Goal: Task Accomplishment & Management: Use online tool/utility

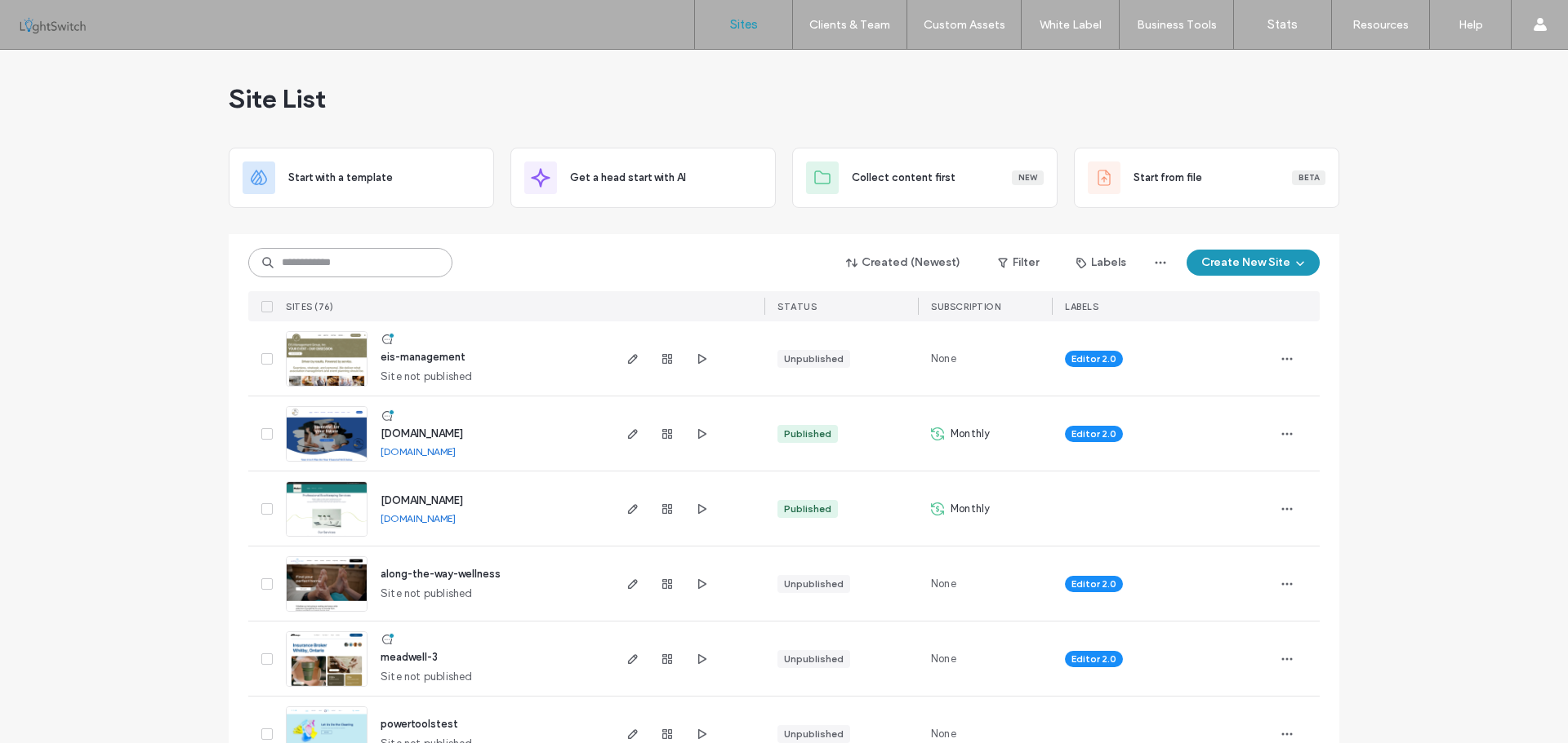
click at [320, 262] on input at bounding box center [350, 263] width 204 height 30
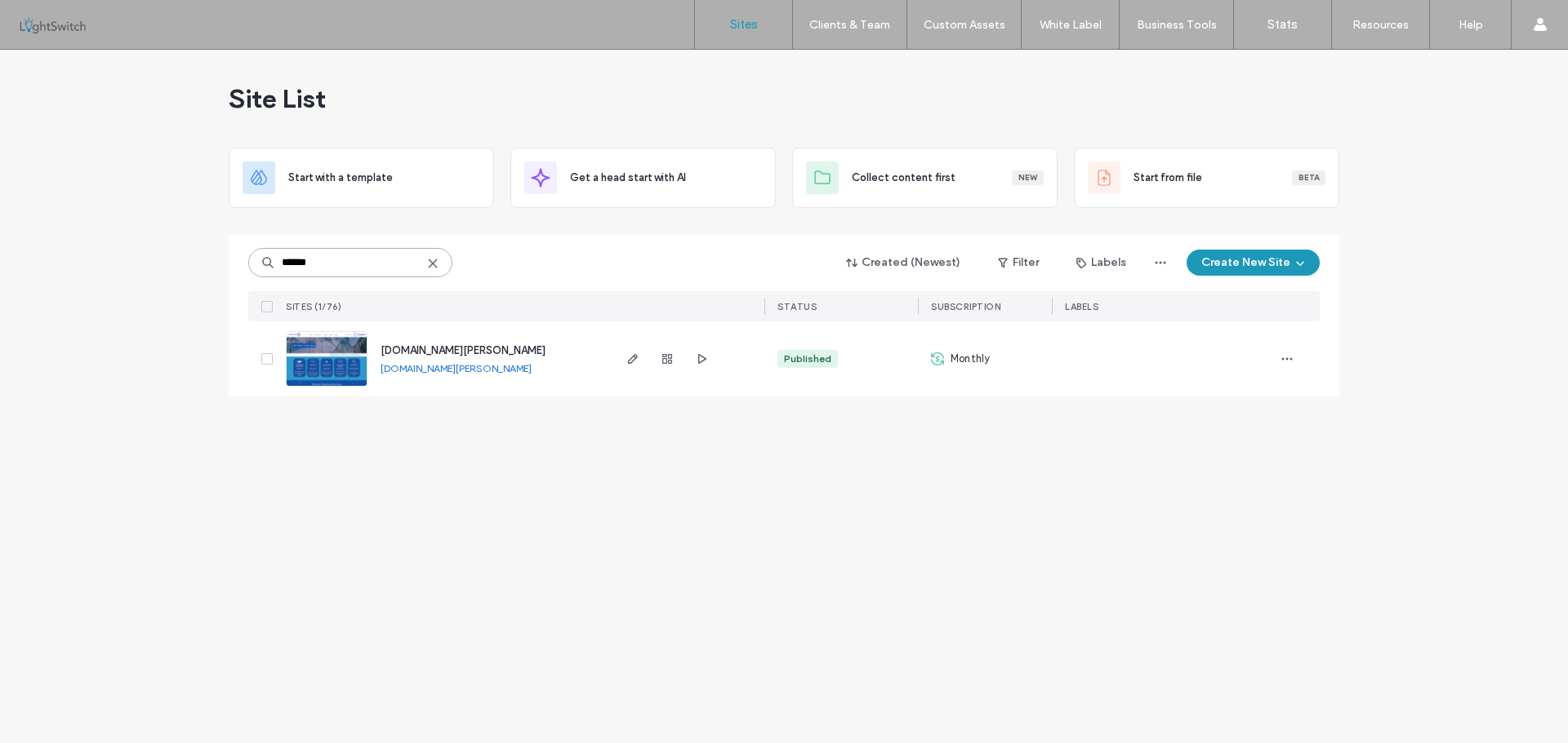
type input "******"
click at [313, 365] on img at bounding box center [326, 387] width 80 height 111
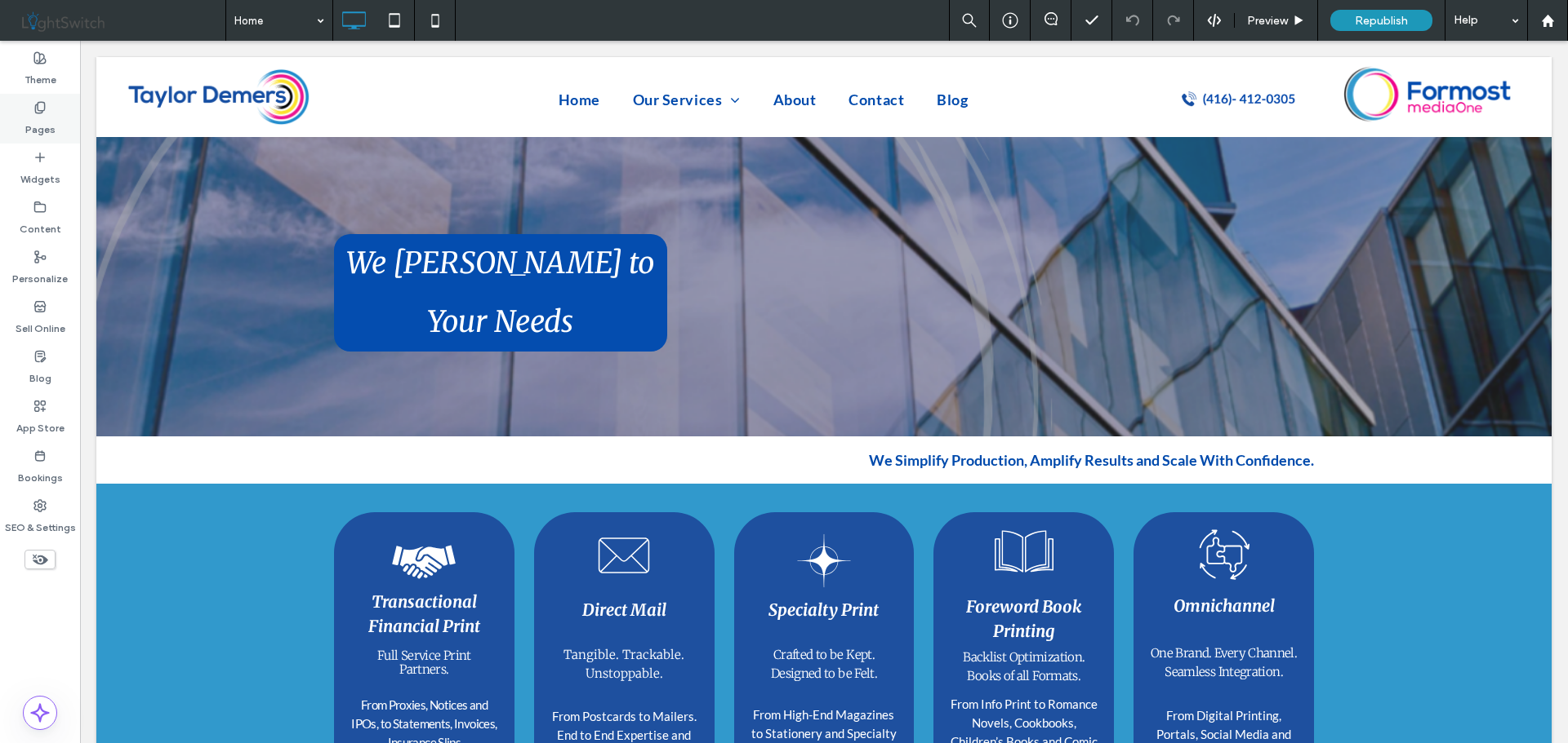
click at [42, 125] on label "Pages" at bounding box center [41, 126] width 30 height 23
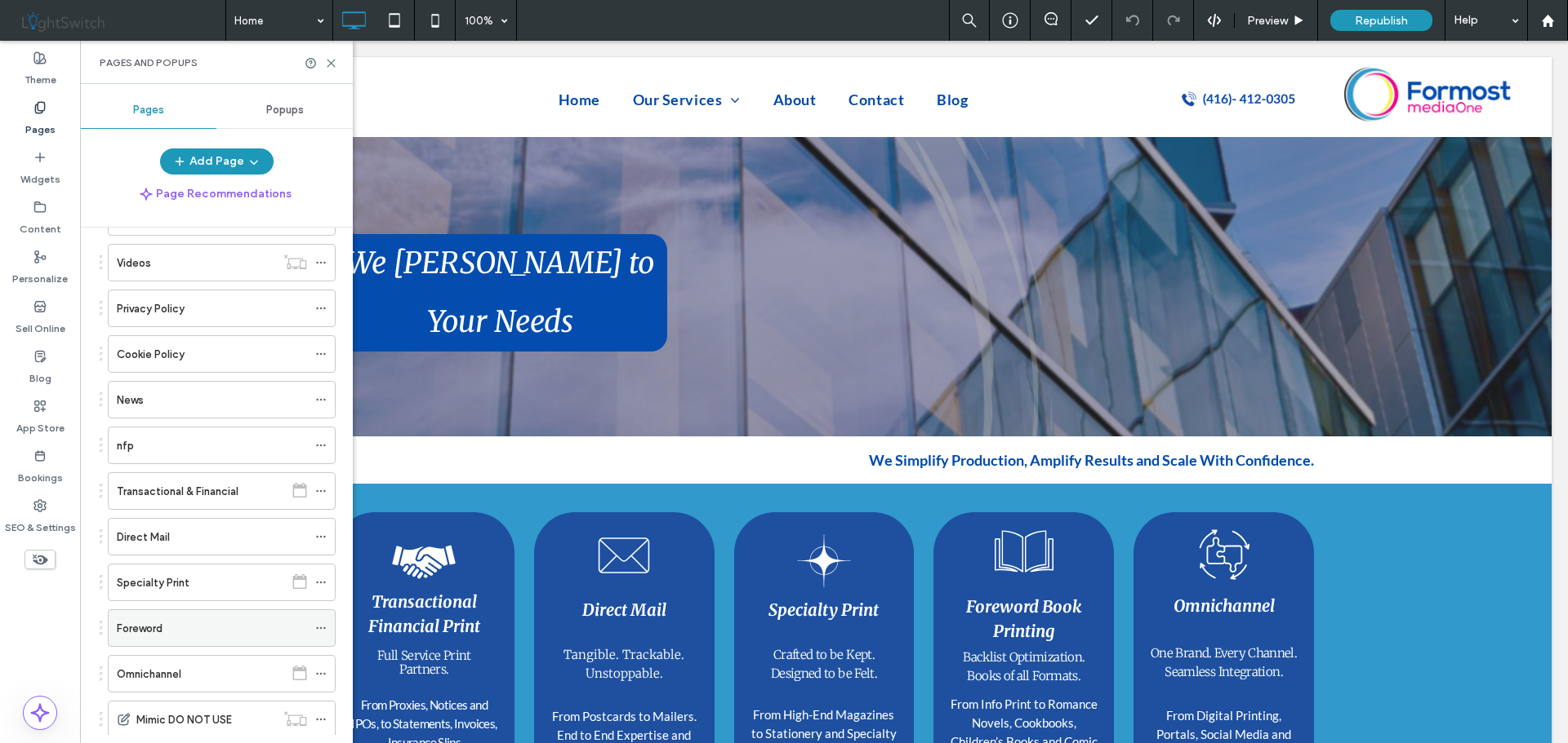
scroll to position [490, 0]
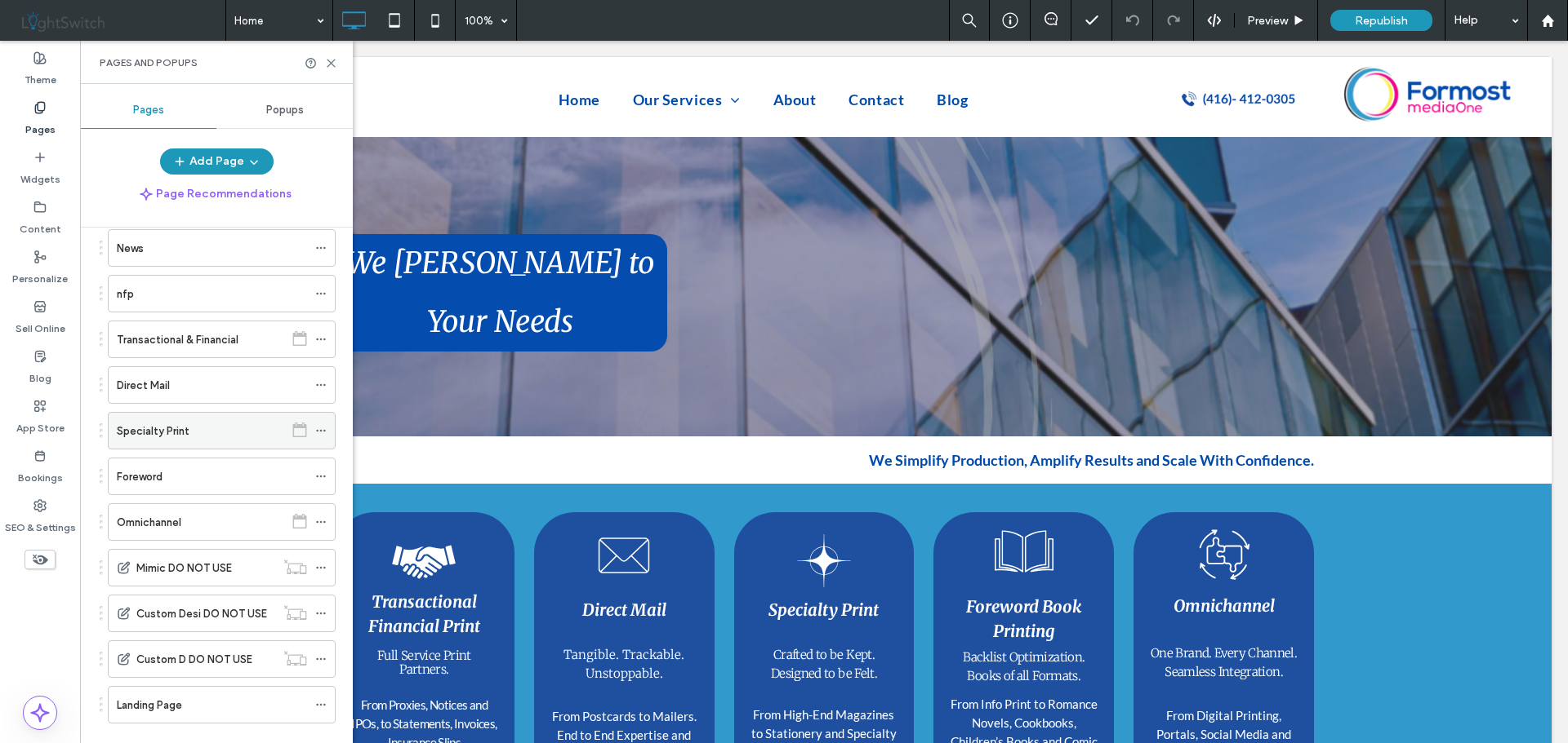
click at [160, 435] on label "Specialty Print" at bounding box center [153, 431] width 73 height 29
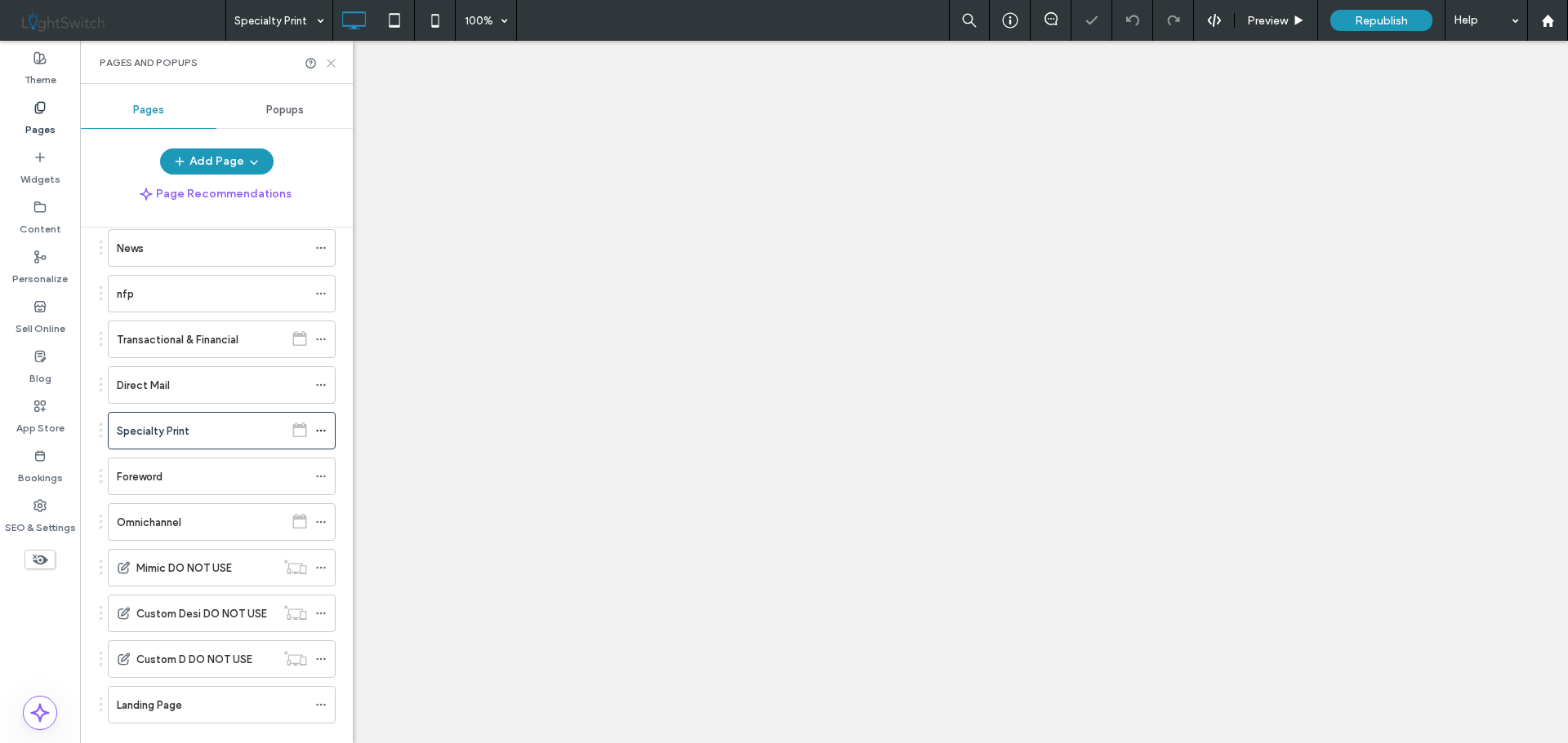
click at [332, 66] on icon at bounding box center [331, 63] width 12 height 12
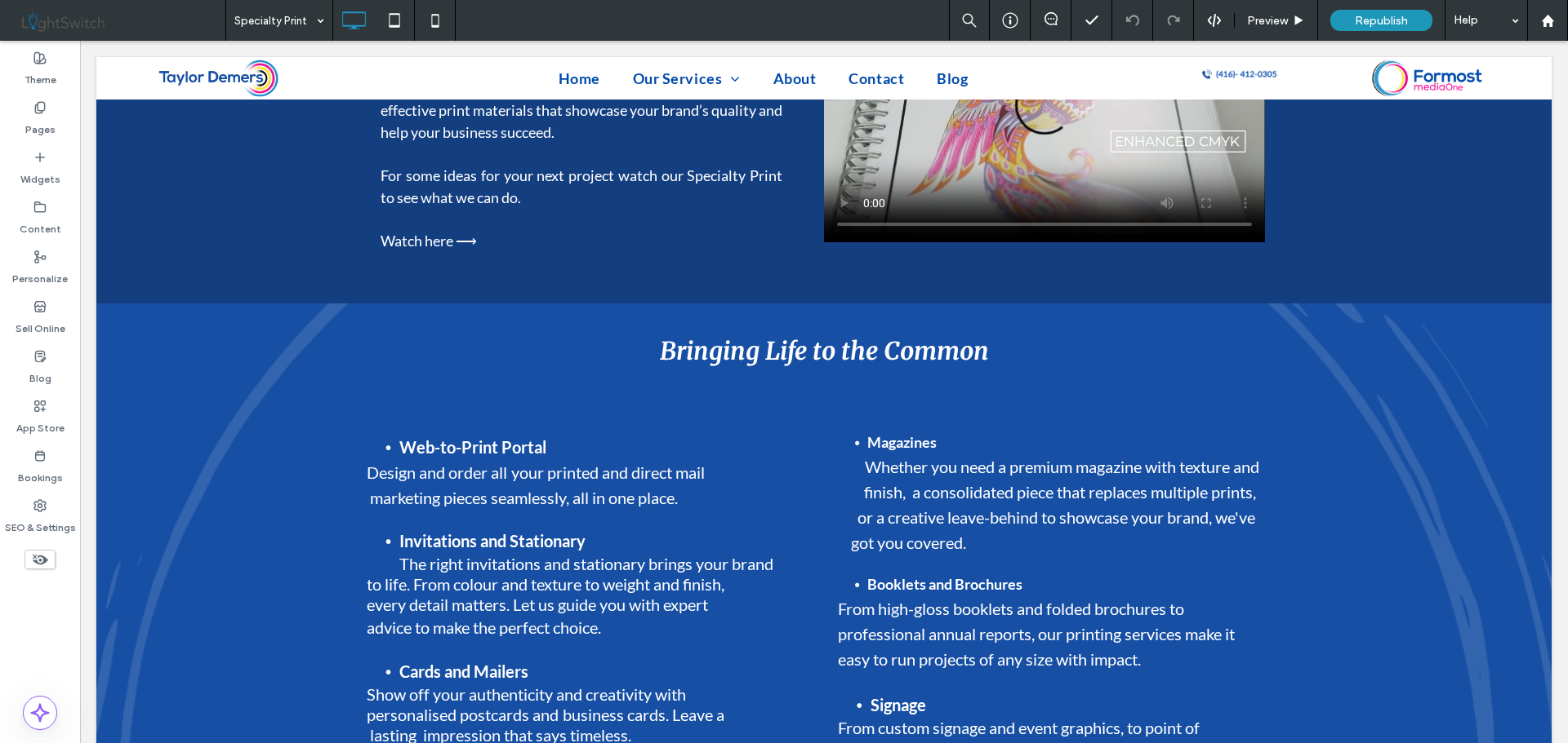
scroll to position [1714, 0]
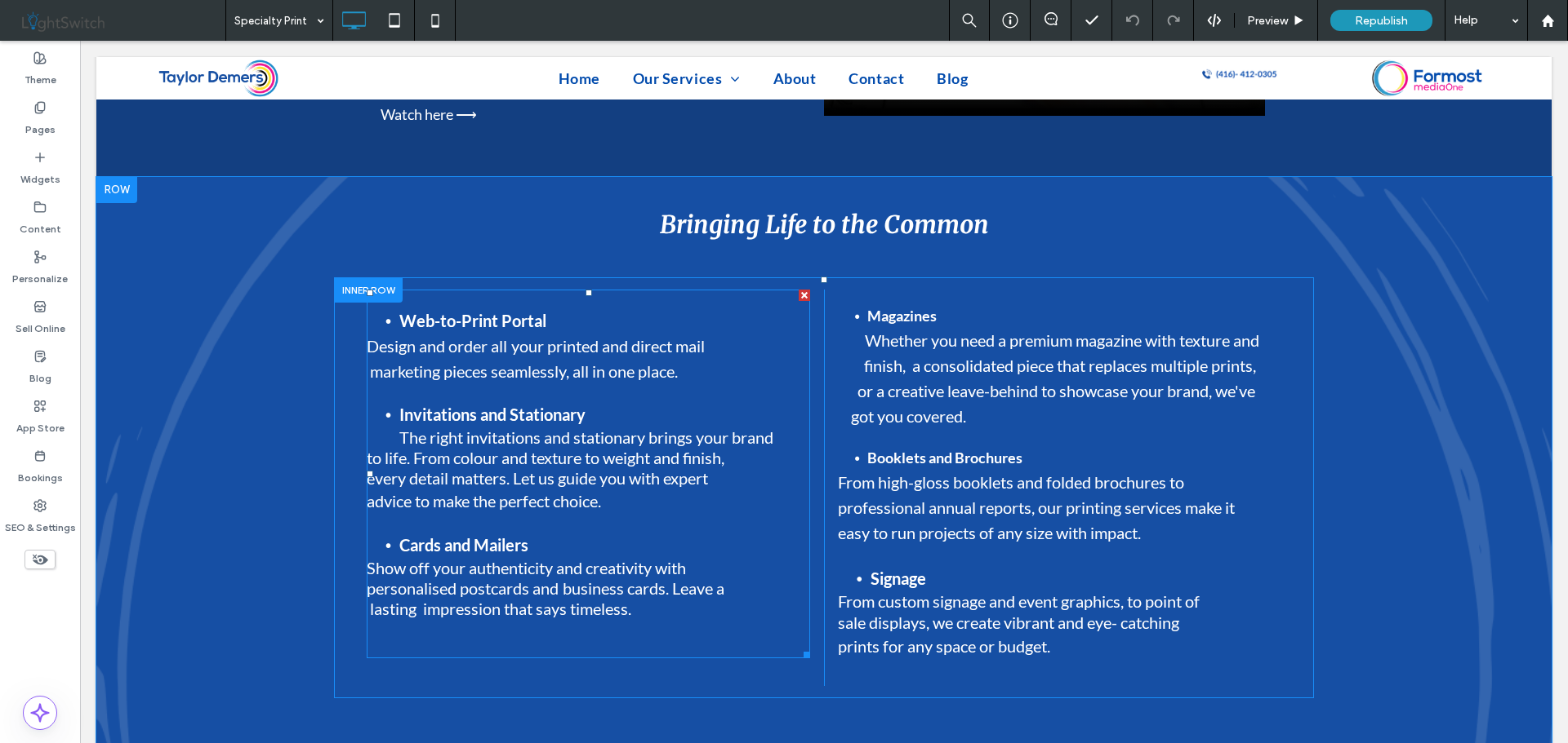
click at [503, 336] on span "Design and order all your printed and direct mail marketing pieces seamlessly, …" at bounding box center [589, 358] width 444 height 45
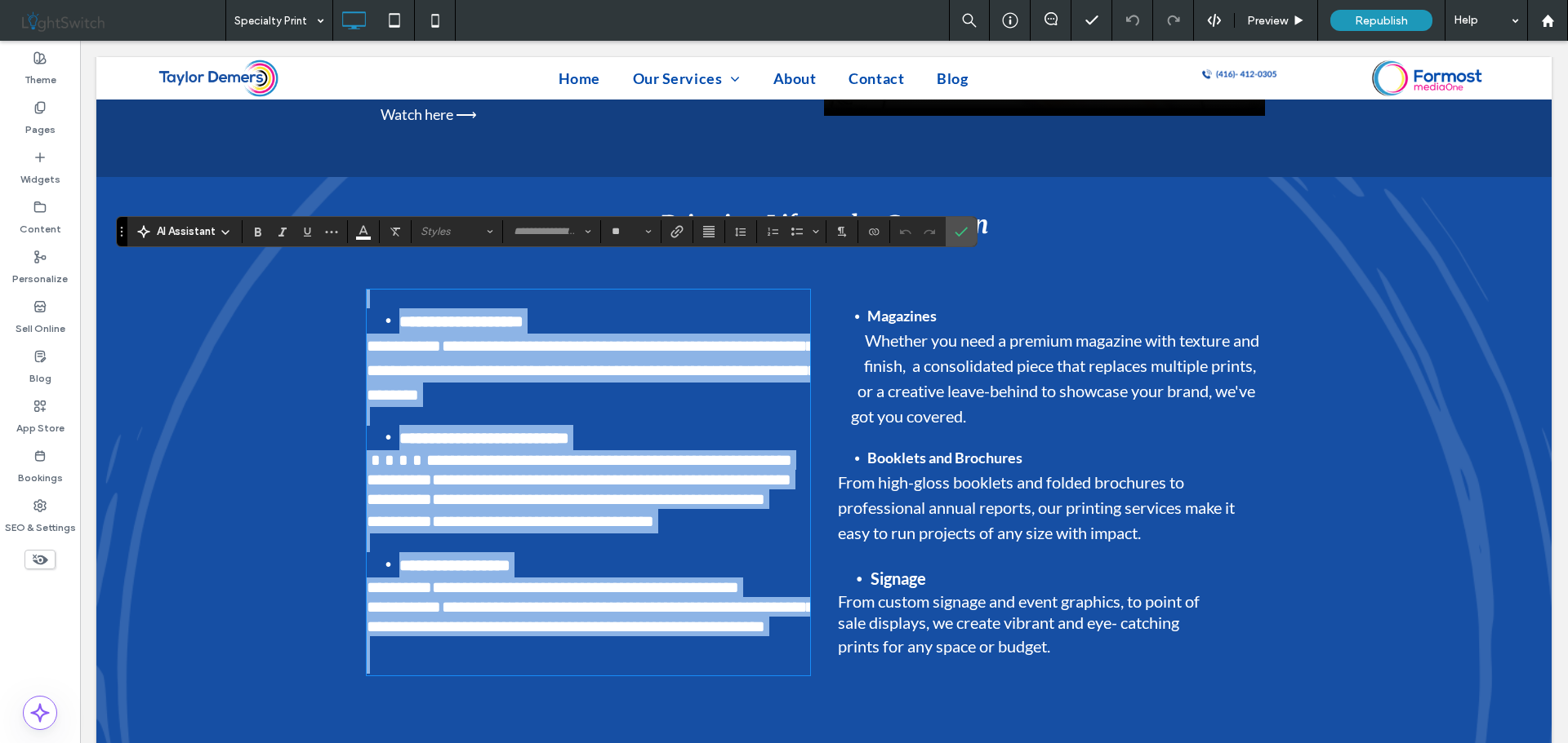
click at [503, 338] on span "**********" at bounding box center [591, 370] width 450 height 65
click at [476, 314] on strong "**********" at bounding box center [461, 322] width 124 height 17
type input "****"
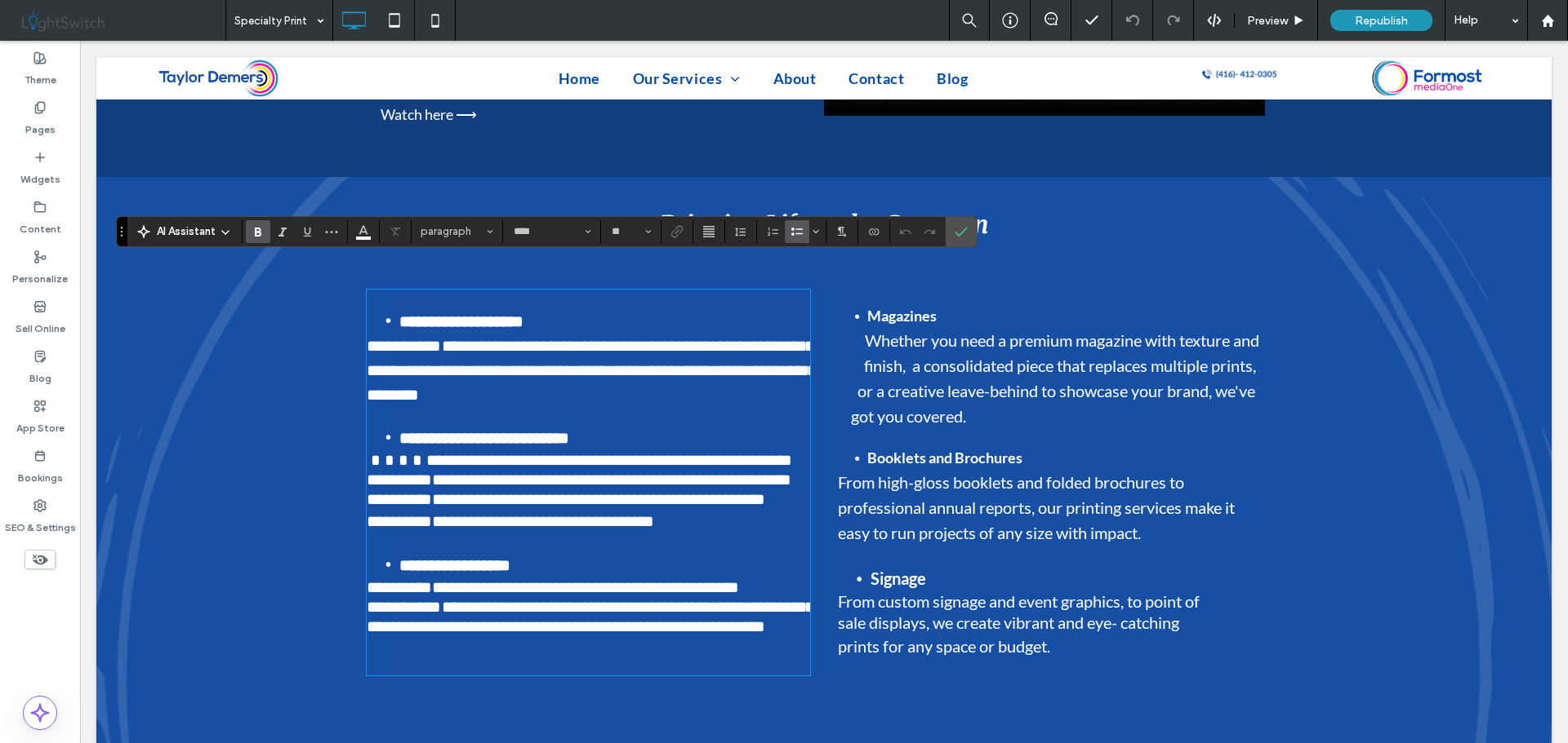
click at [546, 338] on span "**********" at bounding box center [591, 370] width 450 height 65
click at [546, 350] on span "**********" at bounding box center [591, 370] width 450 height 65
click at [527, 452] on span "**********" at bounding box center [616, 460] width 353 height 17
click at [516, 430] on strong "**********" at bounding box center [483, 439] width 170 height 17
click at [486, 558] on strong "**********" at bounding box center [455, 566] width 111 height 17
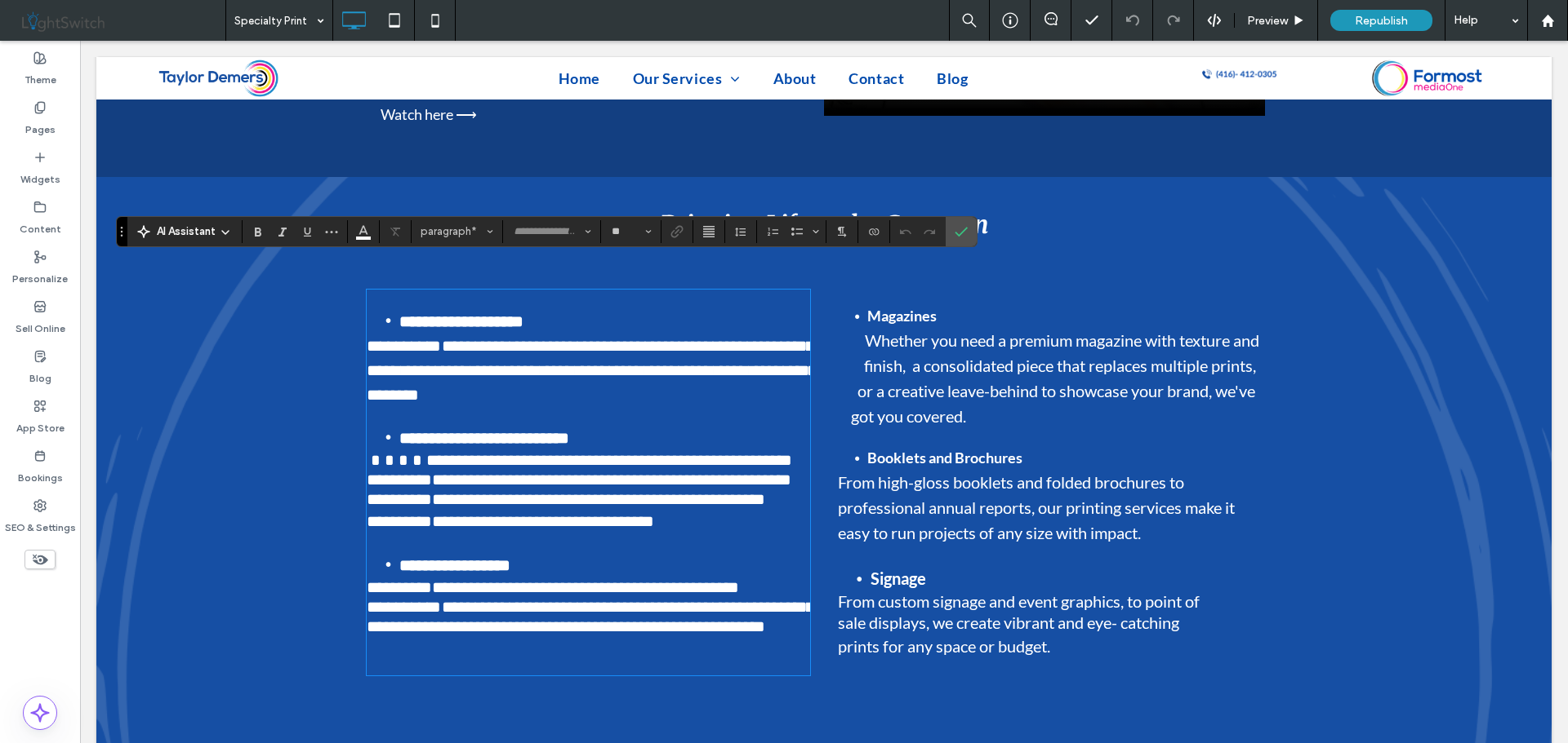
click at [501, 579] on span "**********" at bounding box center [553, 587] width 373 height 17
click at [899, 307] on strong "Magazines" at bounding box center [902, 316] width 70 height 18
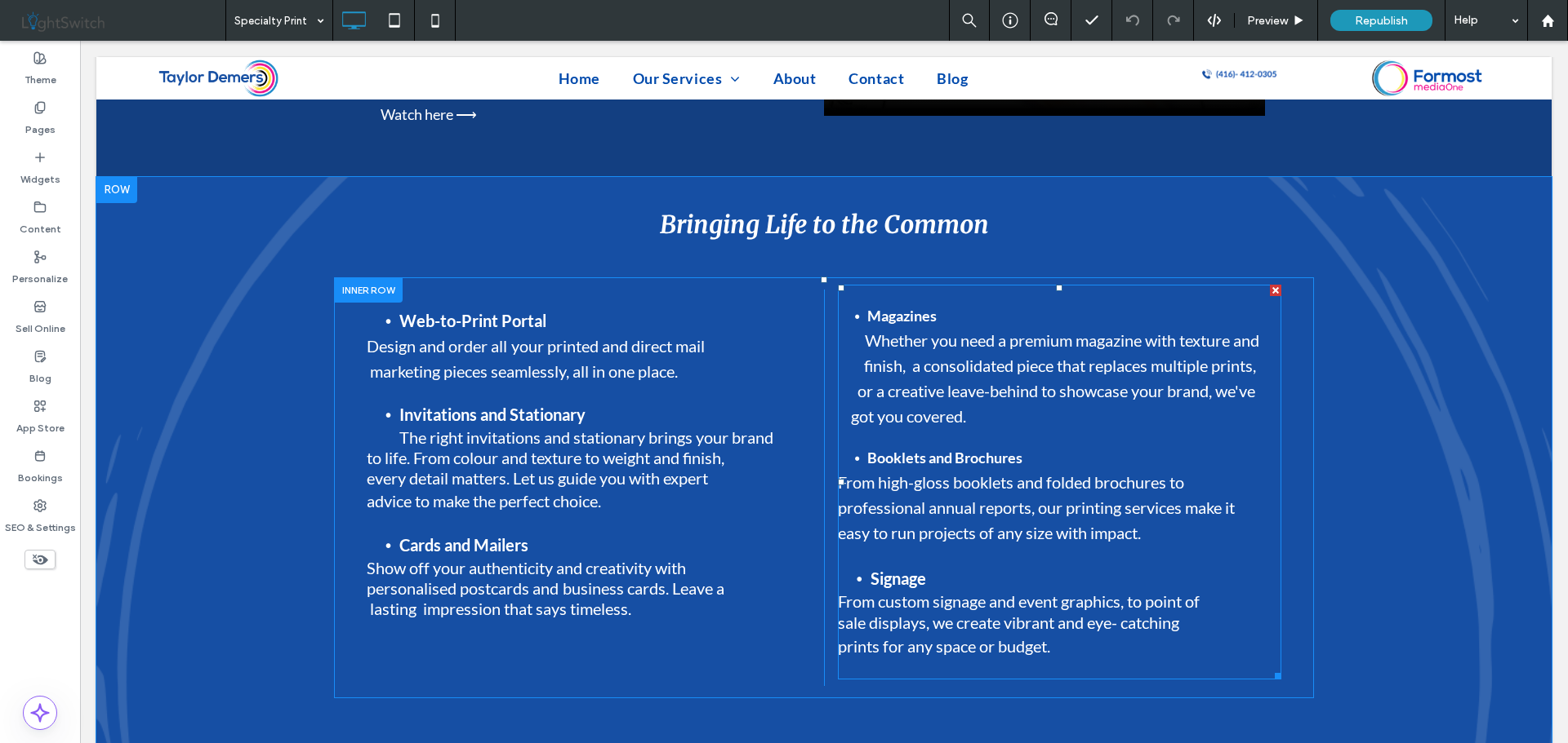
click at [894, 307] on strong "Magazines" at bounding box center [902, 316] width 70 height 18
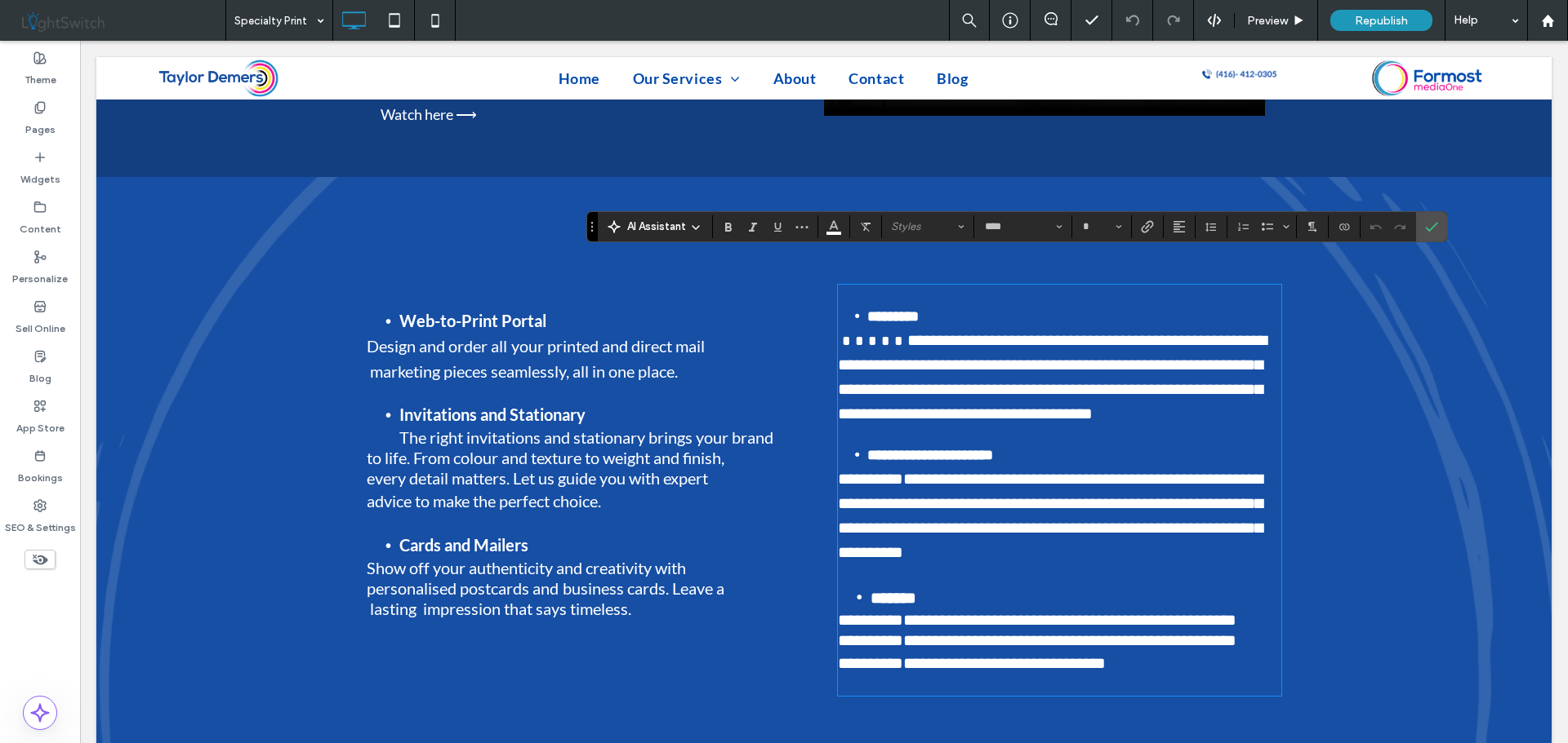
click at [896, 309] on strong "*********" at bounding box center [892, 317] width 51 height 15
click at [920, 332] on span "**********" at bounding box center [1052, 376] width 429 height 89
click at [930, 448] on strong "**********" at bounding box center [930, 455] width 126 height 15
type input "**"
click at [936, 473] on span "**********" at bounding box center [1050, 515] width 425 height 89
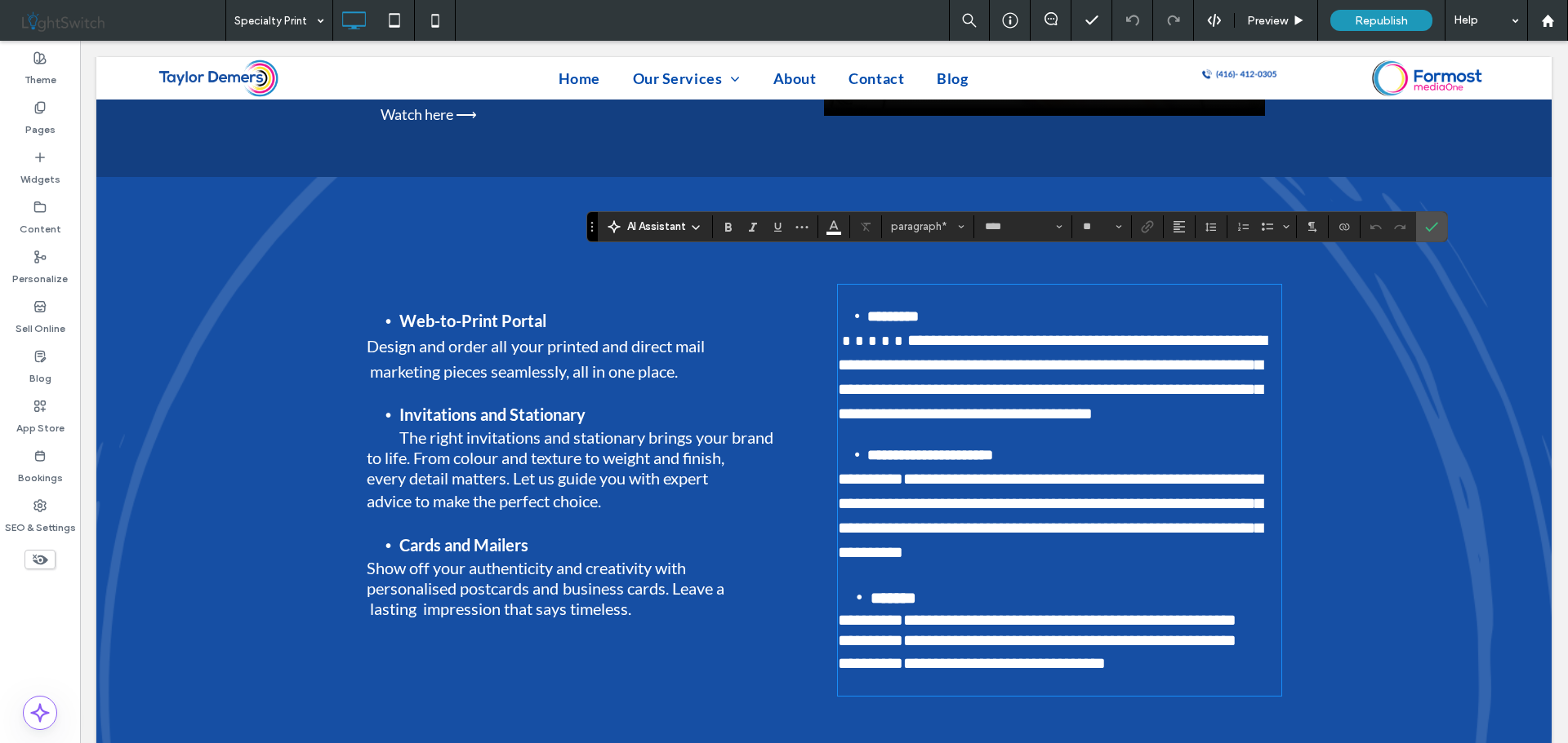
click at [895, 590] on strong "*******" at bounding box center [892, 598] width 46 height 17
click at [945, 612] on span "**********" at bounding box center [1037, 621] width 398 height 17
click at [485, 311] on strong "Web-to-Print Portal" at bounding box center [473, 321] width 147 height 20
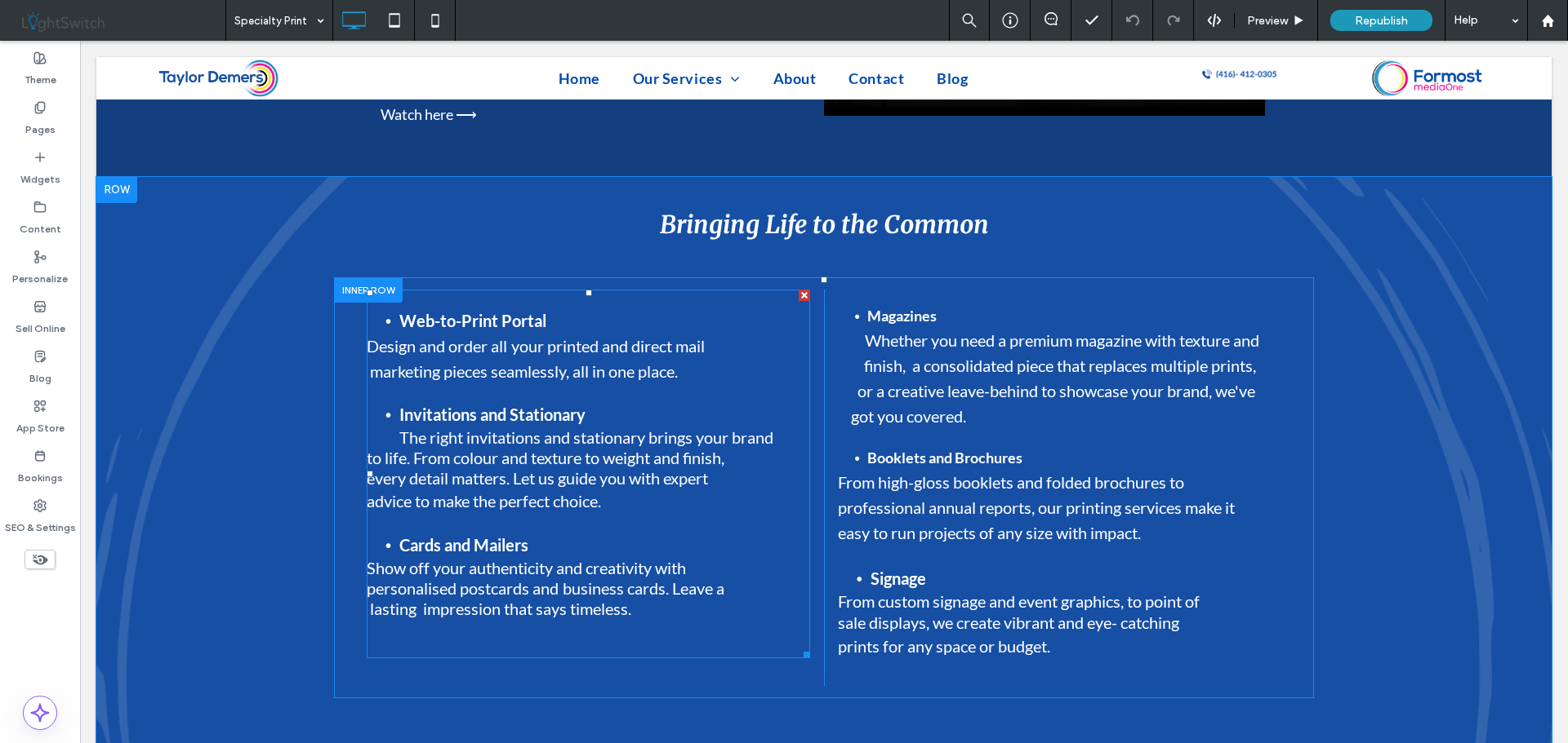
click at [483, 311] on strong "Web-to-Print Portal" at bounding box center [473, 321] width 147 height 20
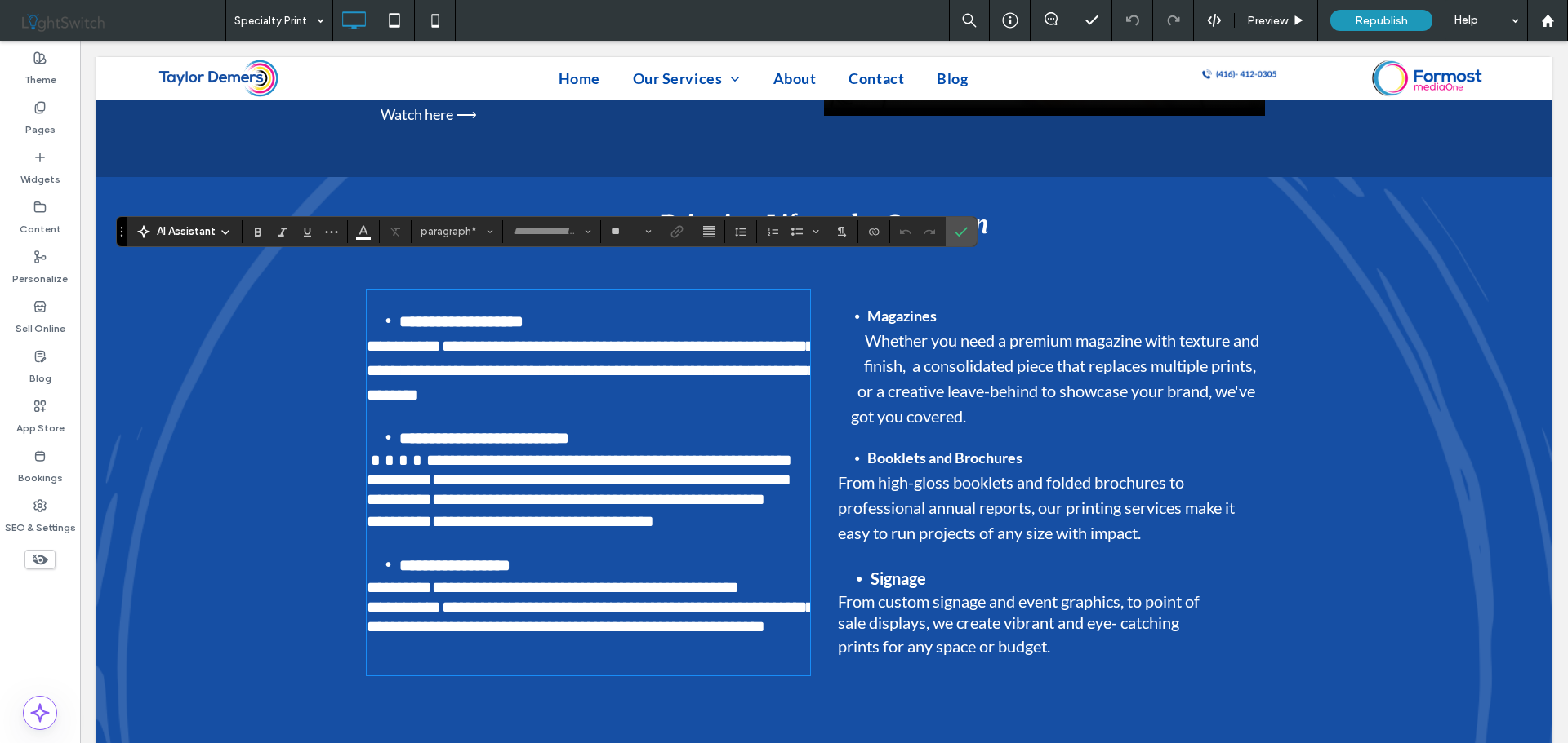
type input "****"
click at [483, 314] on strong "**********" at bounding box center [461, 322] width 124 height 17
click at [488, 430] on strong "**********" at bounding box center [483, 439] width 170 height 17
click at [466, 558] on strong "**********" at bounding box center [455, 566] width 111 height 17
type input "****"
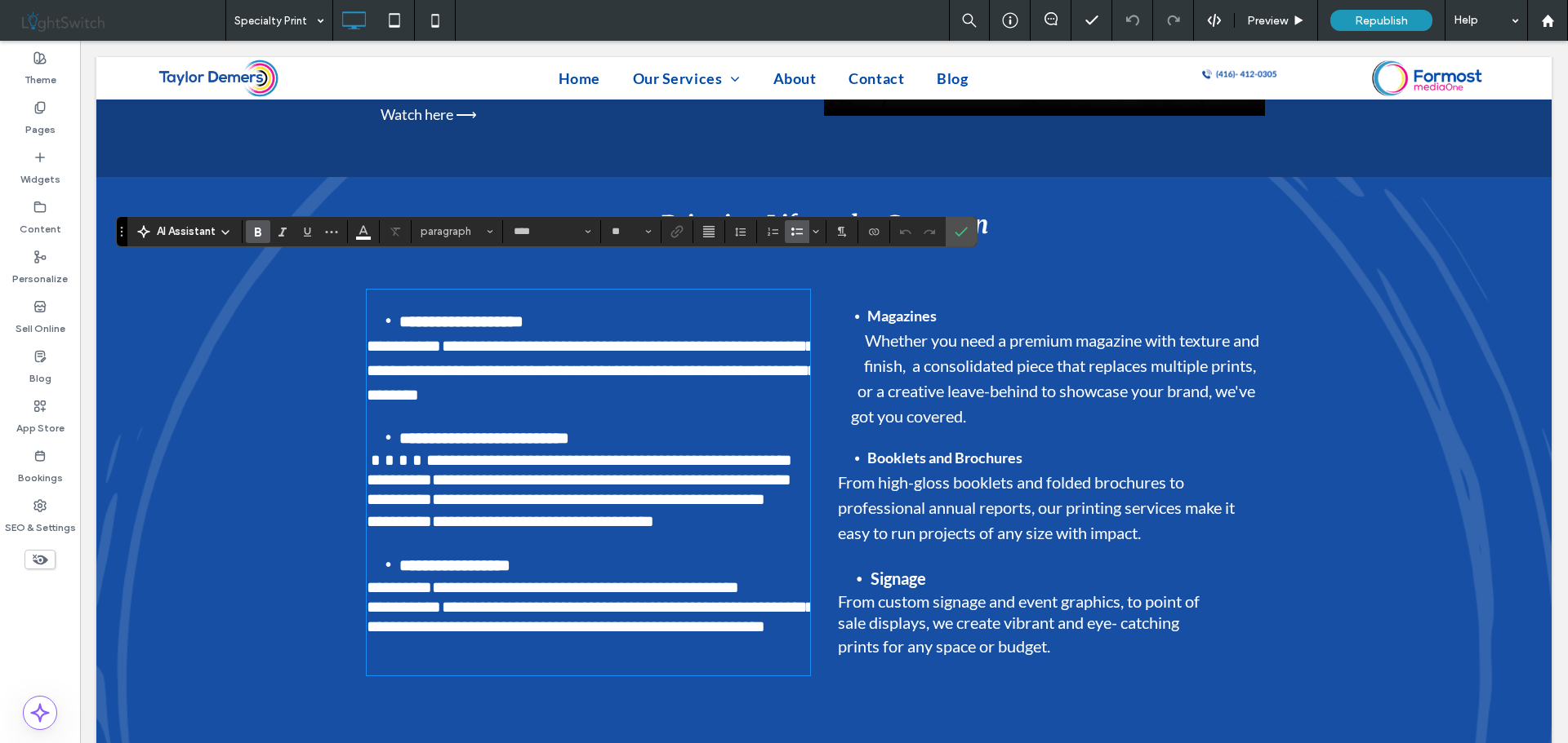
click at [505, 491] on span "**********" at bounding box center [565, 500] width 398 height 17
click at [482, 338] on span "**********" at bounding box center [591, 370] width 450 height 65
drag, startPoint x: 517, startPoint y: 538, endPoint x: 506, endPoint y: 481, distance: 58.1
click at [518, 579] on span "**********" at bounding box center [553, 587] width 373 height 17
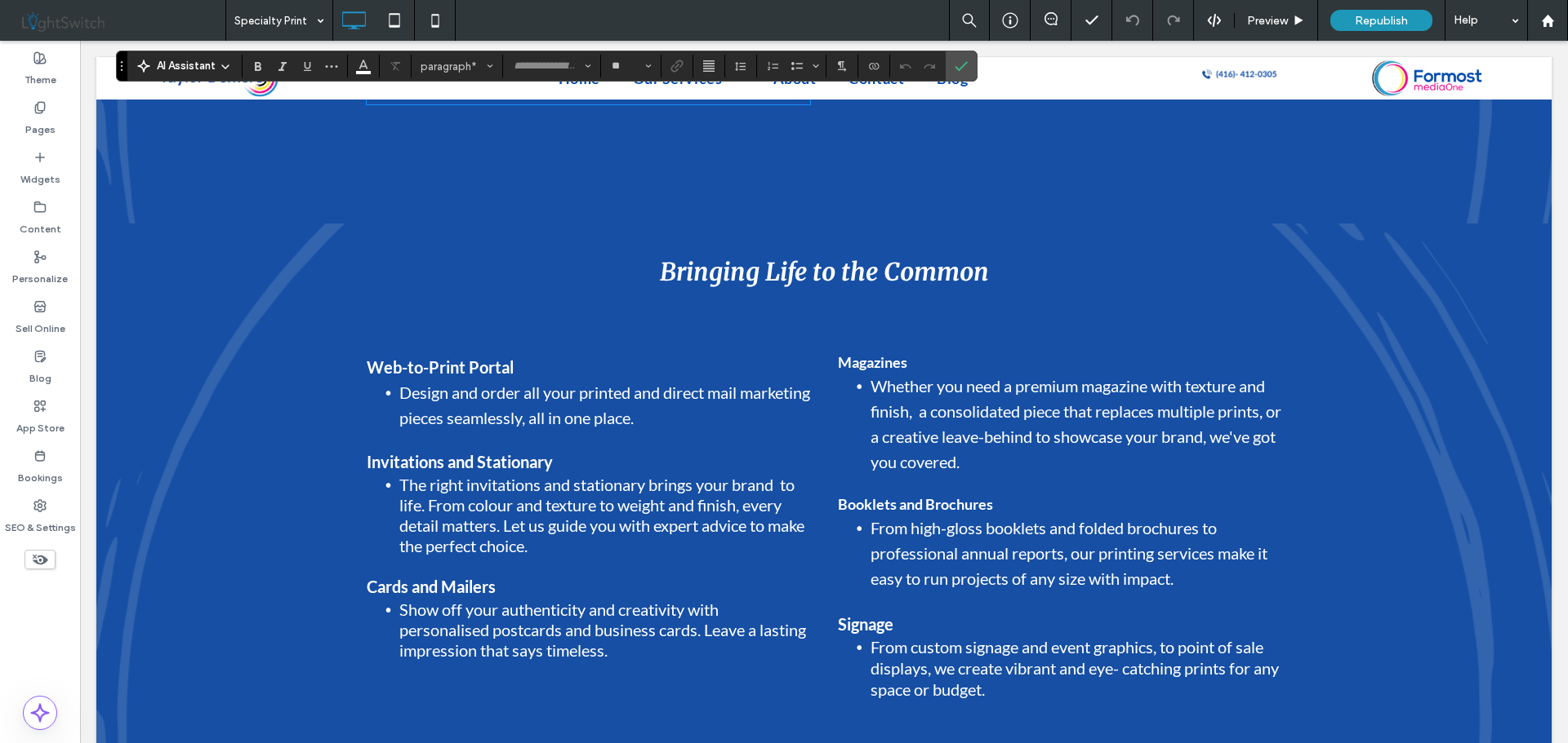
scroll to position [2366, 0]
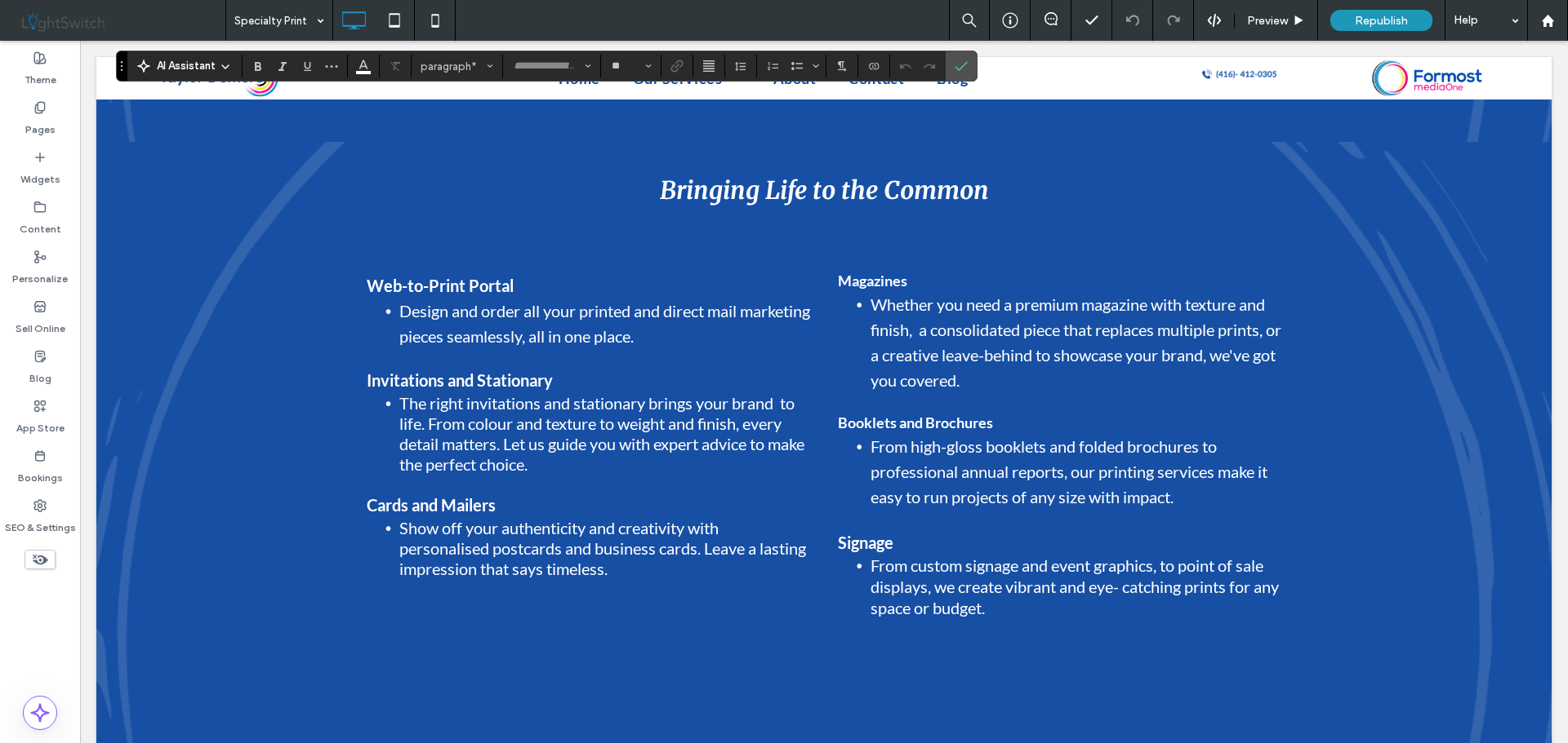
click at [421, 276] on strong "Web-to-Print Portal" at bounding box center [440, 285] width 147 height 20
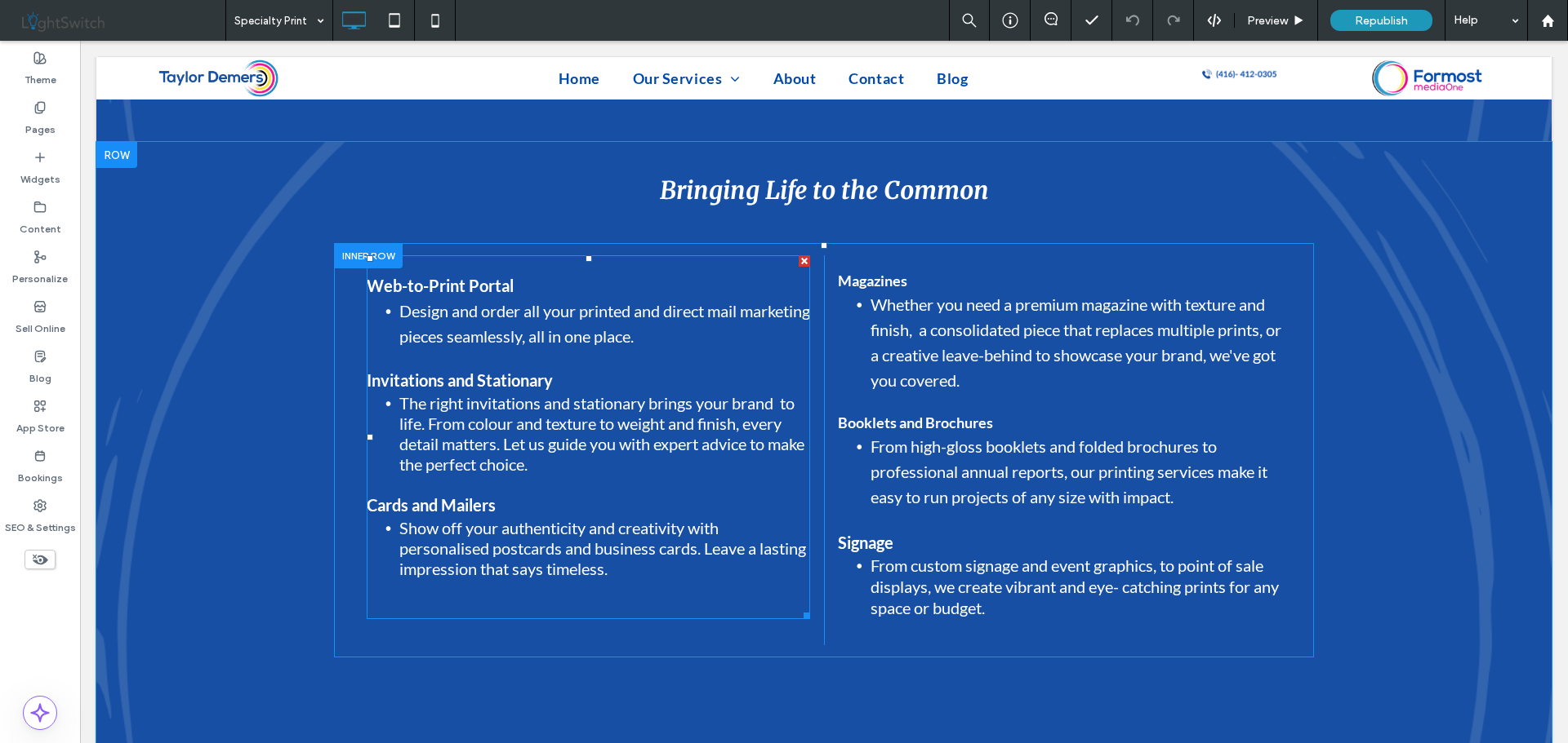
click at [437, 276] on strong "Web-to-Print Portal" at bounding box center [440, 285] width 147 height 20
type input "**"
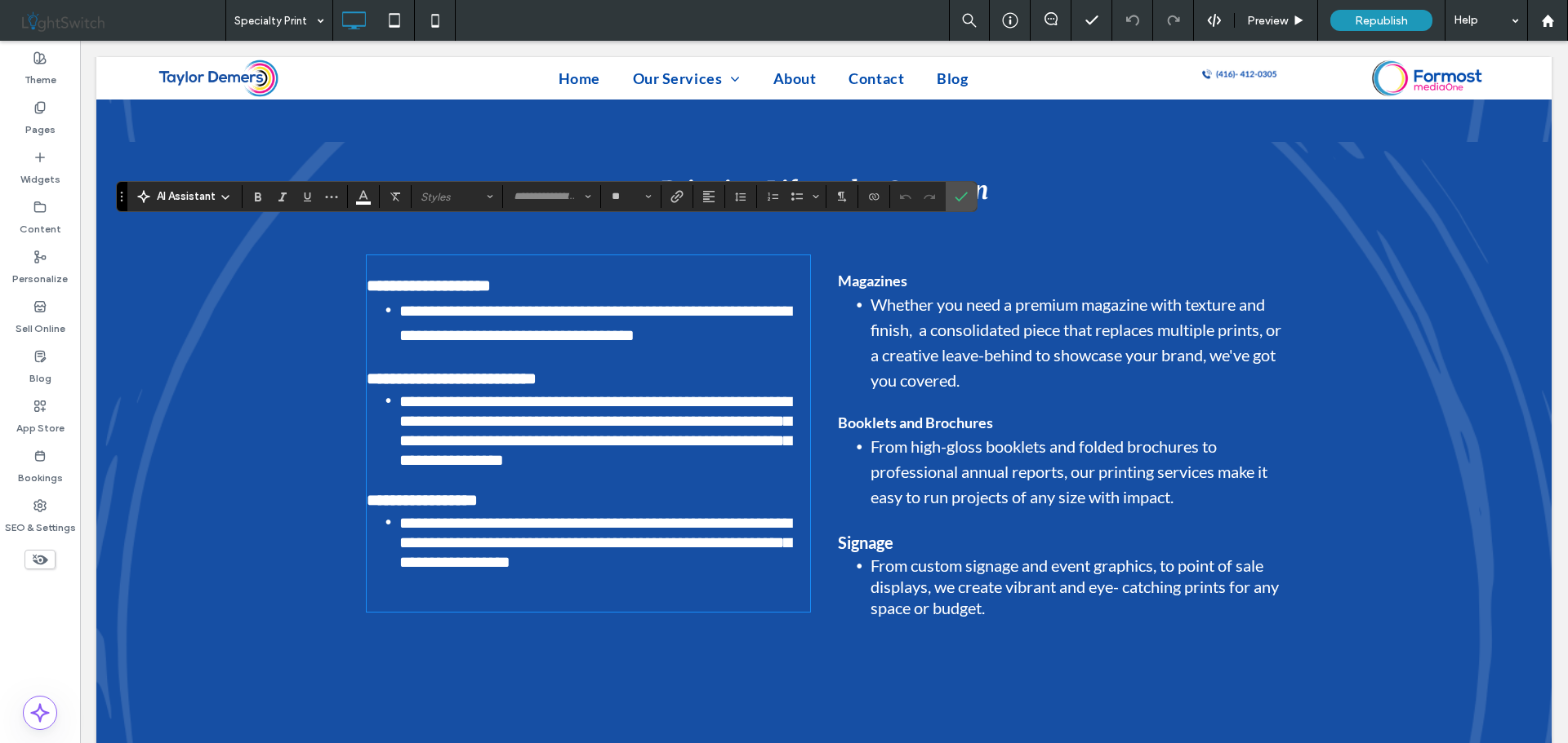
click at [444, 277] on strong "**********" at bounding box center [429, 285] width 124 height 17
type input "****"
click at [492, 306] on span "**********" at bounding box center [594, 323] width 392 height 41
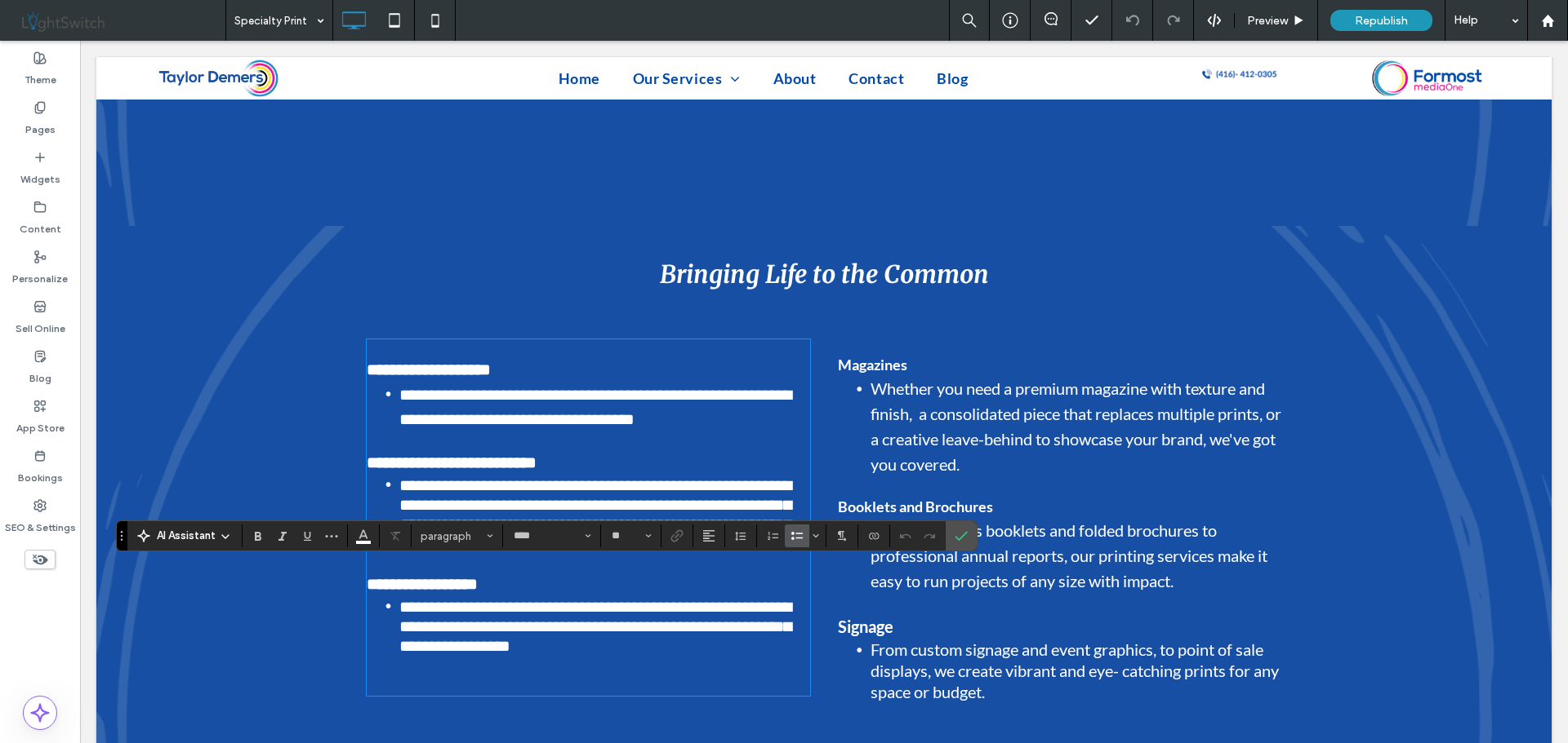
scroll to position [2284, 0]
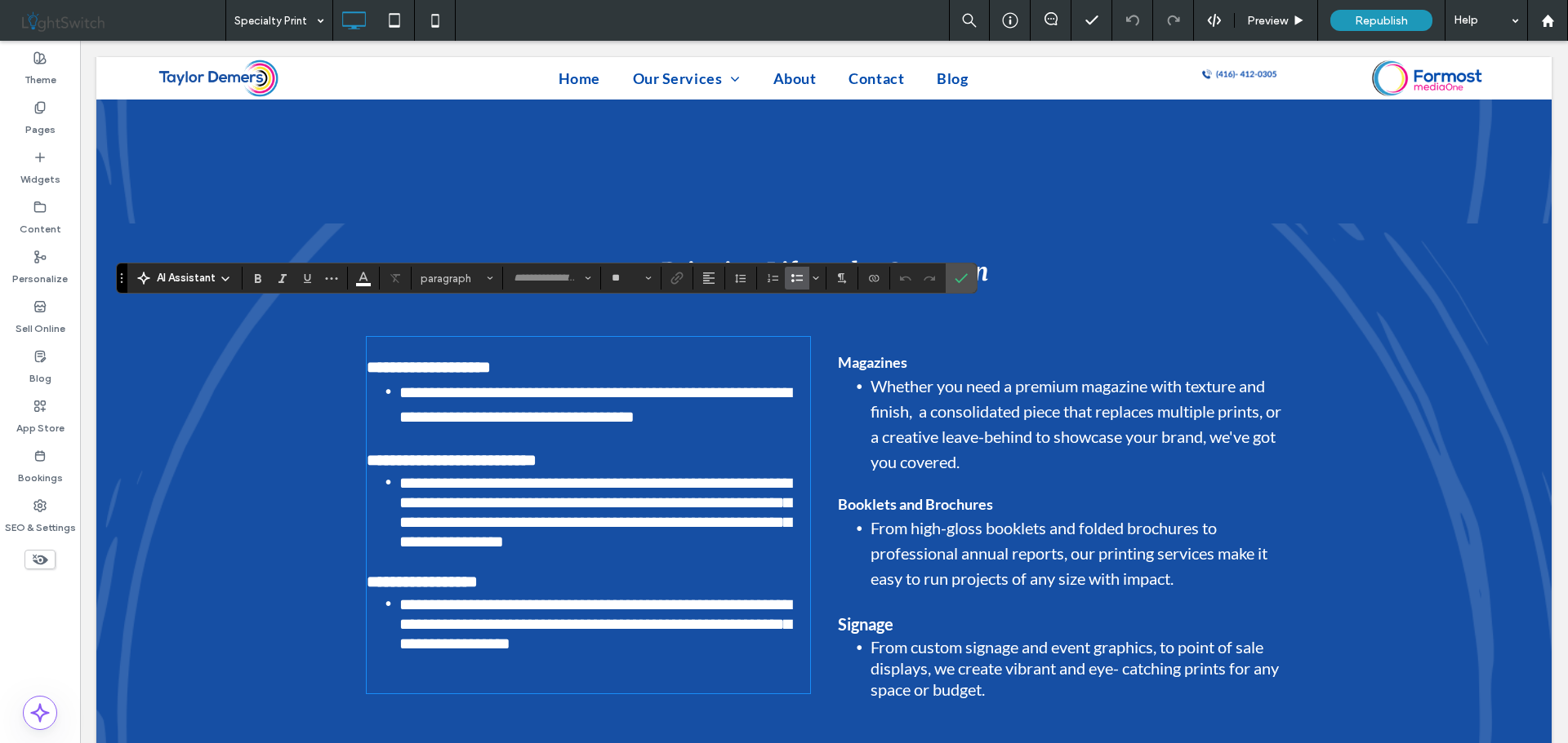
click at [498, 452] on strong "**********" at bounding box center [451, 460] width 170 height 17
type input "****"
click at [499, 475] on span "**********" at bounding box center [594, 512] width 392 height 75
click at [467, 573] on strong "**********" at bounding box center [422, 582] width 111 height 17
click at [477, 597] on span "**********" at bounding box center [594, 624] width 392 height 55
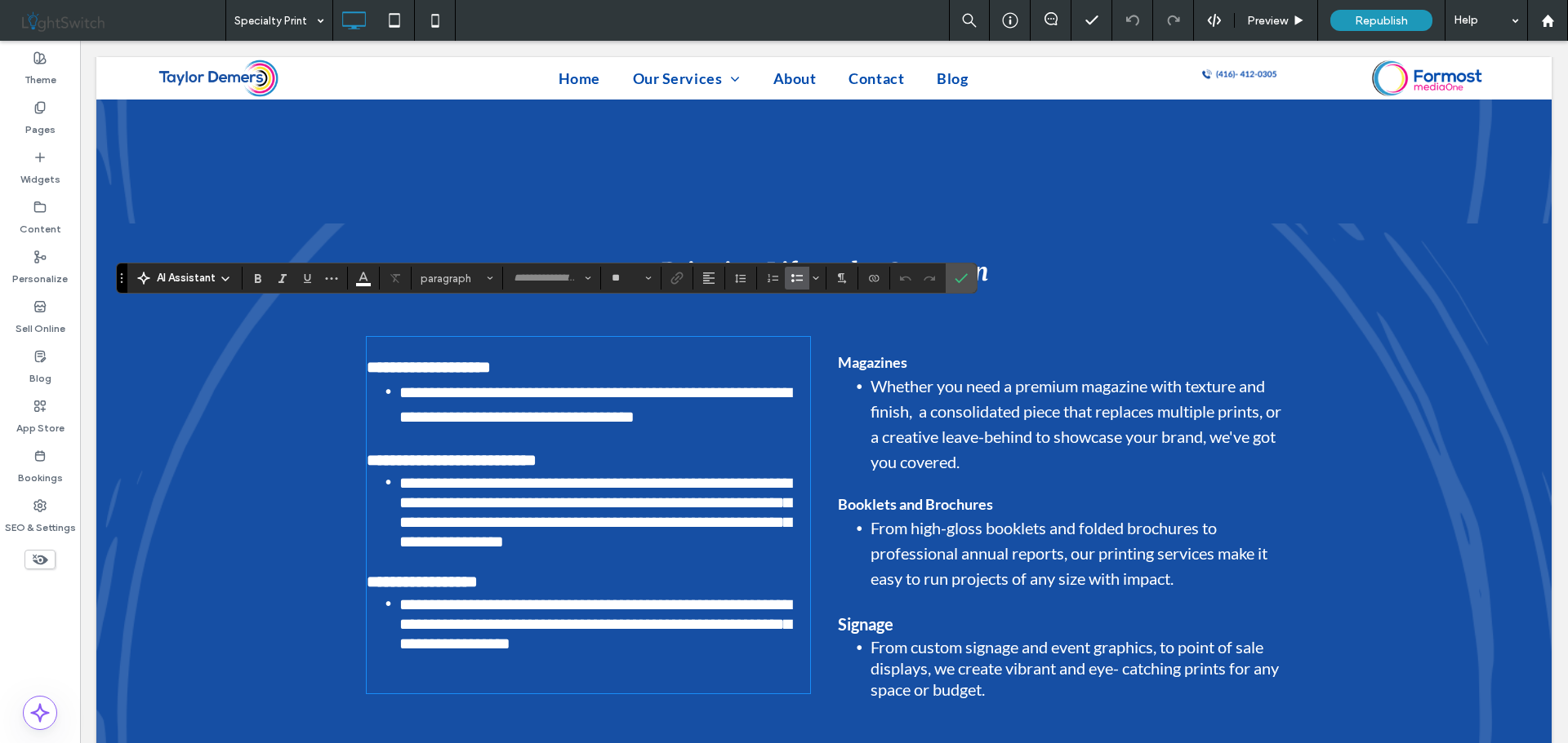
click at [879, 353] on strong "Magazines" at bounding box center [873, 362] width 70 height 18
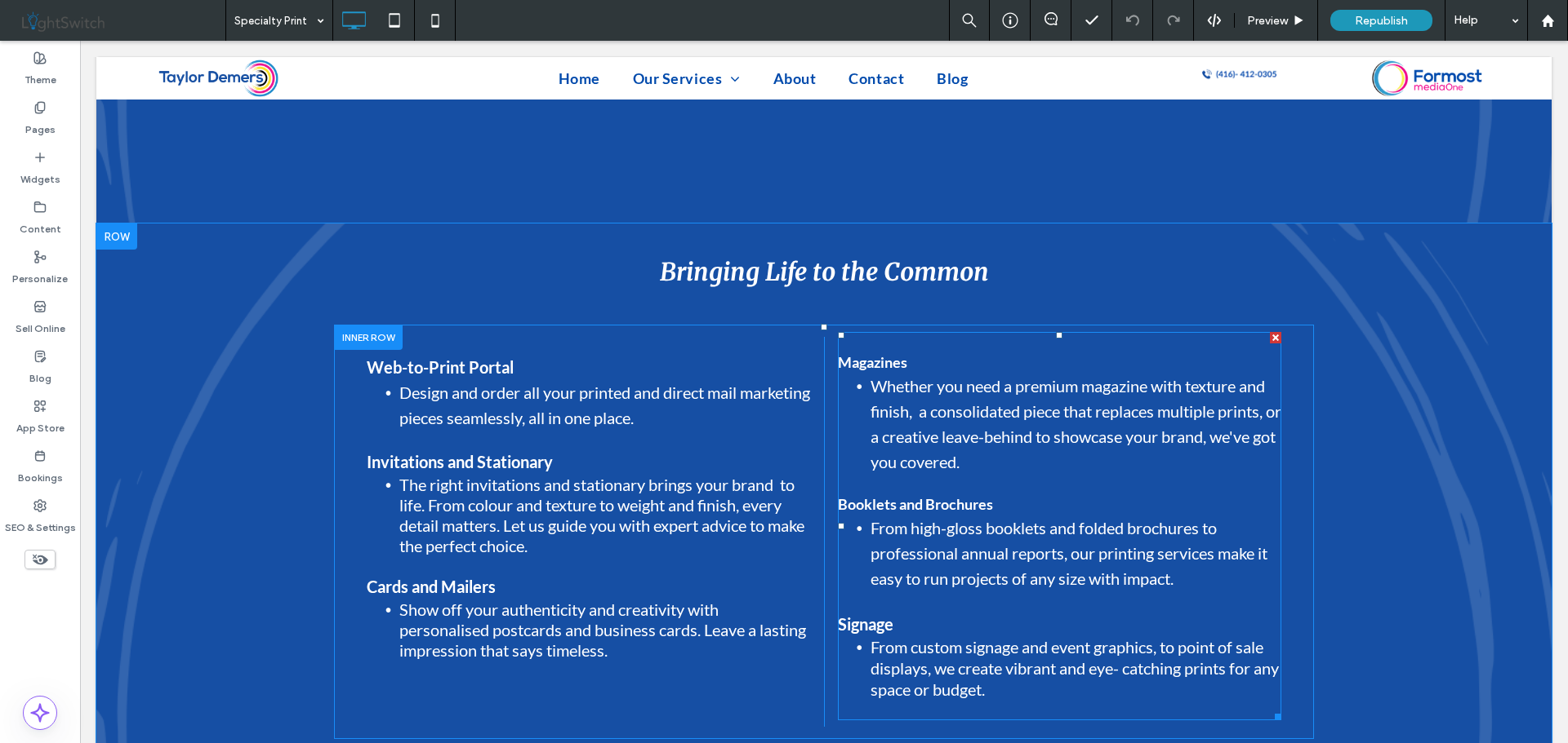
click at [873, 353] on strong "Magazines" at bounding box center [873, 362] width 70 height 18
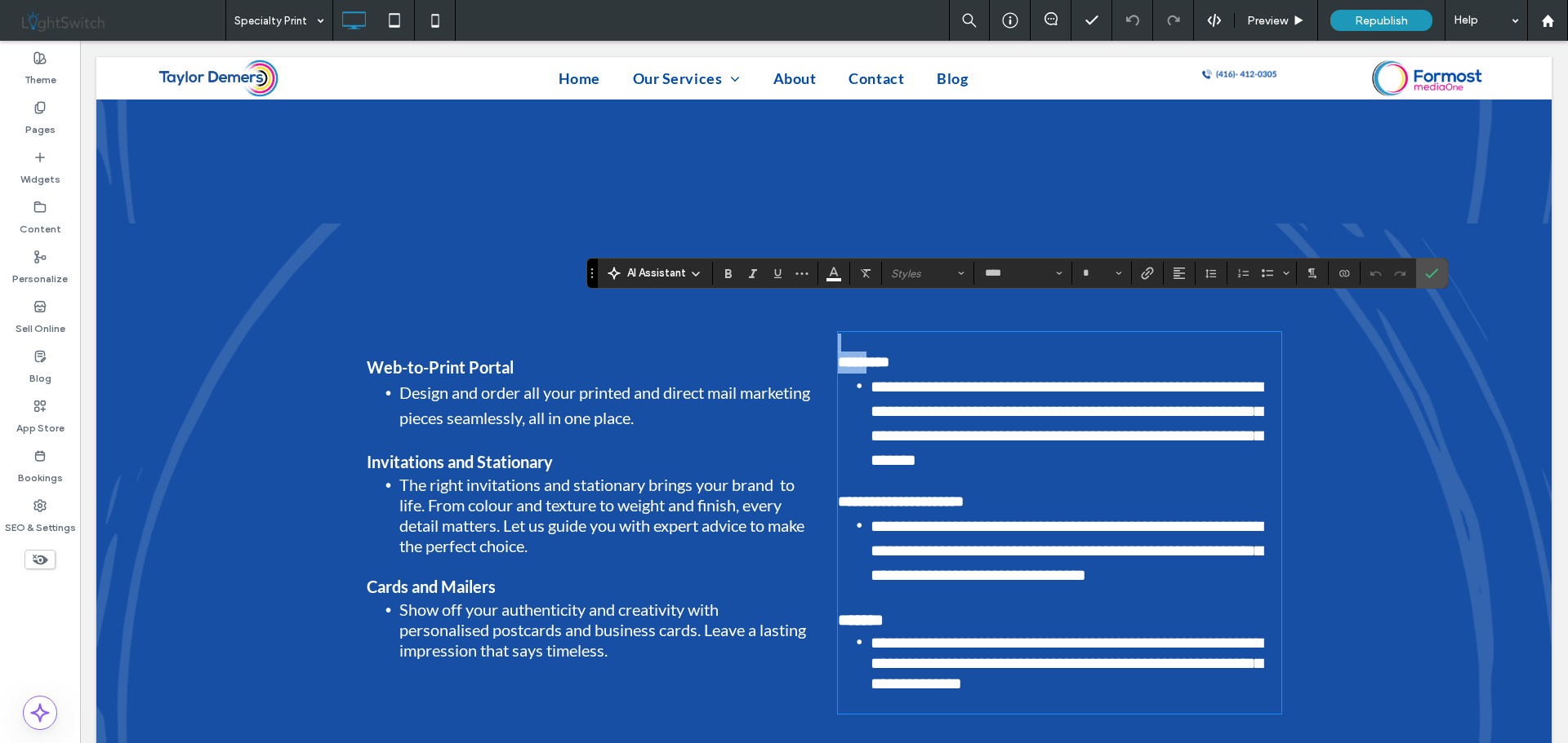
click at [873, 355] on strong "*********" at bounding box center [863, 362] width 51 height 15
click at [918, 379] on span "**********" at bounding box center [1065, 424] width 392 height 89
click at [899, 495] on strong "**********" at bounding box center [901, 502] width 126 height 15
type input "**"
click at [928, 513] on li "**********" at bounding box center [1075, 550] width 411 height 74
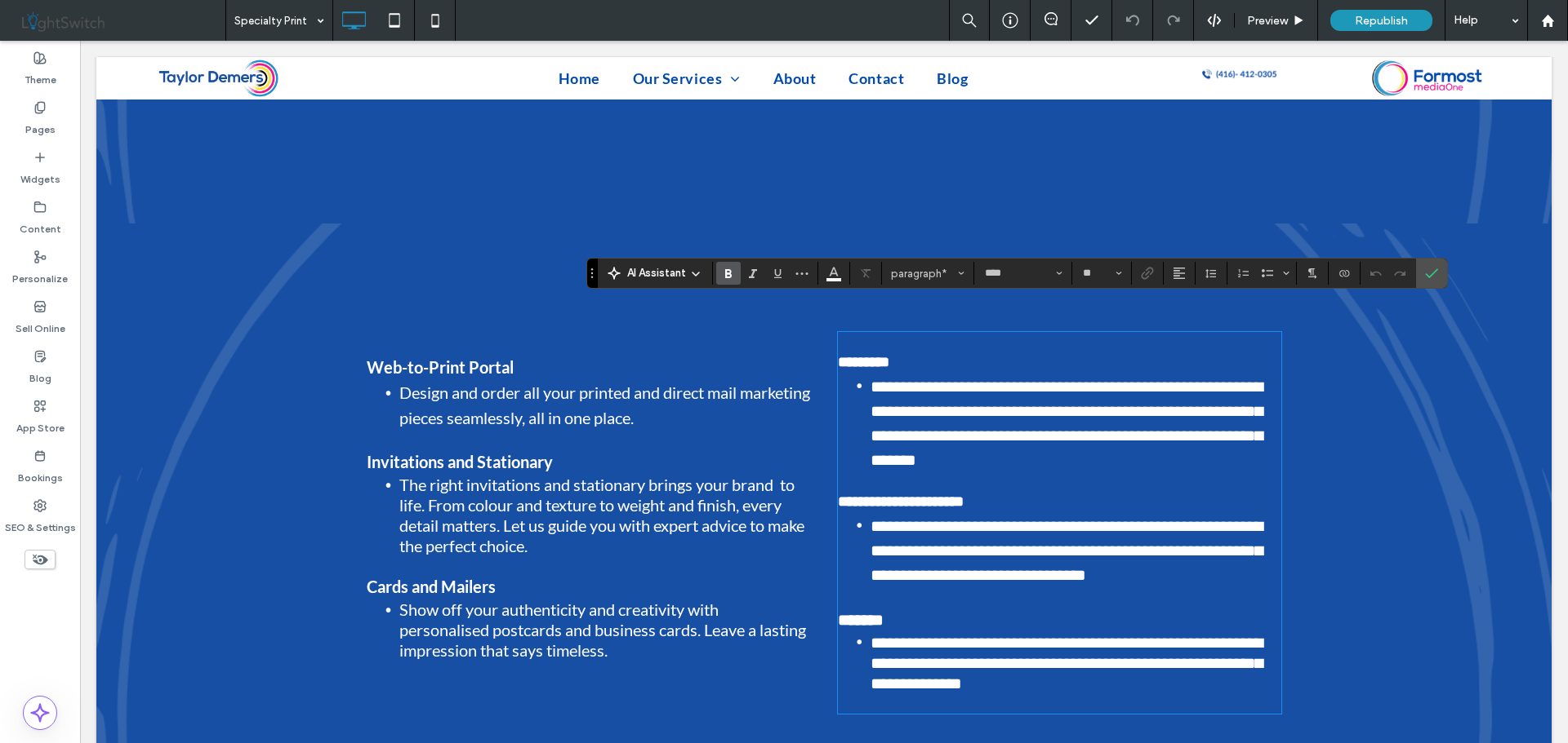
click at [853, 612] on strong "*******" at bounding box center [860, 621] width 46 height 17
click at [938, 635] on span "**********" at bounding box center [1065, 663] width 392 height 57
click at [1442, 270] on label "Confirm" at bounding box center [1431, 274] width 25 height 30
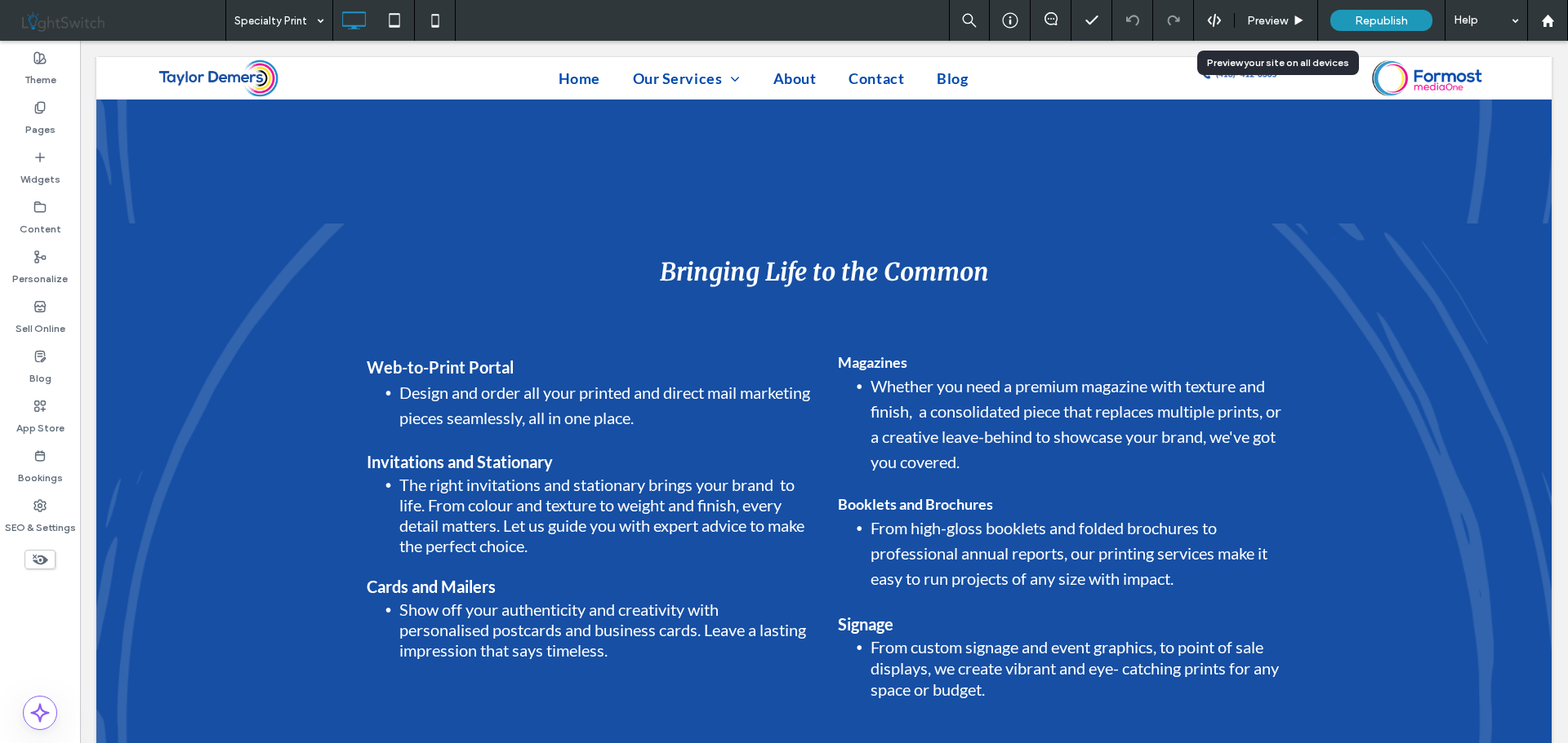
click at [1266, 22] on span "Preview" at bounding box center [1267, 21] width 41 height 14
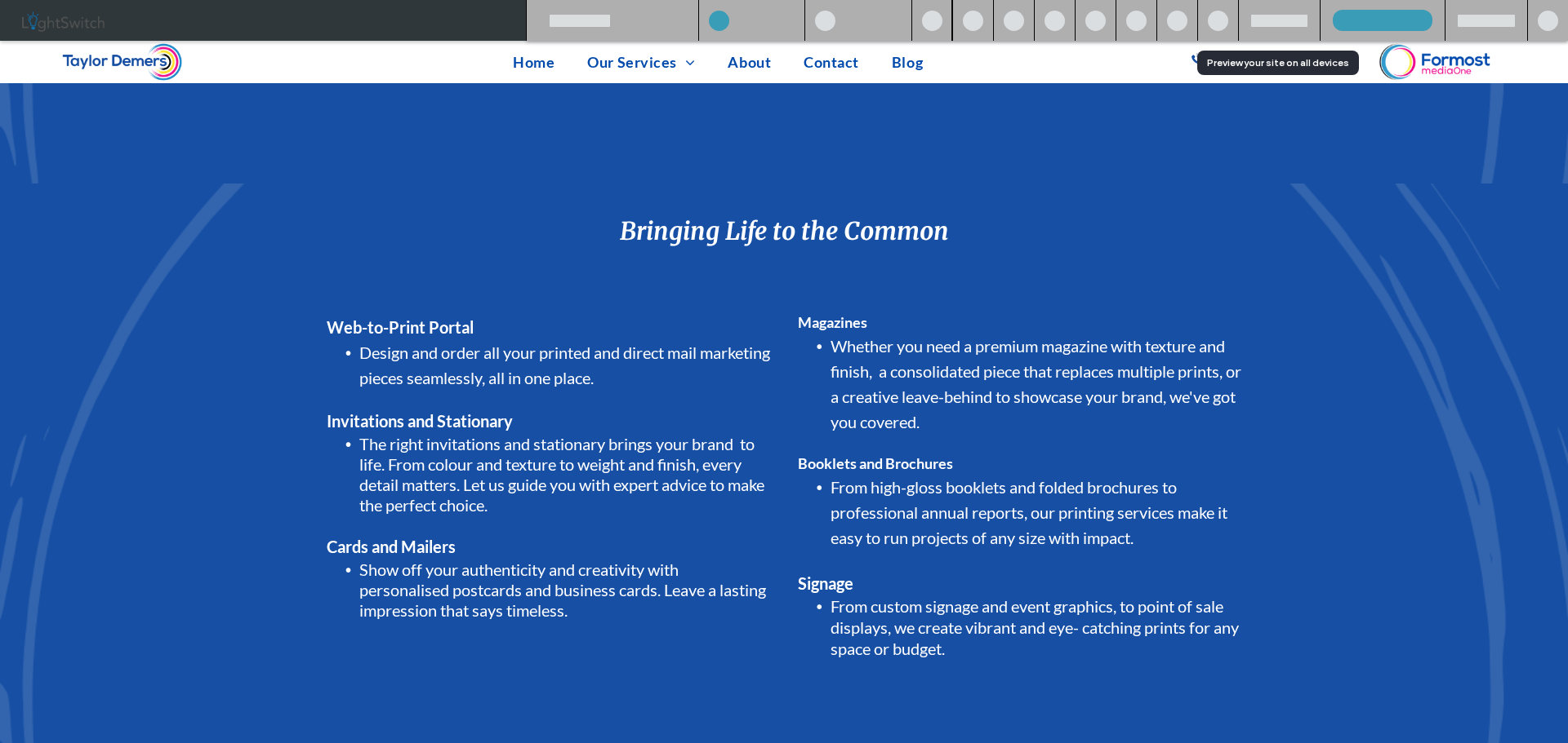
scroll to position [2260, 0]
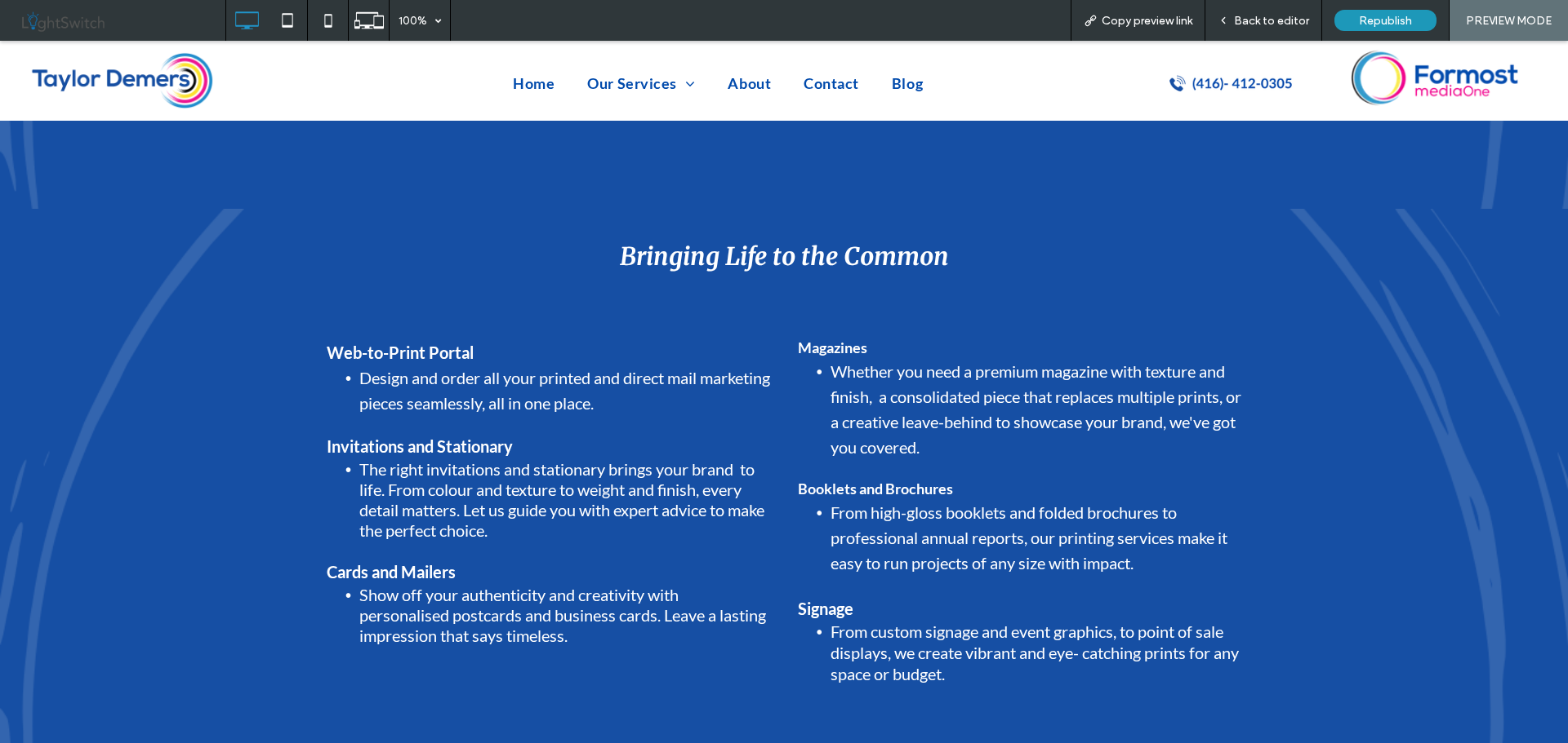
click at [1245, 15] on span "Back to editor" at bounding box center [1271, 21] width 75 height 14
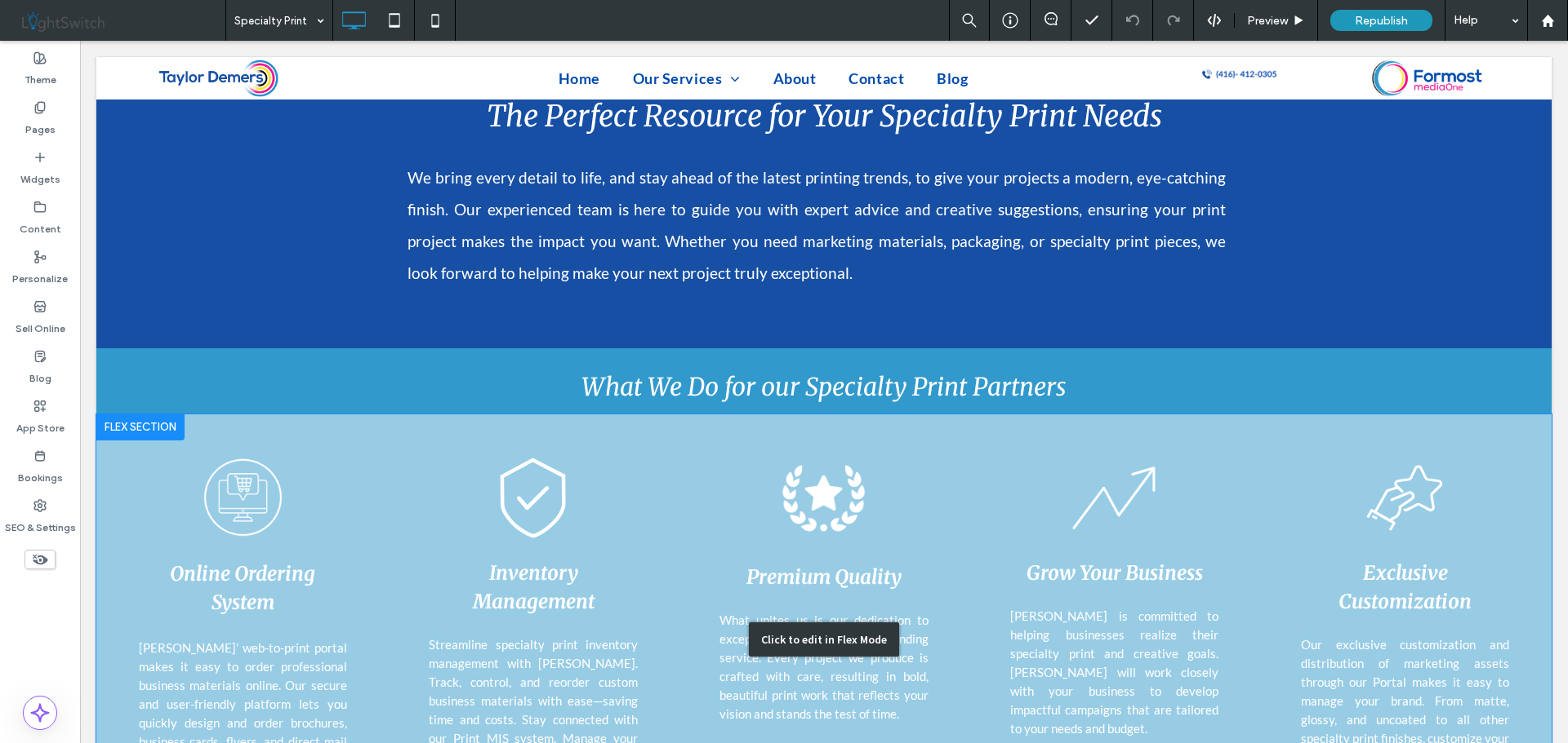
scroll to position [586, 0]
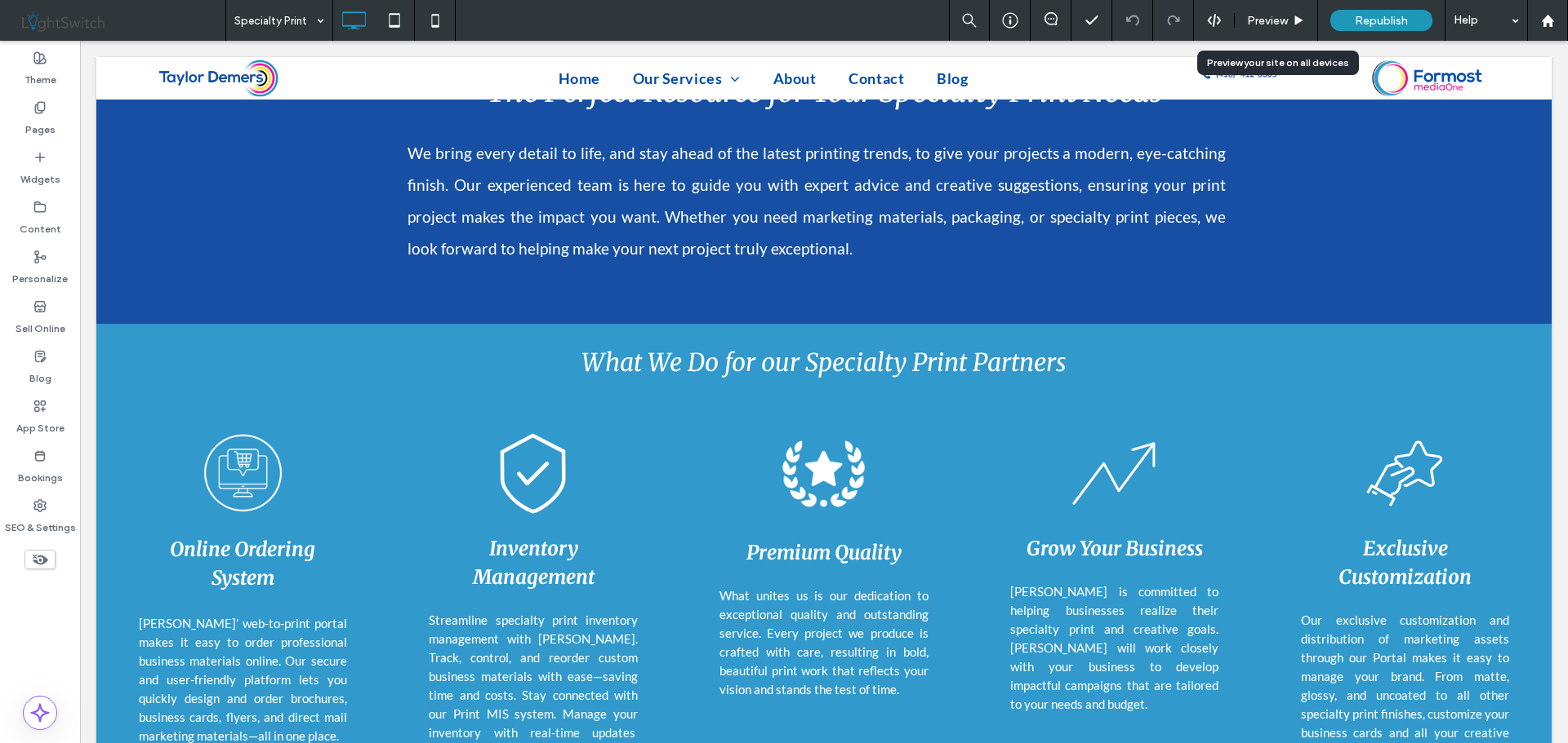
click at [1278, 19] on span "Preview" at bounding box center [1267, 21] width 41 height 14
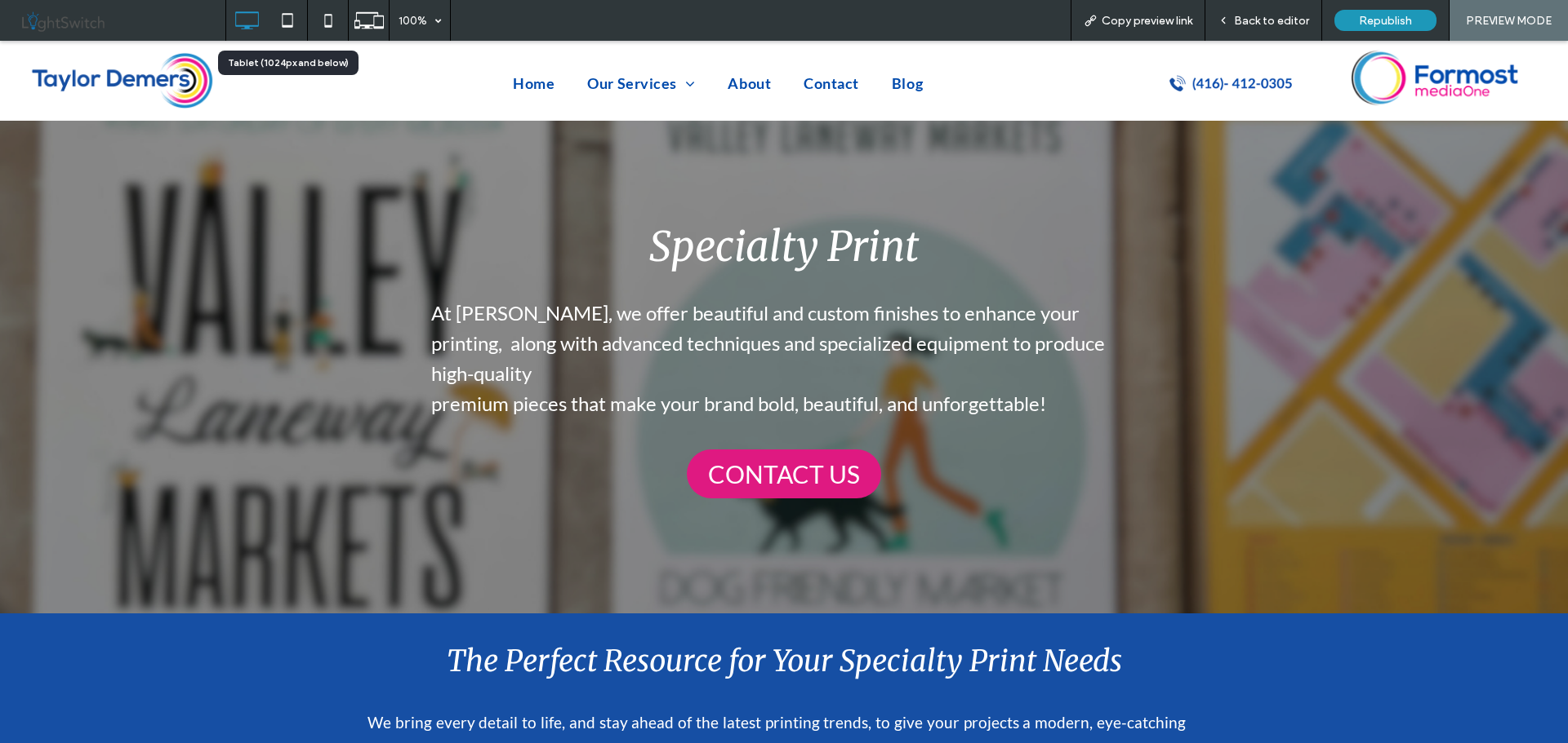
click at [292, 20] on use at bounding box center [286, 20] width 11 height 14
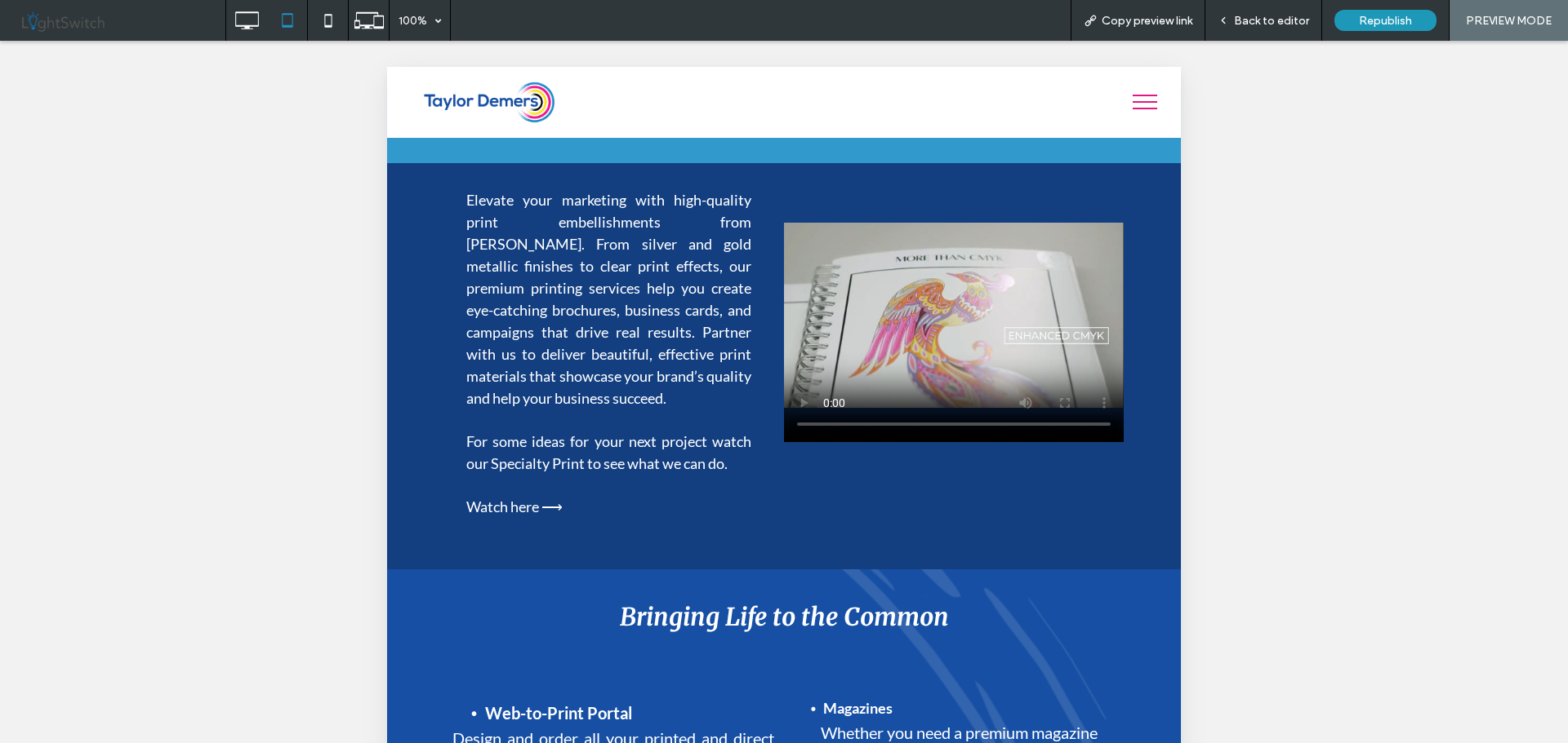
scroll to position [1551, 0]
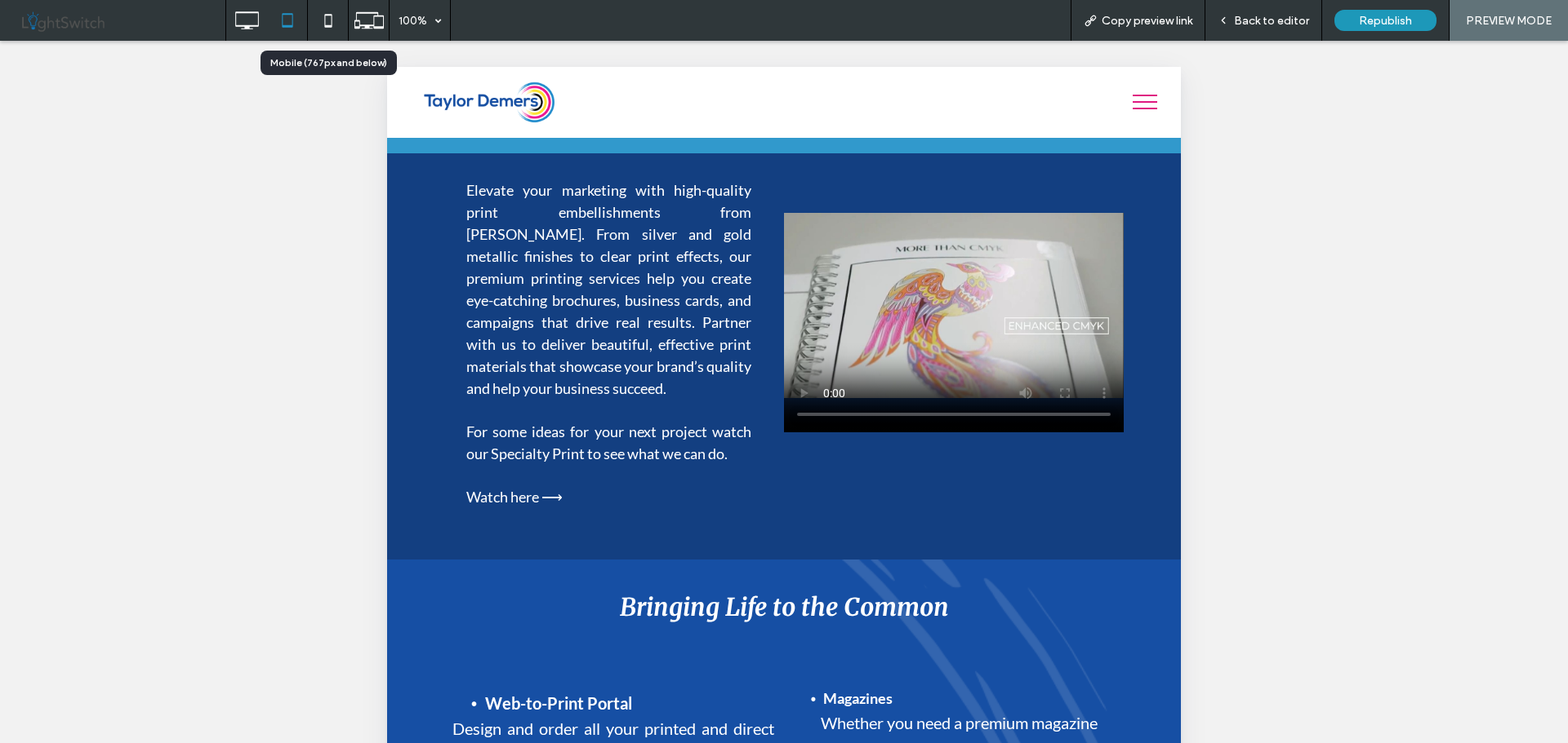
click at [333, 16] on icon at bounding box center [328, 20] width 32 height 32
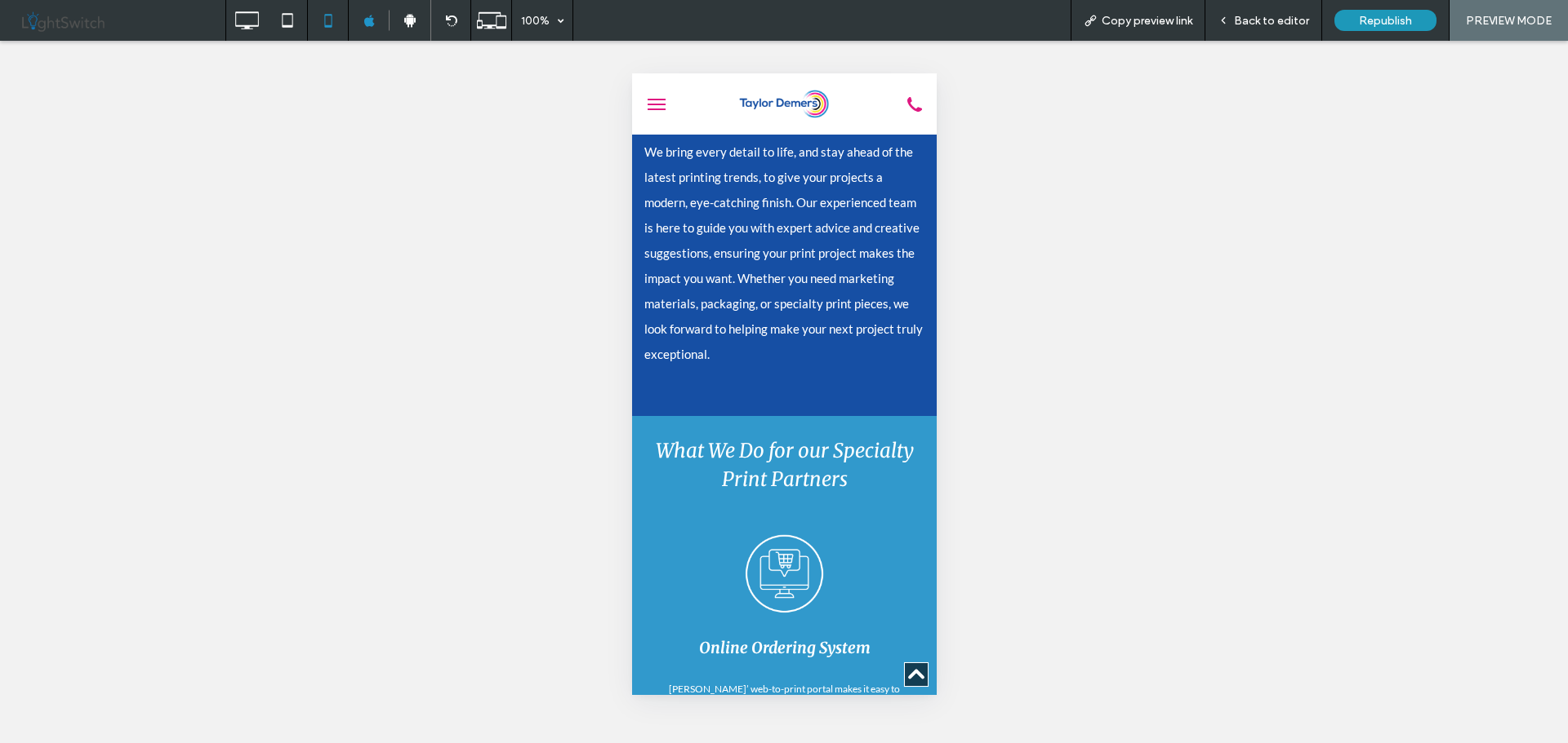
scroll to position [464, 0]
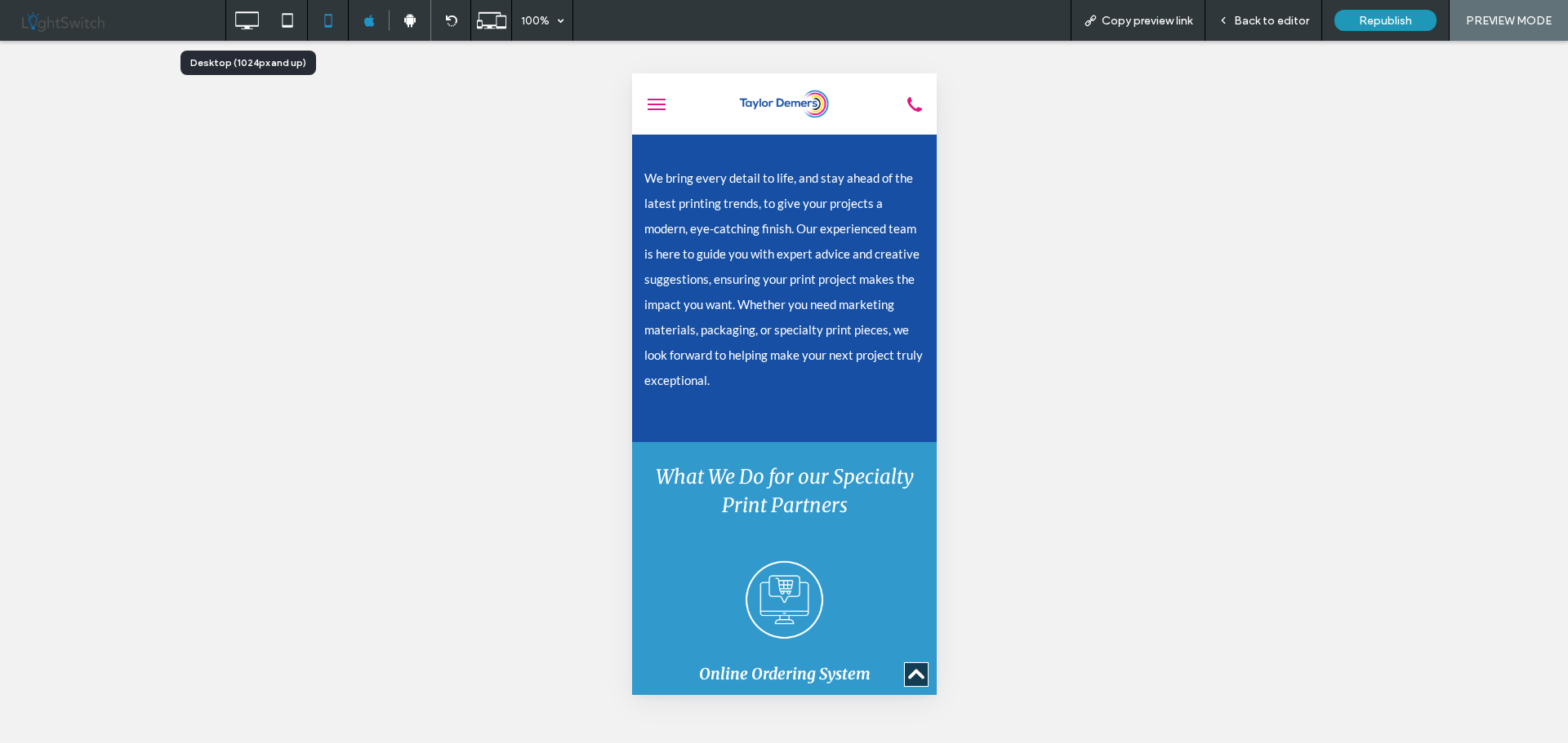
click at [246, 23] on icon at bounding box center [246, 20] width 32 height 32
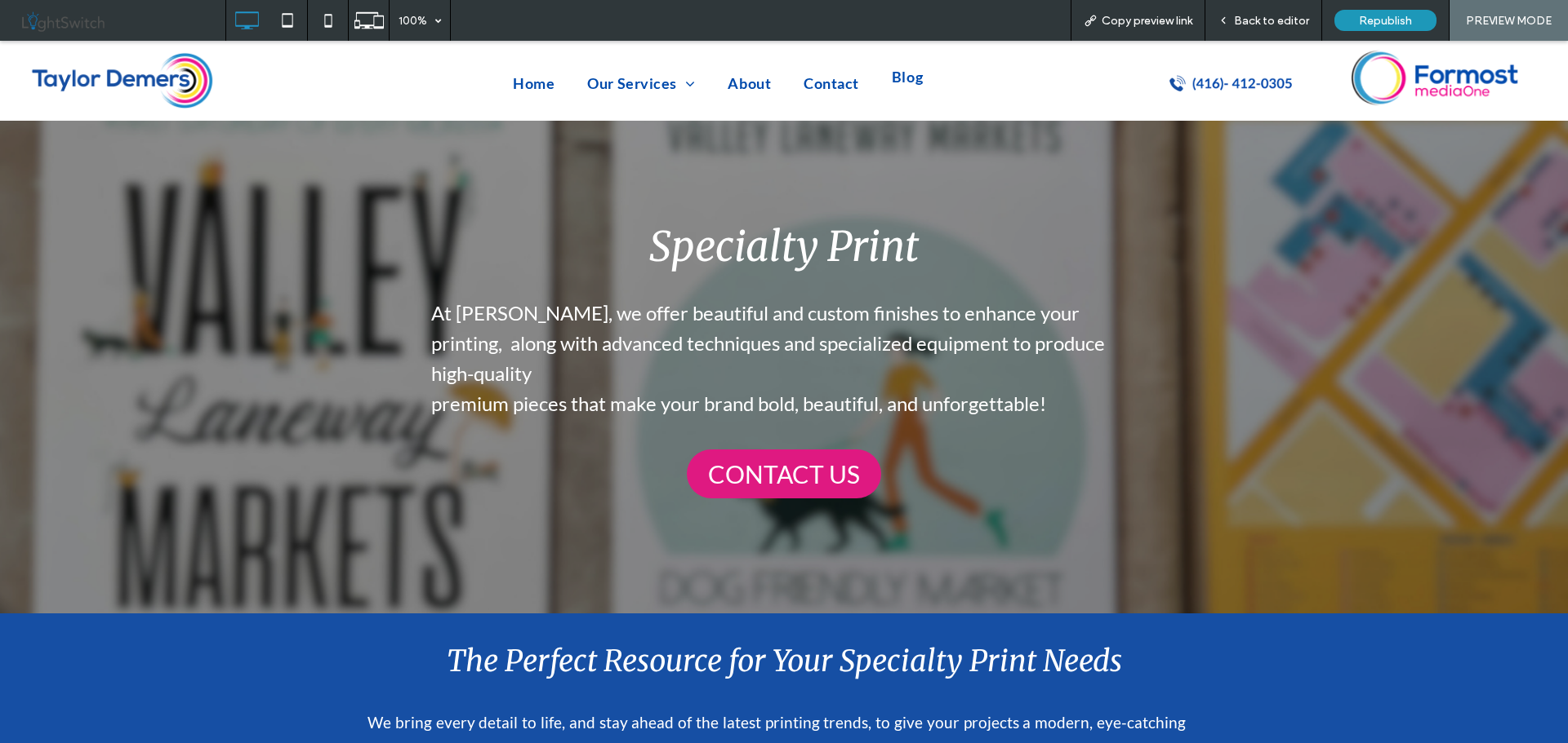
scroll to position [0, 0]
click at [1287, 19] on span "Back to editor" at bounding box center [1271, 21] width 75 height 14
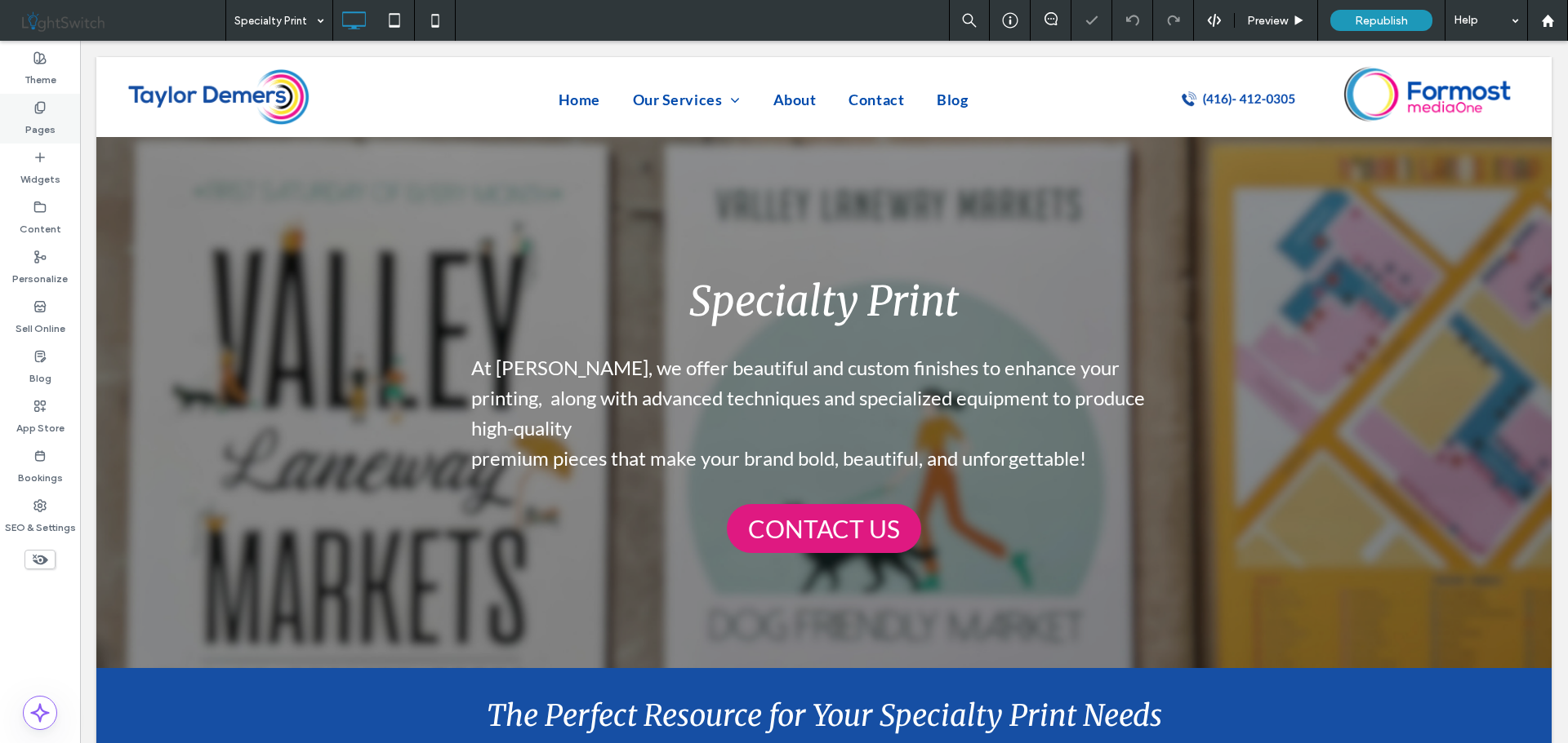
click at [46, 119] on label "Pages" at bounding box center [41, 126] width 30 height 23
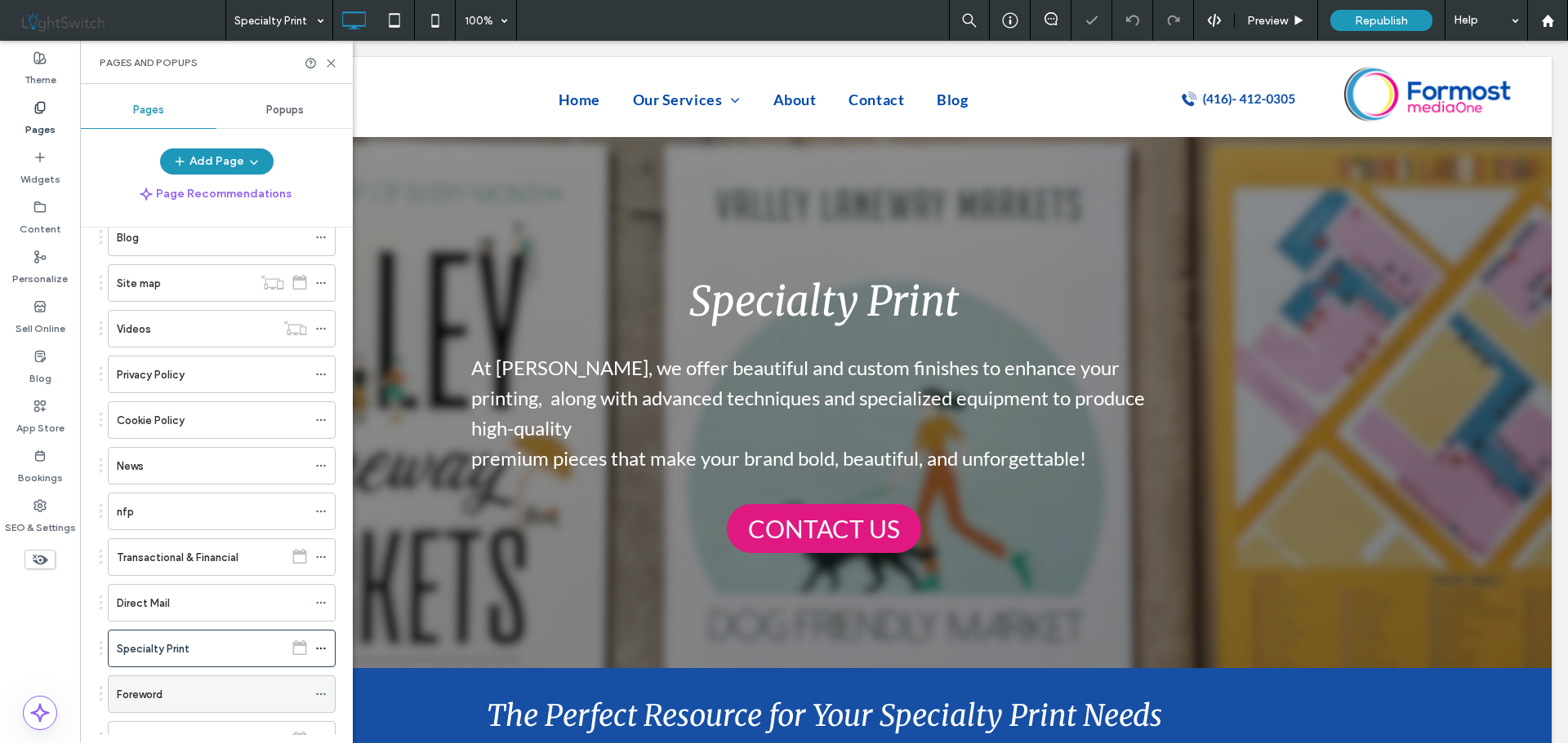
scroll to position [326, 0]
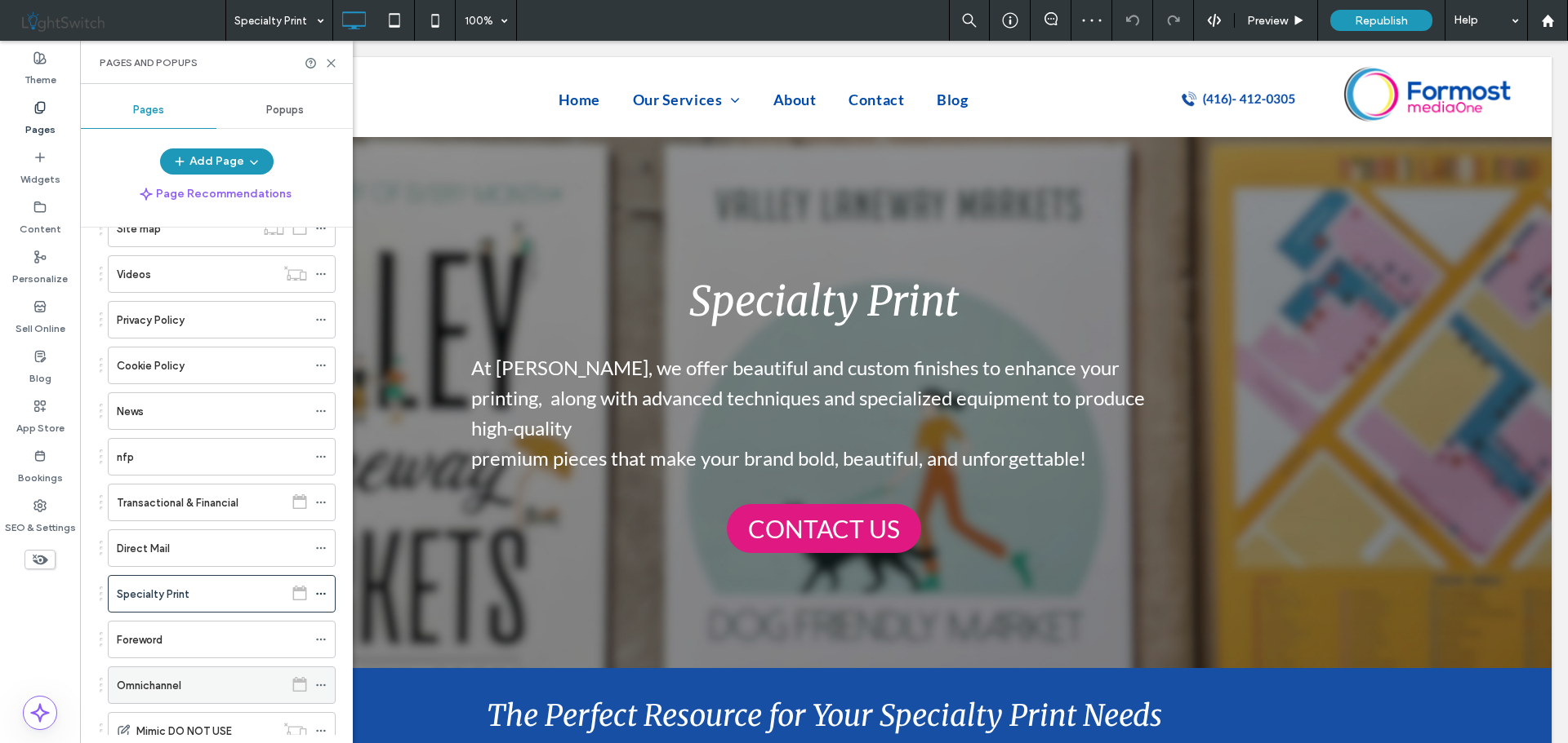
click at [197, 686] on div "Omnichannel" at bounding box center [200, 686] width 167 height 17
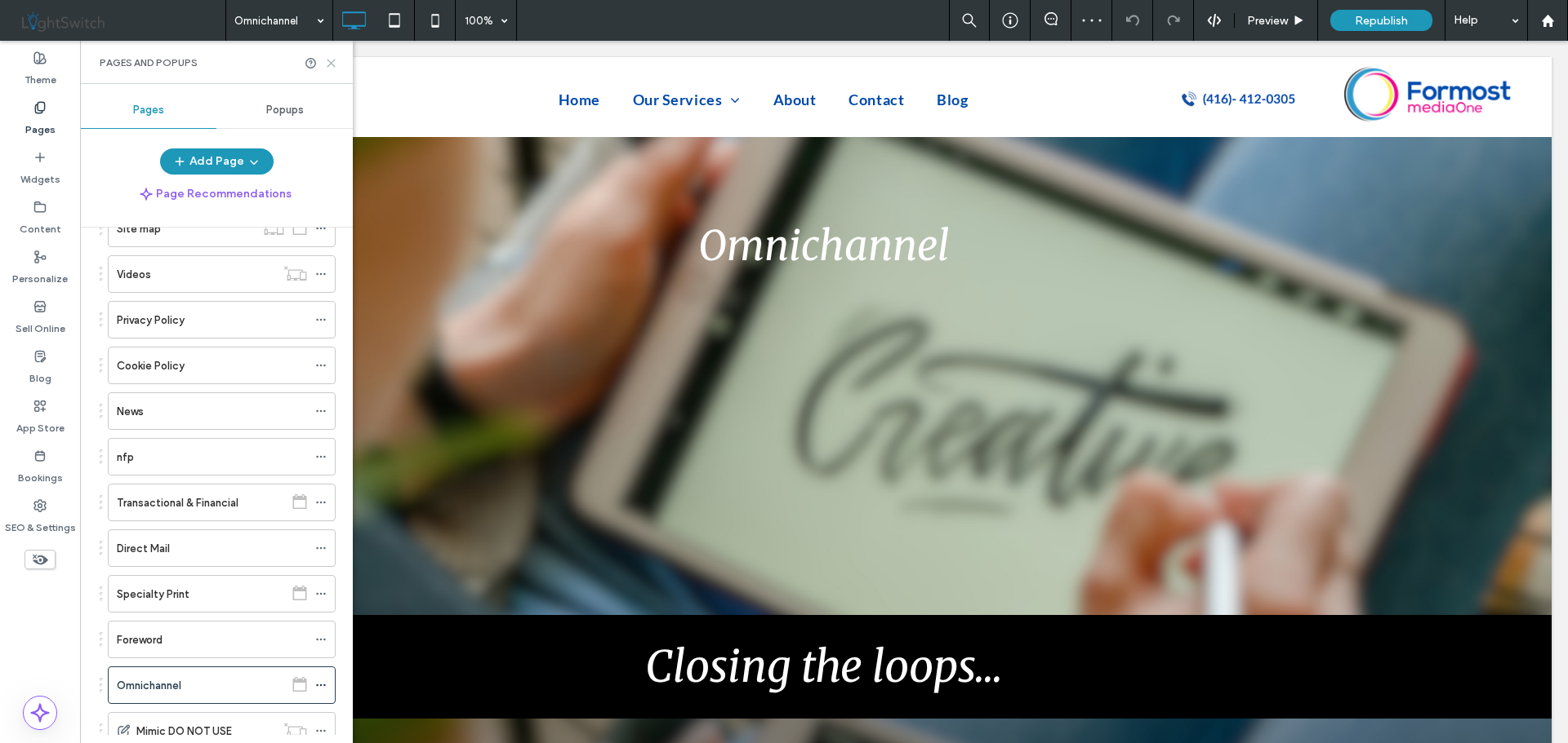
drag, startPoint x: 329, startPoint y: 62, endPoint x: 402, endPoint y: 161, distance: 123.0
click at [329, 62] on icon at bounding box center [331, 63] width 12 height 12
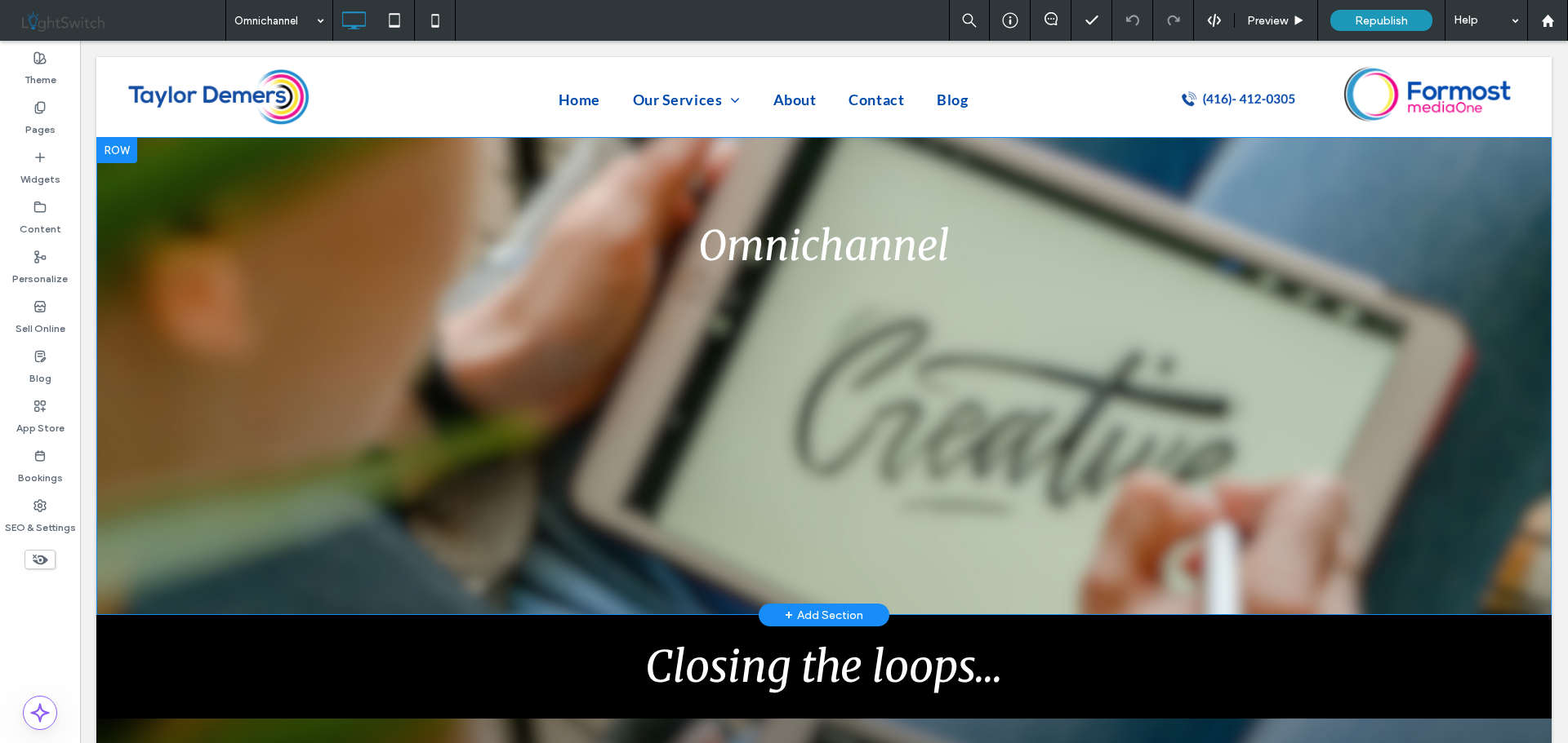
click at [116, 148] on div at bounding box center [116, 151] width 41 height 26
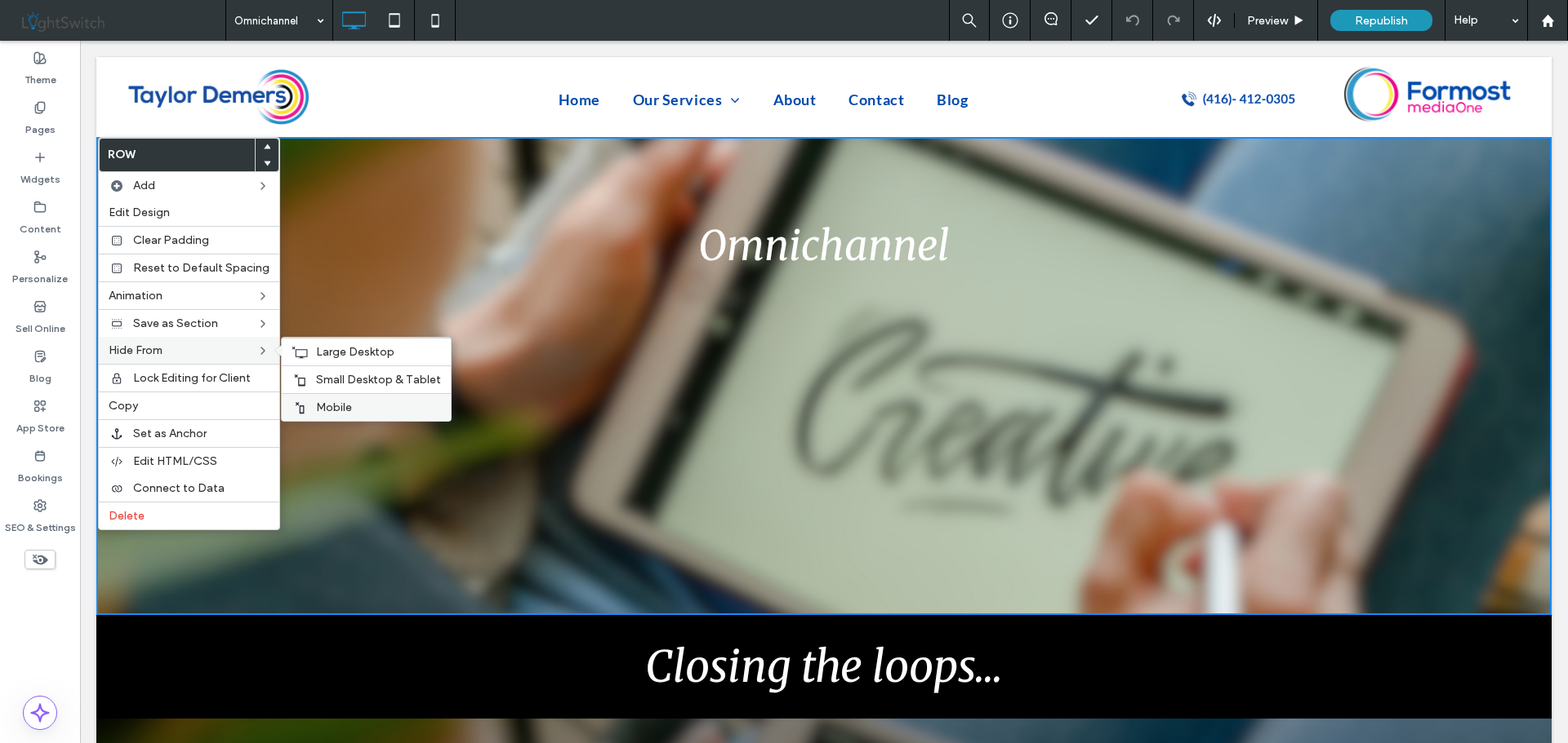
click at [321, 405] on span "Mobile" at bounding box center [334, 407] width 36 height 14
click at [328, 385] on span "Small Desktop & Tablet" at bounding box center [378, 380] width 125 height 14
click at [337, 352] on span "Large Desktop" at bounding box center [355, 352] width 79 height 14
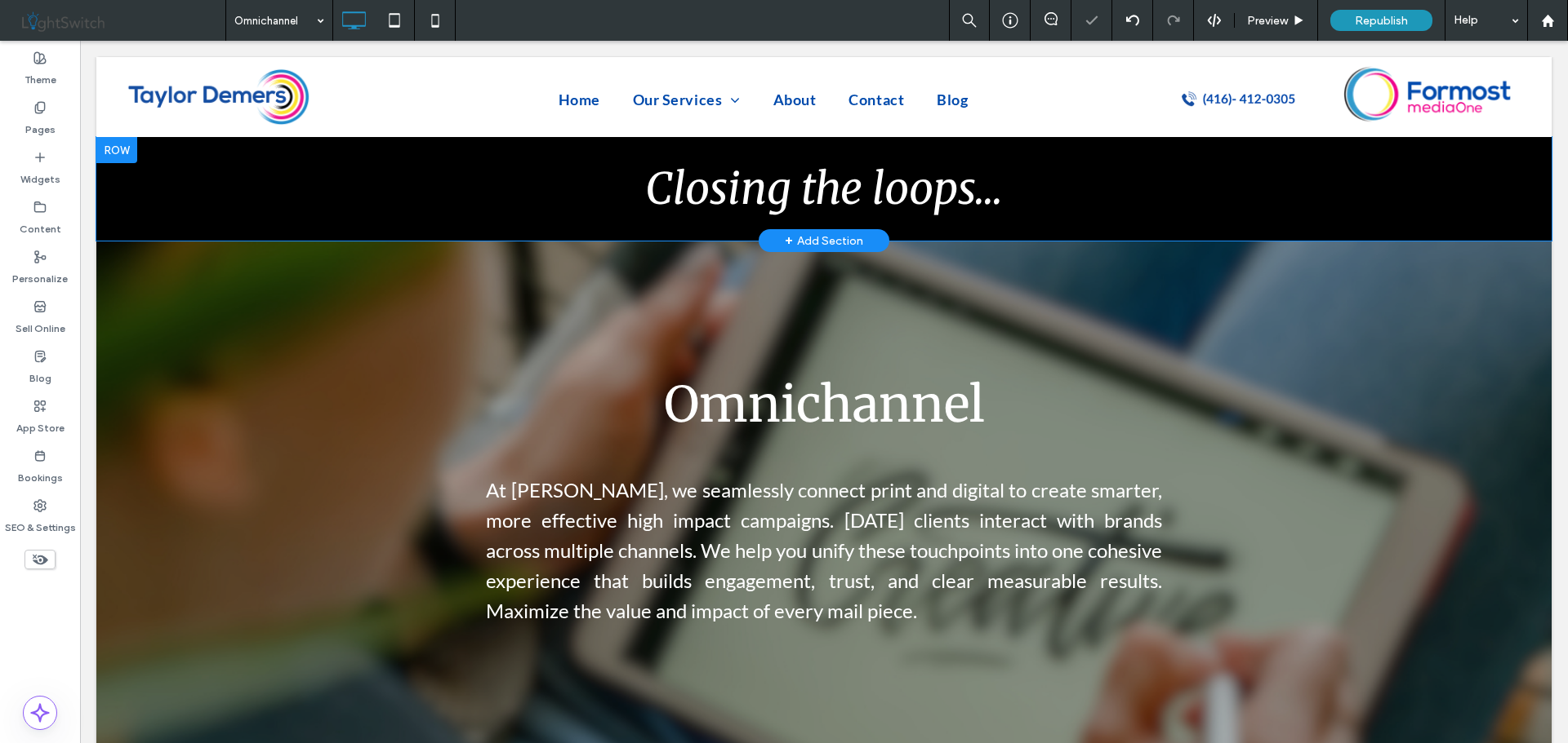
click at [125, 153] on div at bounding box center [116, 151] width 41 height 26
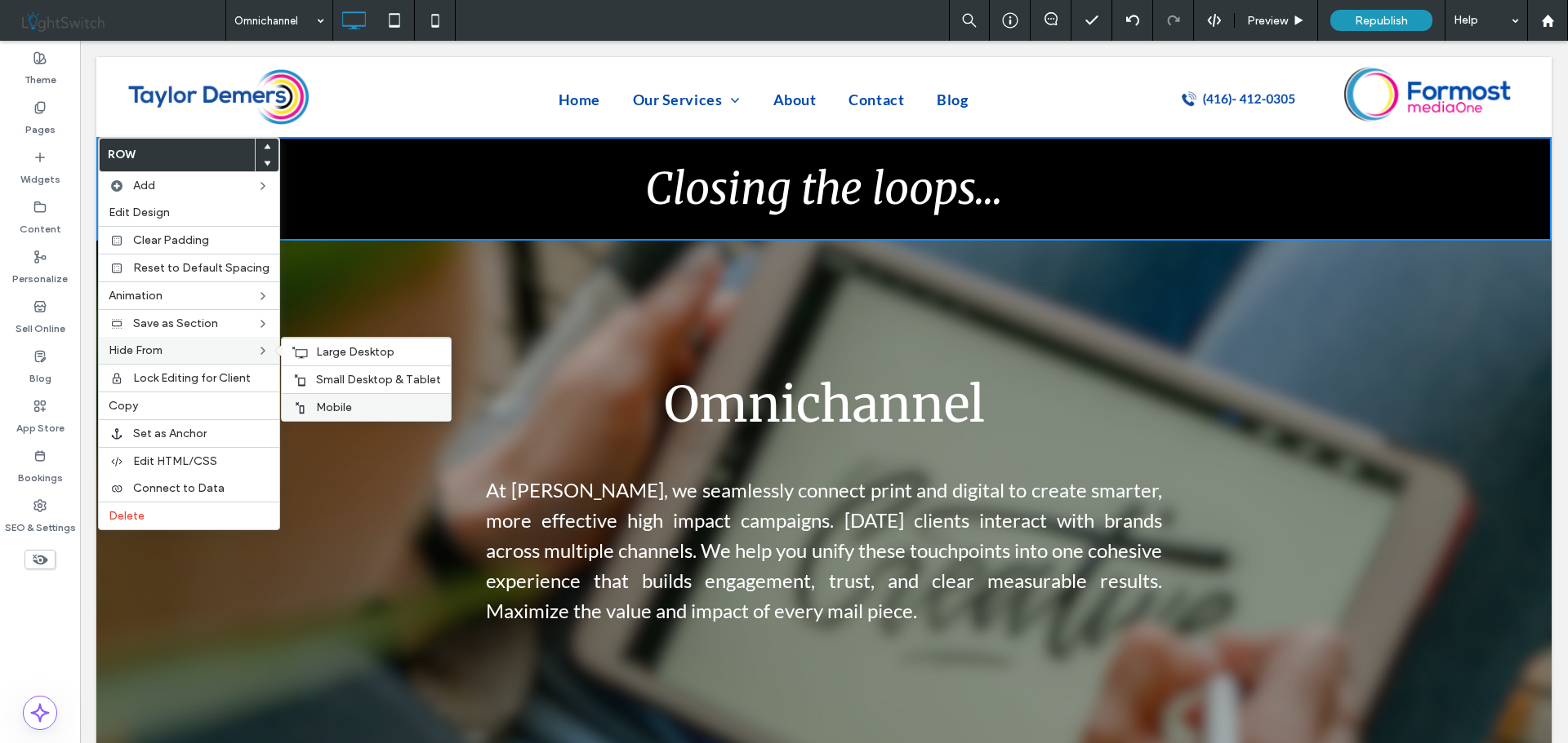
click at [320, 404] on span "Mobile" at bounding box center [334, 407] width 36 height 14
drag, startPoint x: 328, startPoint y: 376, endPoint x: 333, endPoint y: 360, distance: 16.8
click at [329, 376] on span "Small Desktop & Tablet" at bounding box center [378, 380] width 125 height 14
click at [335, 351] on span "Large Desktop" at bounding box center [355, 352] width 79 height 14
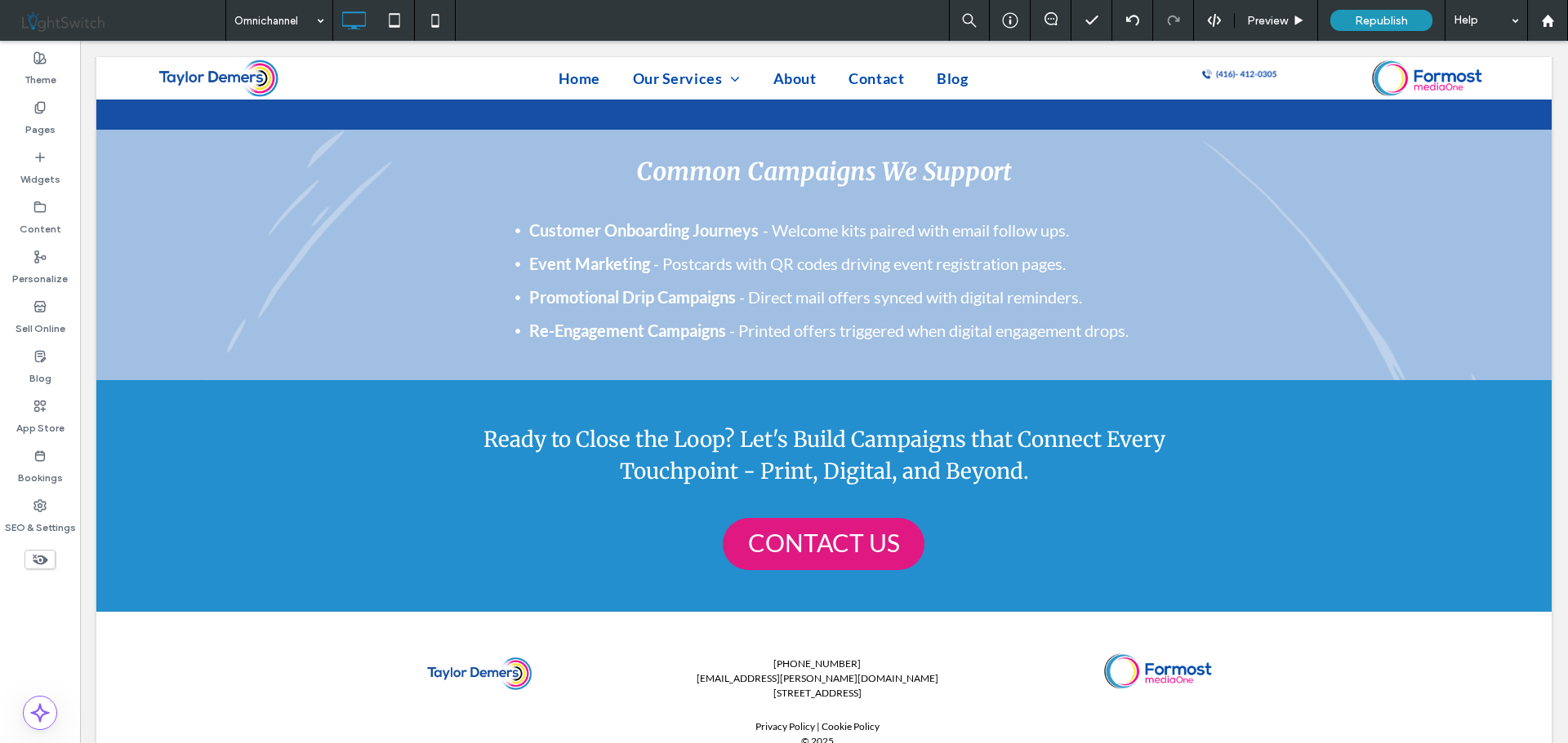
scroll to position [1915, 0]
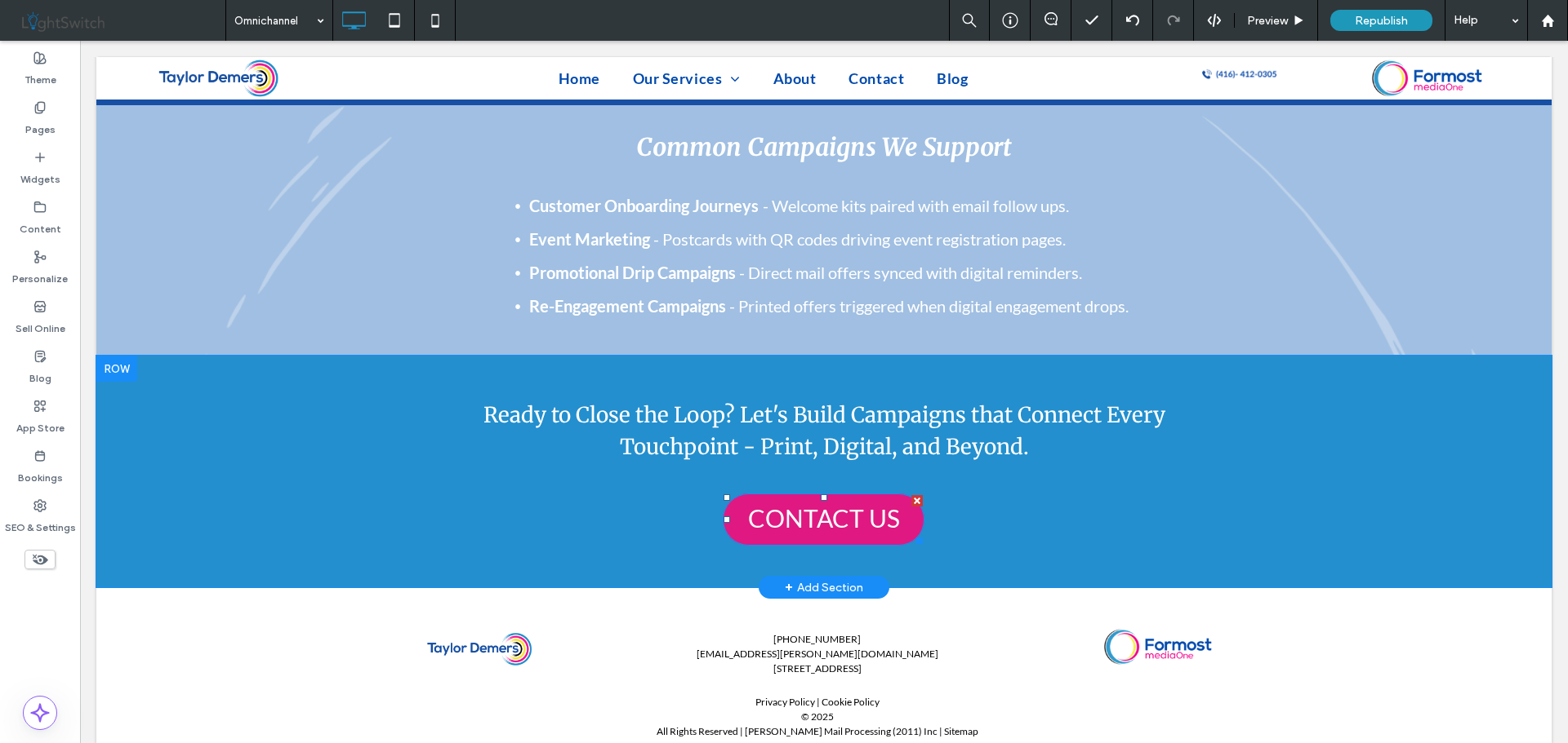
click at [810, 503] on span "CONTACT US" at bounding box center [823, 518] width 152 height 30
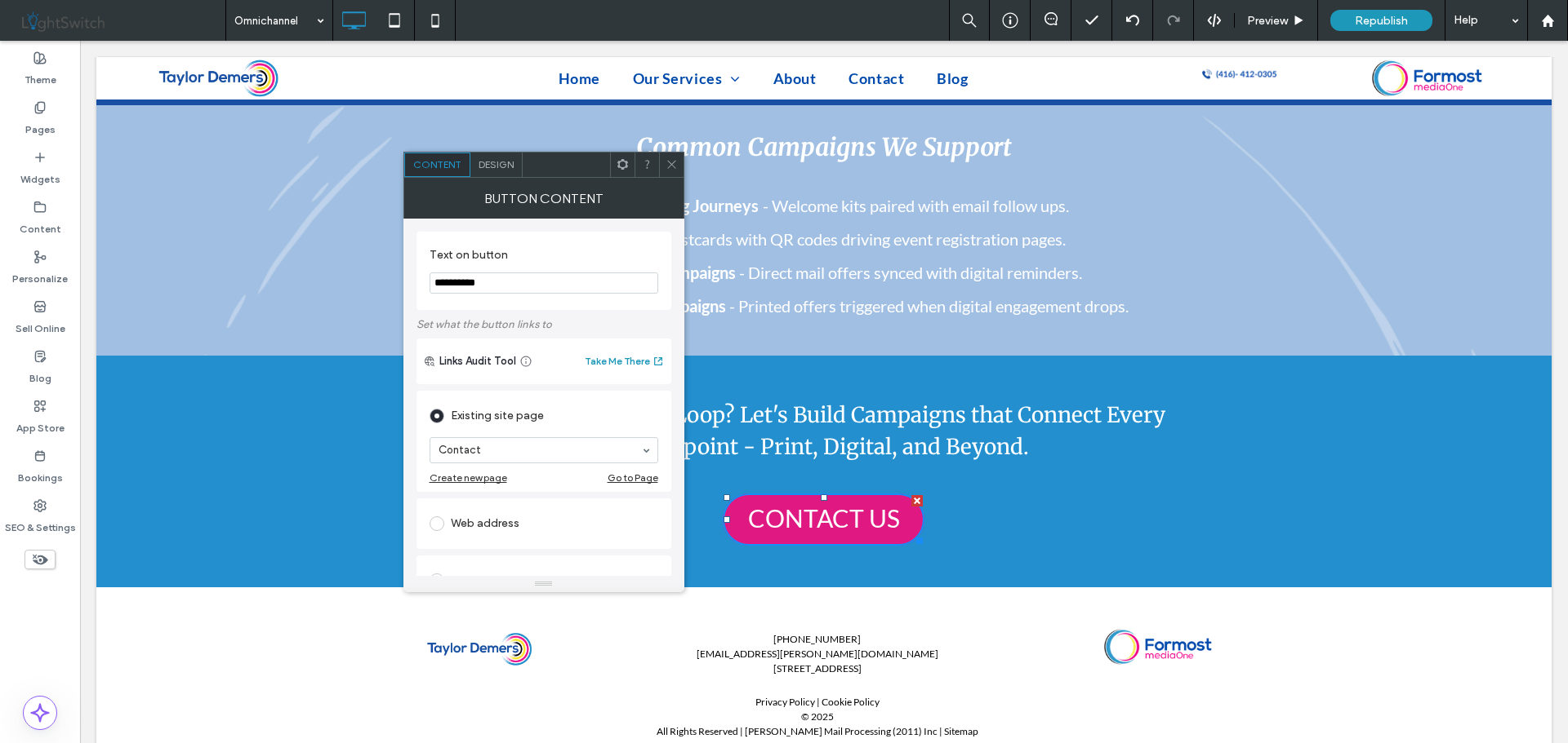
click at [672, 165] on icon at bounding box center [671, 164] width 12 height 12
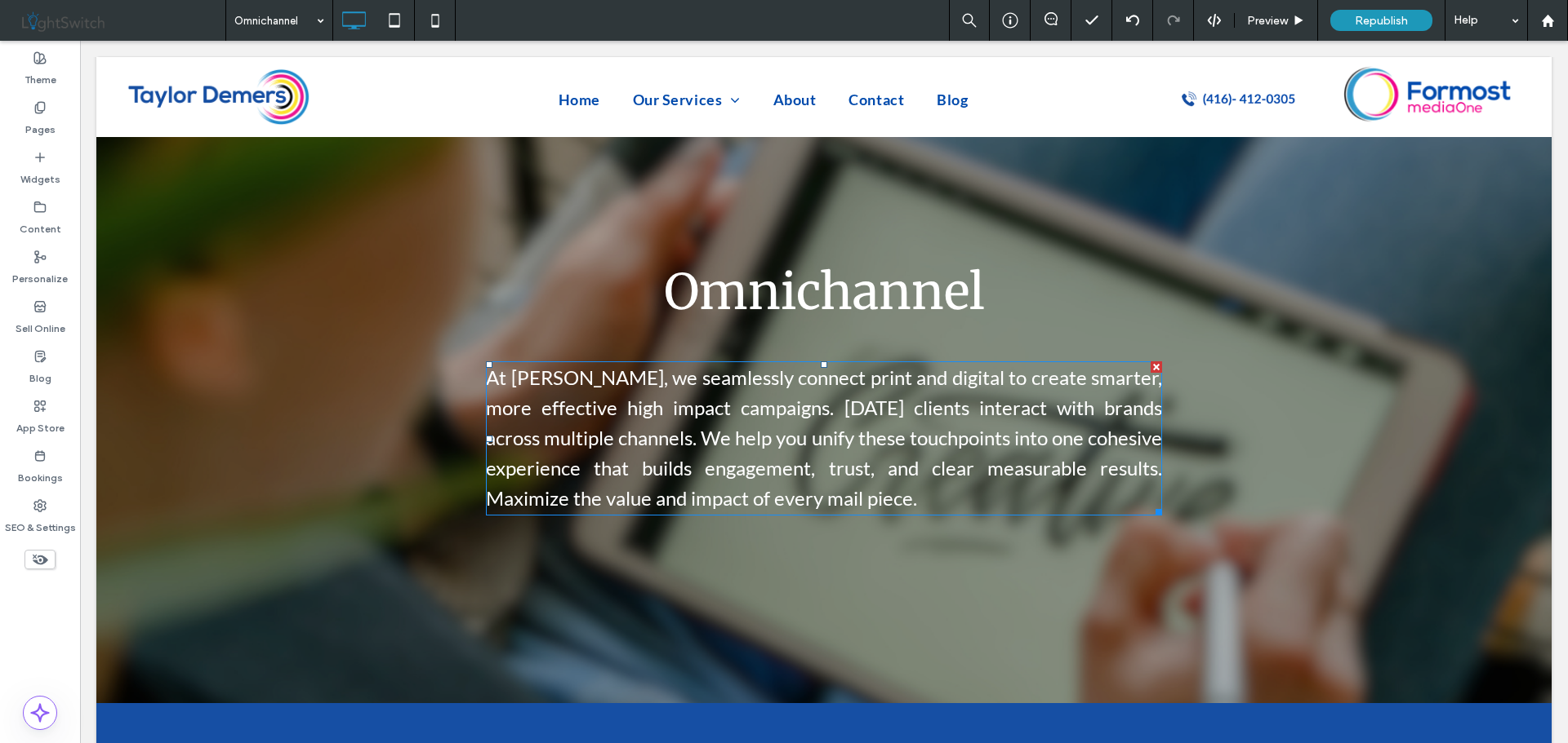
scroll to position [0, 0]
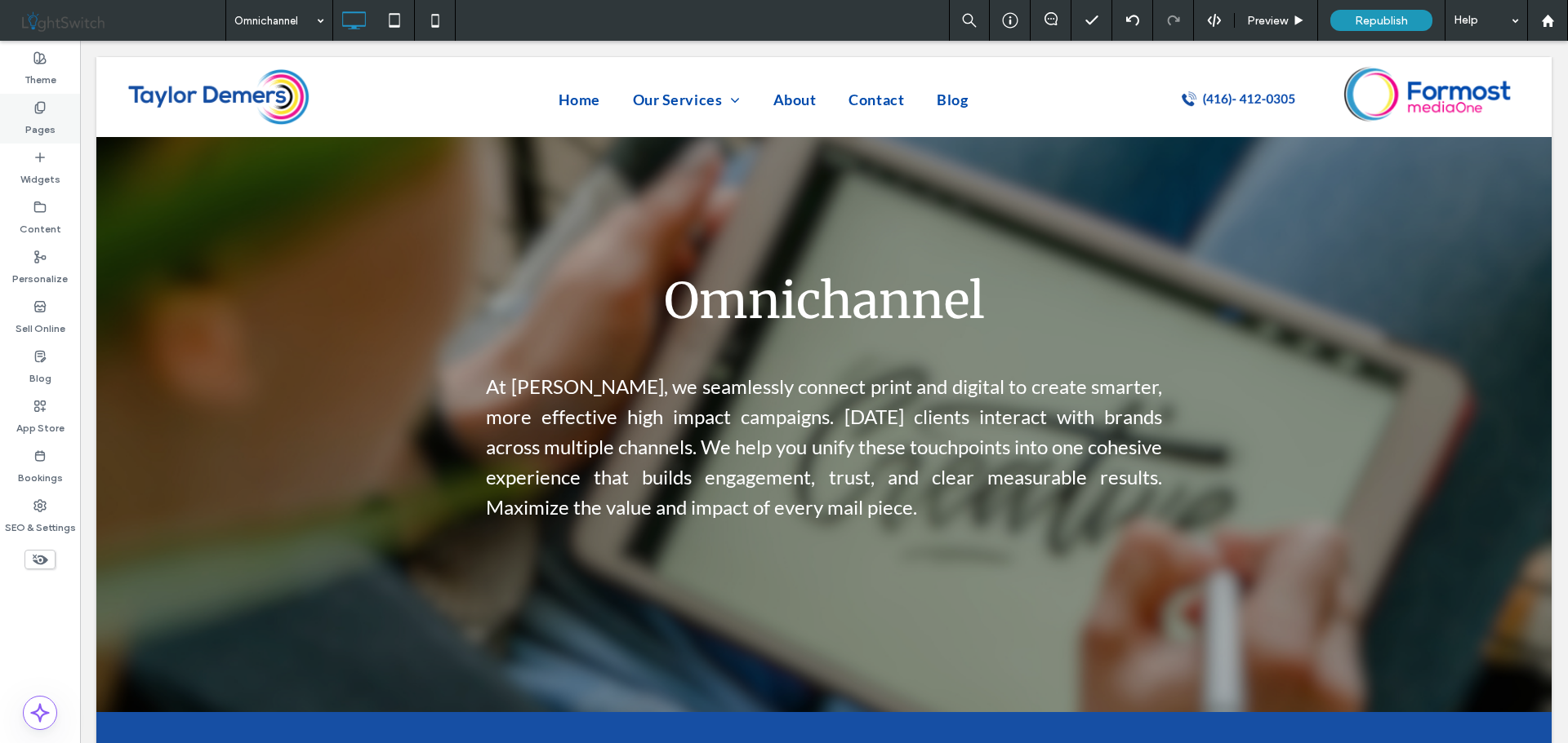
click at [36, 121] on label "Pages" at bounding box center [41, 126] width 30 height 23
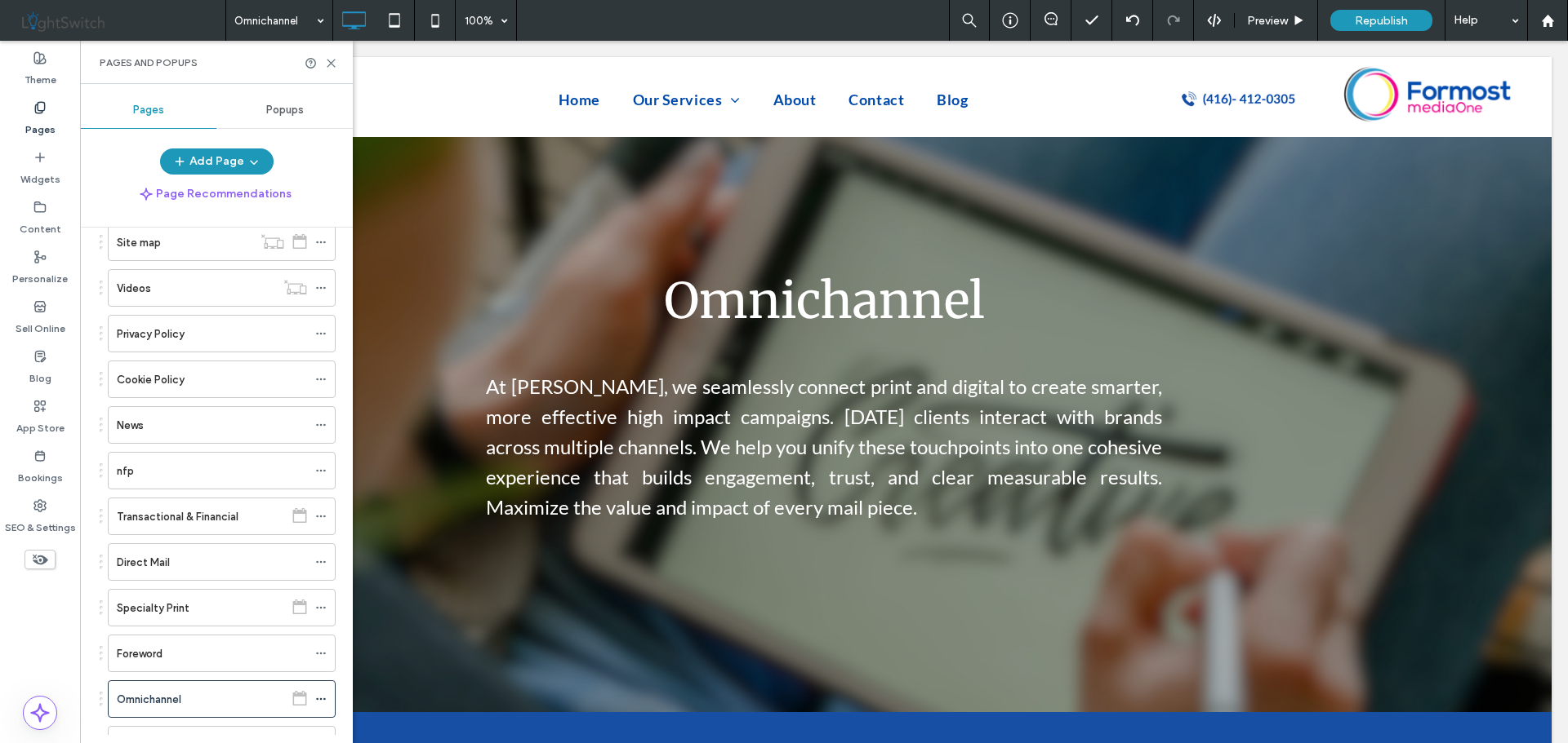
scroll to position [326, 0]
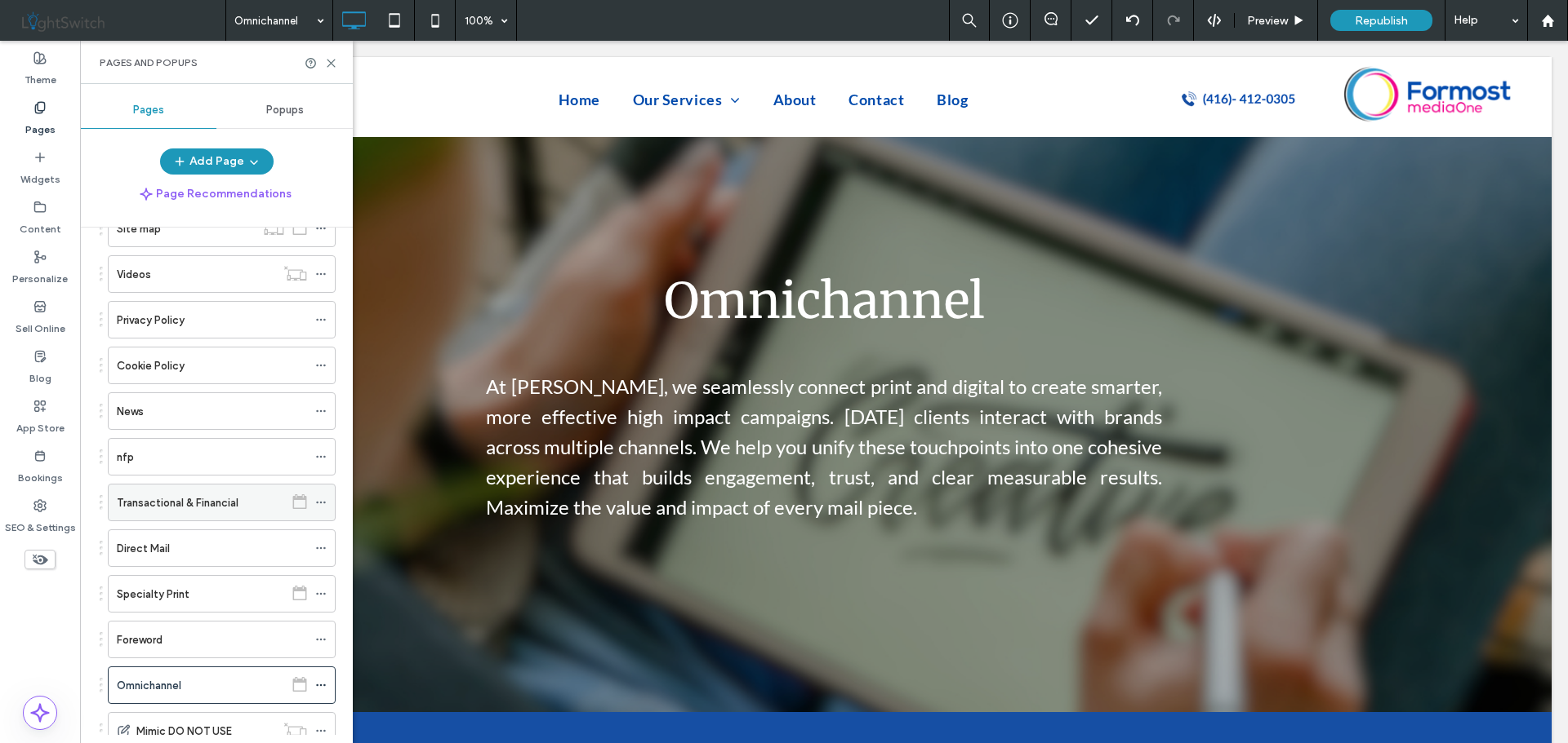
click at [203, 507] on label "Transactional & Financial" at bounding box center [177, 503] width 122 height 29
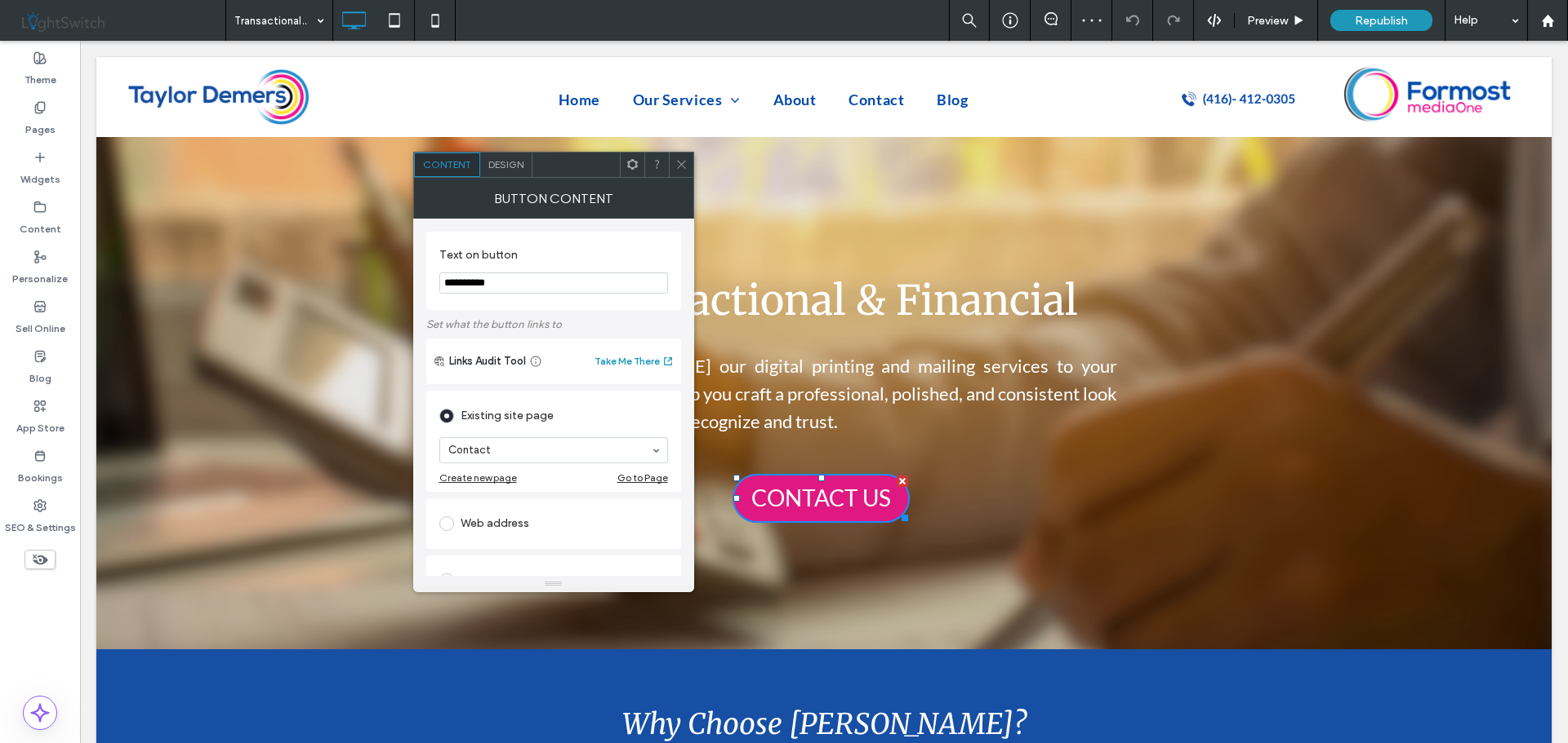
click at [681, 159] on icon at bounding box center [681, 164] width 12 height 12
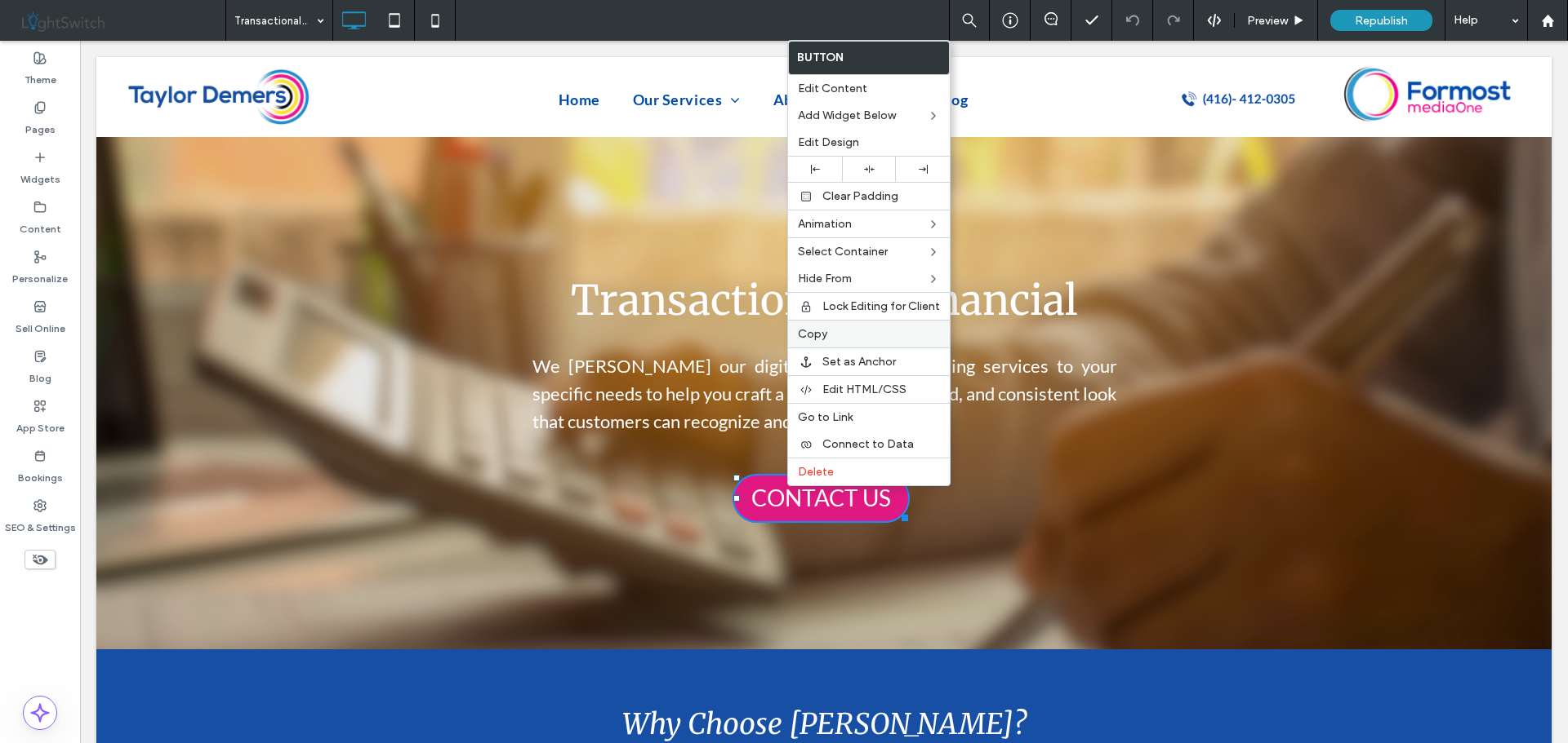
click at [825, 337] on span "Copy" at bounding box center [813, 333] width 30 height 14
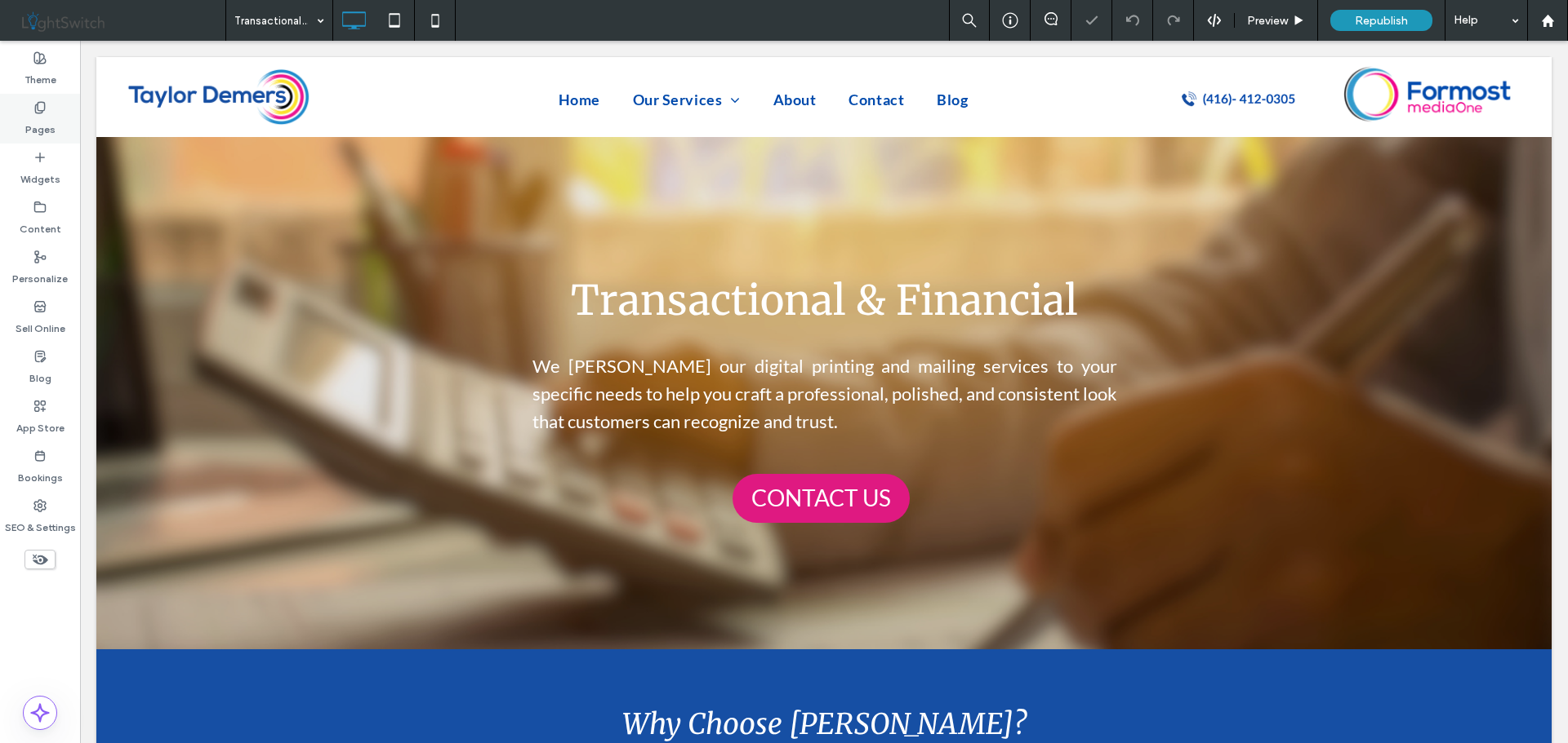
click at [49, 112] on div "Pages" at bounding box center [40, 118] width 80 height 50
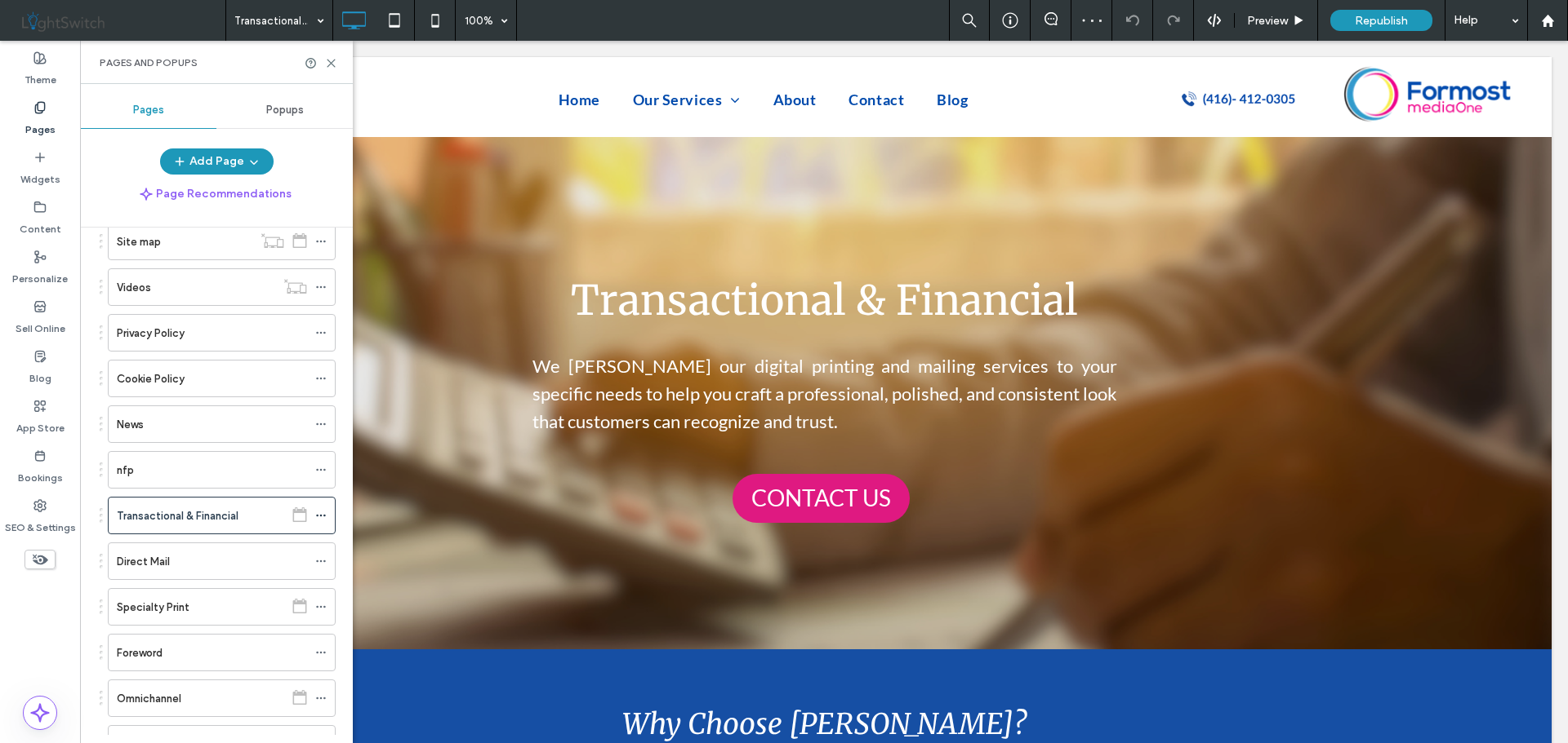
scroll to position [490, 0]
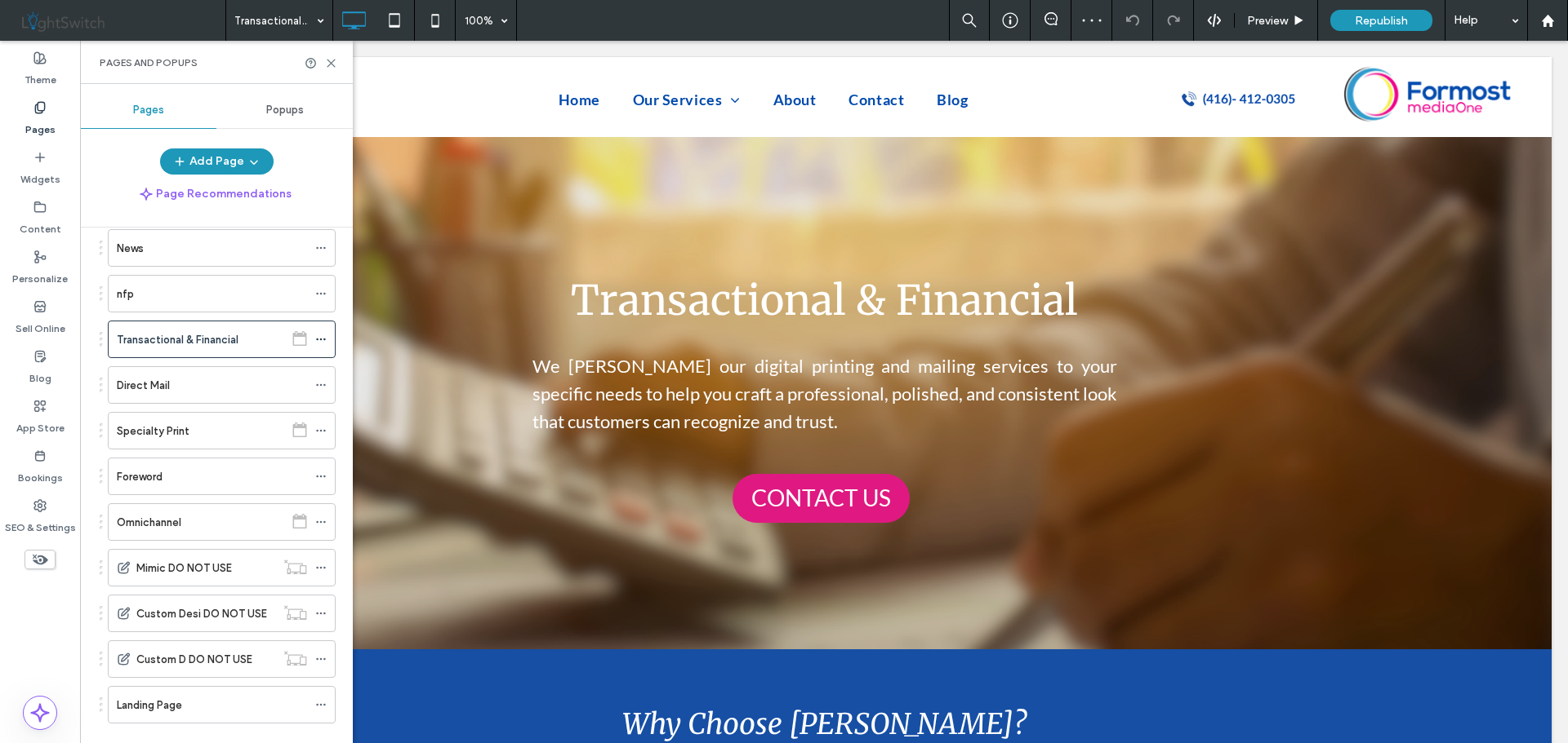
click at [189, 523] on div "Omnichannel" at bounding box center [200, 522] width 167 height 17
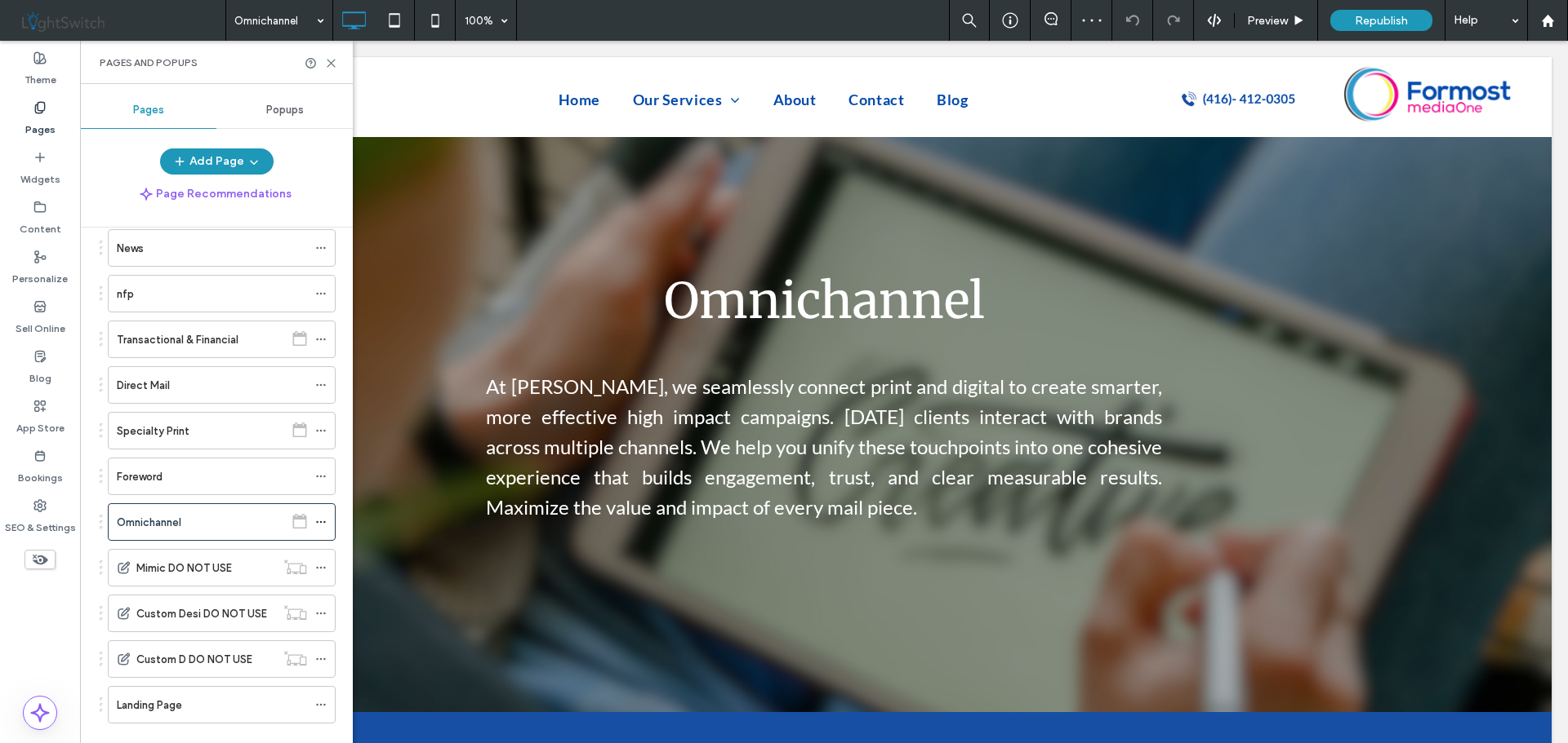
scroll to position [0, 0]
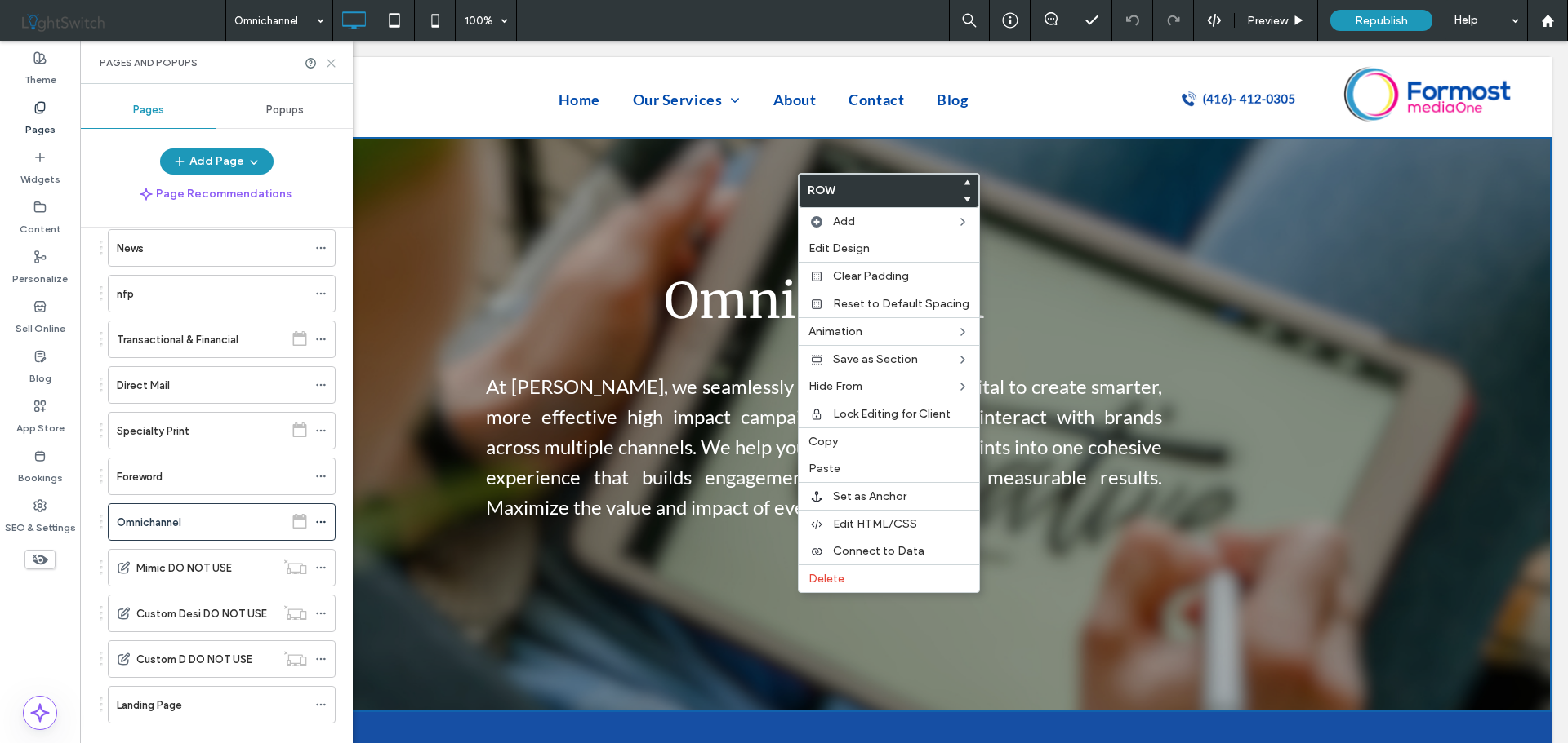
click at [329, 63] on icon at bounding box center [331, 63] width 12 height 12
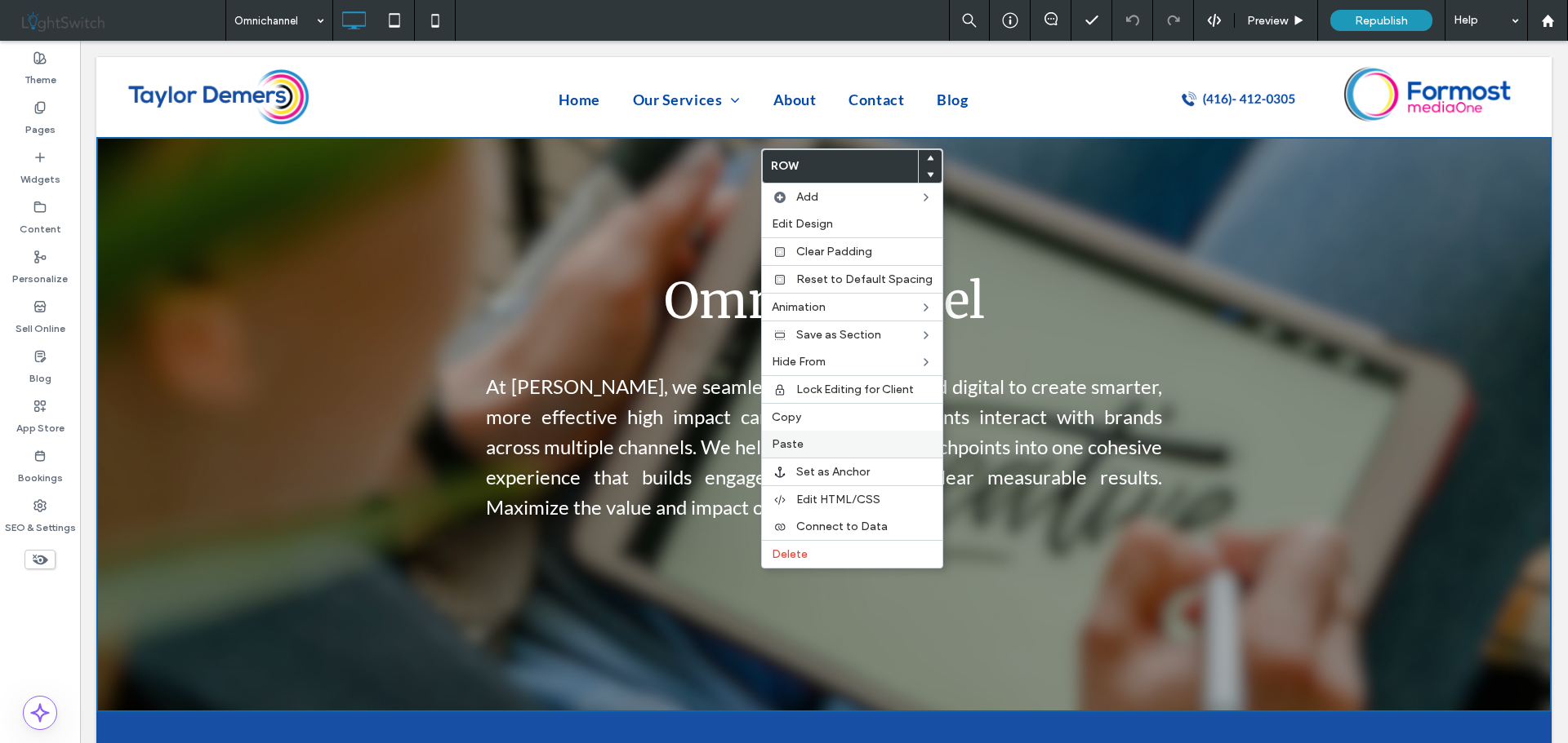
click at [802, 444] on label "Paste" at bounding box center [852, 444] width 161 height 14
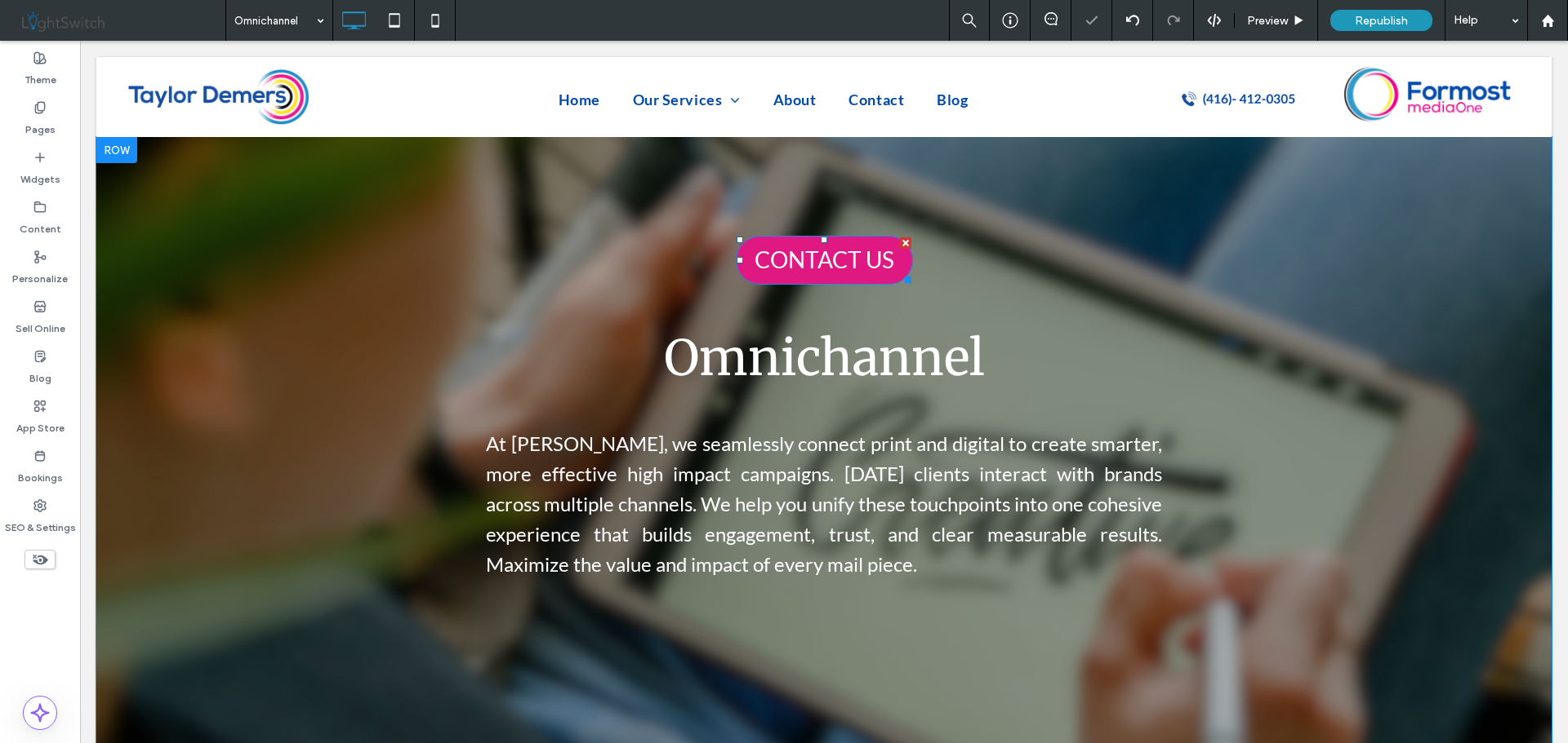
click at [836, 255] on span "CONTACT US" at bounding box center [824, 260] width 140 height 28
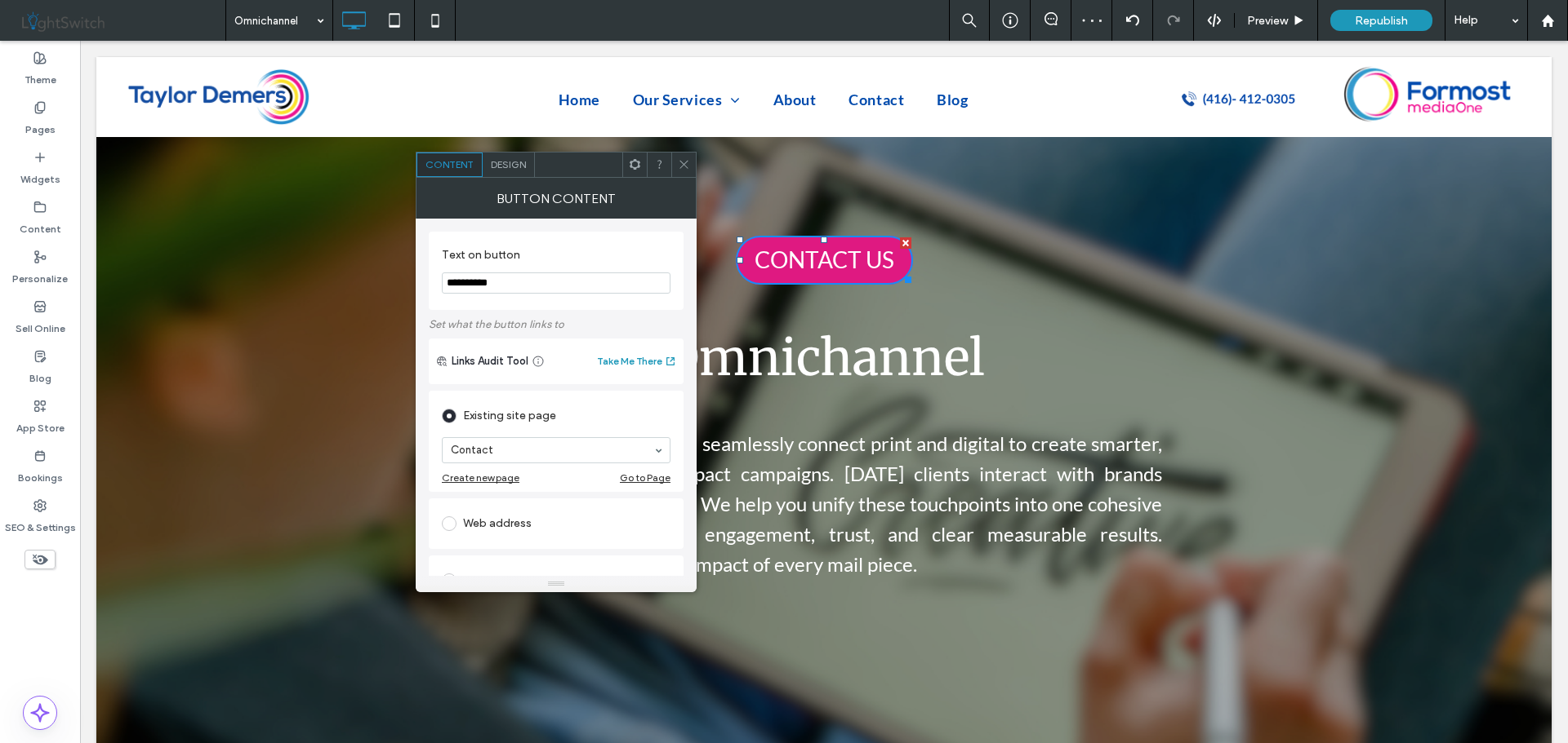
click at [681, 163] on icon at bounding box center [684, 164] width 12 height 12
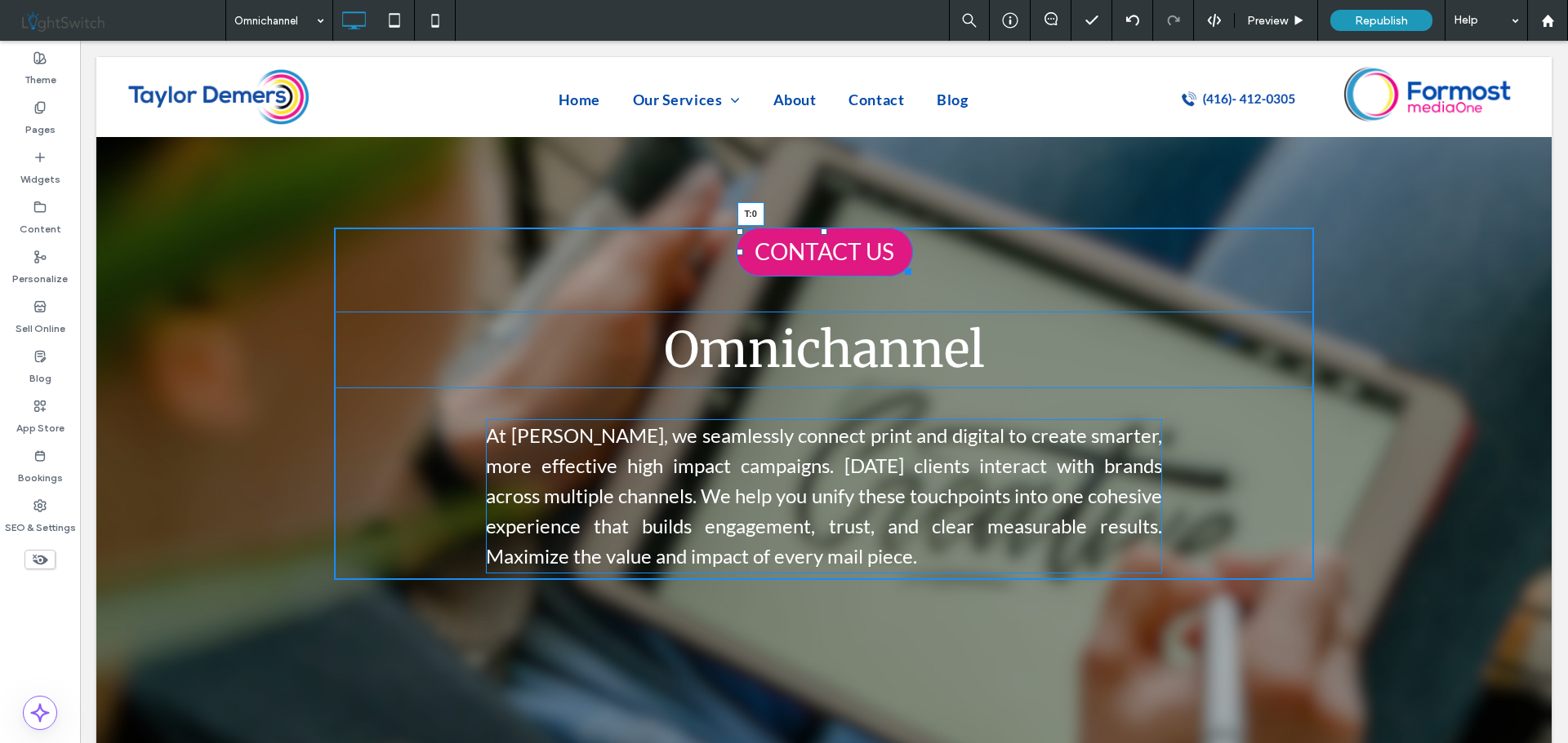
click at [819, 236] on div "CONTACT US T:0 Omnichannel ﻿ At Taylor Demers, we seamlessly connect print and …" at bounding box center [823, 404] width 979 height 352
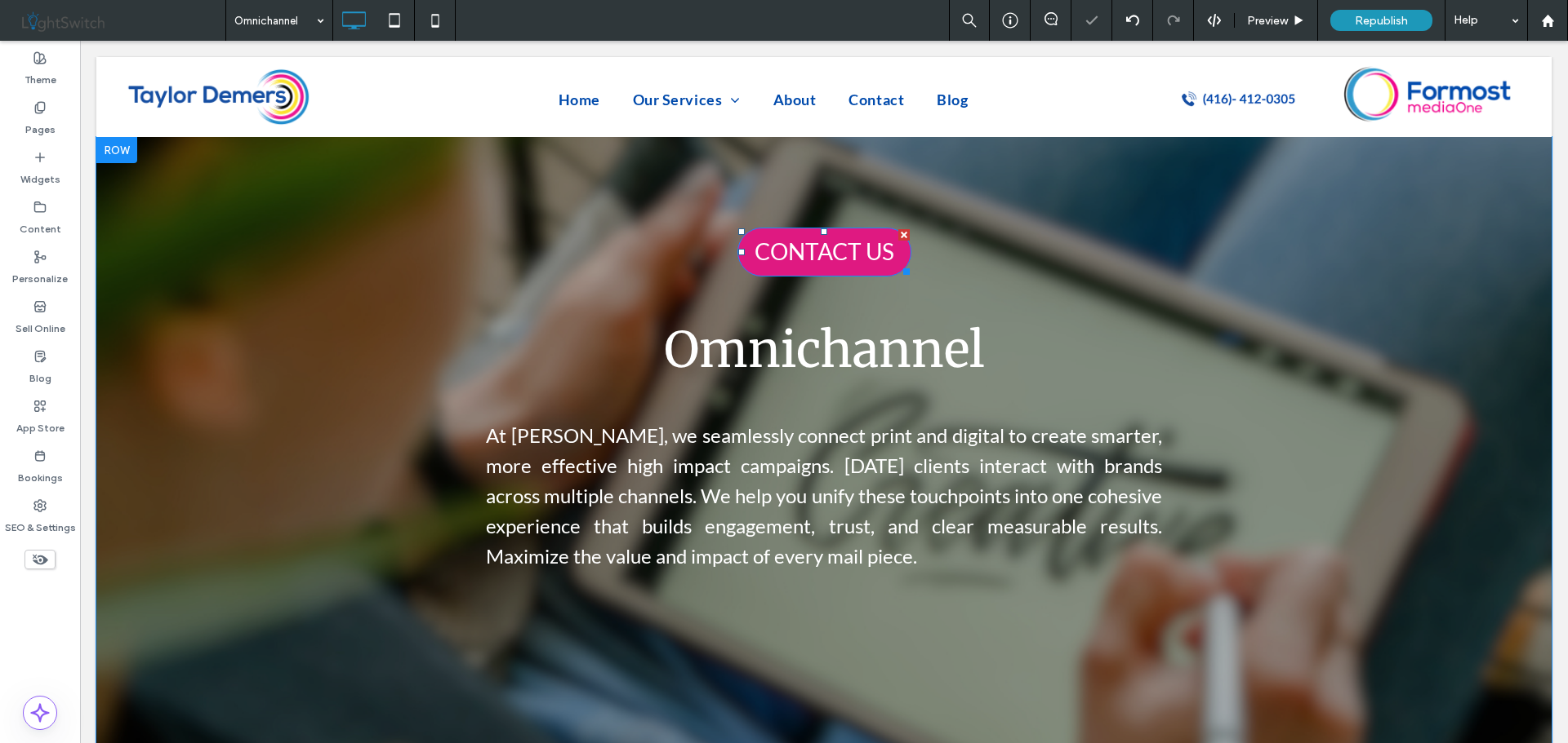
click at [791, 264] on span "CONTACT US" at bounding box center [824, 252] width 140 height 28
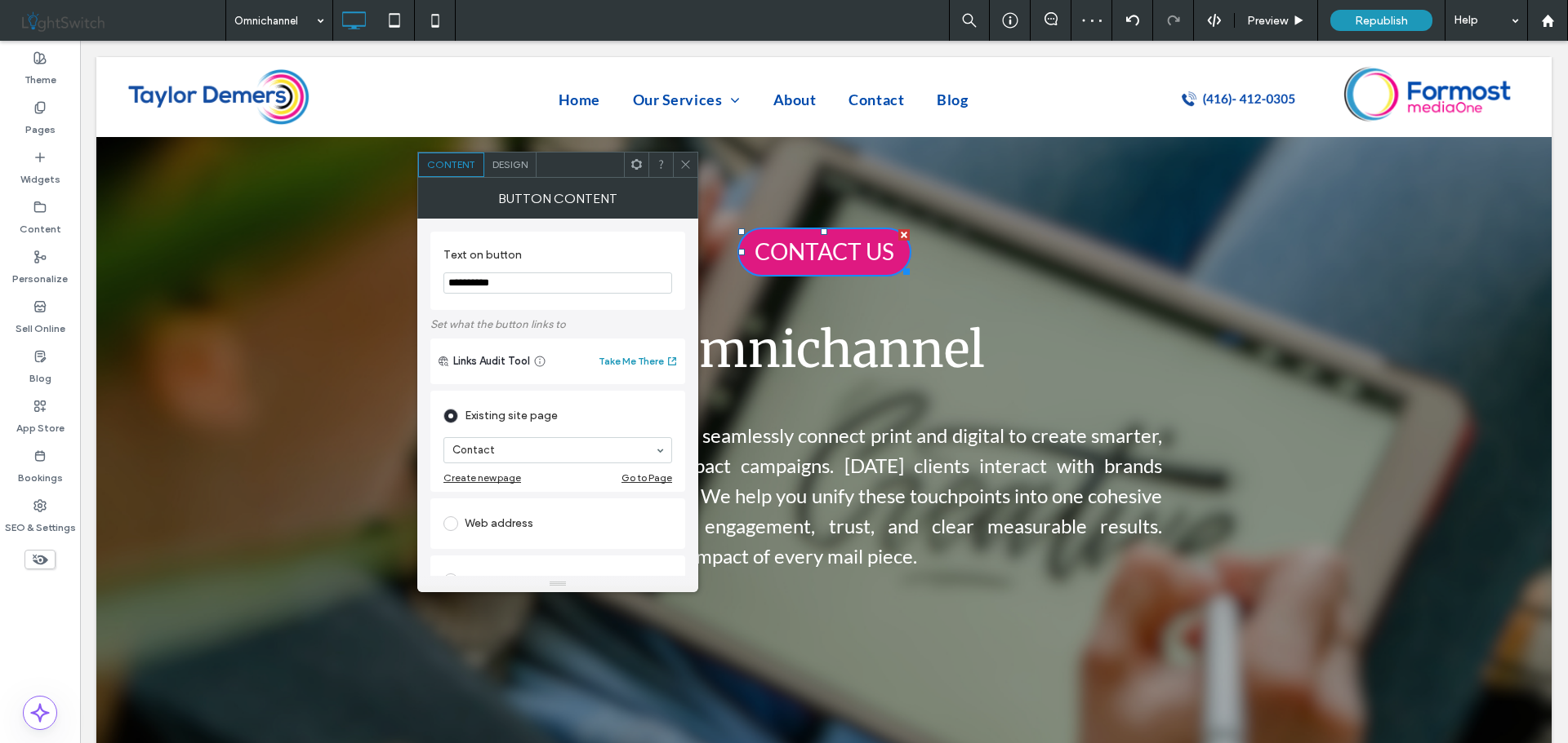
click at [685, 159] on icon at bounding box center [685, 164] width 12 height 12
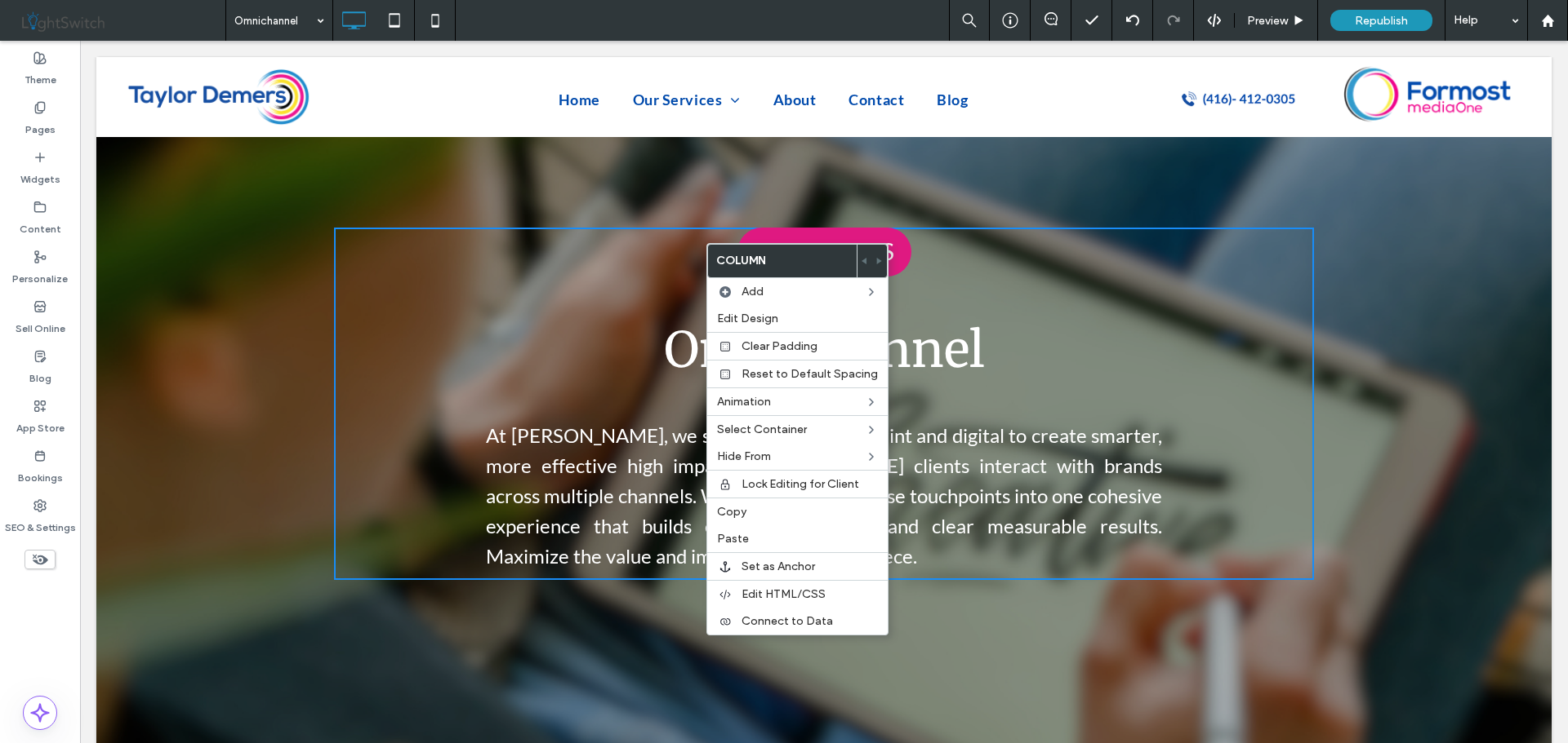
click at [620, 252] on div "CONTACT US Omnichannel ﻿ At Taylor Demers, we seamlessly connect print and digi…" at bounding box center [823, 404] width 979 height 352
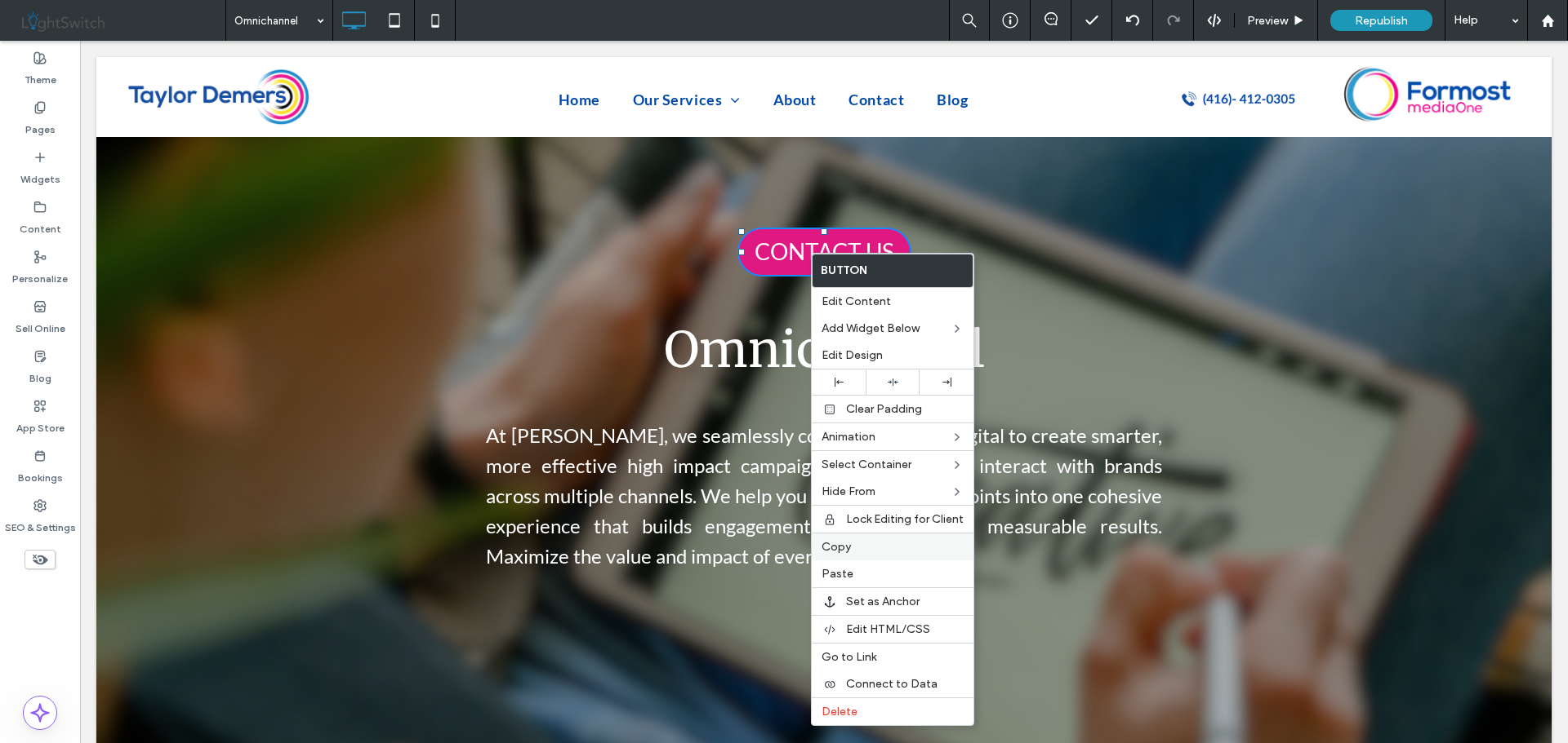
click at [832, 547] on span "Copy" at bounding box center [836, 547] width 30 height 14
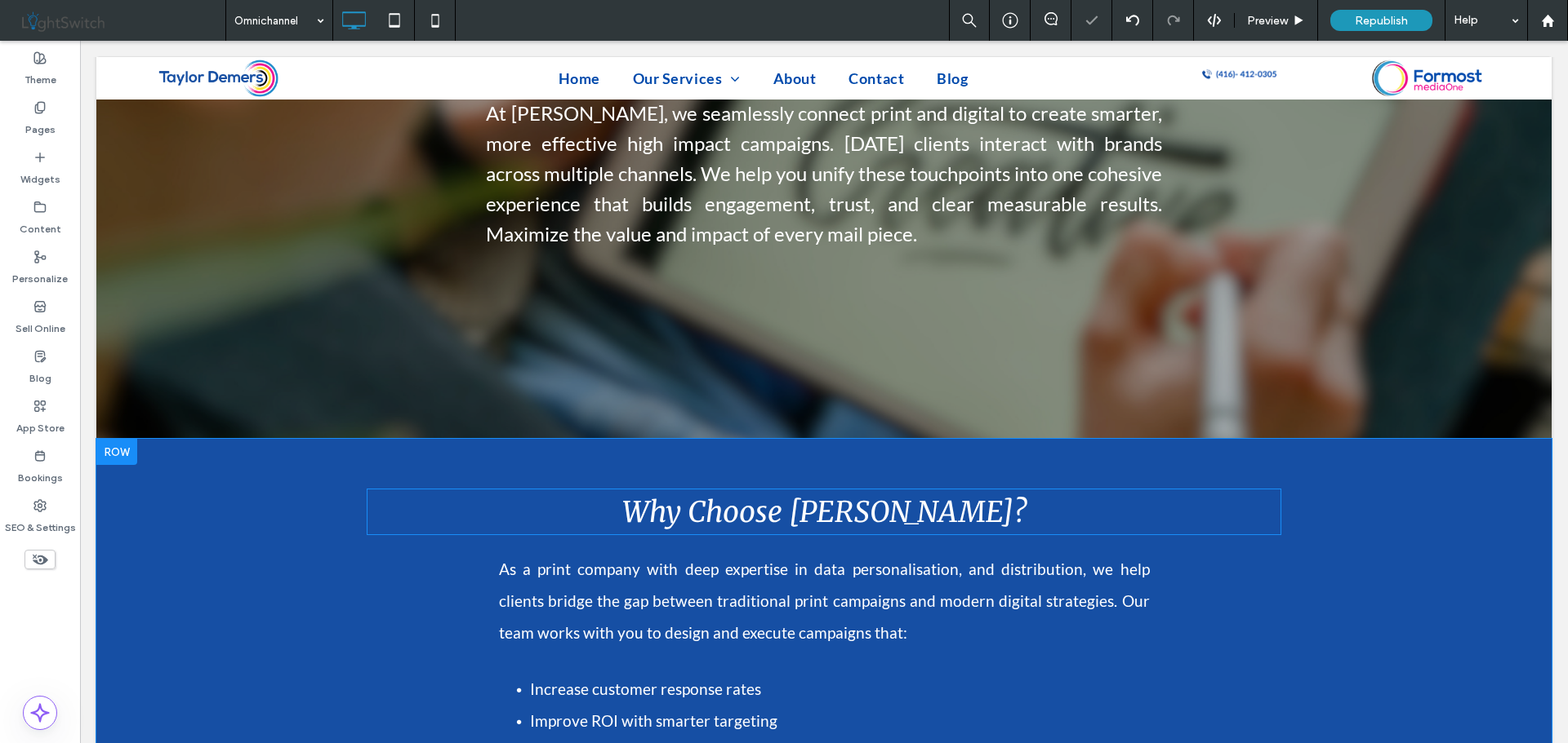
scroll to position [326, 0]
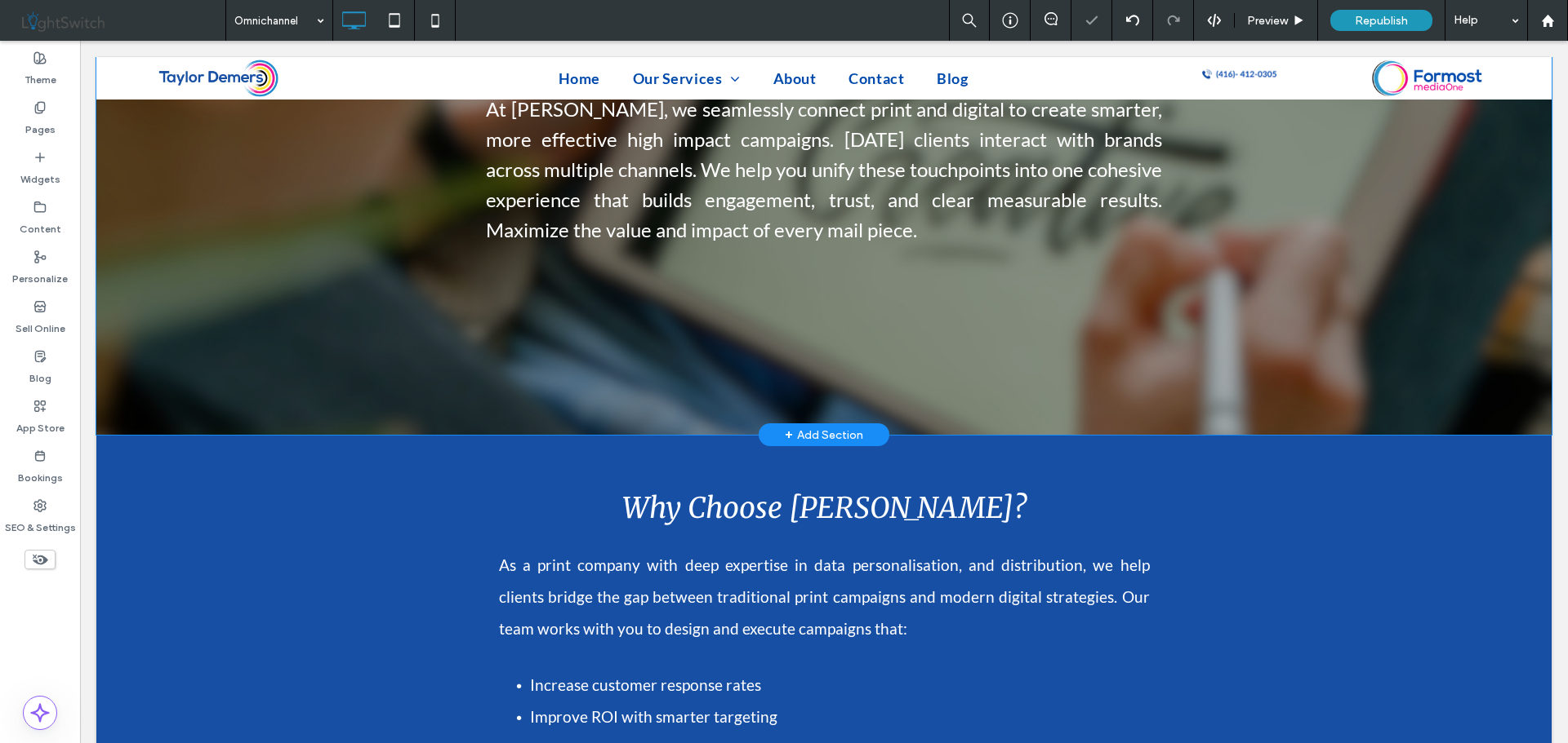
click at [772, 295] on div "CONTACT US Omnichannel ﻿ At Taylor Demers, we seamlessly connect print and digi…" at bounding box center [823, 122] width 1455 height 624
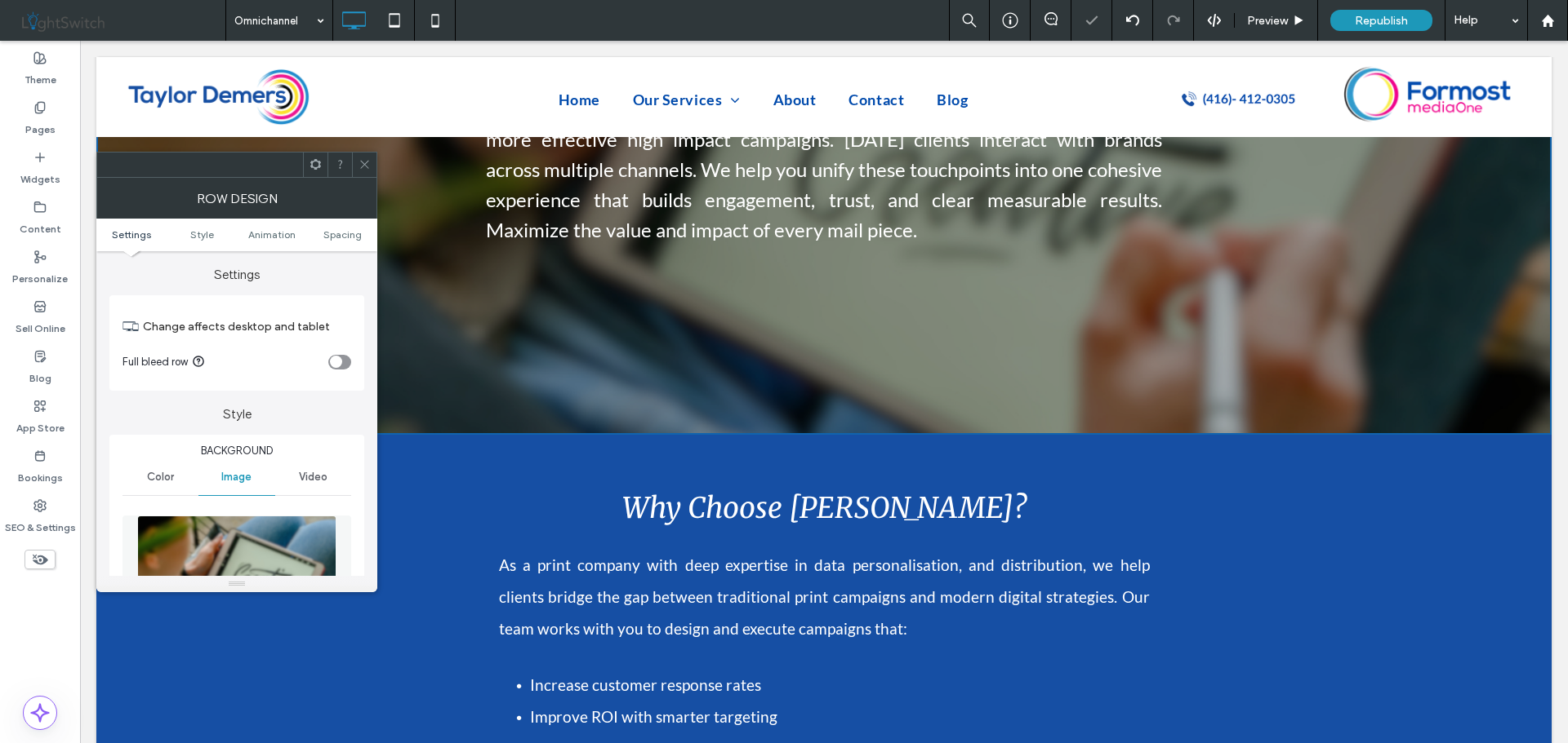
scroll to position [0, 0]
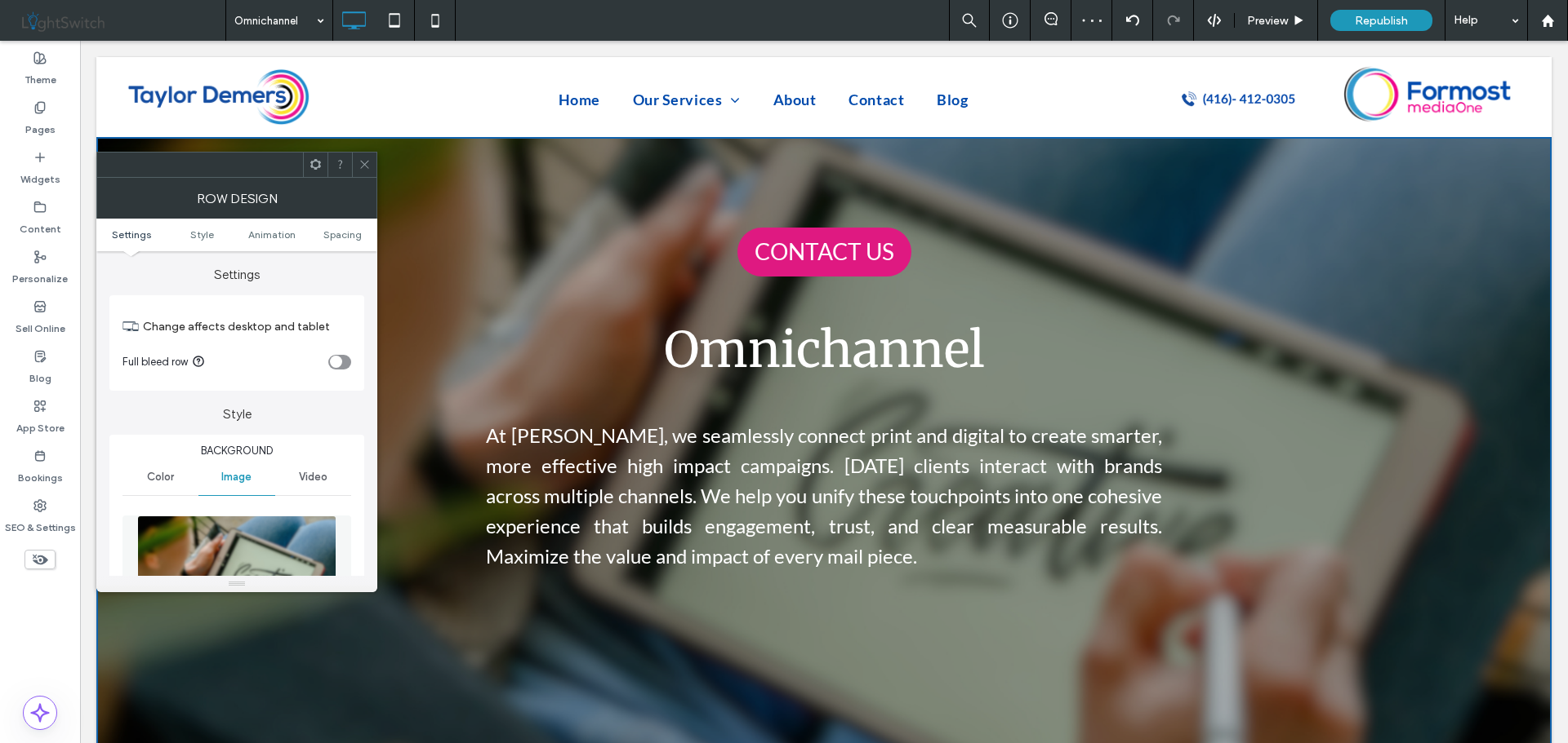
drag, startPoint x: 366, startPoint y: 162, endPoint x: 433, endPoint y: 261, distance: 119.5
click at [366, 162] on icon at bounding box center [364, 164] width 12 height 12
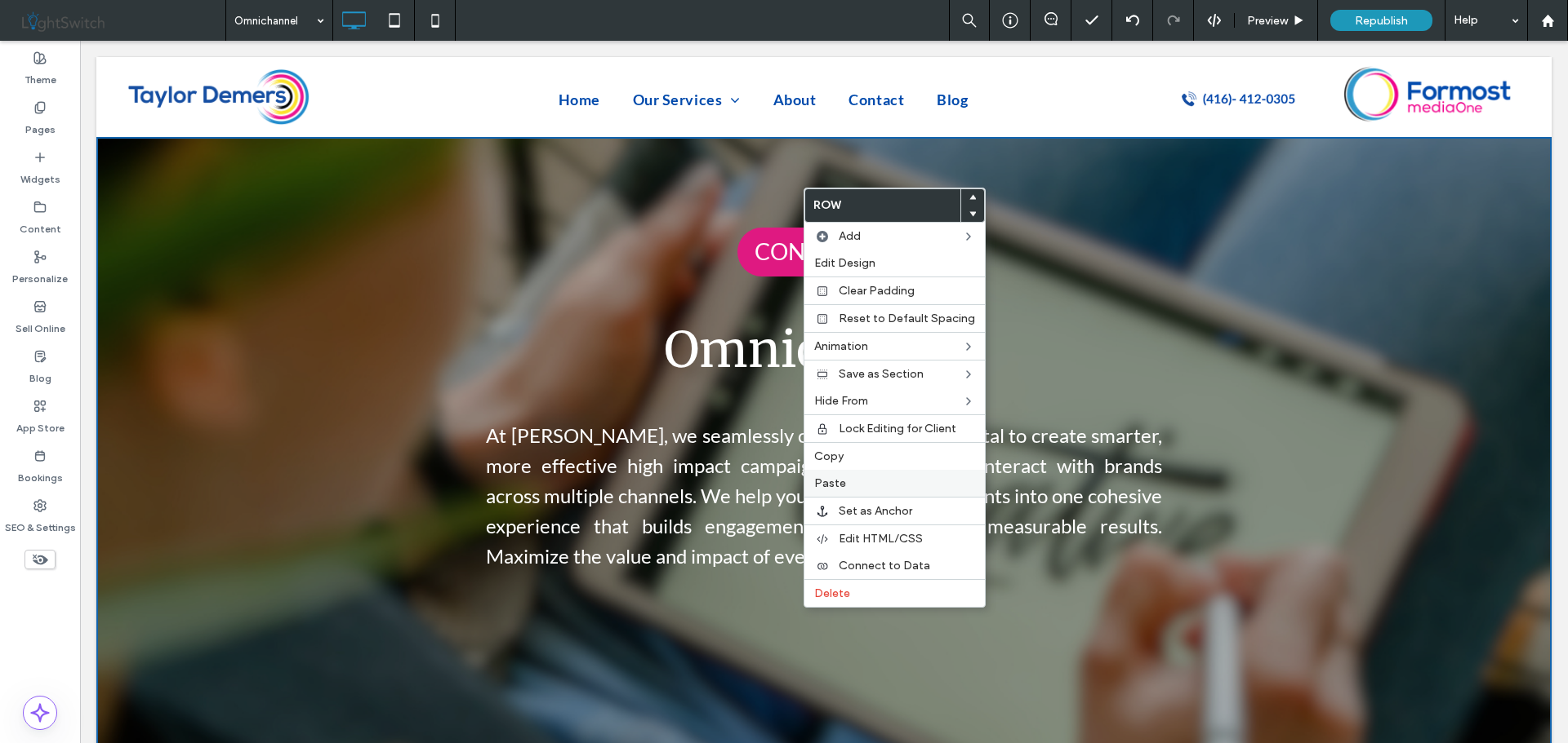
click at [838, 478] on span "Paste" at bounding box center [830, 483] width 31 height 14
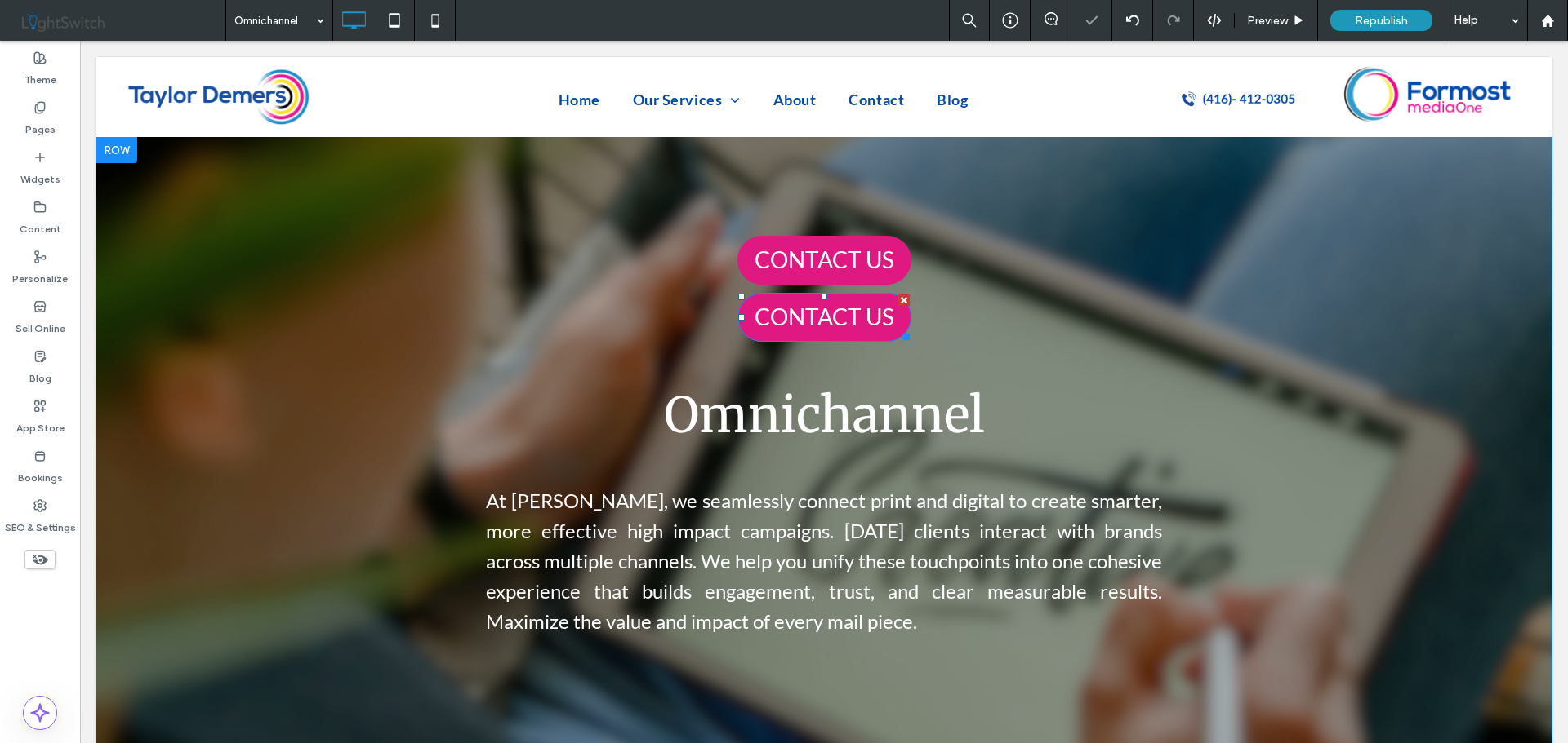
click at [826, 314] on span "CONTACT US" at bounding box center [824, 317] width 140 height 28
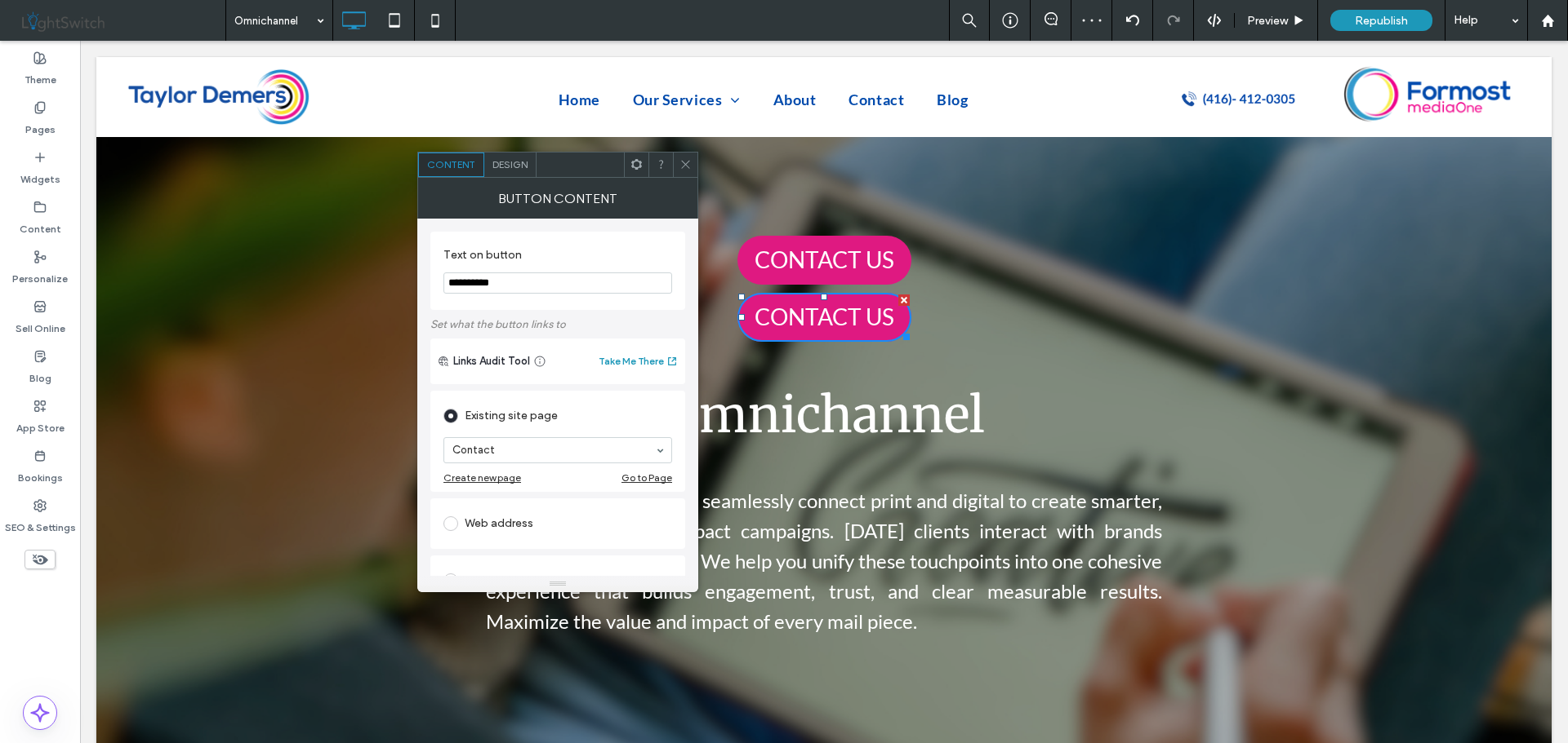
click at [898, 300] on div at bounding box center [904, 300] width 12 height 12
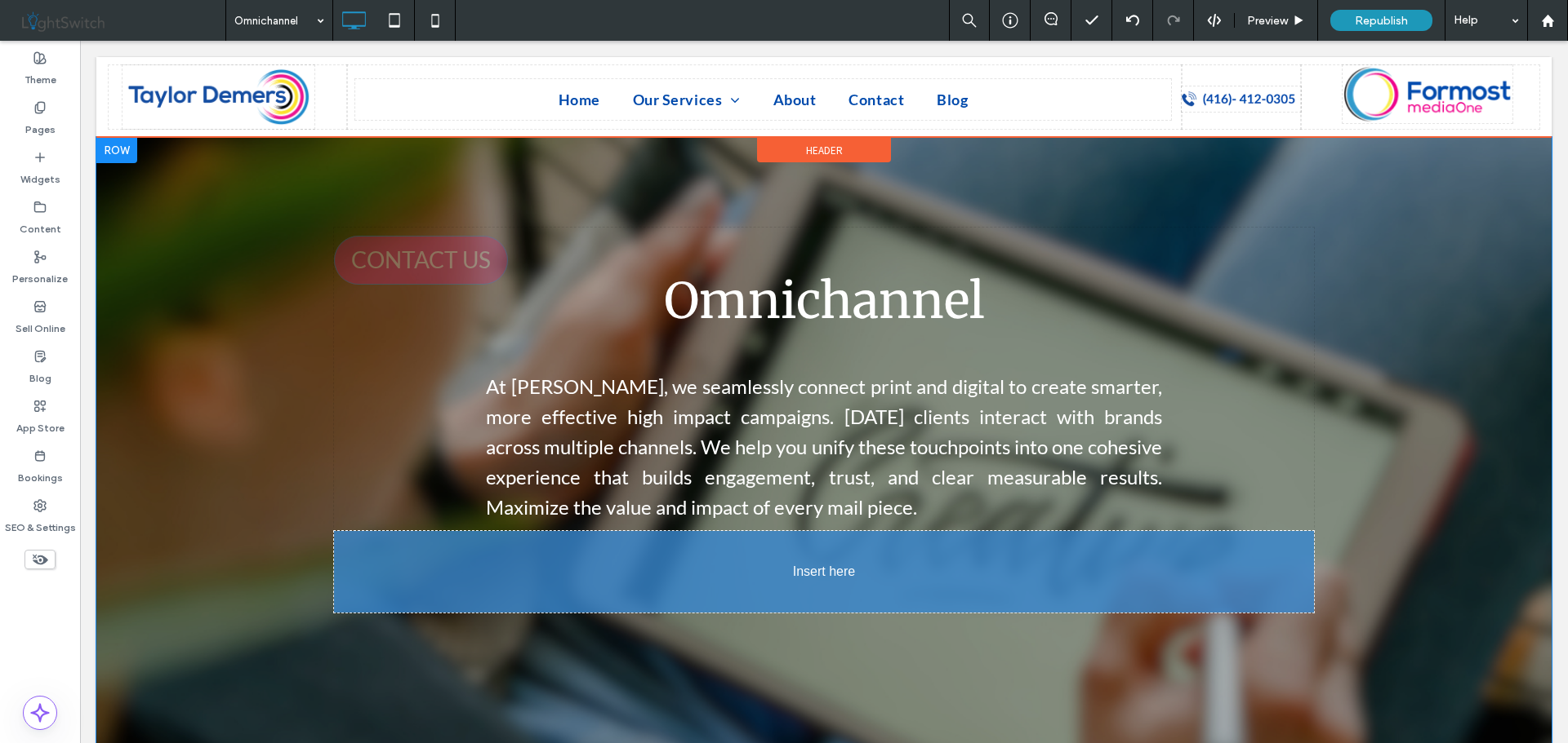
drag, startPoint x: 810, startPoint y: 257, endPoint x: 969, endPoint y: 579, distance: 359.1
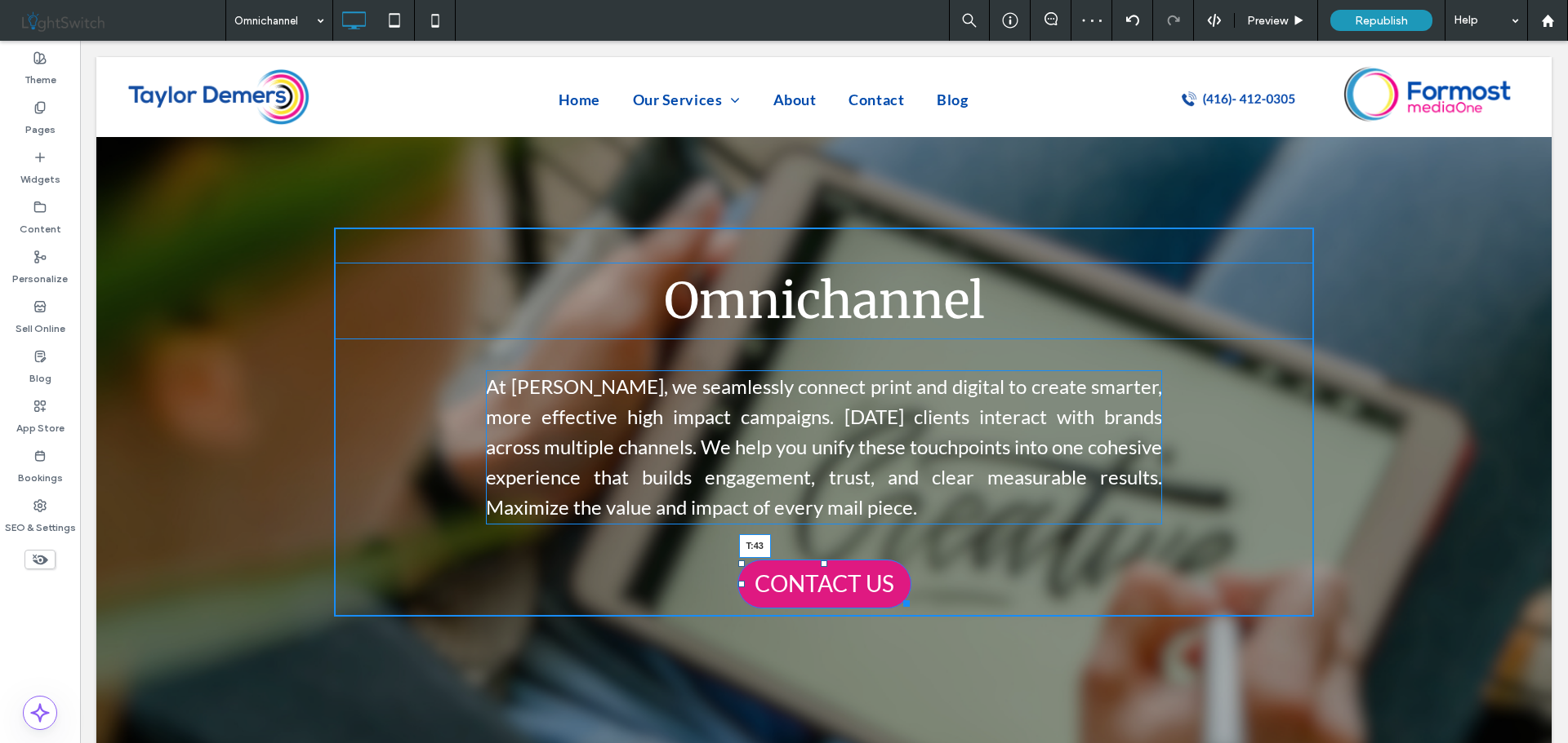
drag, startPoint x: 817, startPoint y: 535, endPoint x: 898, endPoint y: 603, distance: 105.8
click at [820, 563] on div at bounding box center [824, 564] width 7 height 7
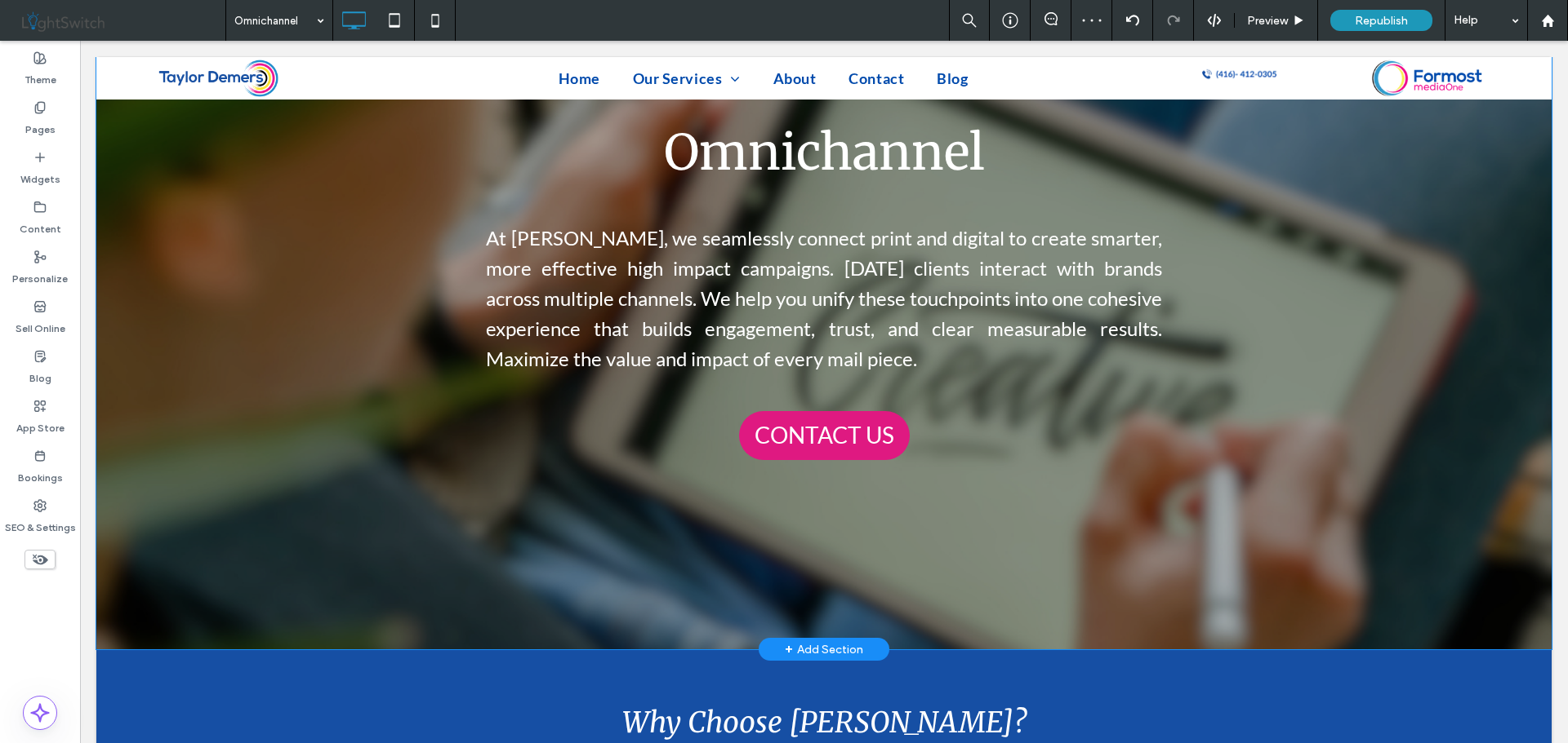
scroll to position [163, 0]
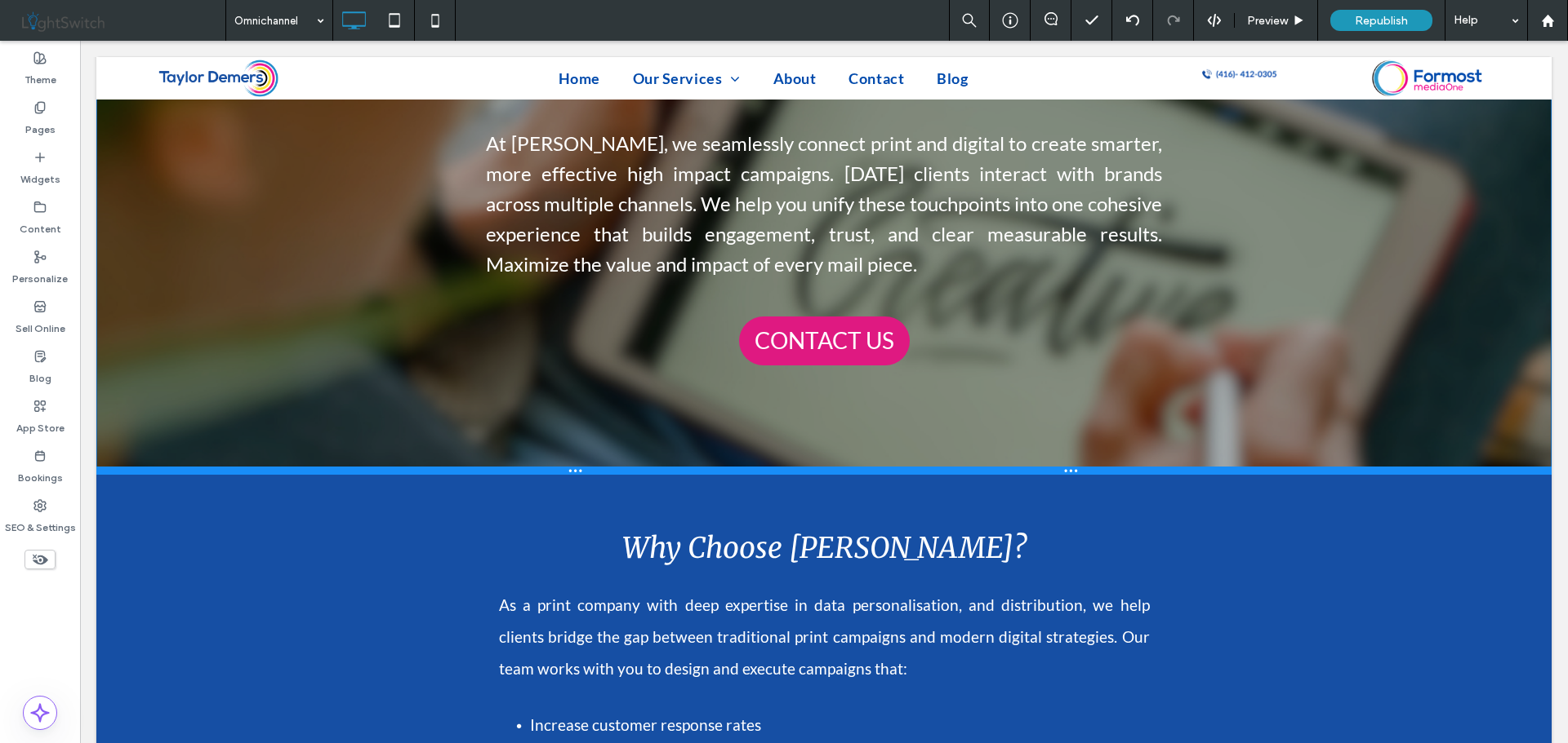
drag, startPoint x: 675, startPoint y: 633, endPoint x: 860, endPoint y: 511, distance: 221.6
click at [688, 473] on div at bounding box center [823, 471] width 1455 height 8
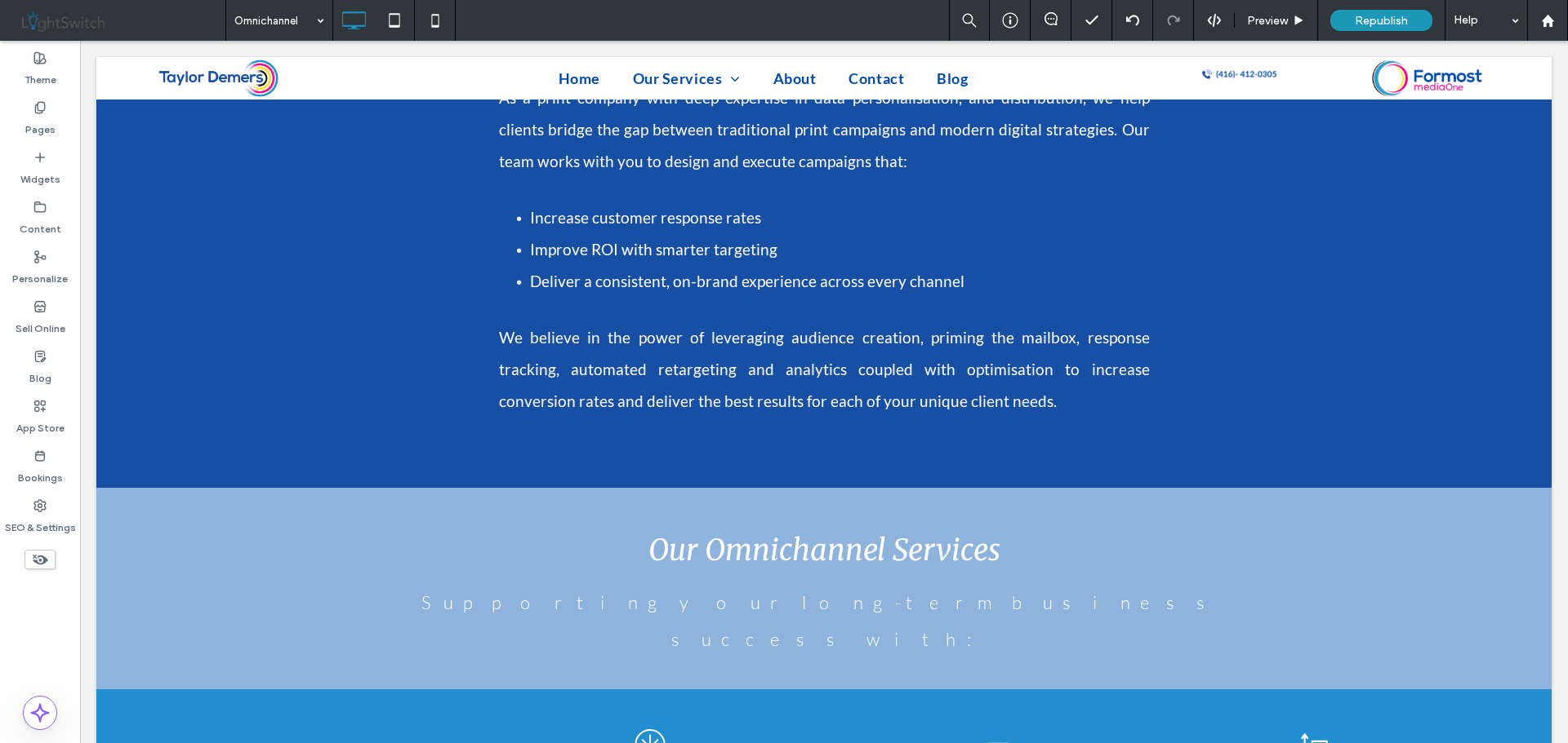
scroll to position [290, 0]
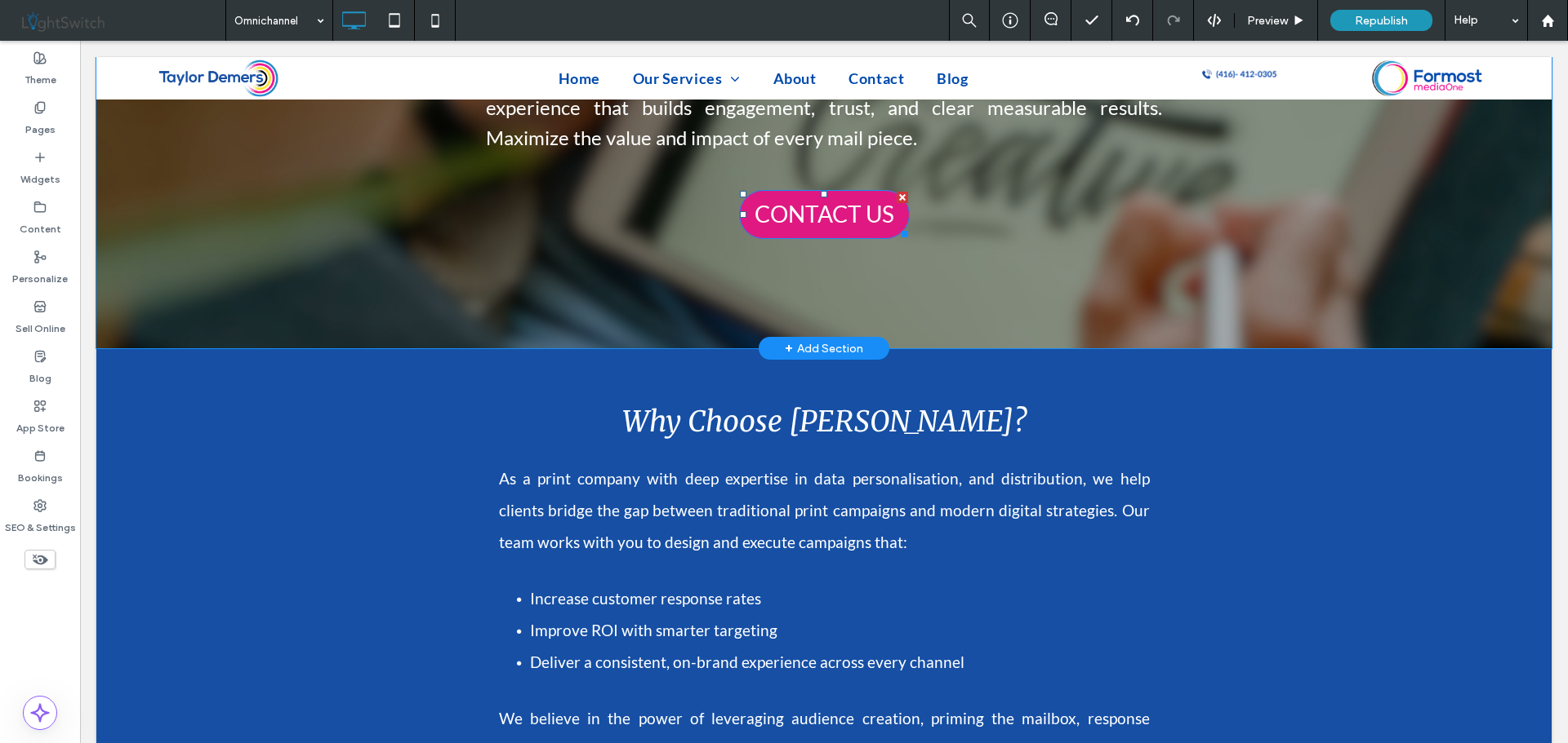
click at [793, 215] on span "CONTACT US" at bounding box center [824, 214] width 140 height 28
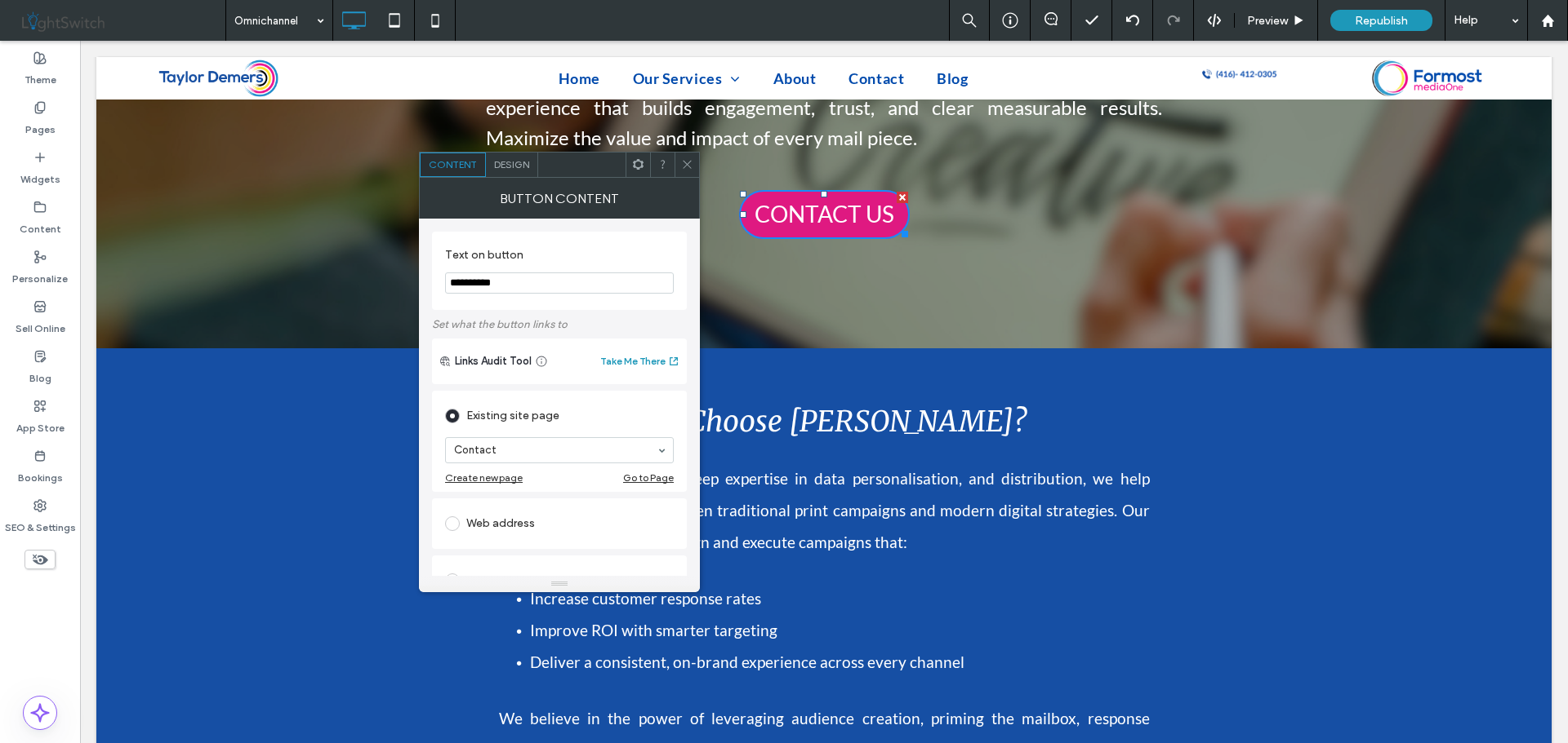
click at [683, 162] on icon at bounding box center [687, 164] width 12 height 12
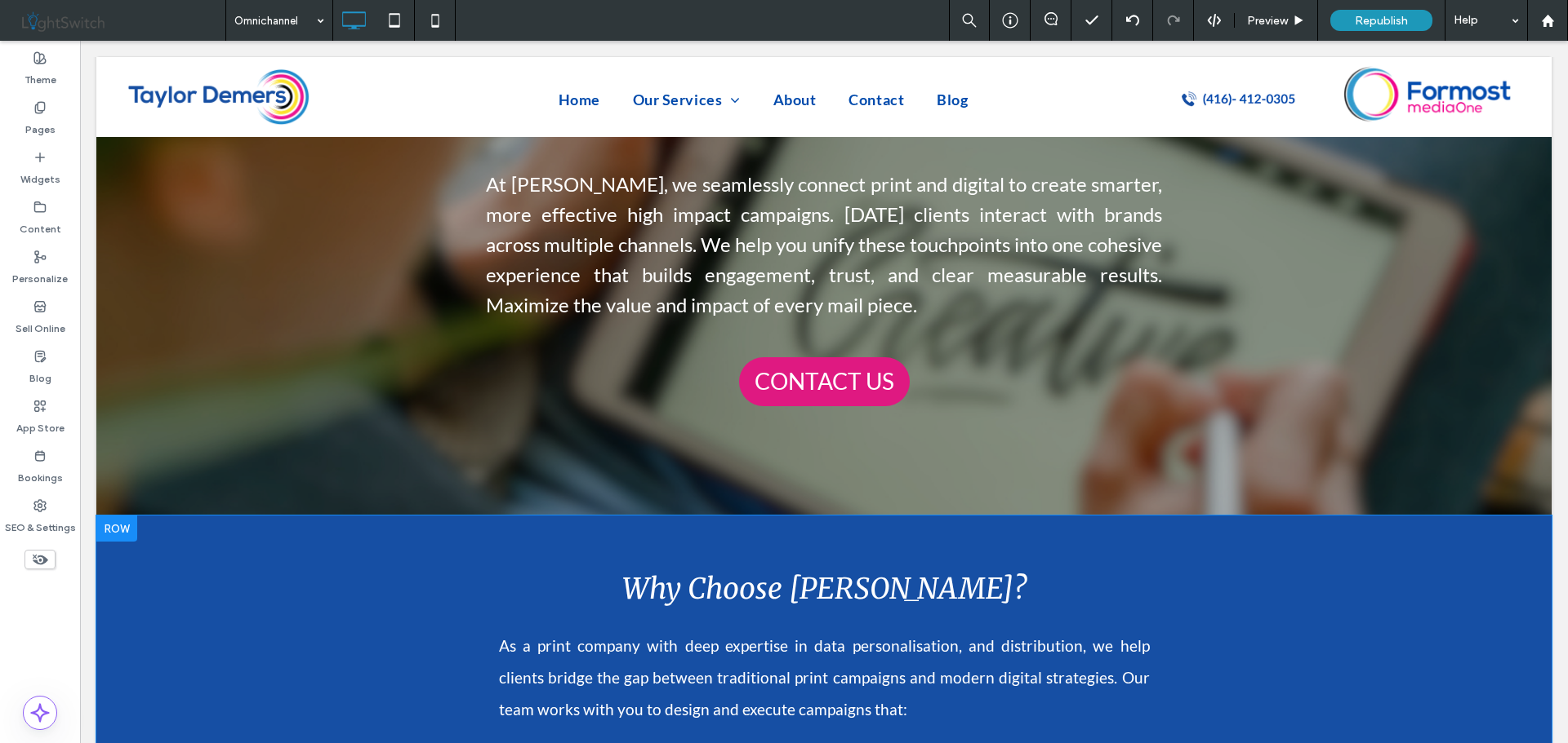
scroll to position [0, 0]
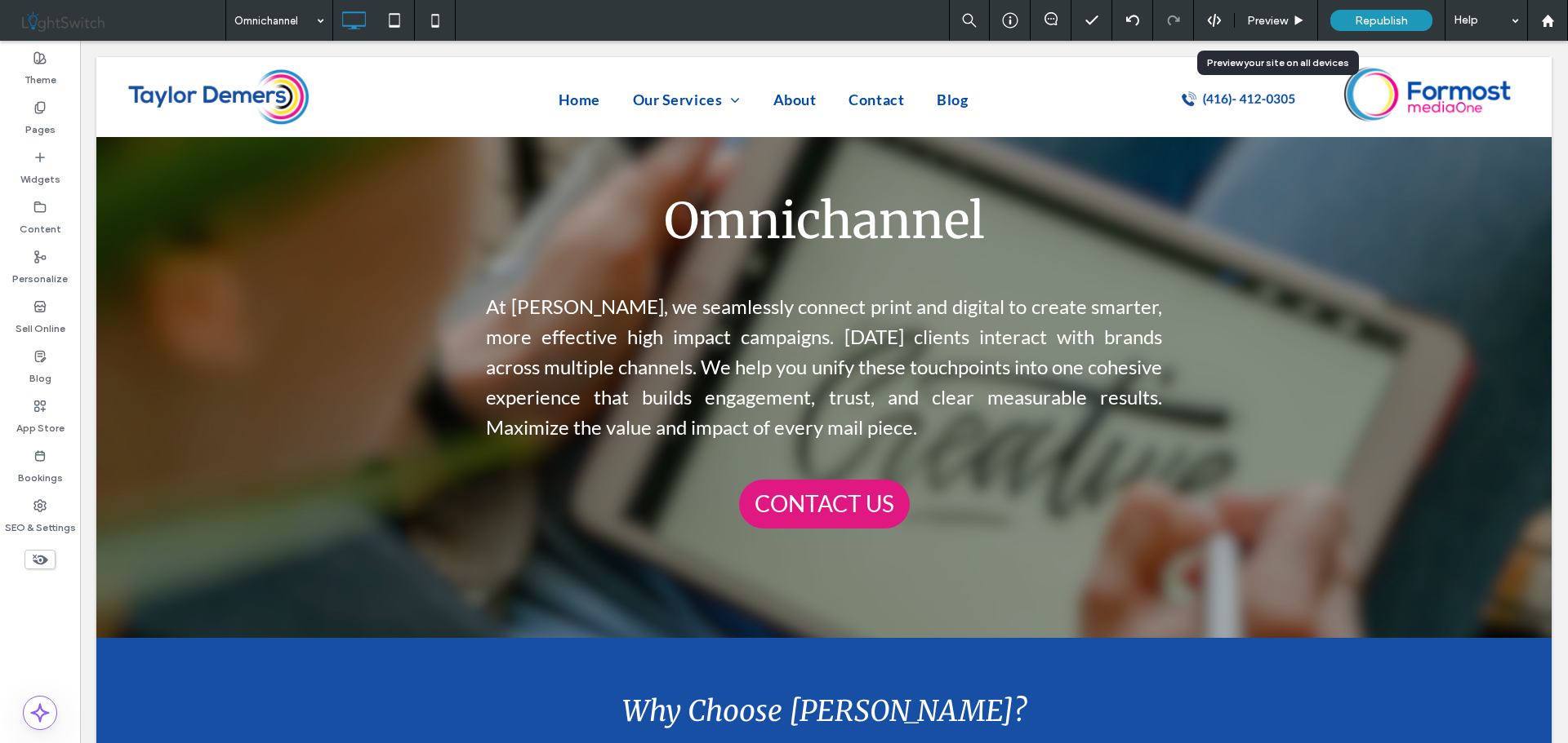
click at [1267, 24] on span "Preview" at bounding box center [1267, 21] width 41 height 14
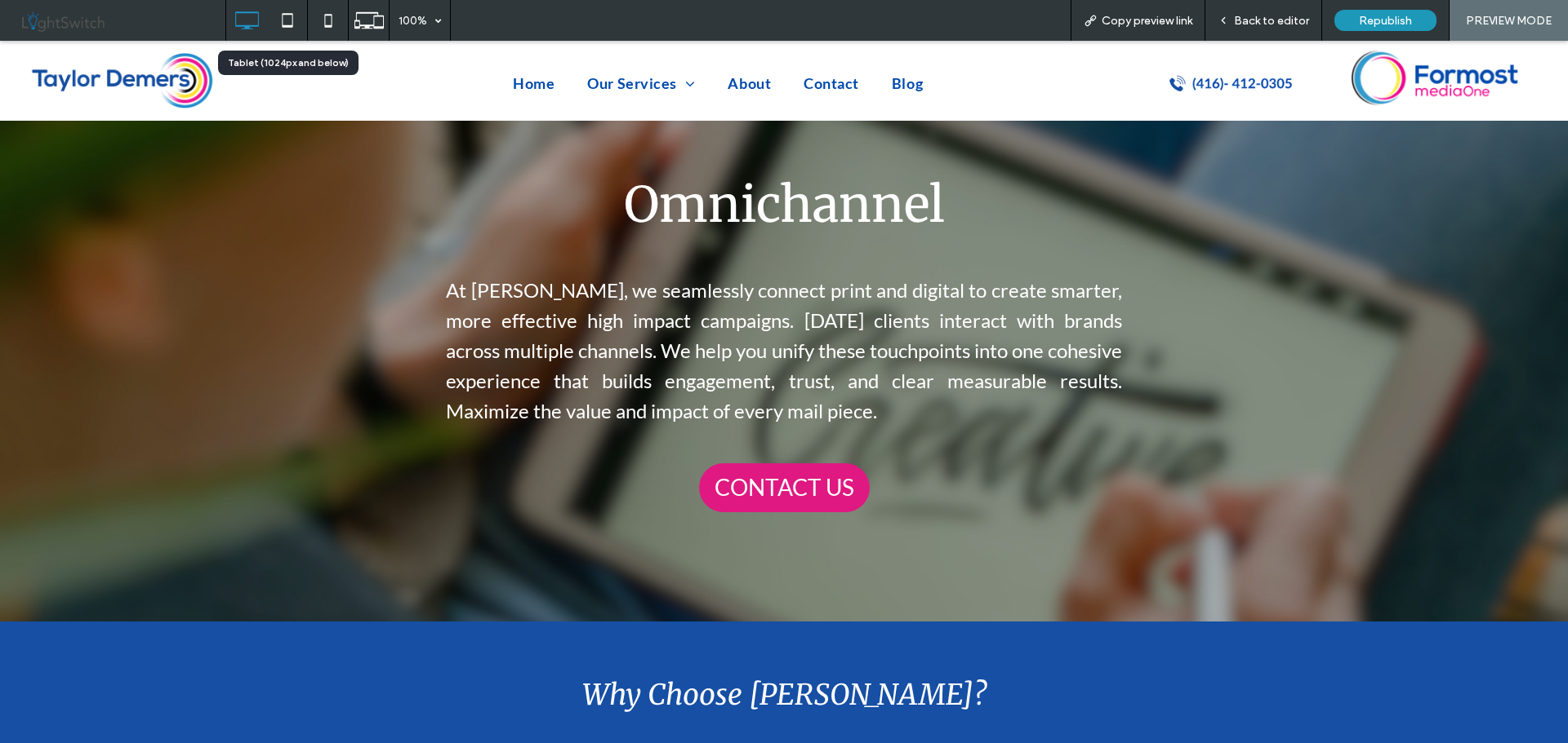
click at [281, 18] on icon at bounding box center [286, 20] width 32 height 32
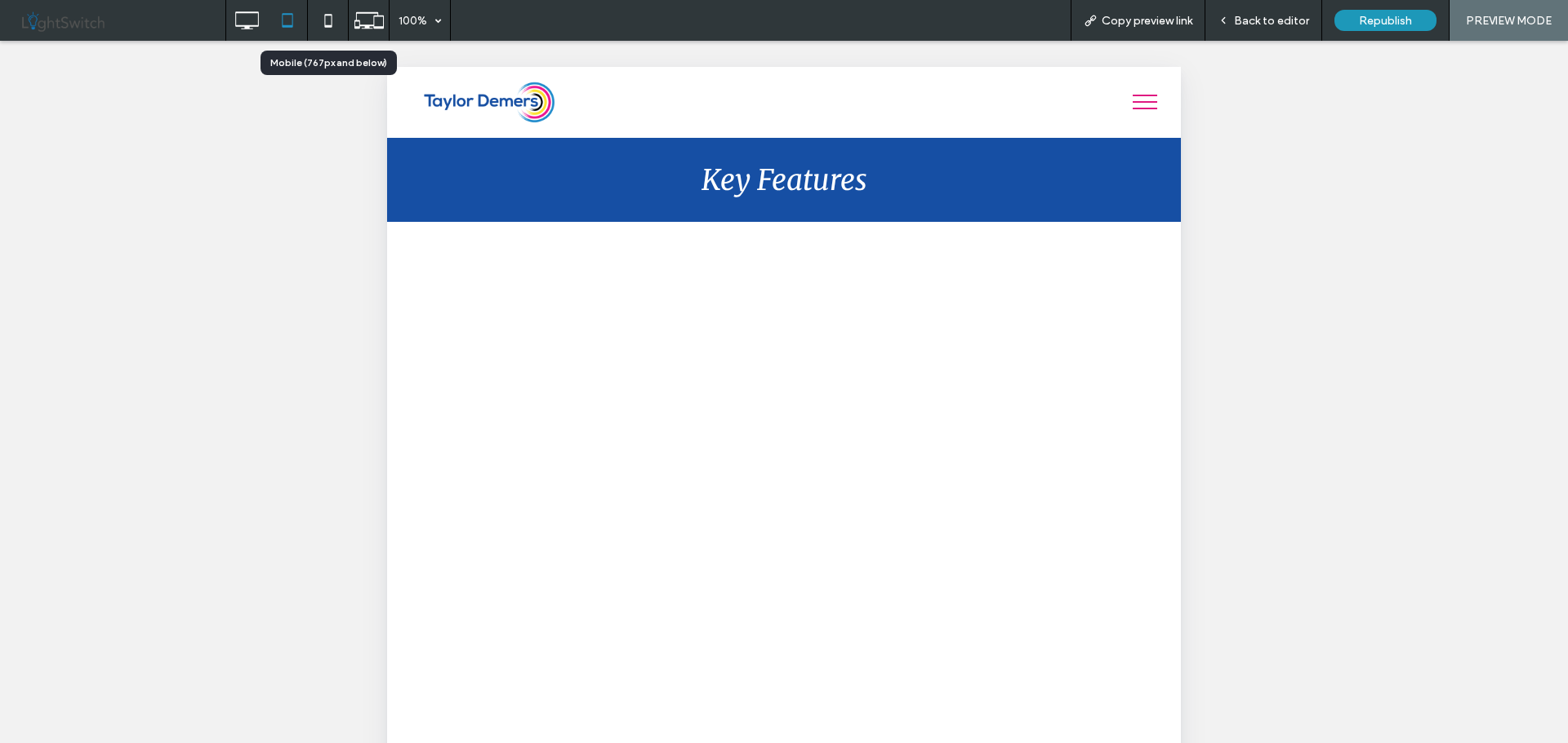
click at [325, 21] on use at bounding box center [328, 21] width 7 height 13
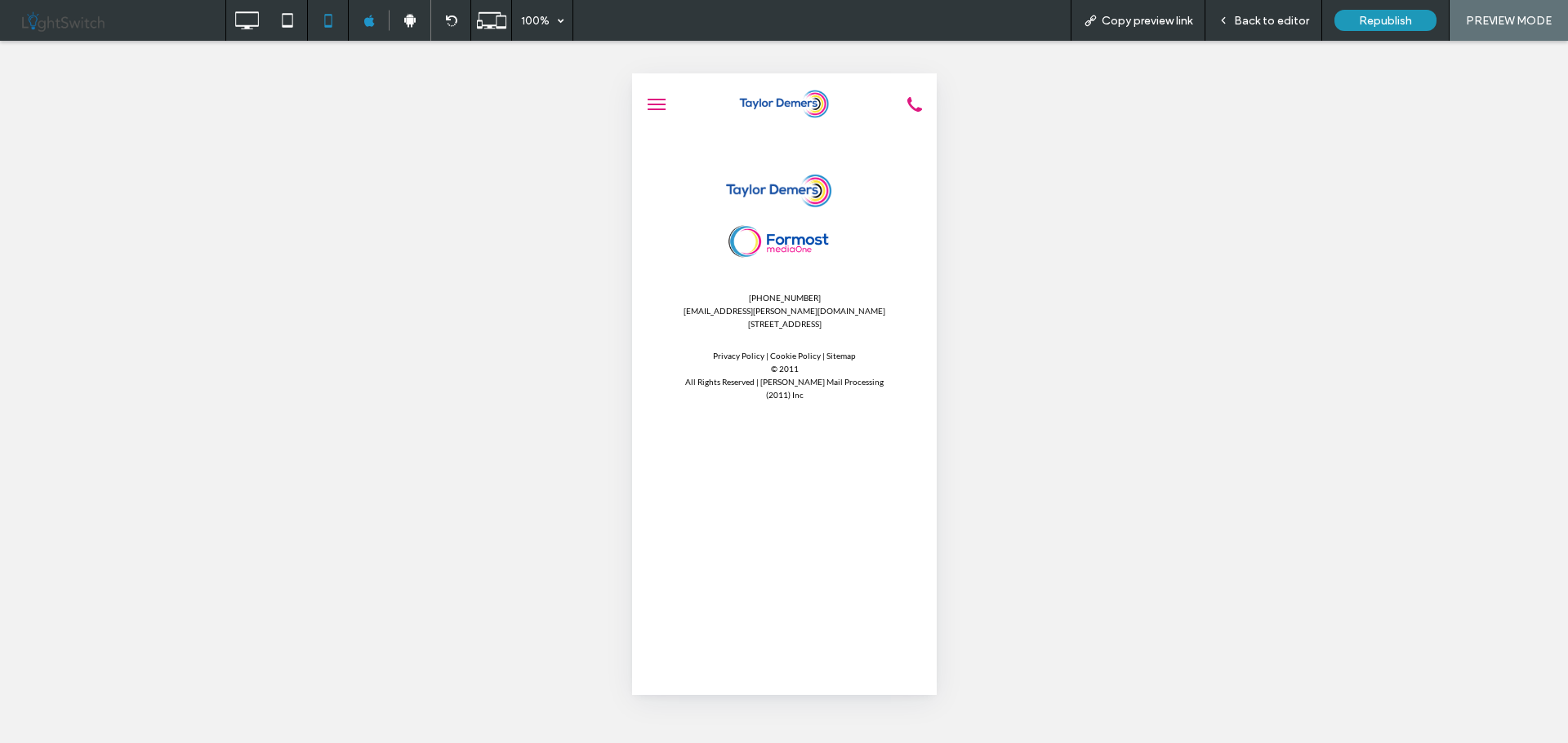
click at [1261, 26] on span "Back to editor" at bounding box center [1271, 21] width 75 height 14
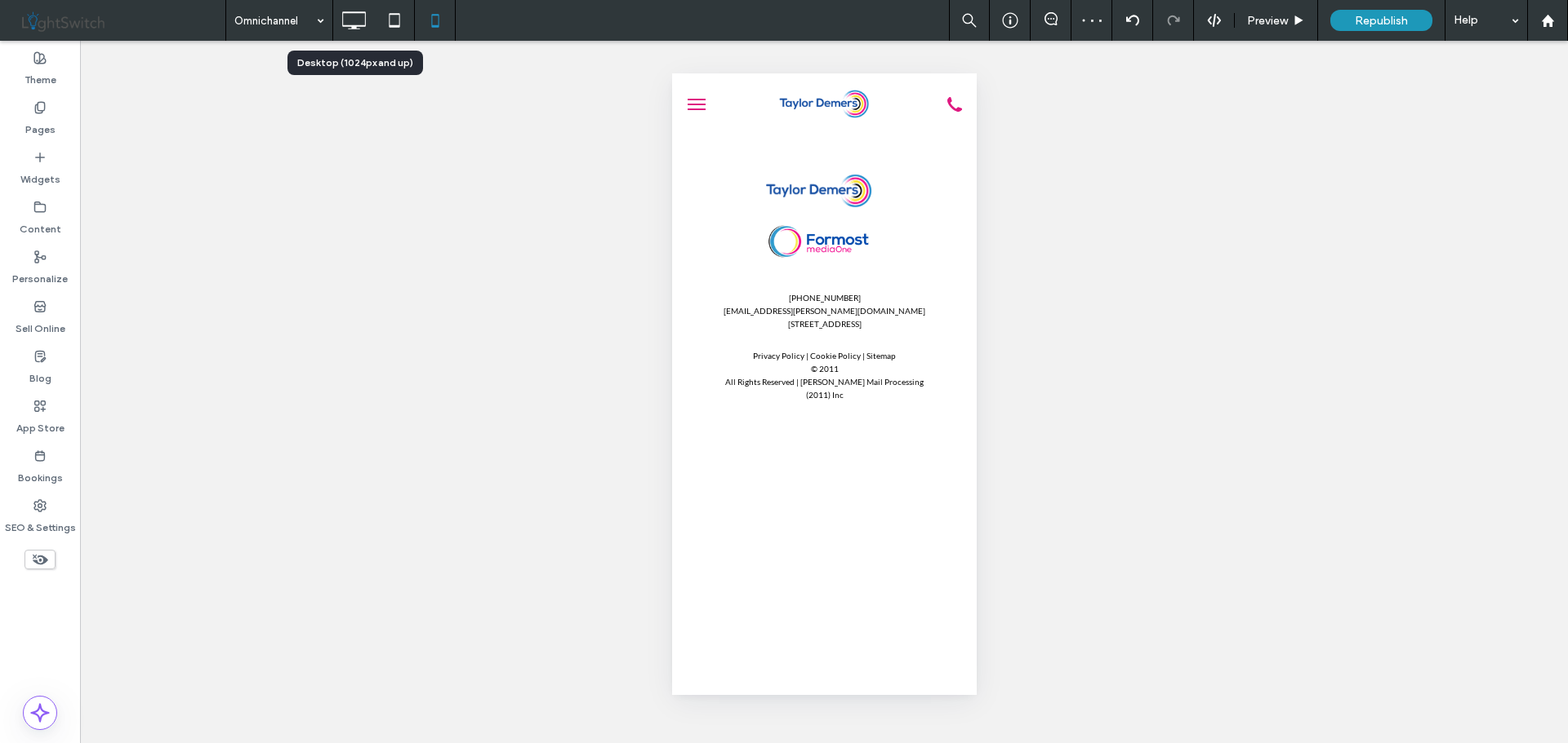
drag, startPoint x: 354, startPoint y: 27, endPoint x: 320, endPoint y: 26, distance: 34.0
click at [354, 27] on use at bounding box center [354, 21] width 24 height 18
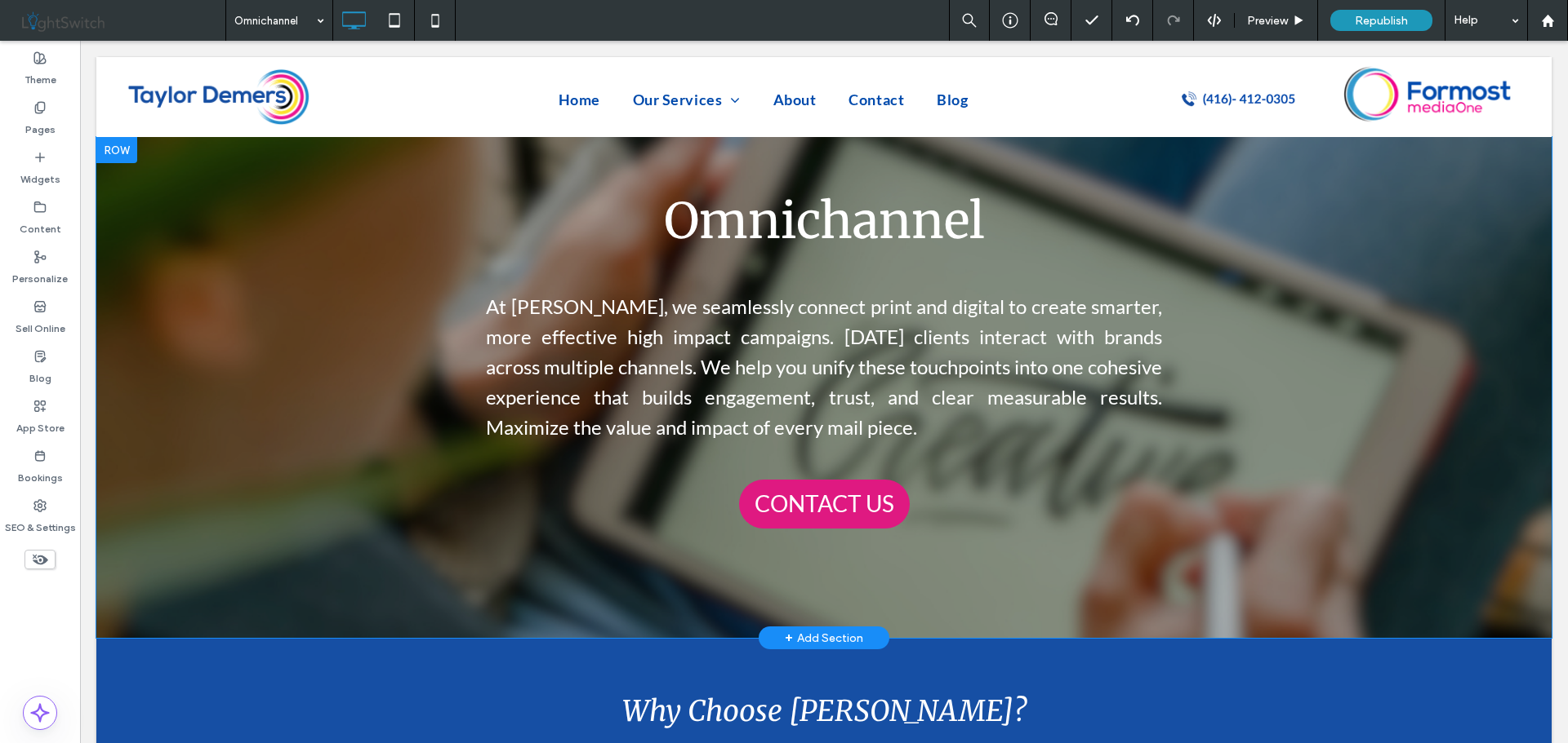
click at [118, 150] on div at bounding box center [116, 151] width 41 height 26
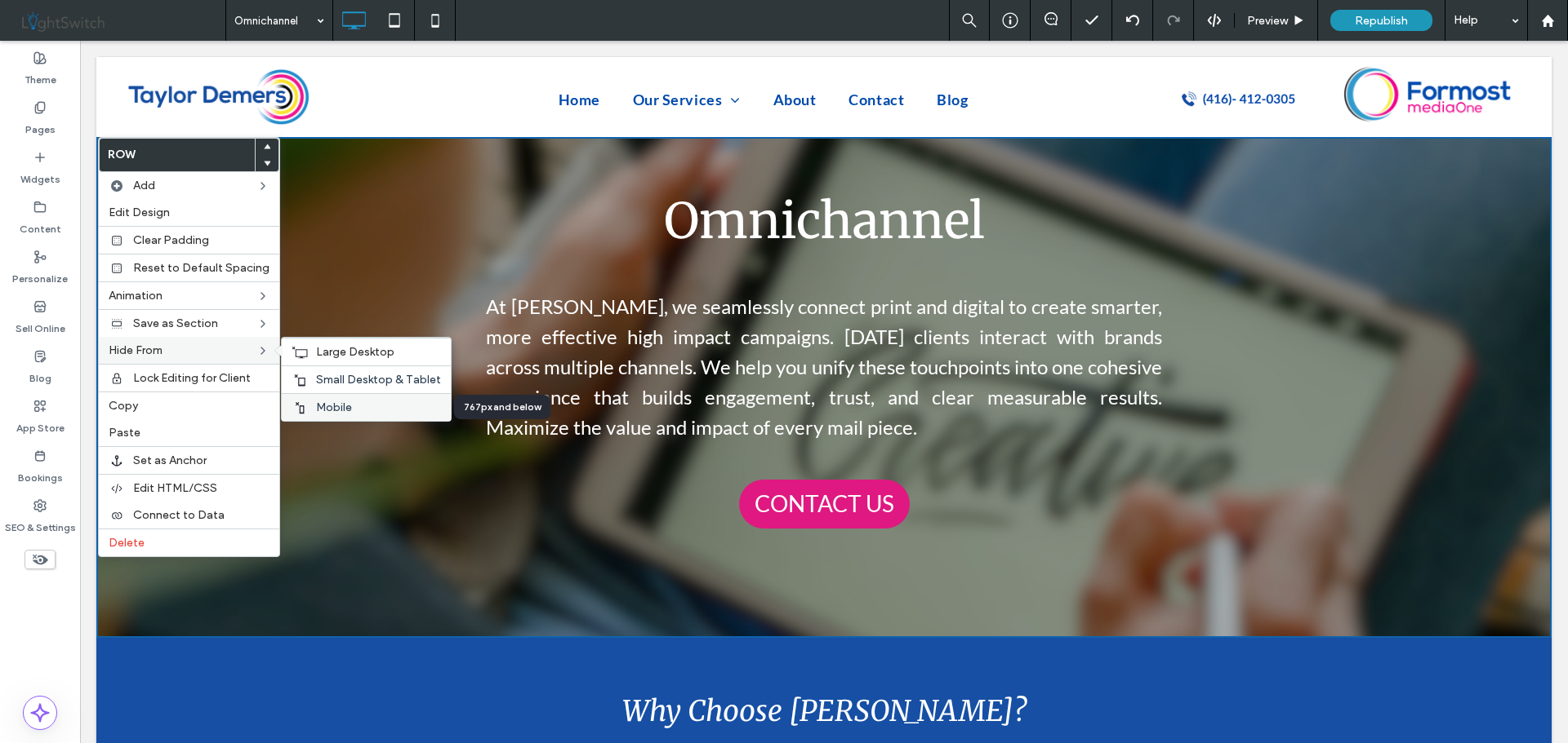
click at [326, 408] on span "Mobile" at bounding box center [334, 407] width 36 height 14
click at [347, 381] on span "Small Desktop & Tablet" at bounding box center [378, 380] width 125 height 14
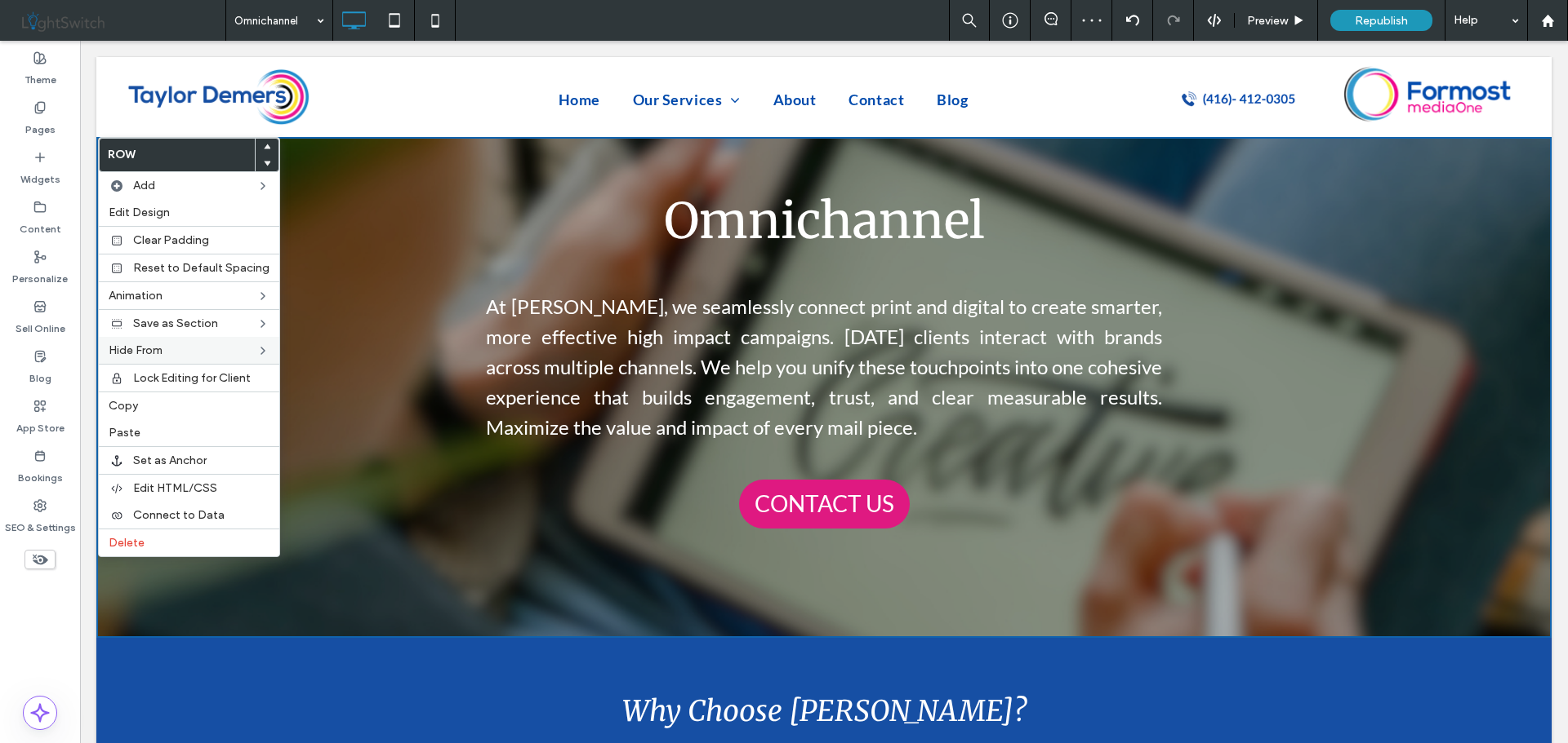
click at [373, 205] on p "Omnichannel ﻿" at bounding box center [823, 221] width 979 height 74
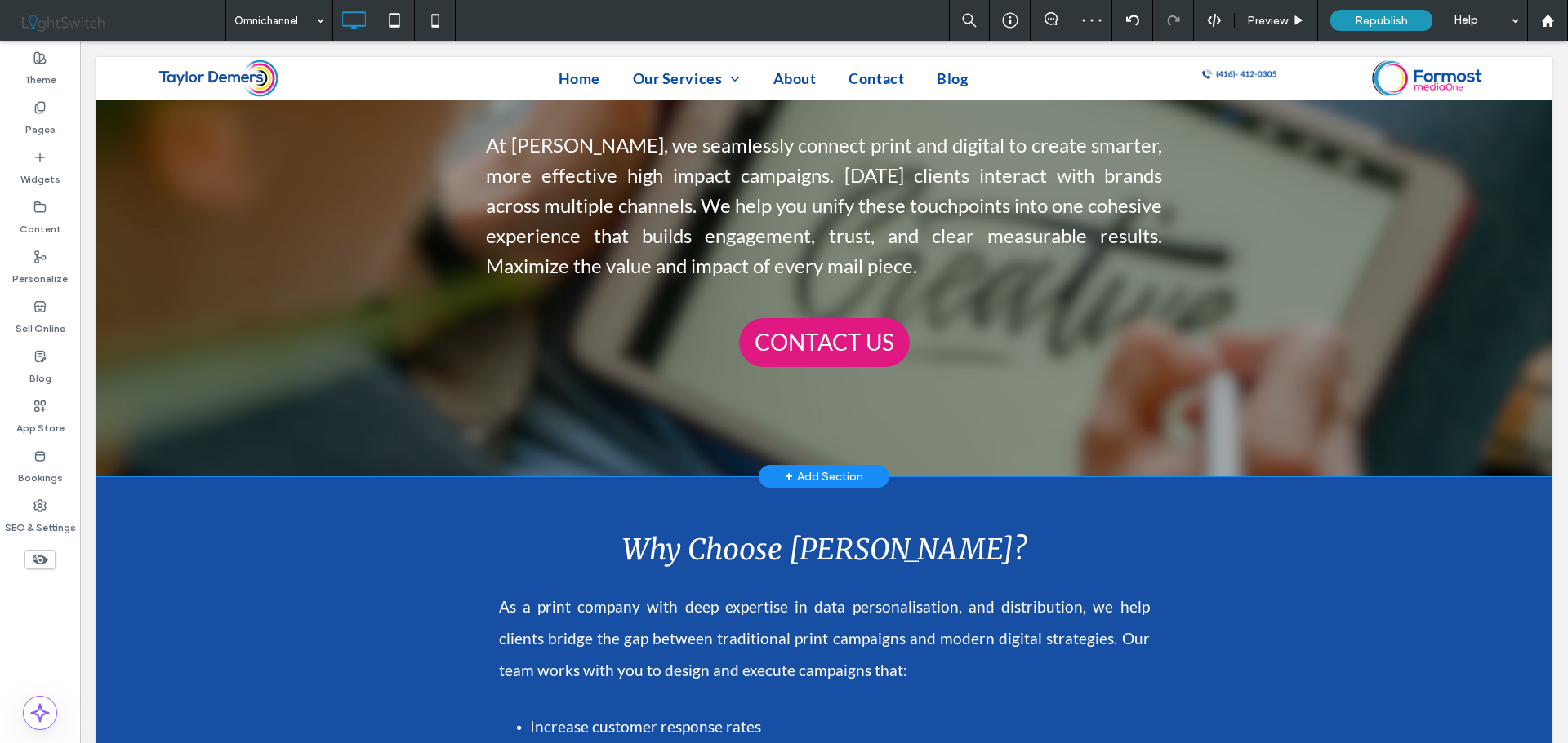
scroll to position [163, 0]
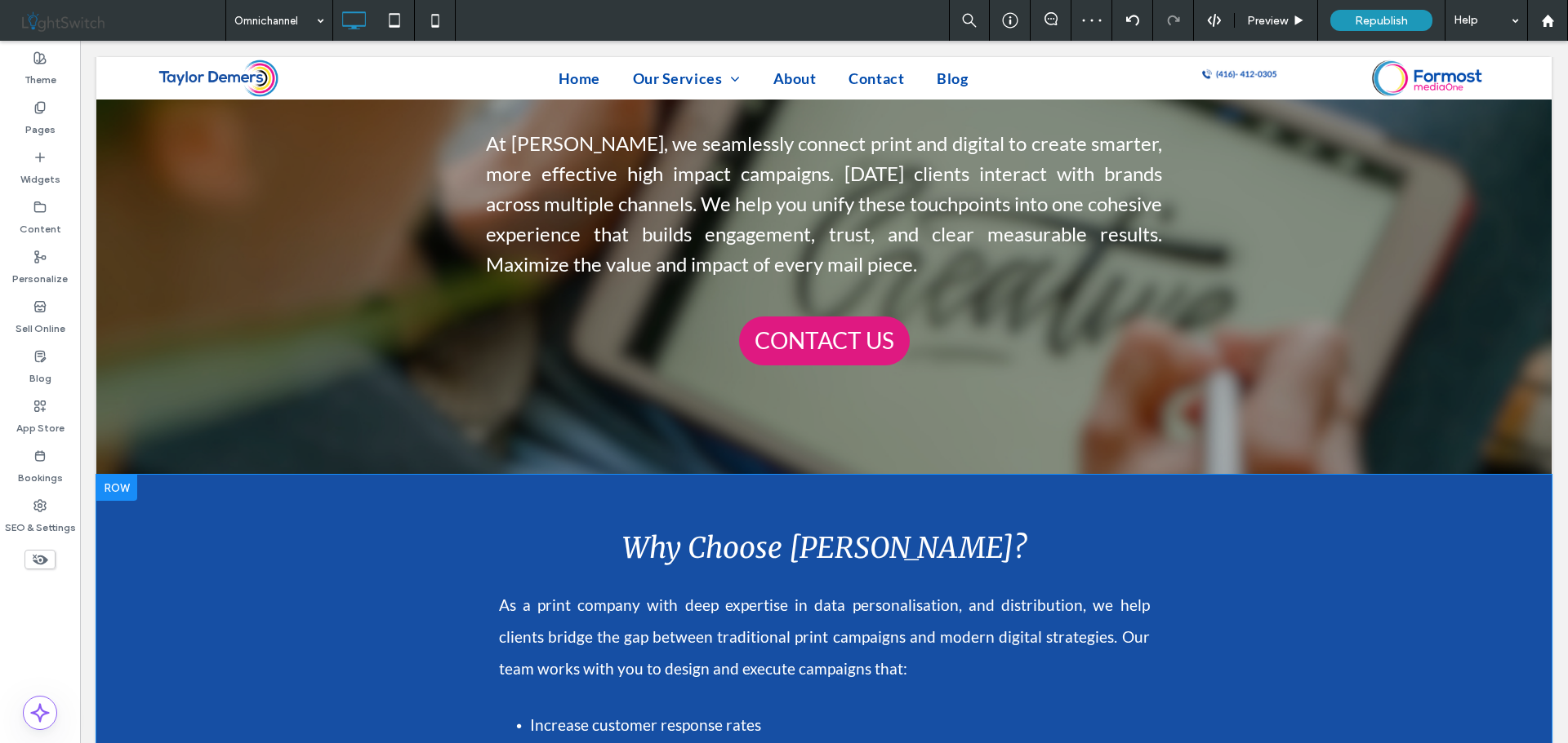
click at [127, 491] on div at bounding box center [116, 488] width 41 height 26
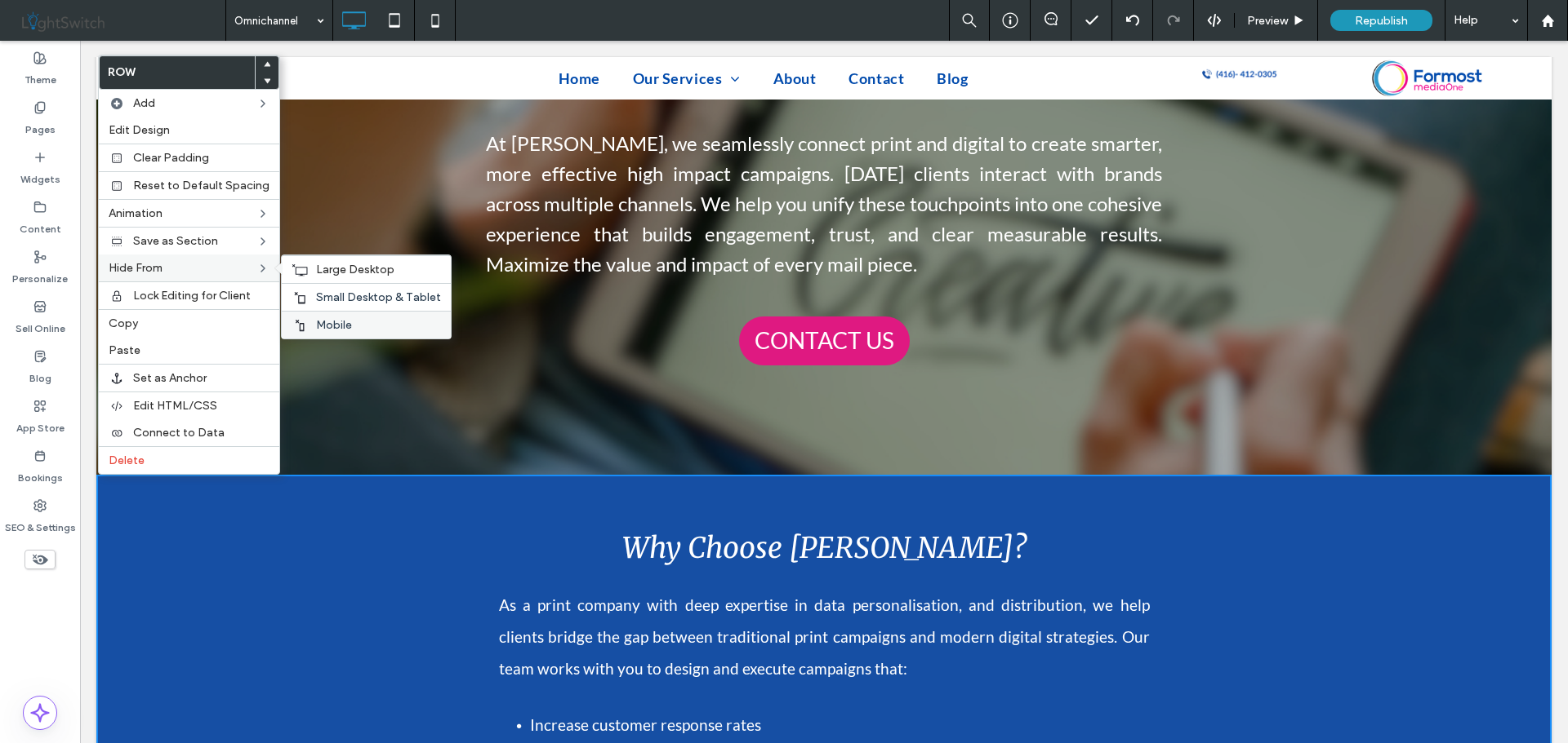
click at [354, 324] on label "Mobile" at bounding box center [378, 325] width 125 height 14
click at [365, 300] on span "Small Desktop & Tablet" at bounding box center [378, 297] width 125 height 14
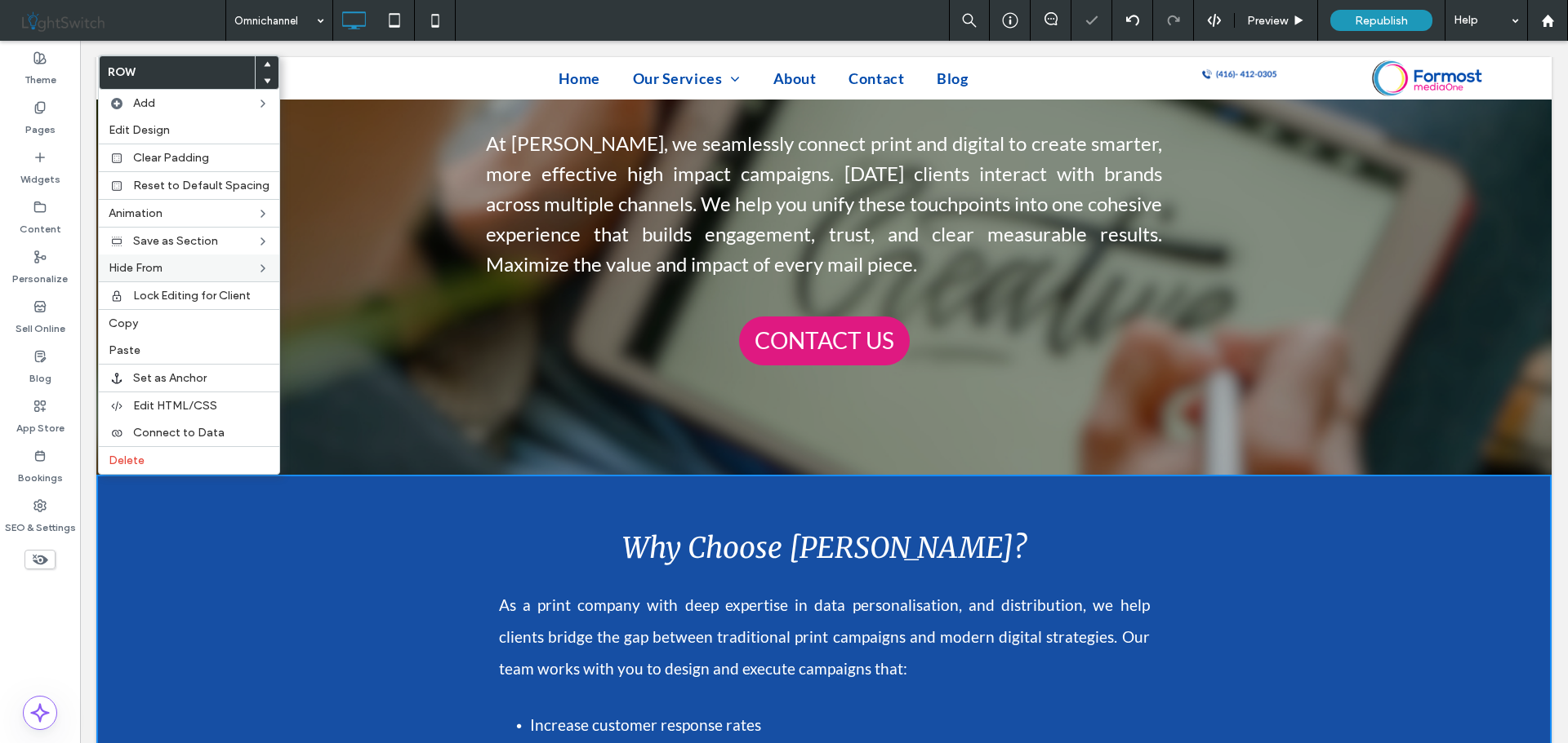
click at [438, 630] on div "Why Choose Taylor Demers? As a print company with deep expertise in data person…" at bounding box center [823, 740] width 979 height 477
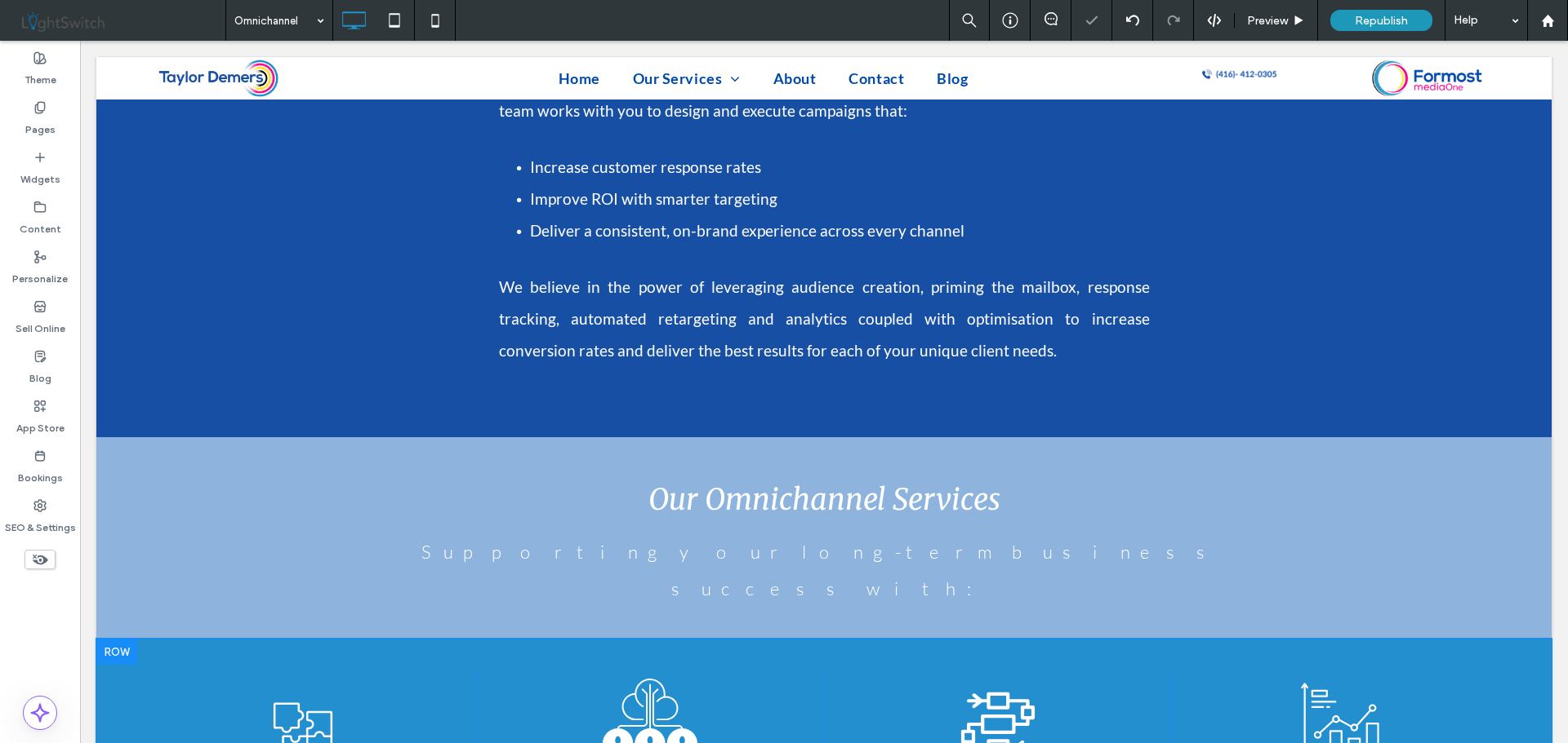
scroll to position [816, 0]
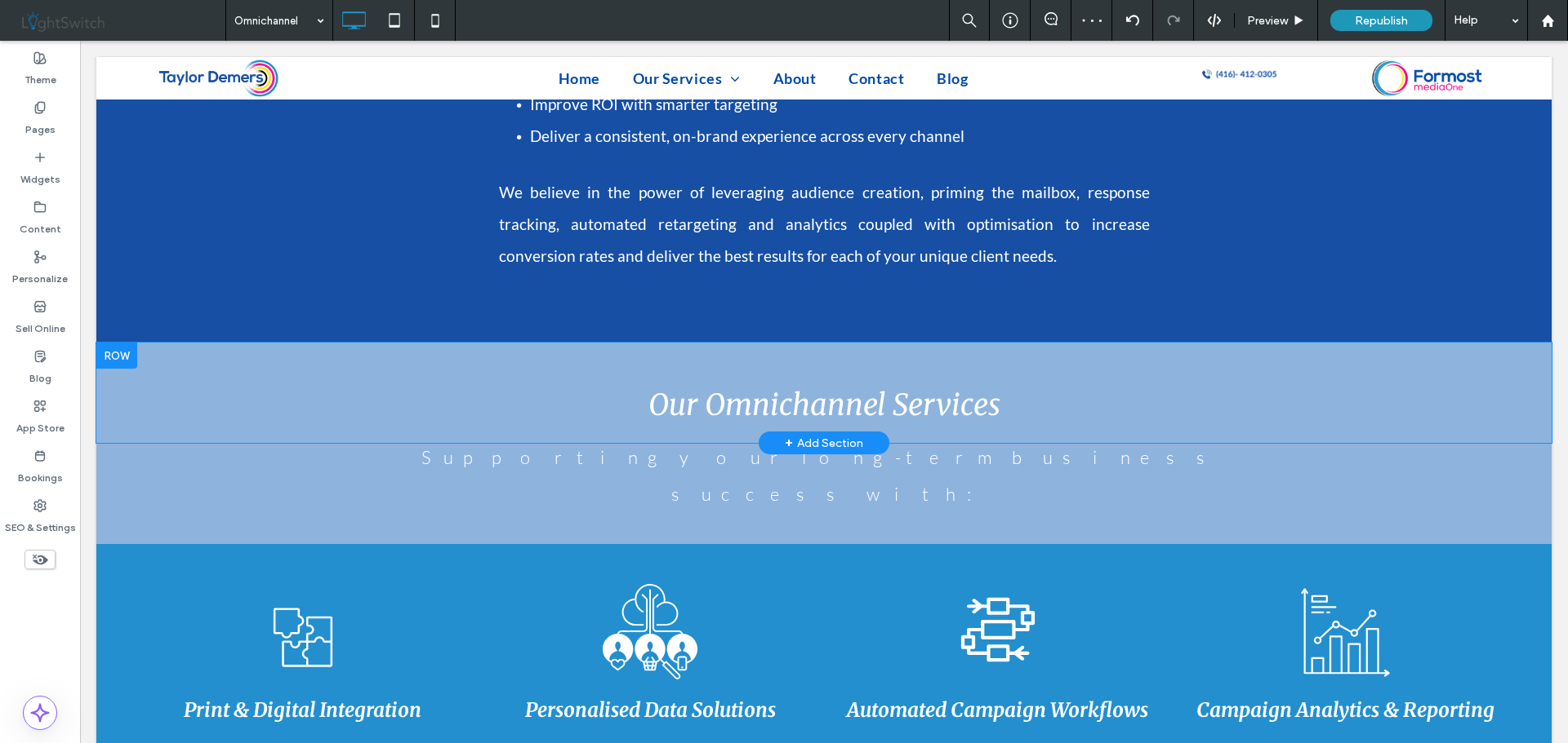
click at [127, 353] on div at bounding box center [116, 356] width 41 height 26
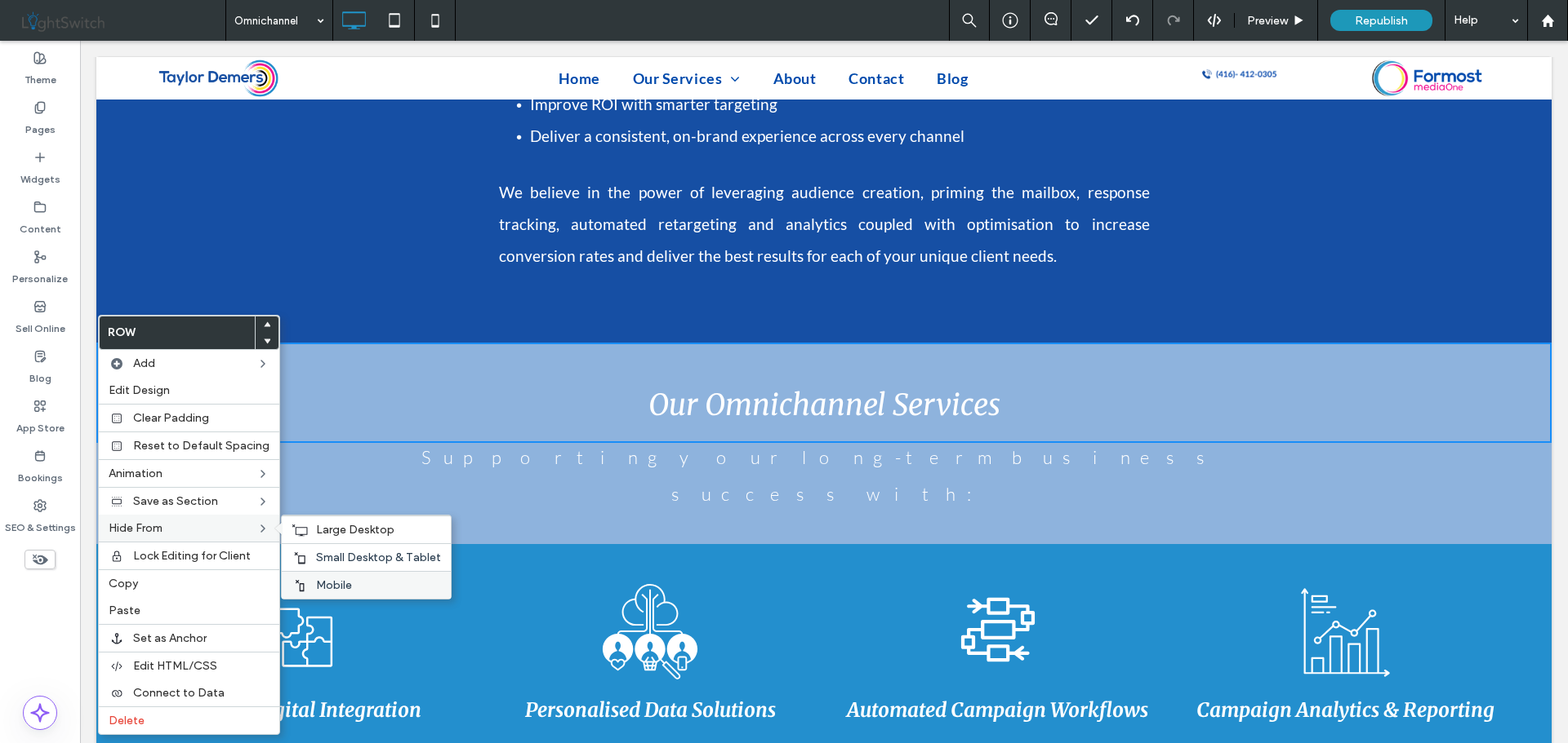
click at [327, 582] on span "Mobile" at bounding box center [334, 585] width 36 height 14
click at [348, 558] on span "Small Desktop & Tablet" at bounding box center [378, 558] width 125 height 14
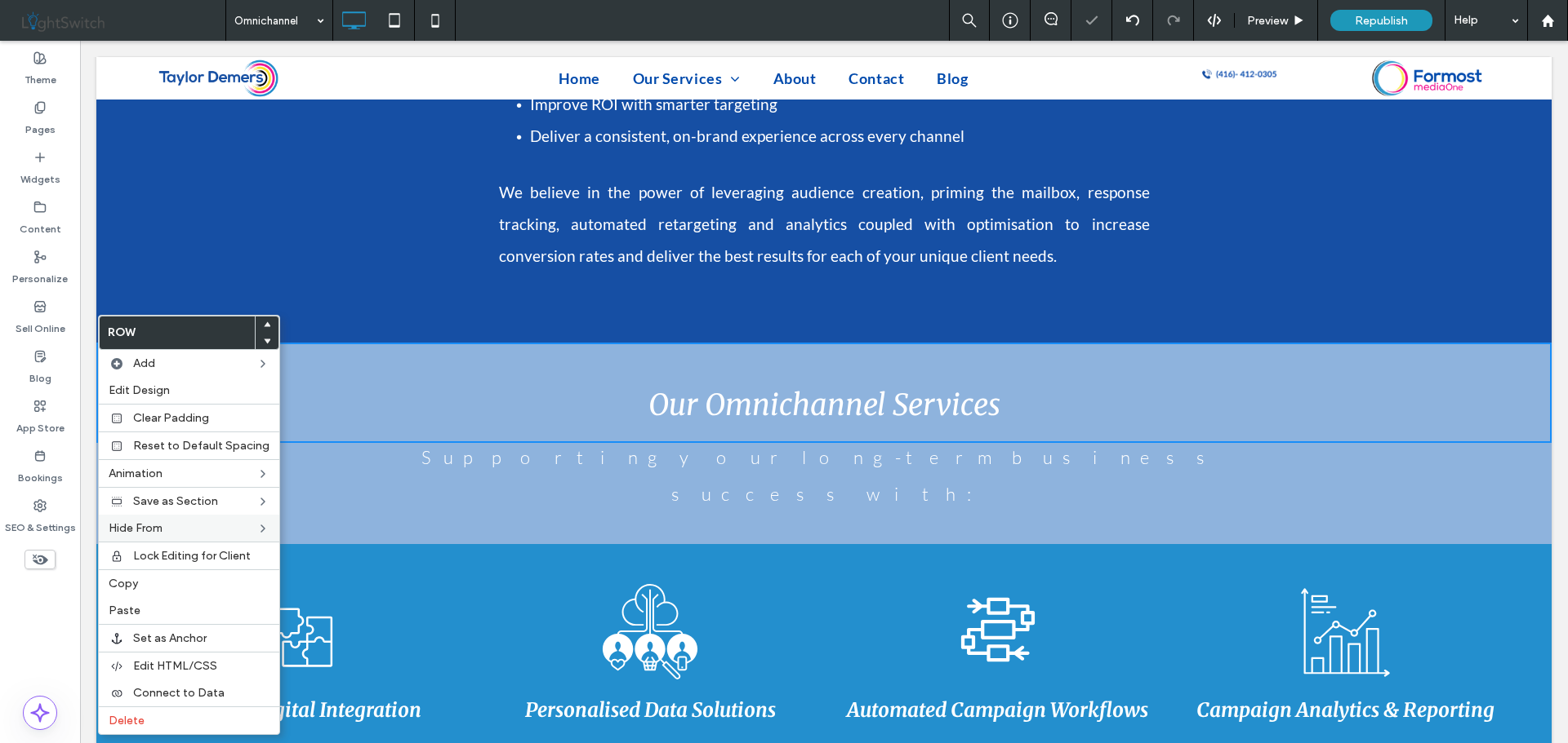
click at [458, 377] on div "Our Omnichannel Services Click To Paste" at bounding box center [823, 400] width 979 height 73
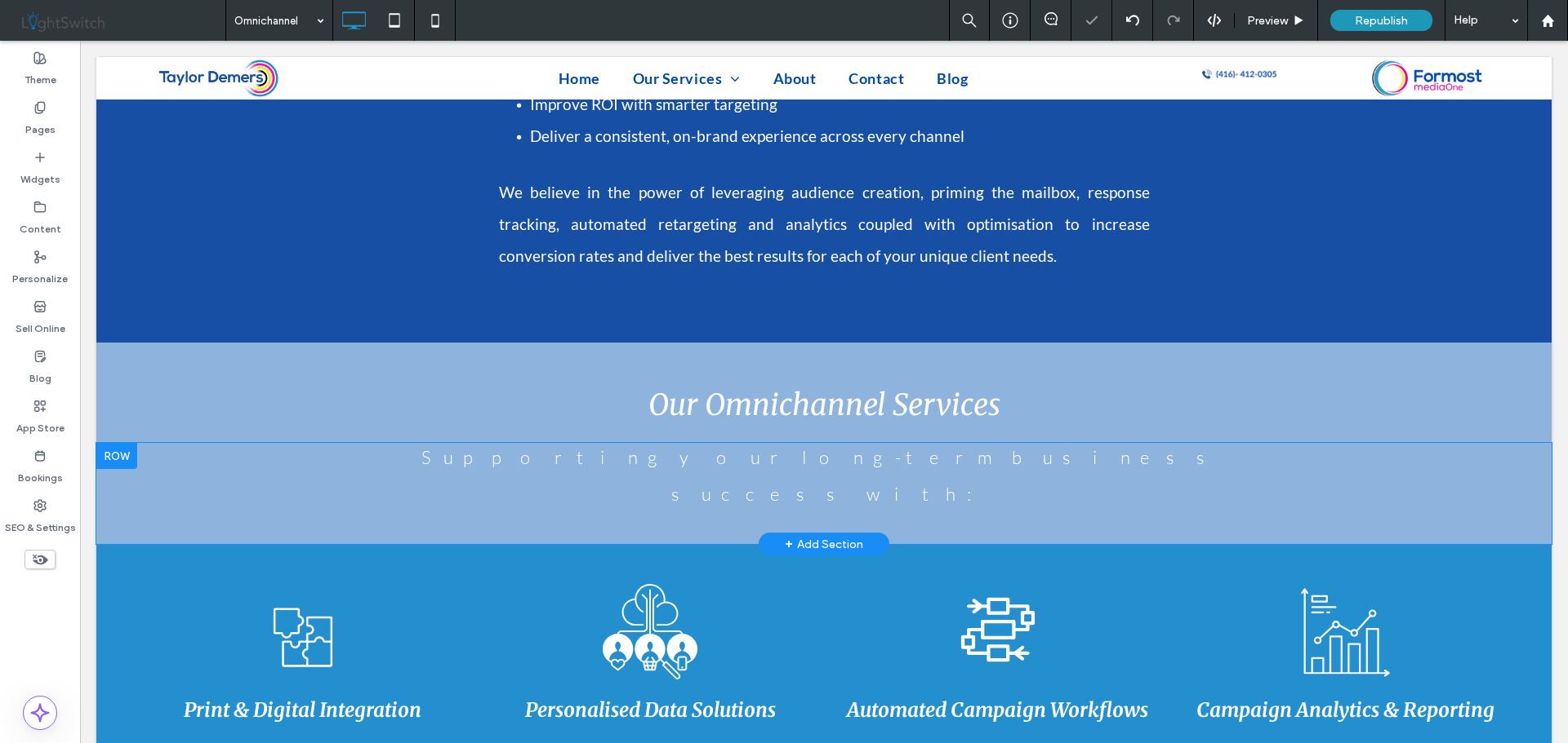
click at [114, 456] on div at bounding box center [116, 457] width 41 height 26
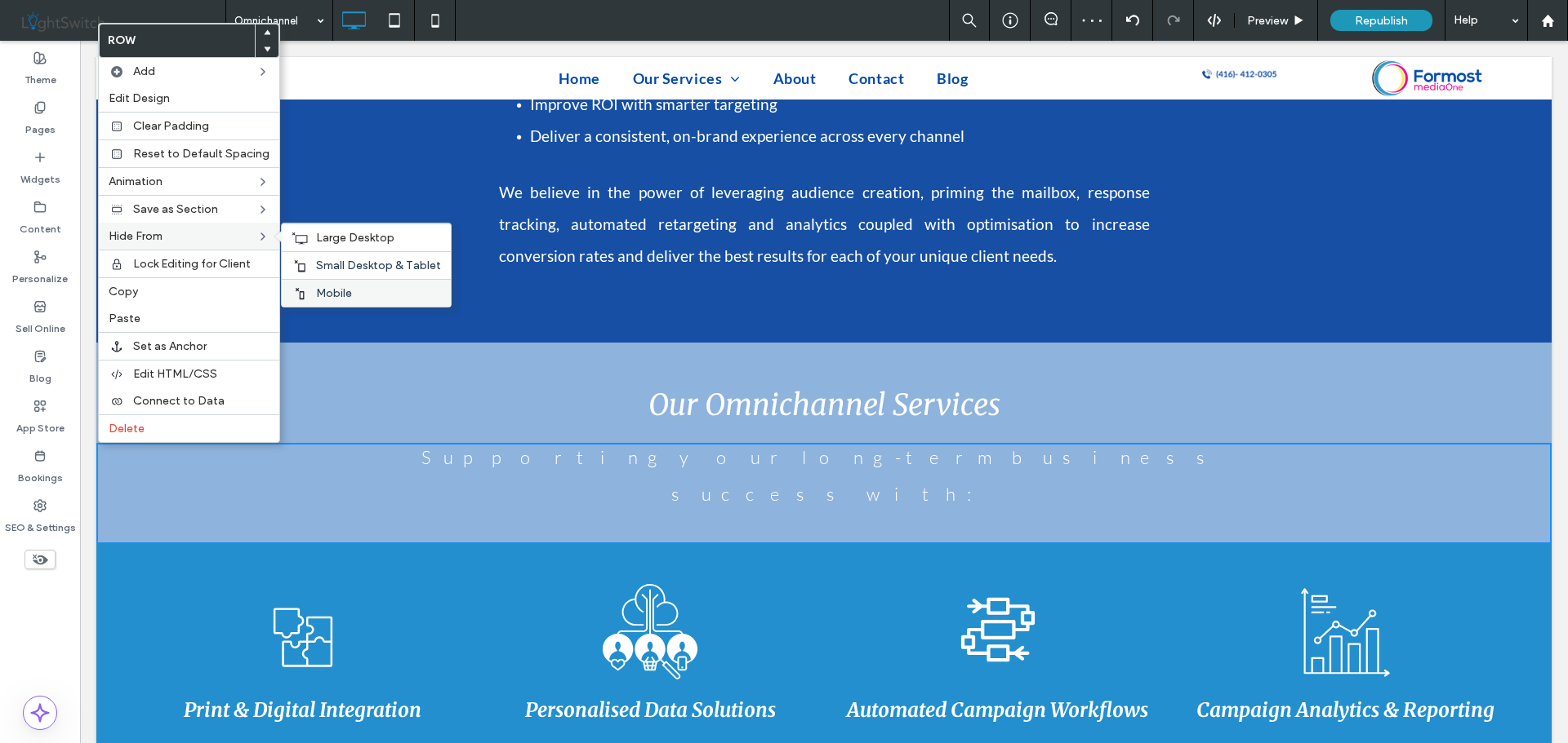
click at [326, 286] on span "Mobile" at bounding box center [334, 293] width 36 height 14
click at [343, 265] on span "Small Desktop & Tablet" at bounding box center [378, 266] width 125 height 14
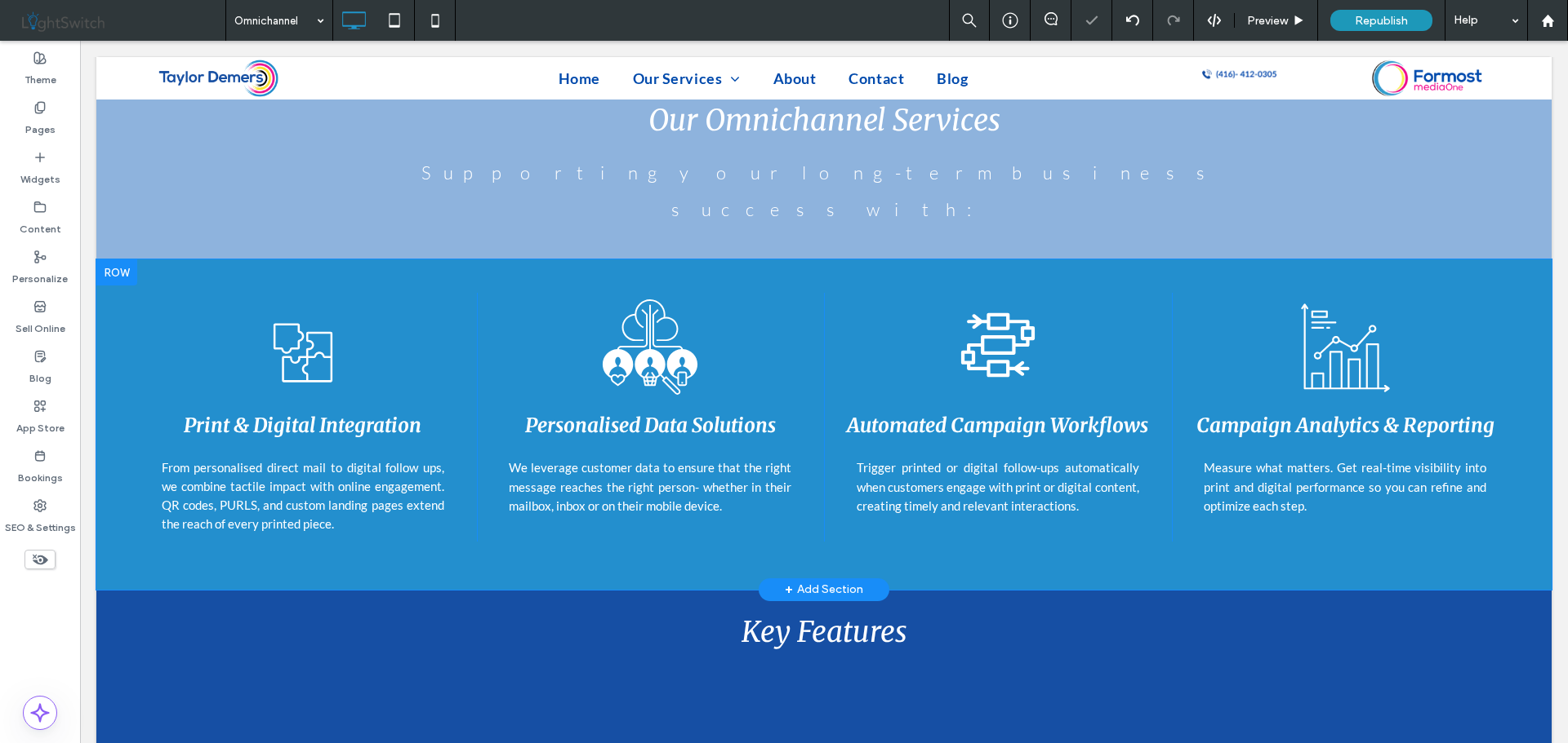
scroll to position [1143, 0]
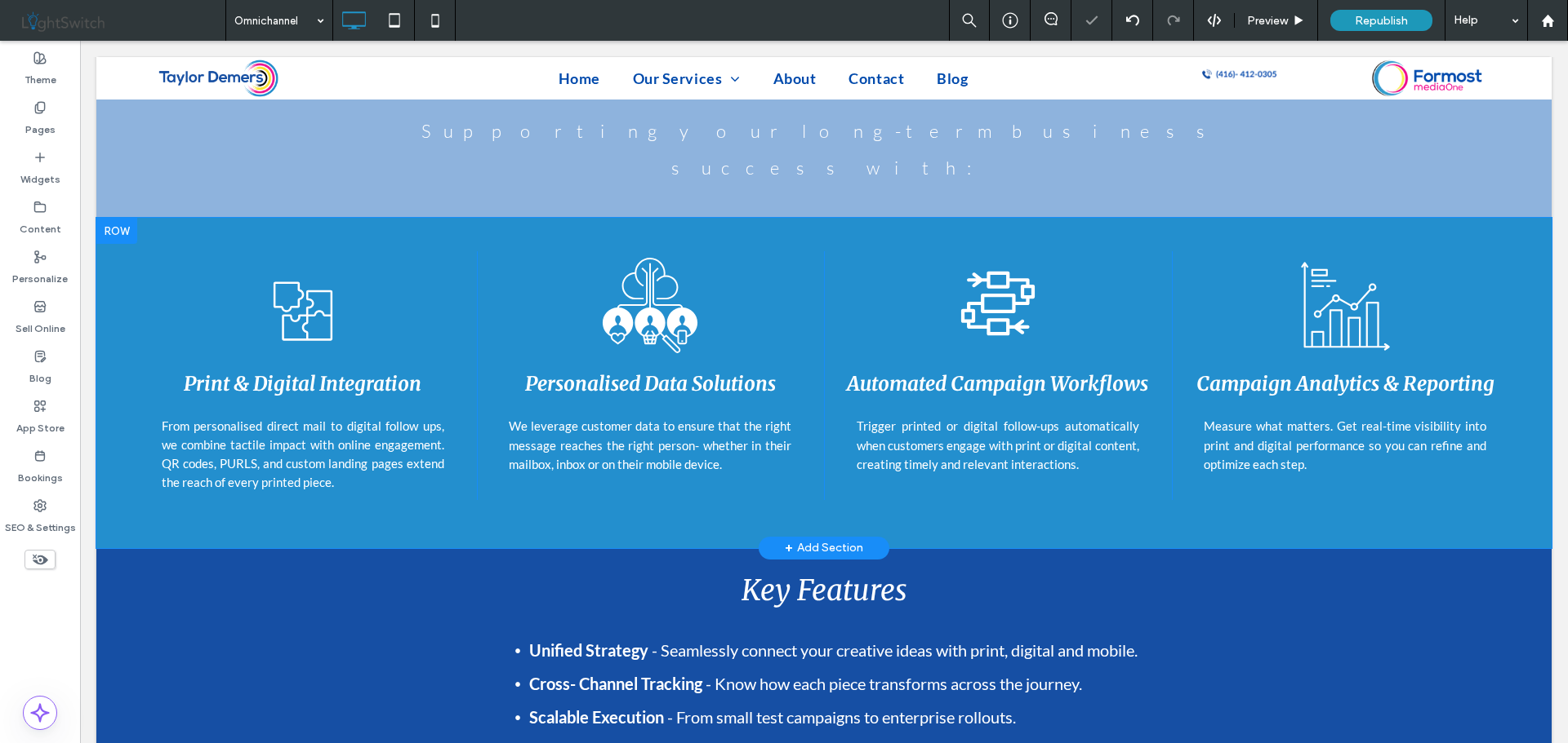
click at [120, 218] on div at bounding box center [116, 231] width 41 height 26
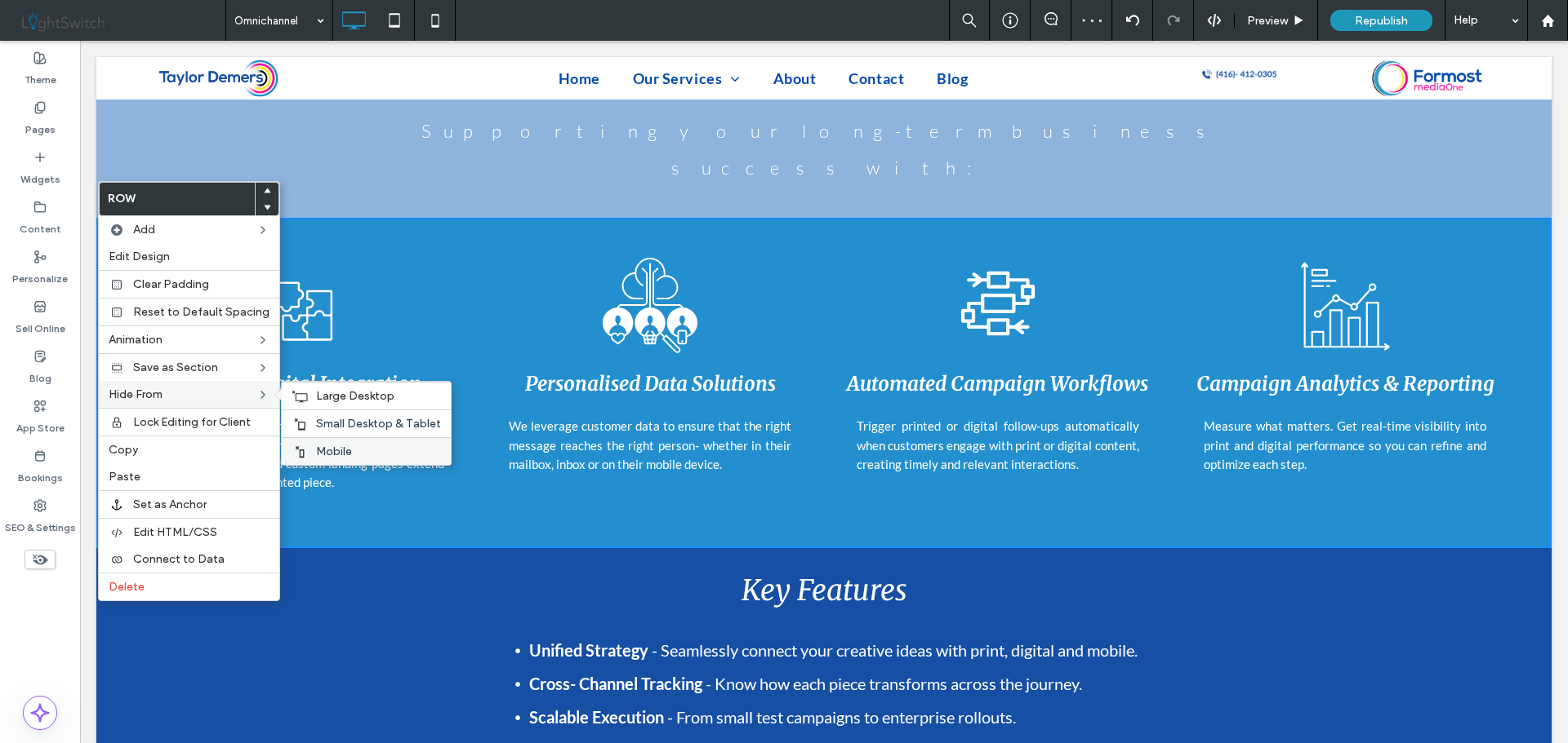
click at [316, 448] on span "Mobile" at bounding box center [334, 451] width 36 height 14
click at [333, 426] on span "Small Desktop & Tablet" at bounding box center [378, 424] width 125 height 14
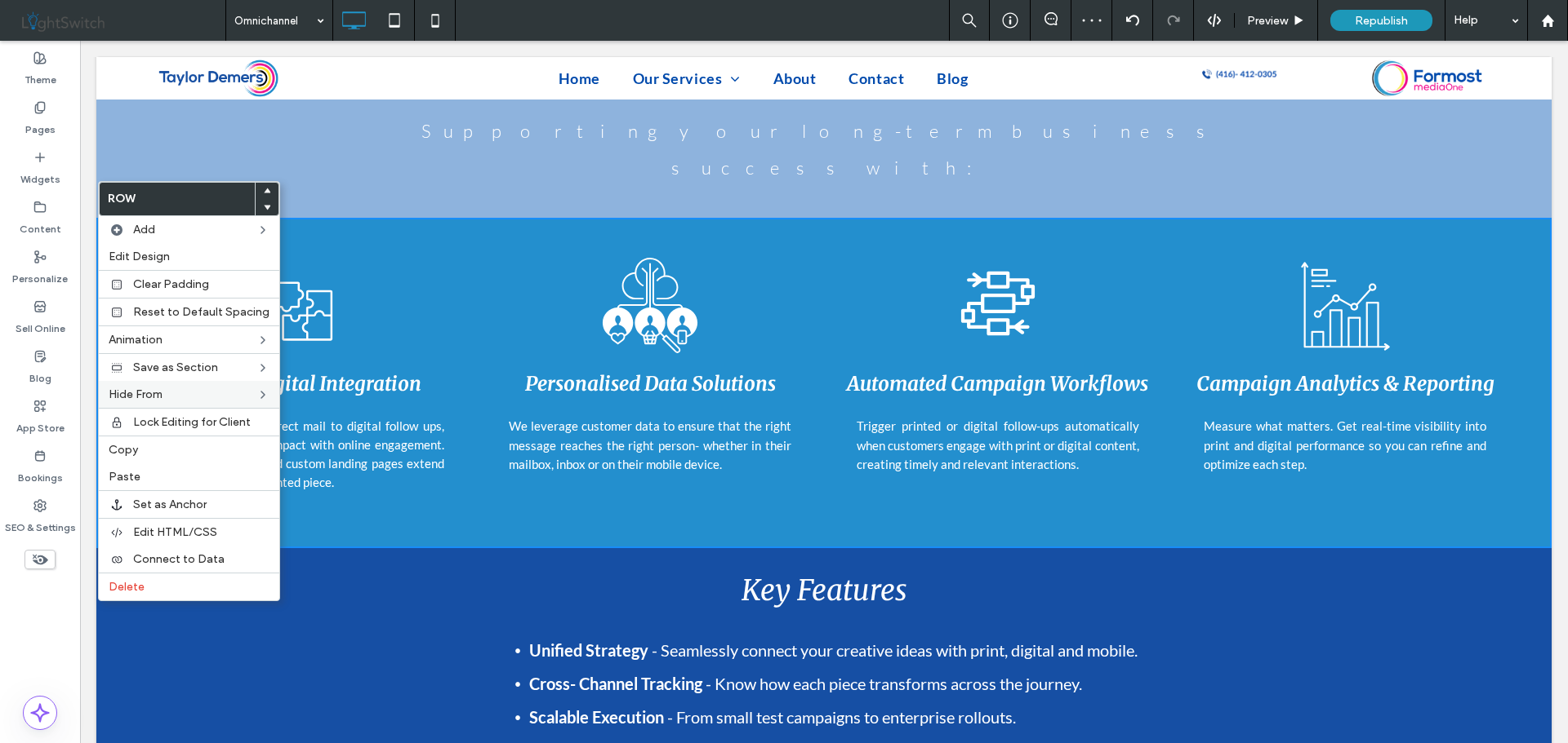
click at [358, 568] on h2 "Key Features" at bounding box center [823, 590] width 979 height 43
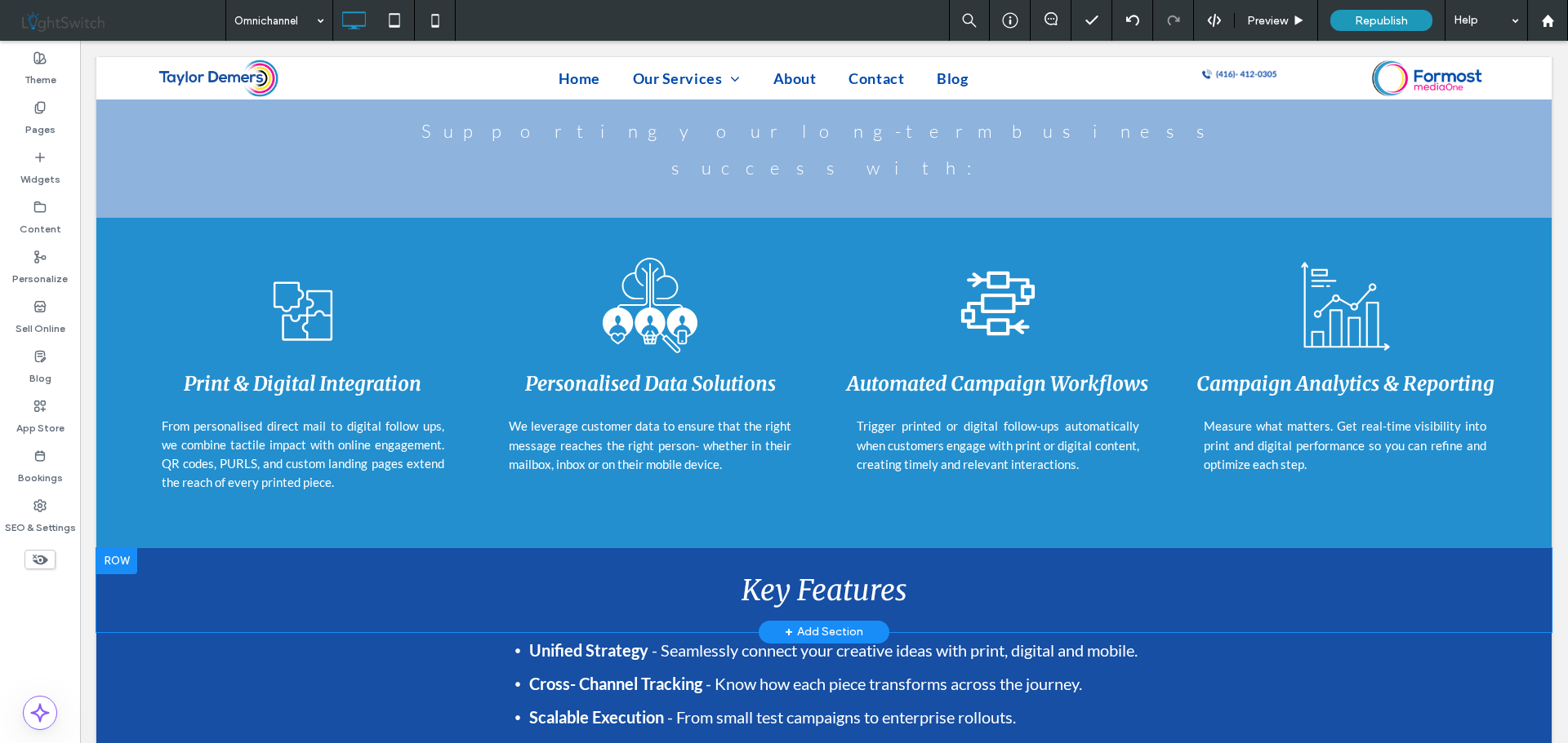
click at [125, 549] on div at bounding box center [116, 562] width 41 height 26
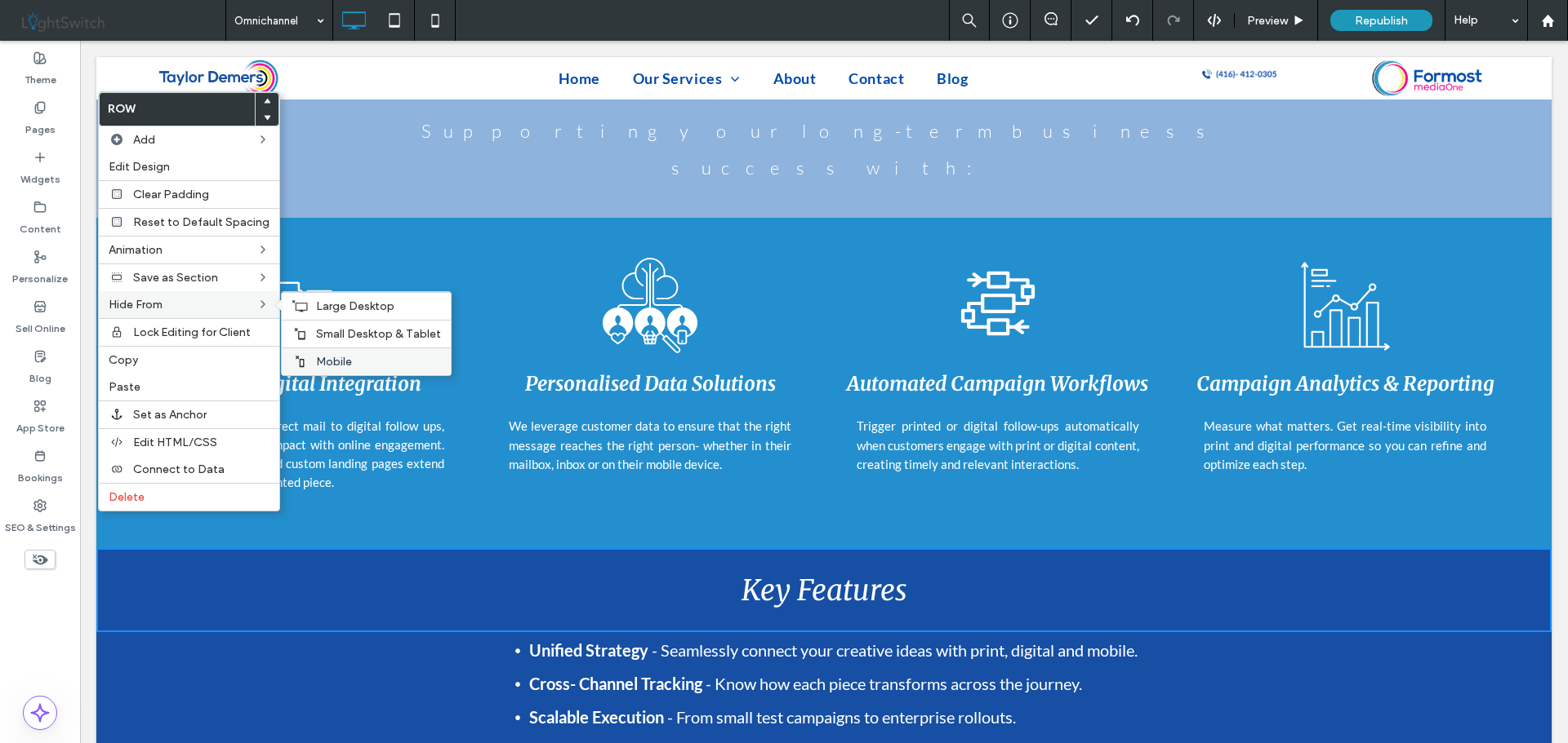
click at [316, 357] on span "Mobile" at bounding box center [334, 362] width 36 height 14
click at [337, 336] on span "Small Desktop & Tablet" at bounding box center [378, 333] width 125 height 14
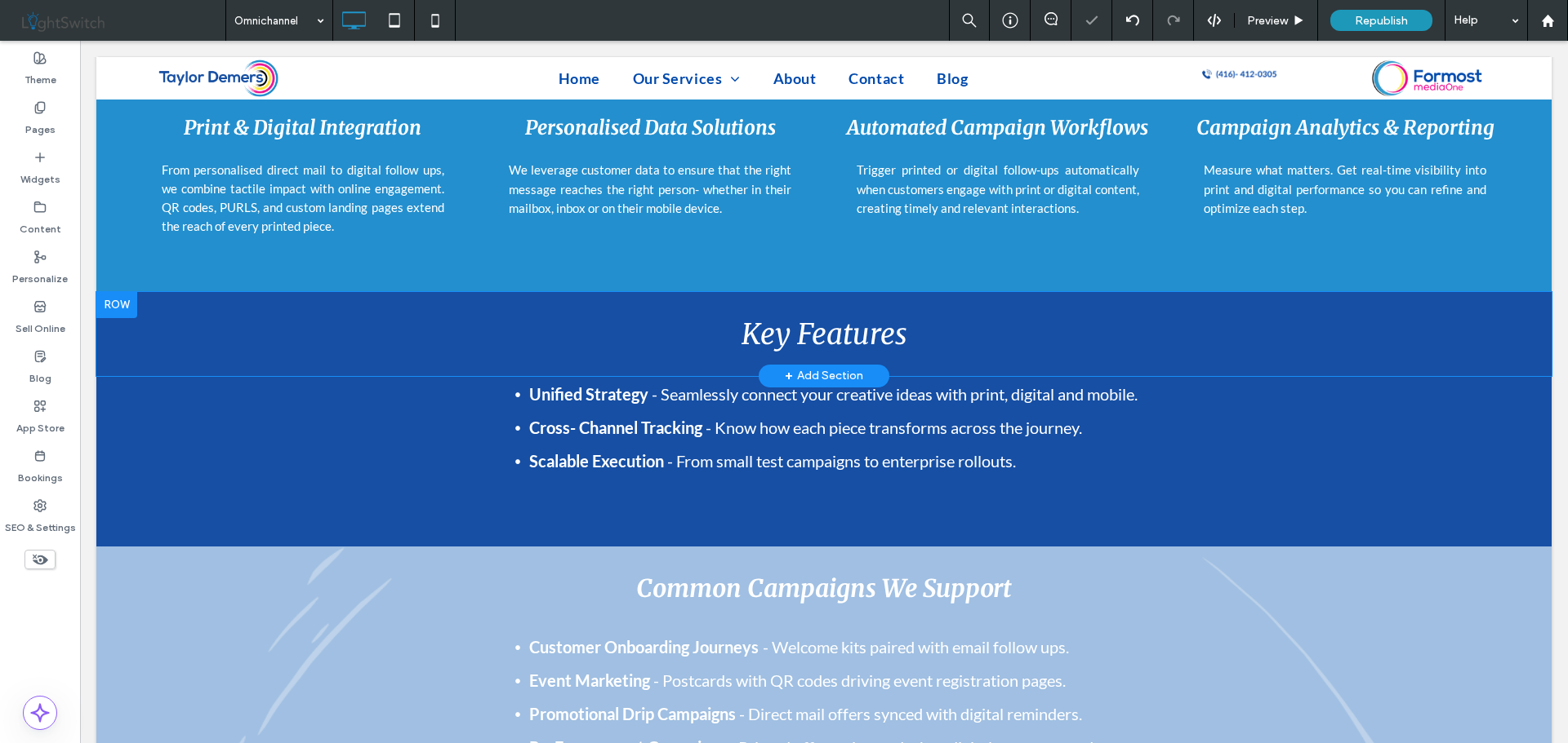
scroll to position [1469, 0]
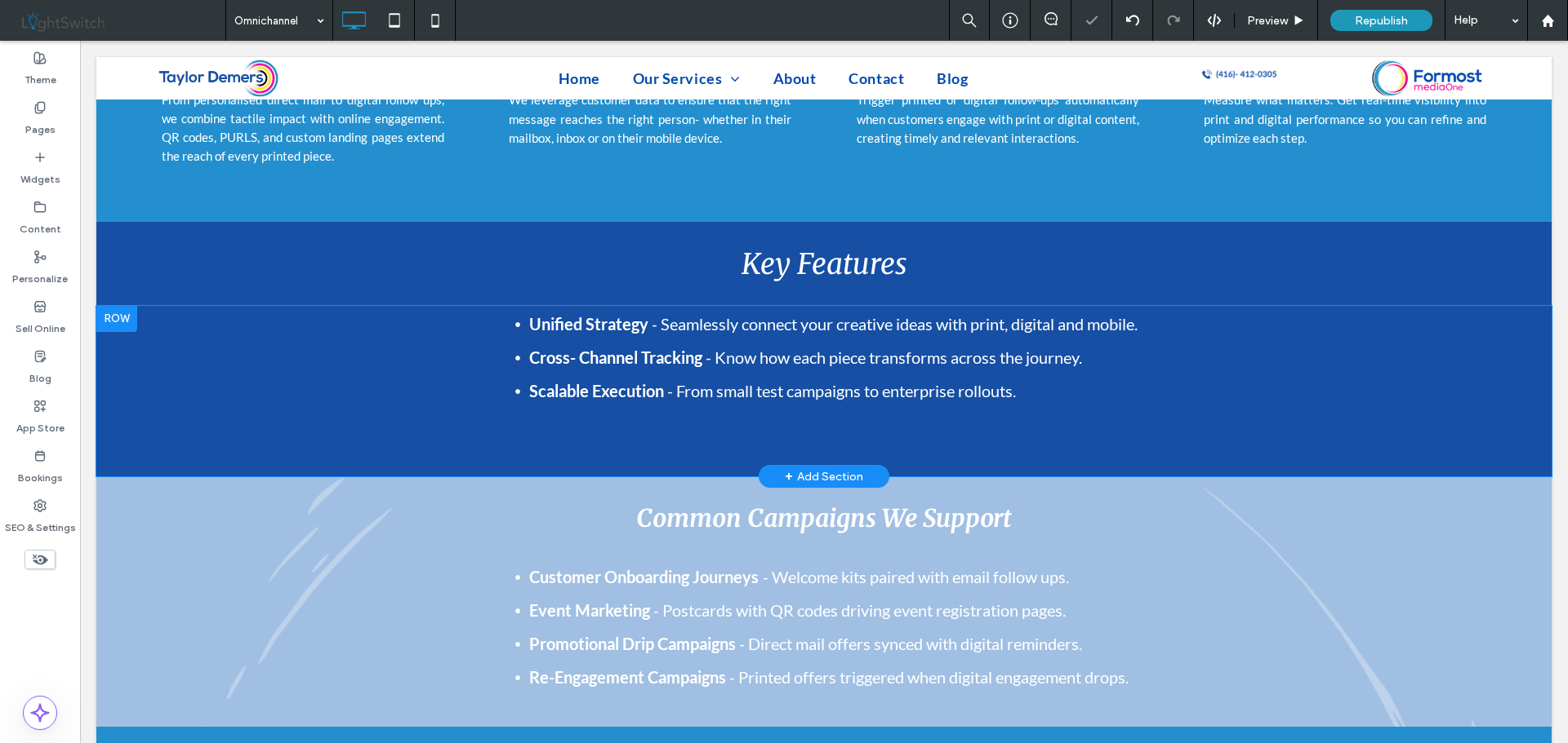
click at [116, 306] on div at bounding box center [116, 319] width 41 height 26
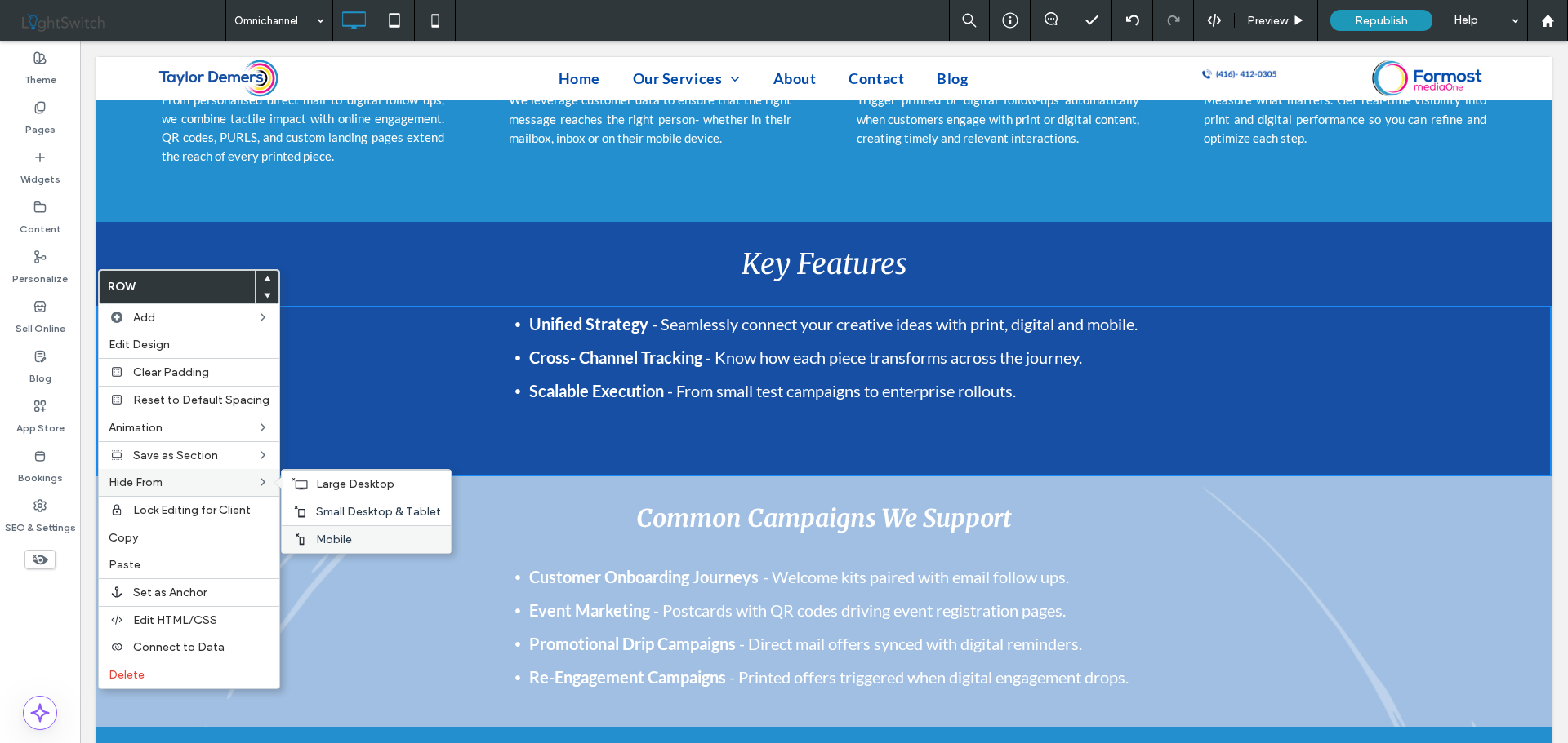
click at [344, 545] on span "Mobile" at bounding box center [334, 539] width 36 height 14
click at [351, 512] on span "Small Desktop & Tablet" at bounding box center [378, 511] width 125 height 14
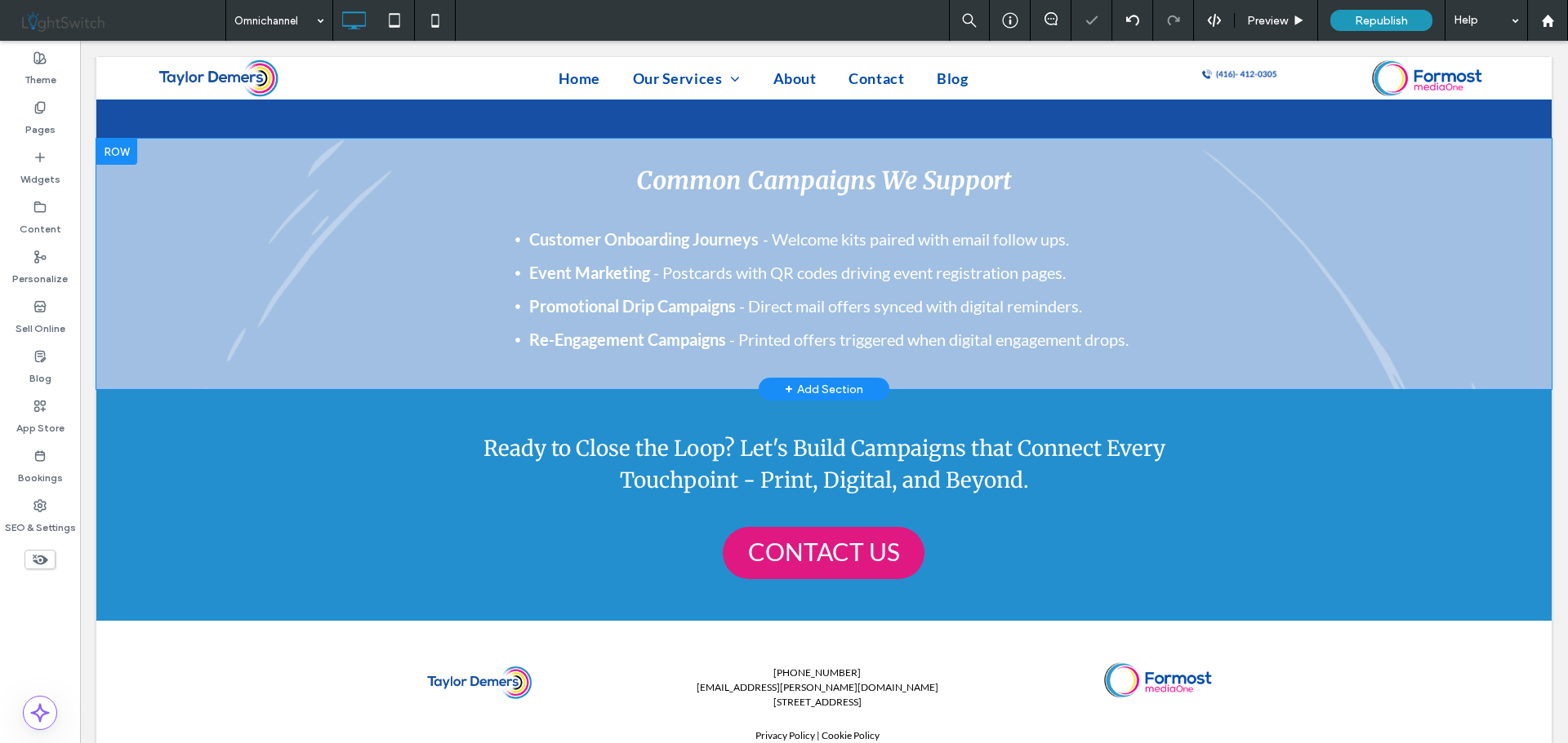
scroll to position [1840, 0]
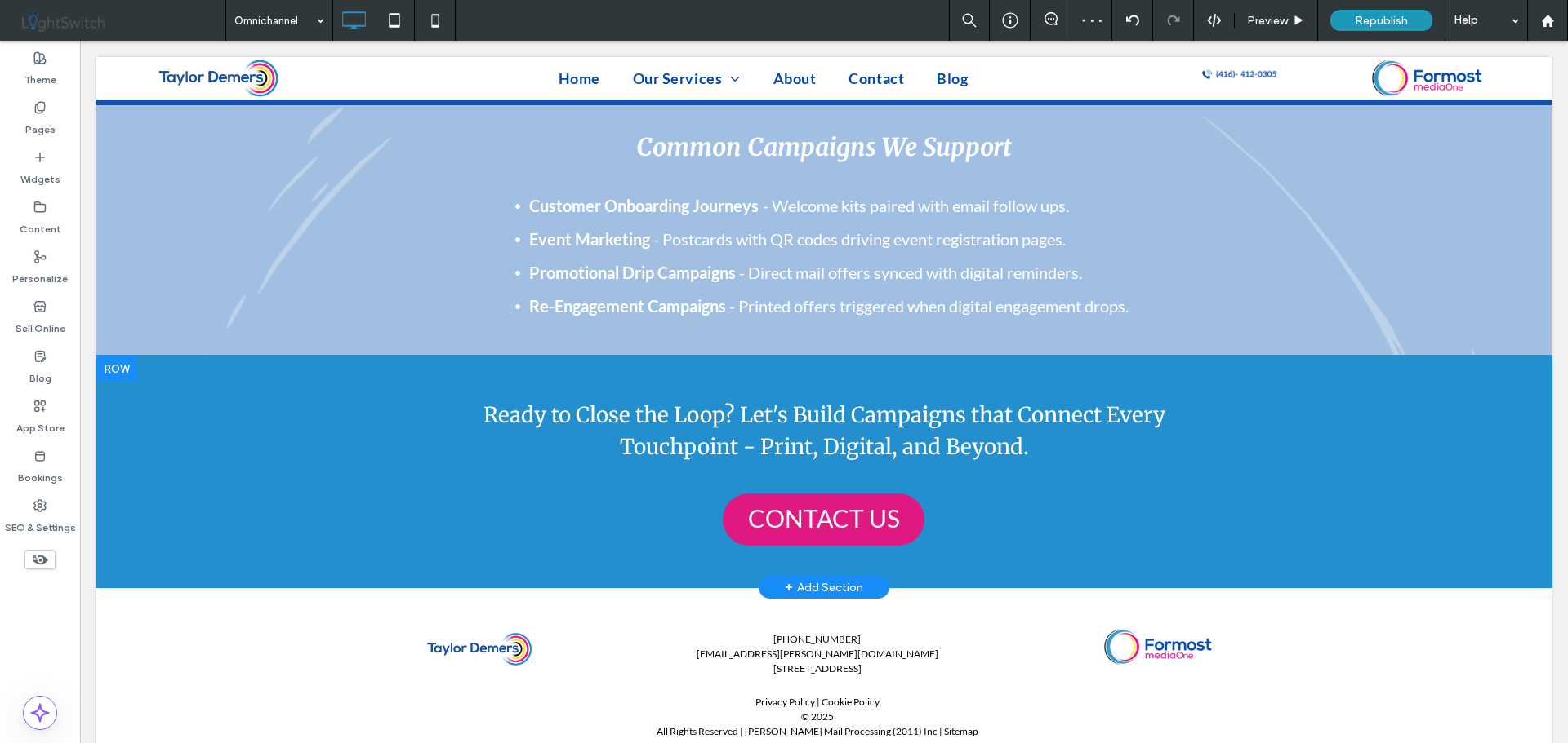
click at [121, 356] on div at bounding box center [116, 369] width 41 height 26
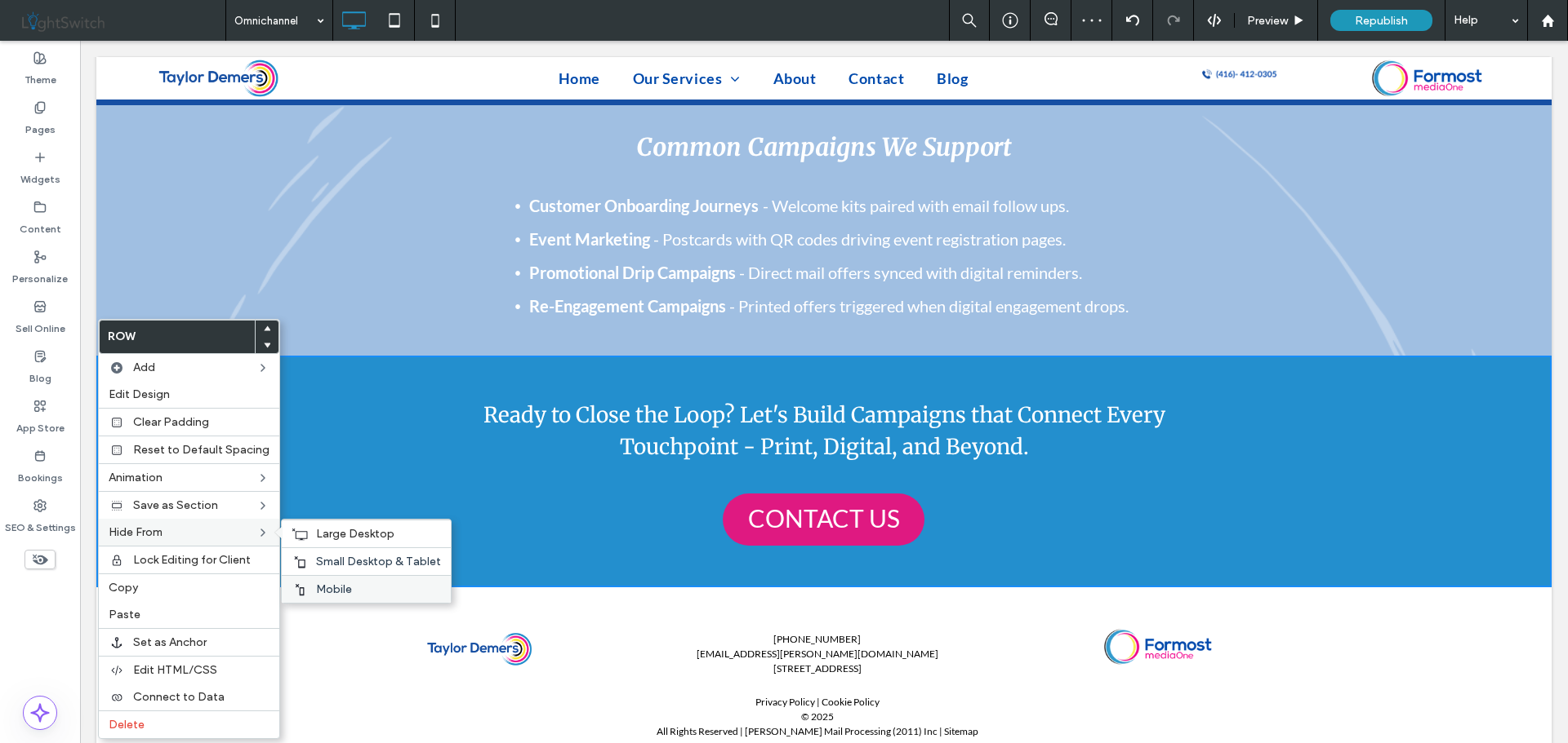
click at [325, 586] on span "Mobile" at bounding box center [334, 589] width 36 height 14
click at [345, 556] on span "Small Desktop & Tablet" at bounding box center [378, 562] width 125 height 14
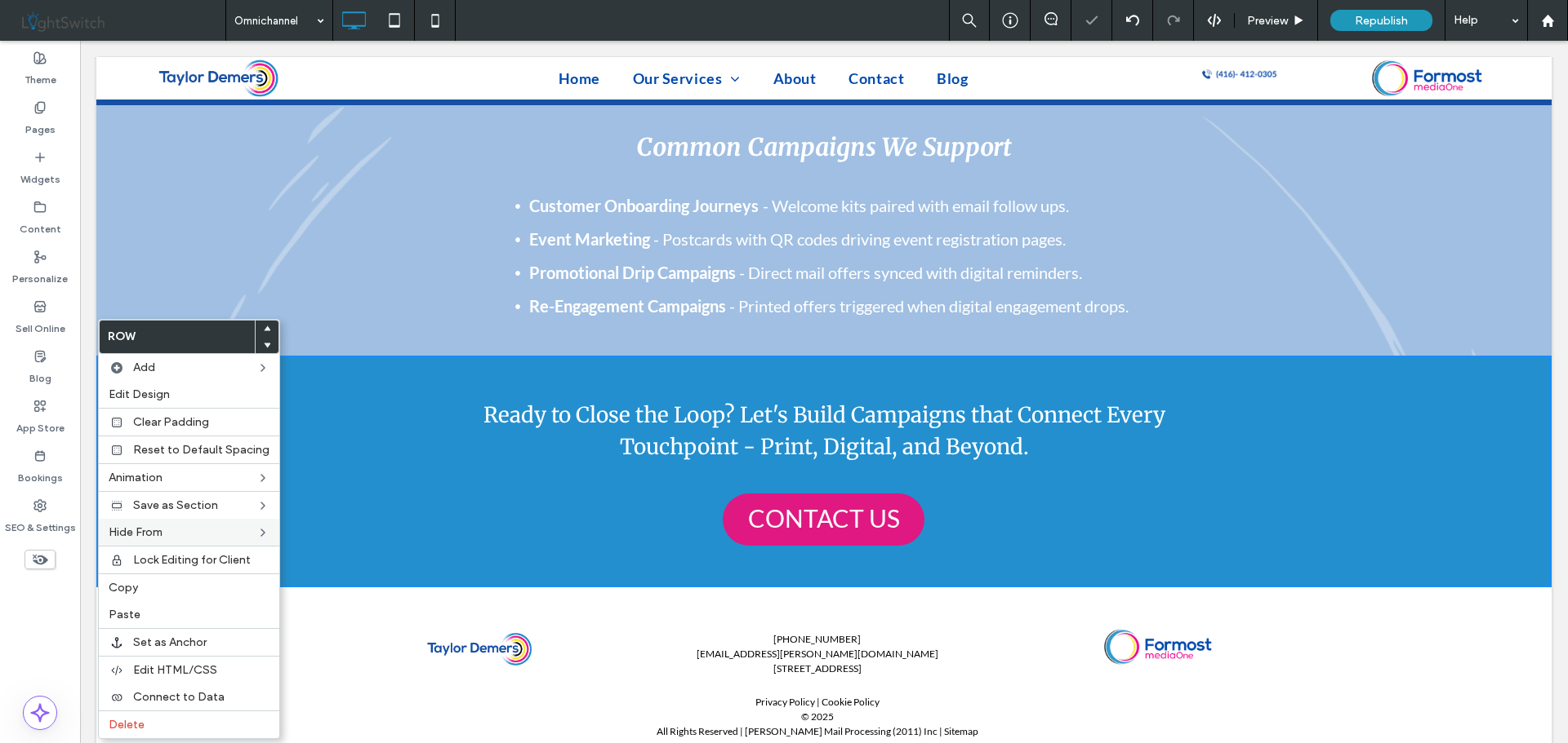
click at [379, 258] on div "Common Campaigns We Support Customer Onboarding Journeys - Welcome kits paired …" at bounding box center [823, 226] width 979 height 209
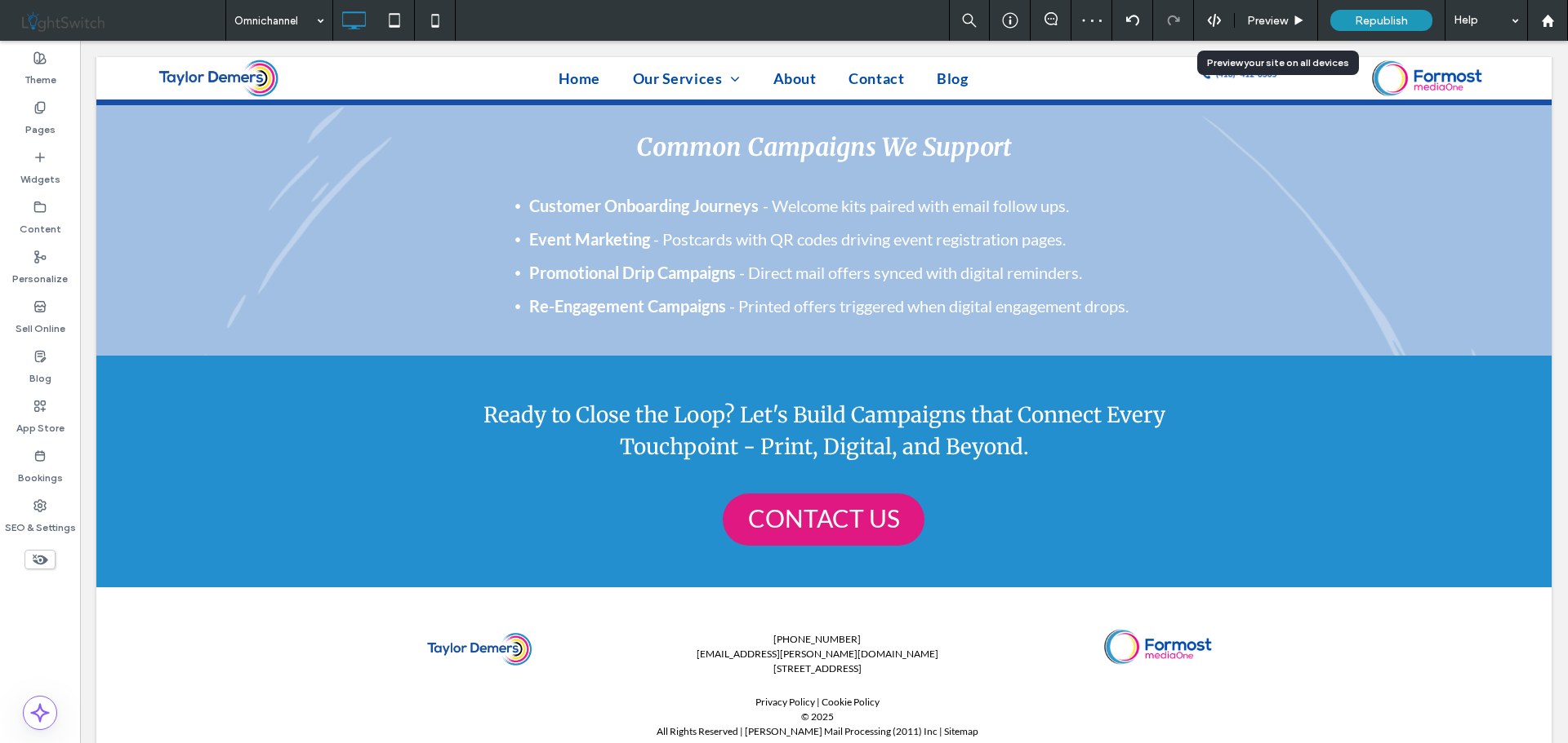
click at [1301, 22] on use at bounding box center [1299, 20] width 8 height 9
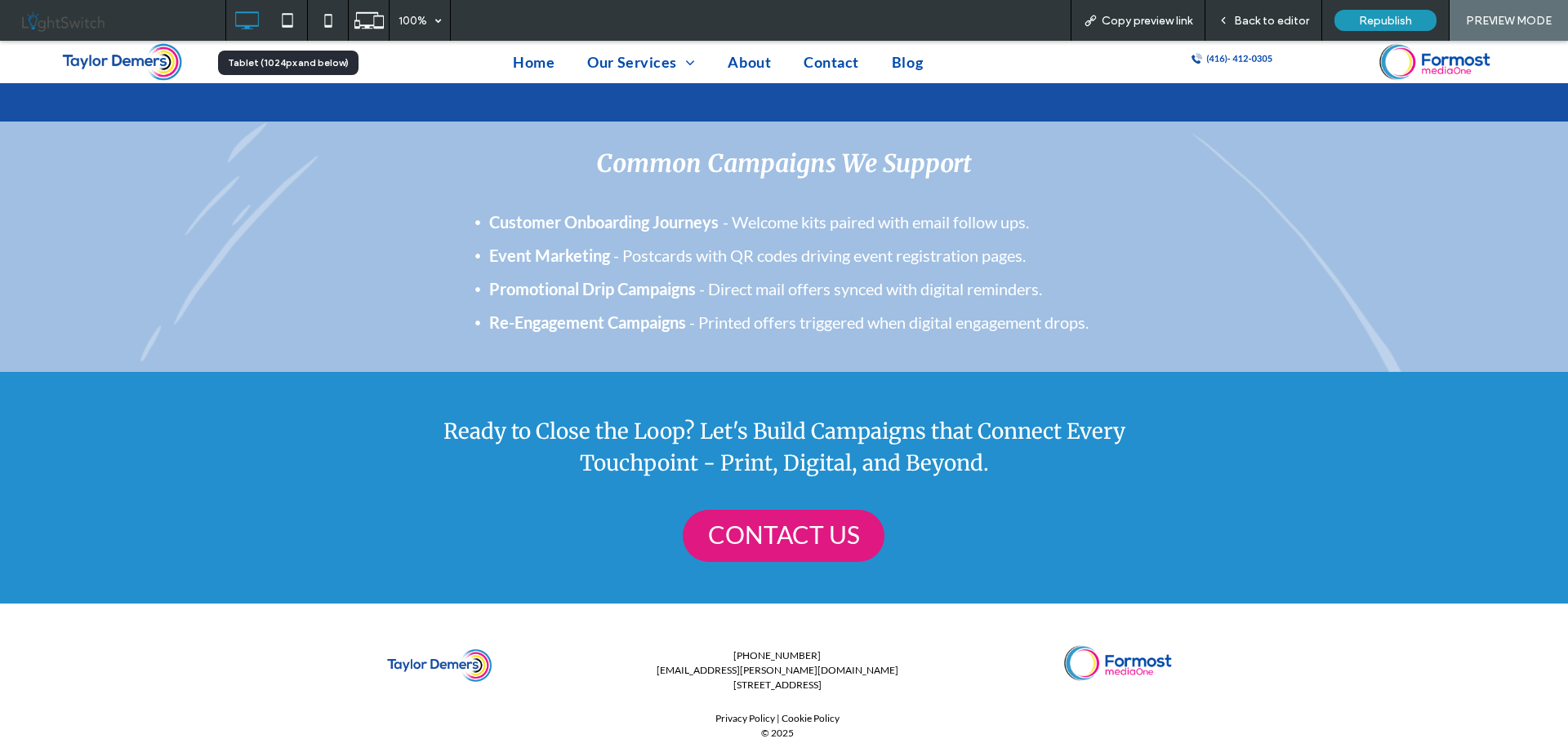
click at [284, 18] on icon at bounding box center [286, 20] width 32 height 32
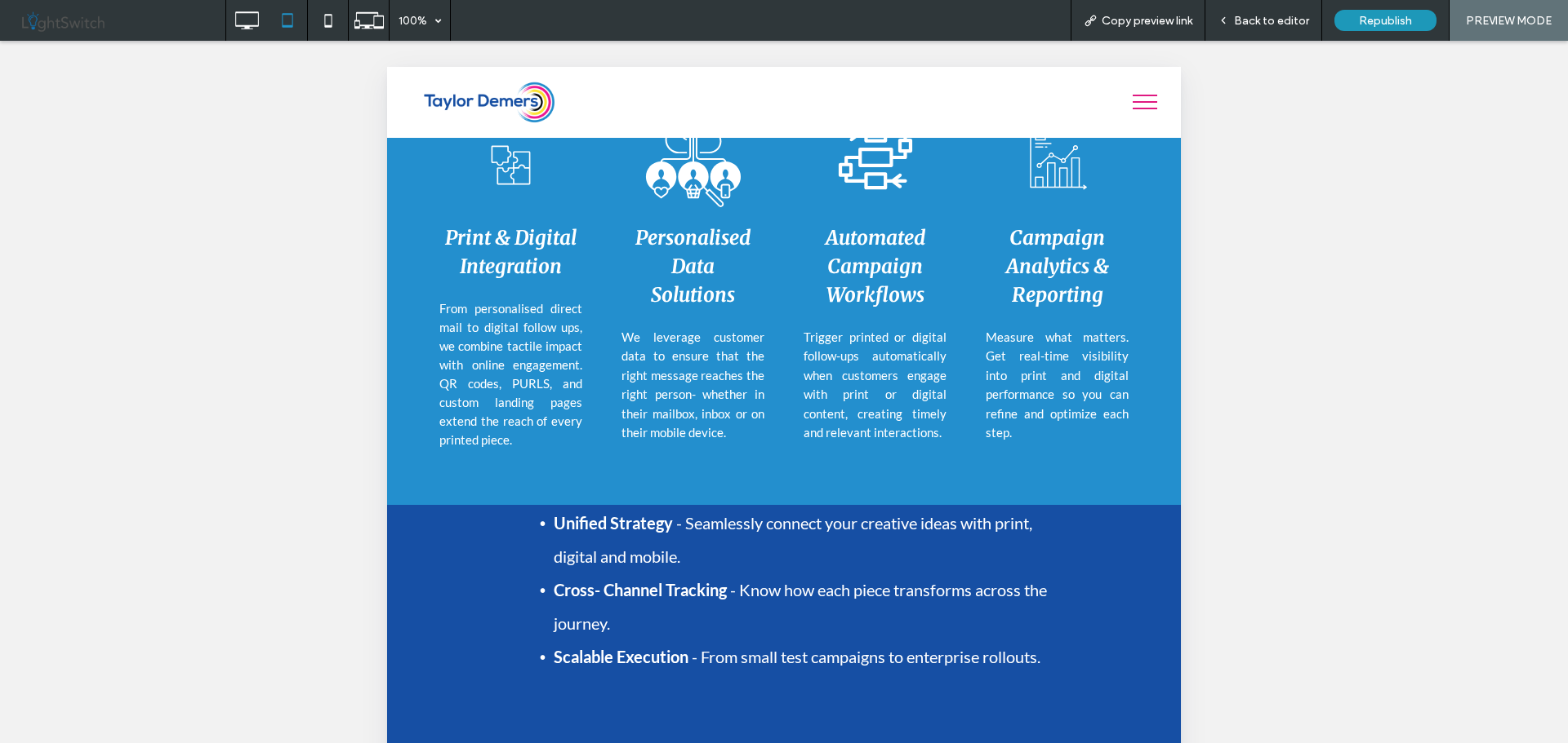
scroll to position [1375, 0]
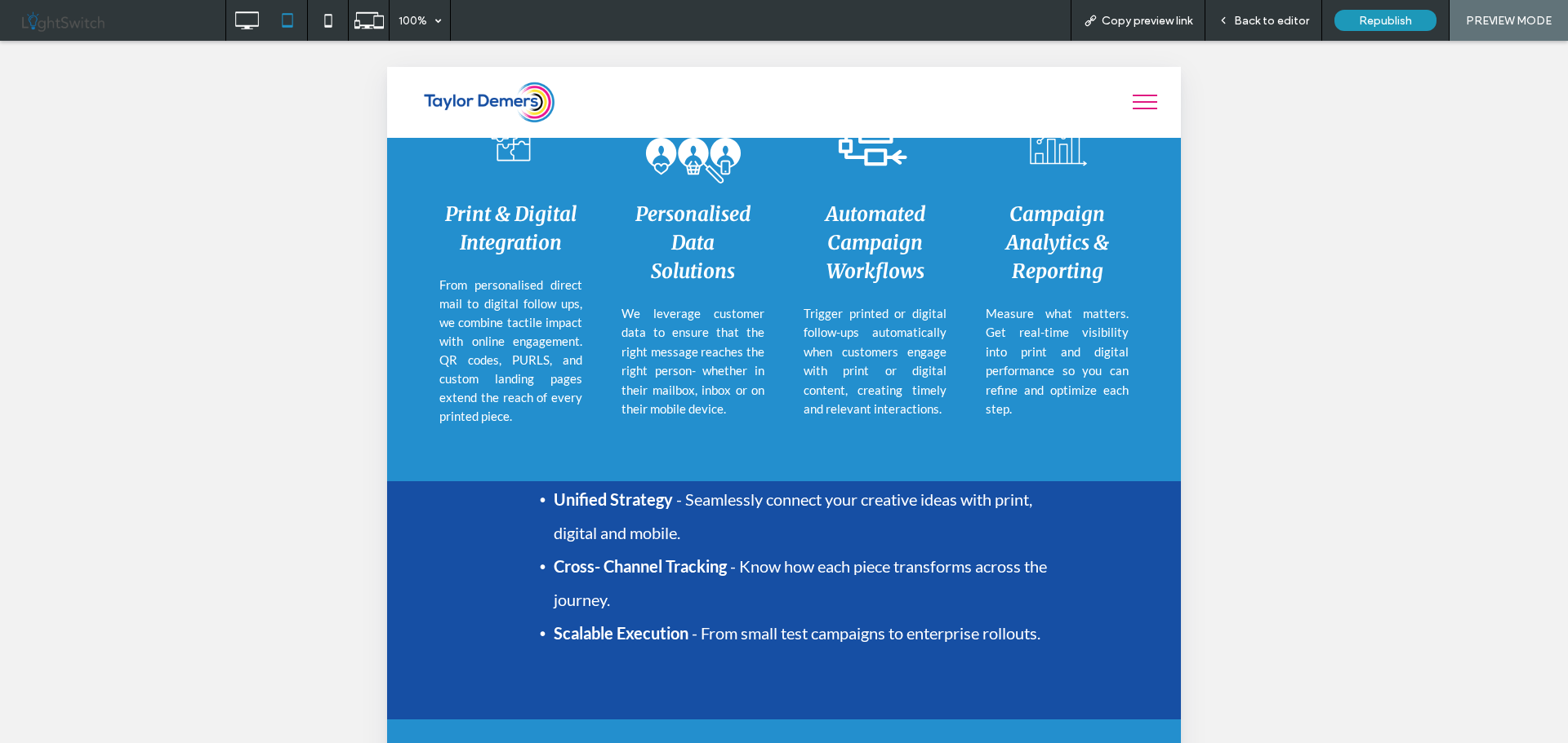
click at [1263, 22] on span "Back to editor" at bounding box center [1271, 21] width 75 height 14
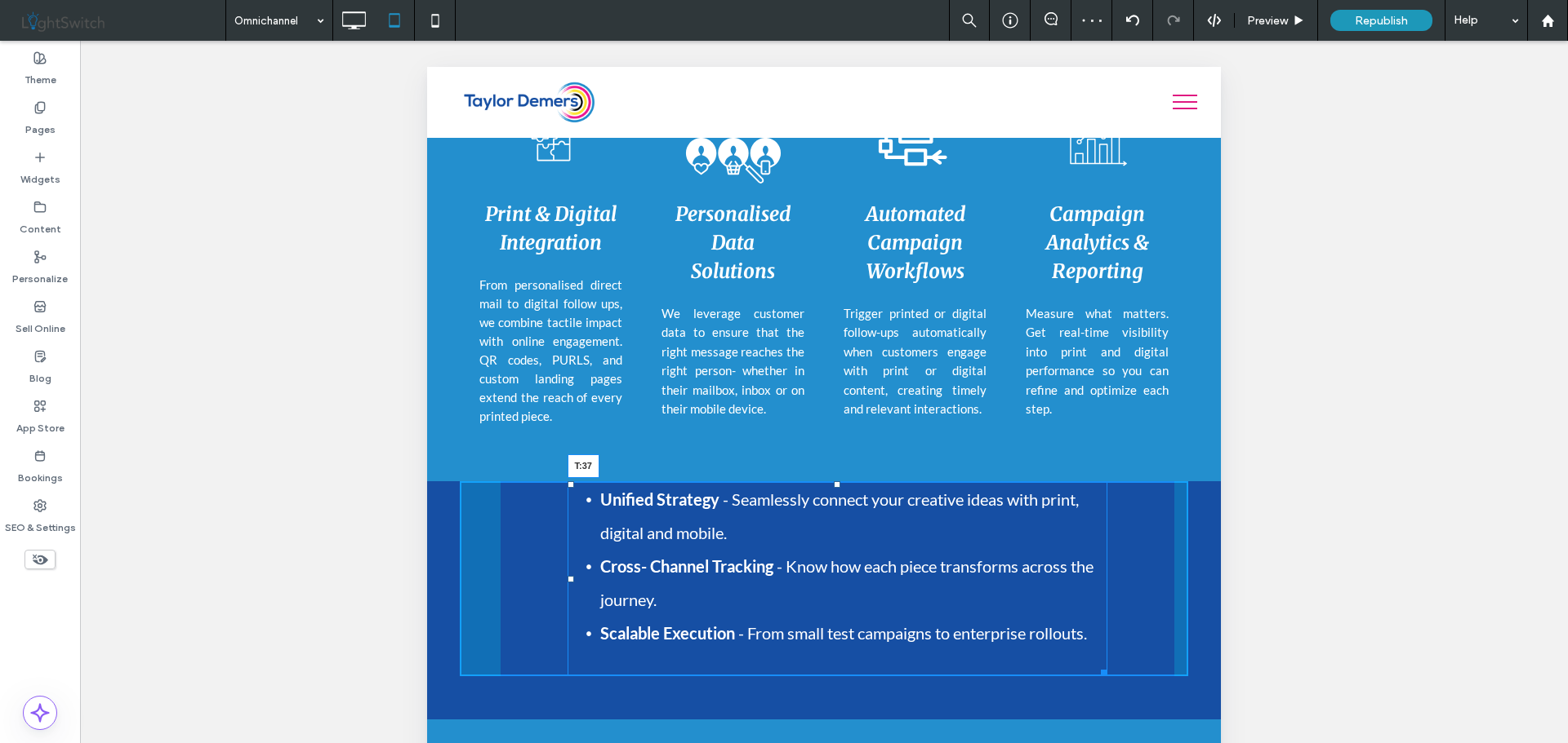
drag, startPoint x: 832, startPoint y: 444, endPoint x: 827, endPoint y: 474, distance: 30.4
click at [834, 482] on div at bounding box center [837, 485] width 7 height 7
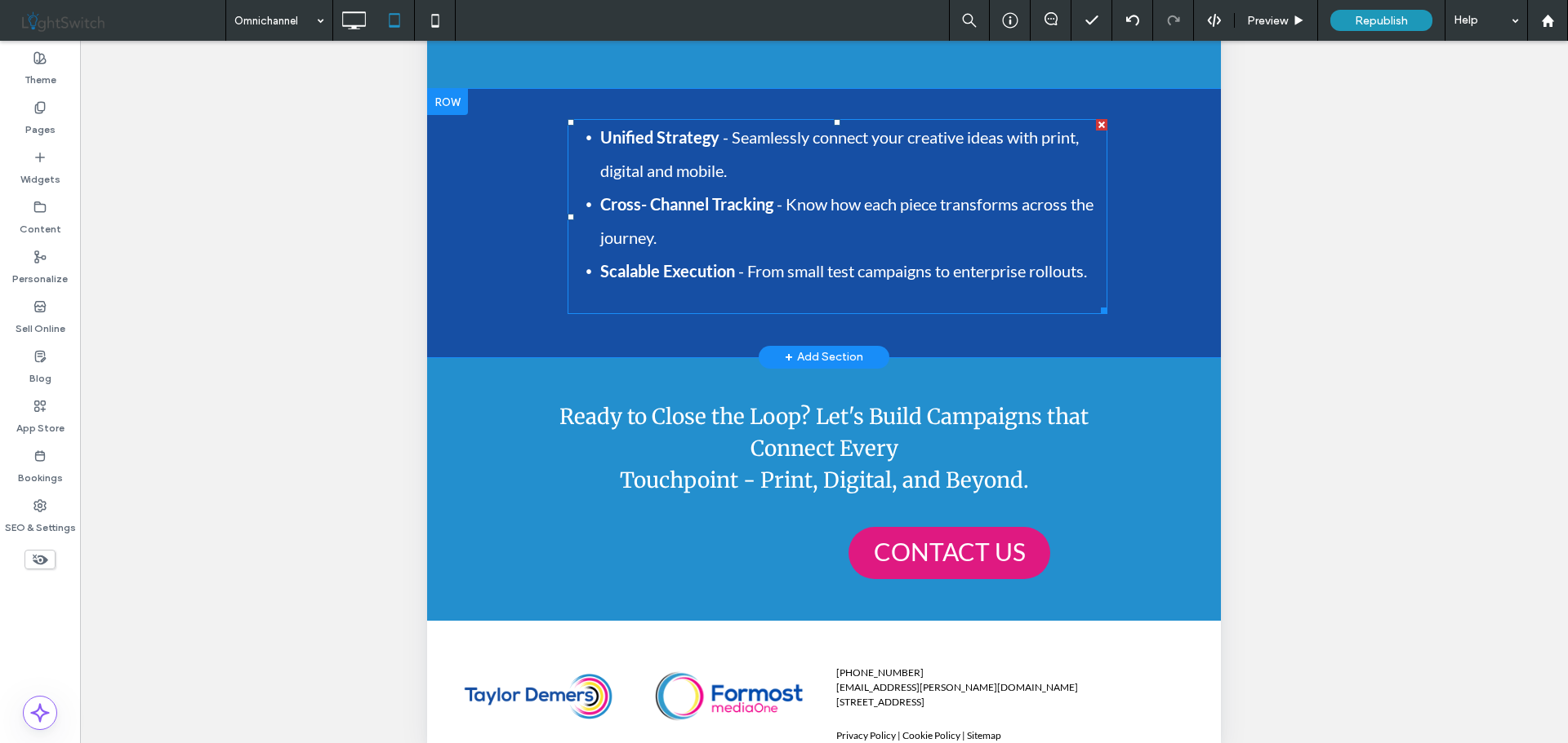
scroll to position [394, 0]
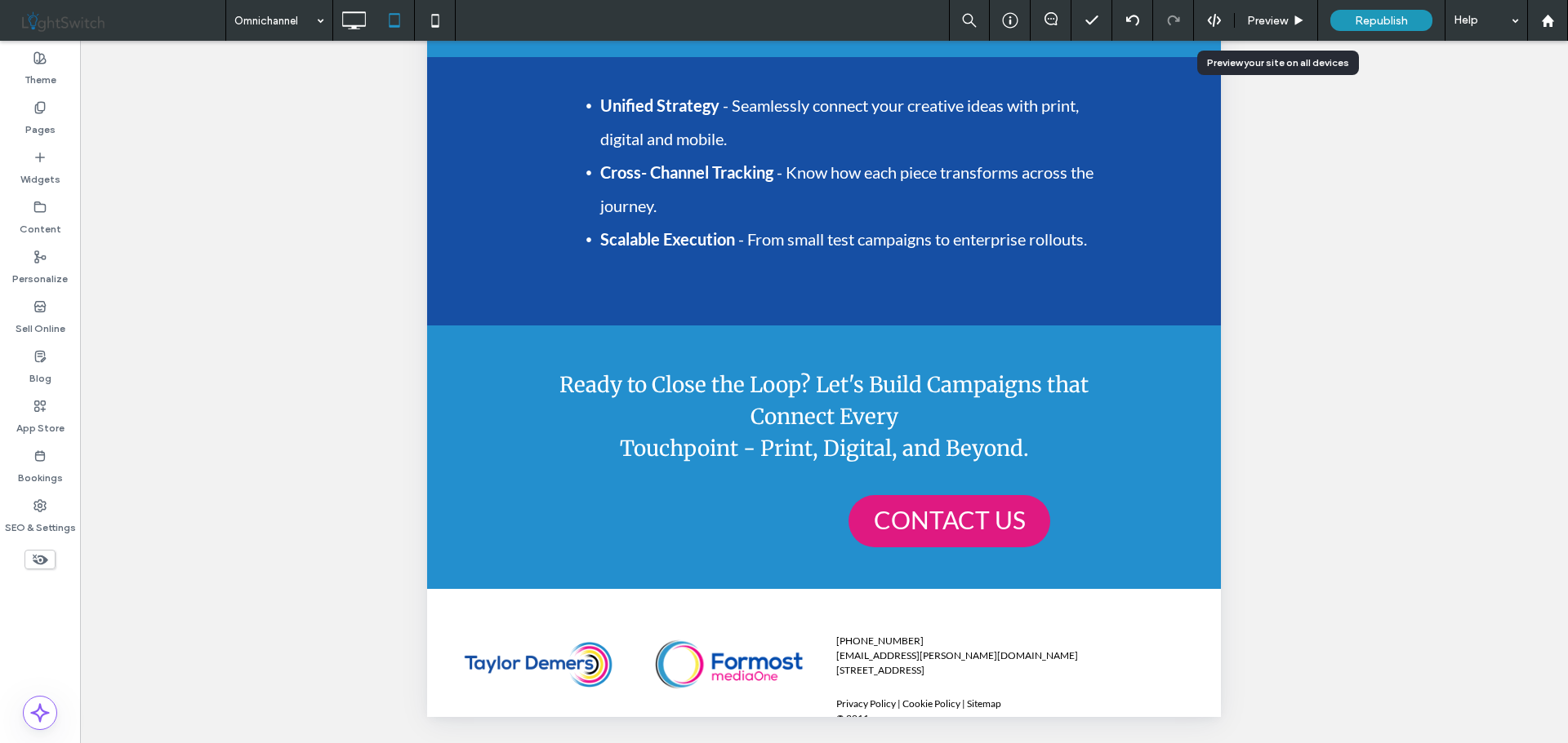
click at [1285, 14] on span "Preview" at bounding box center [1267, 21] width 41 height 14
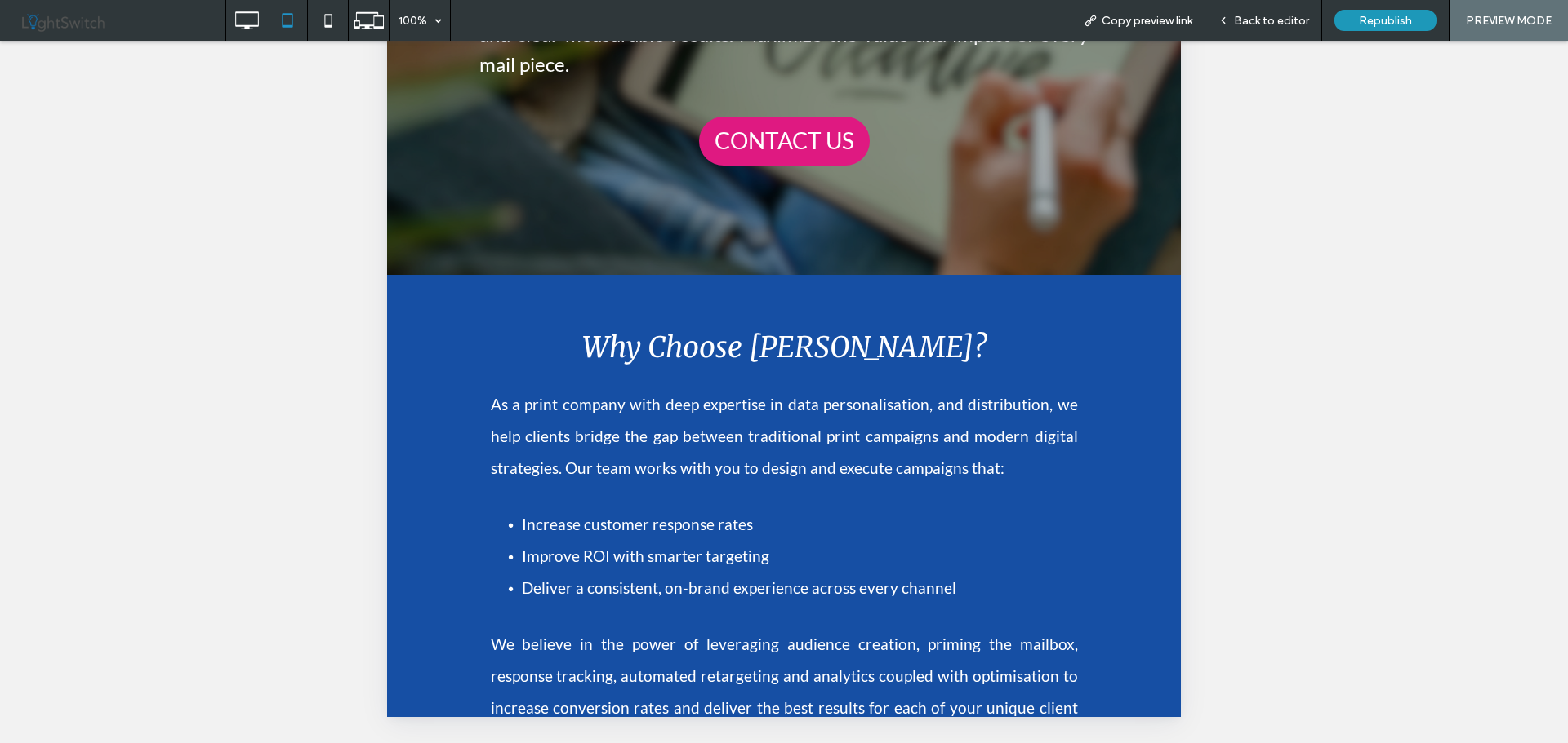
click at [1278, 22] on span "Back to editor" at bounding box center [1271, 21] width 75 height 14
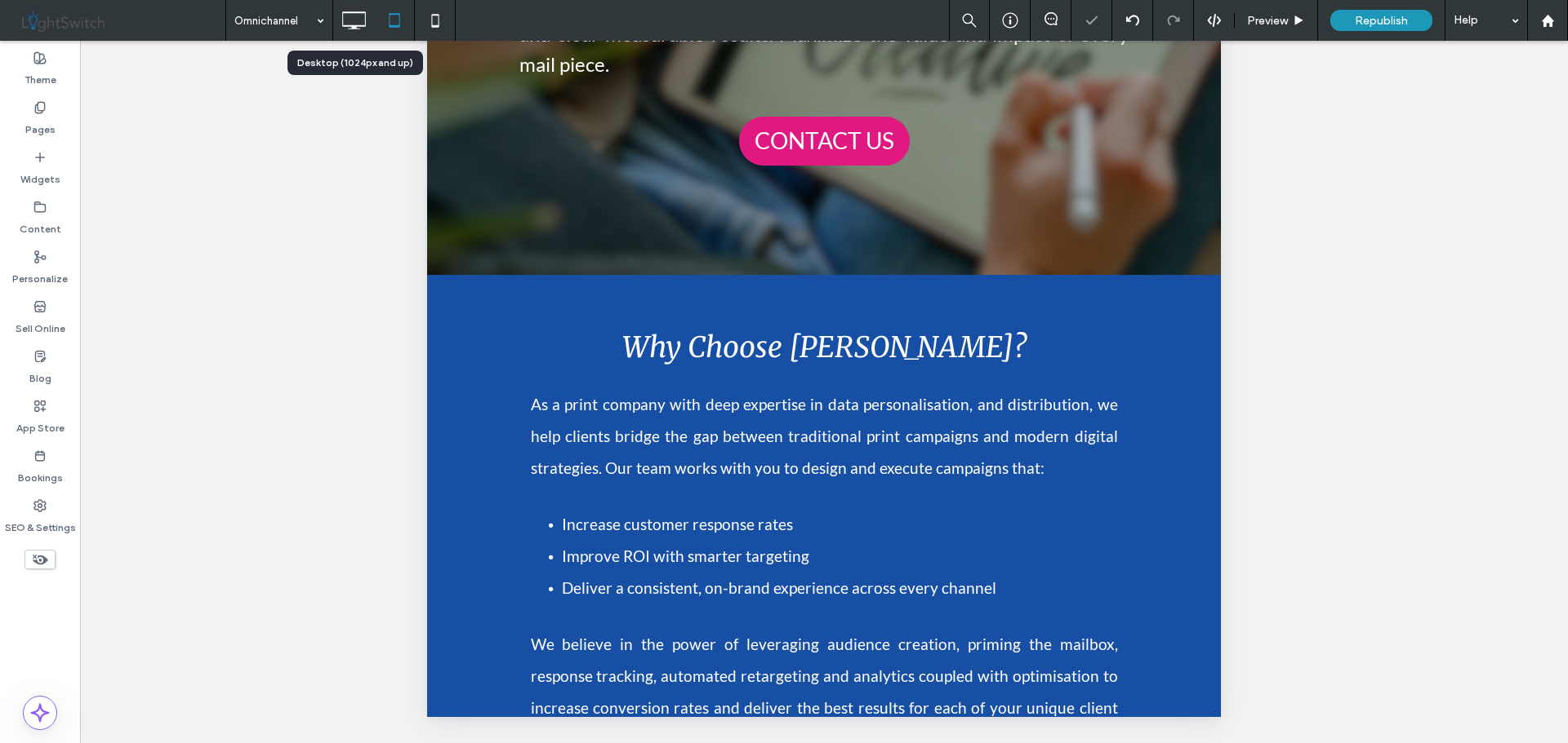
click at [368, 23] on icon at bounding box center [353, 20] width 32 height 32
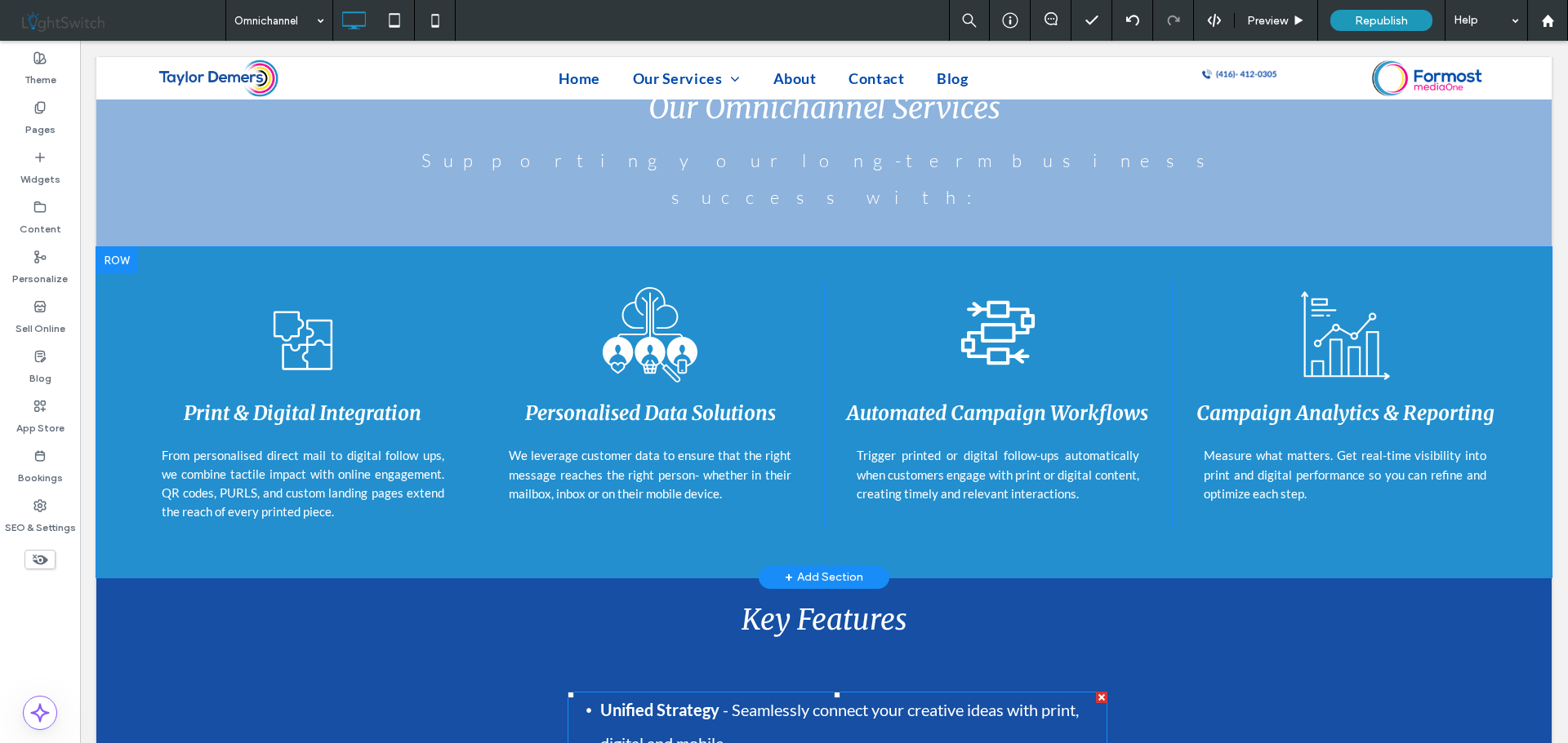
scroll to position [1143, 0]
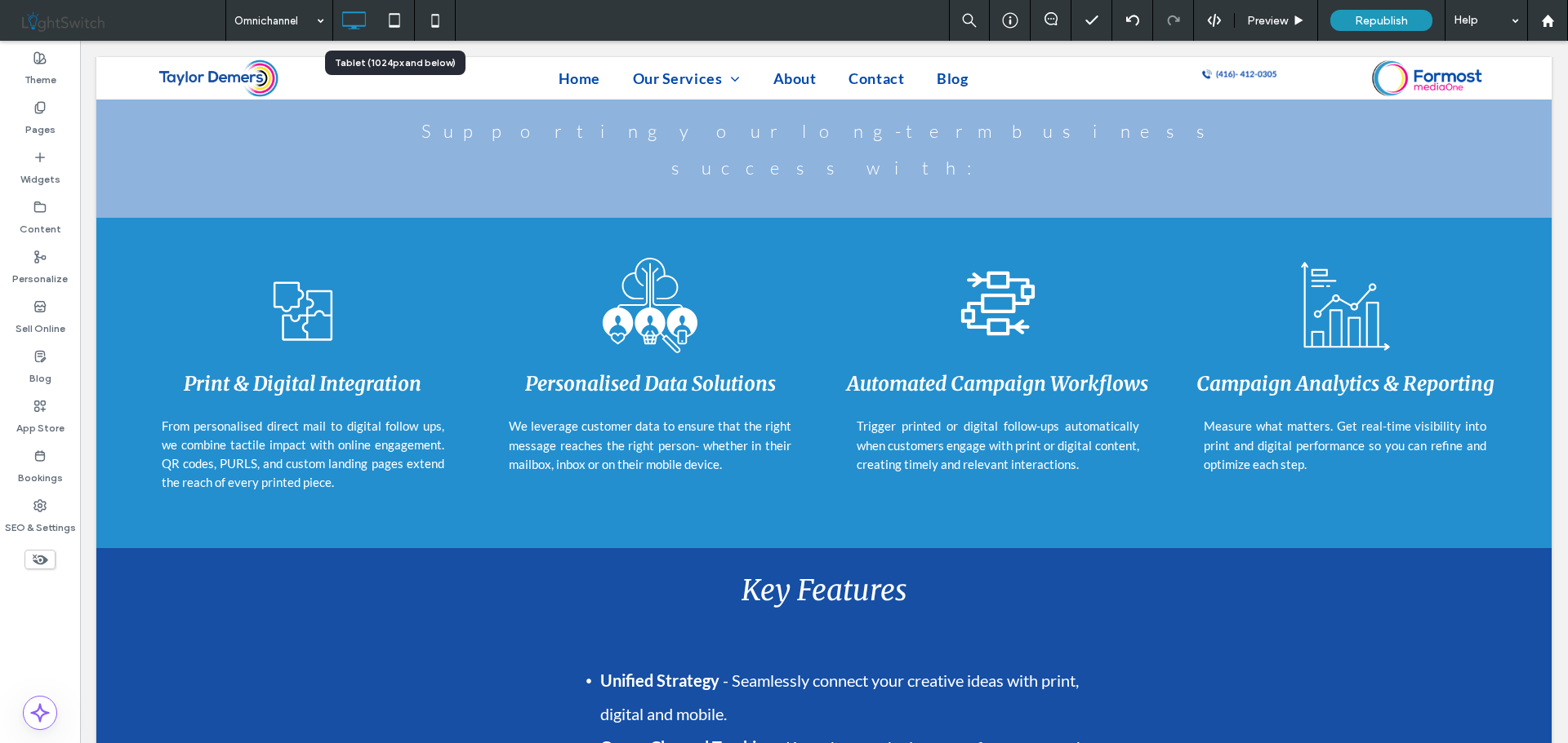
click at [406, 16] on icon at bounding box center [394, 20] width 32 height 32
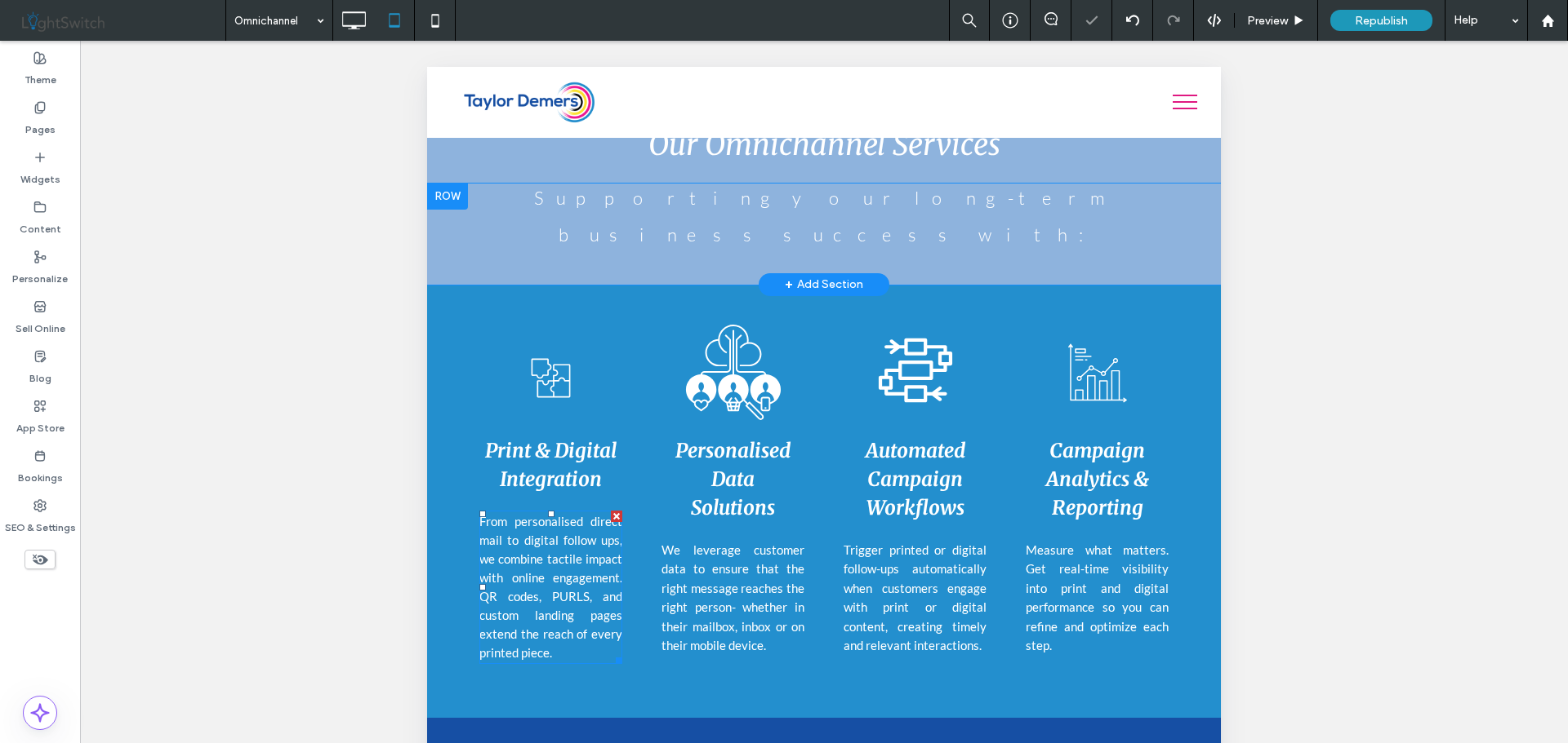
scroll to position [834, 0]
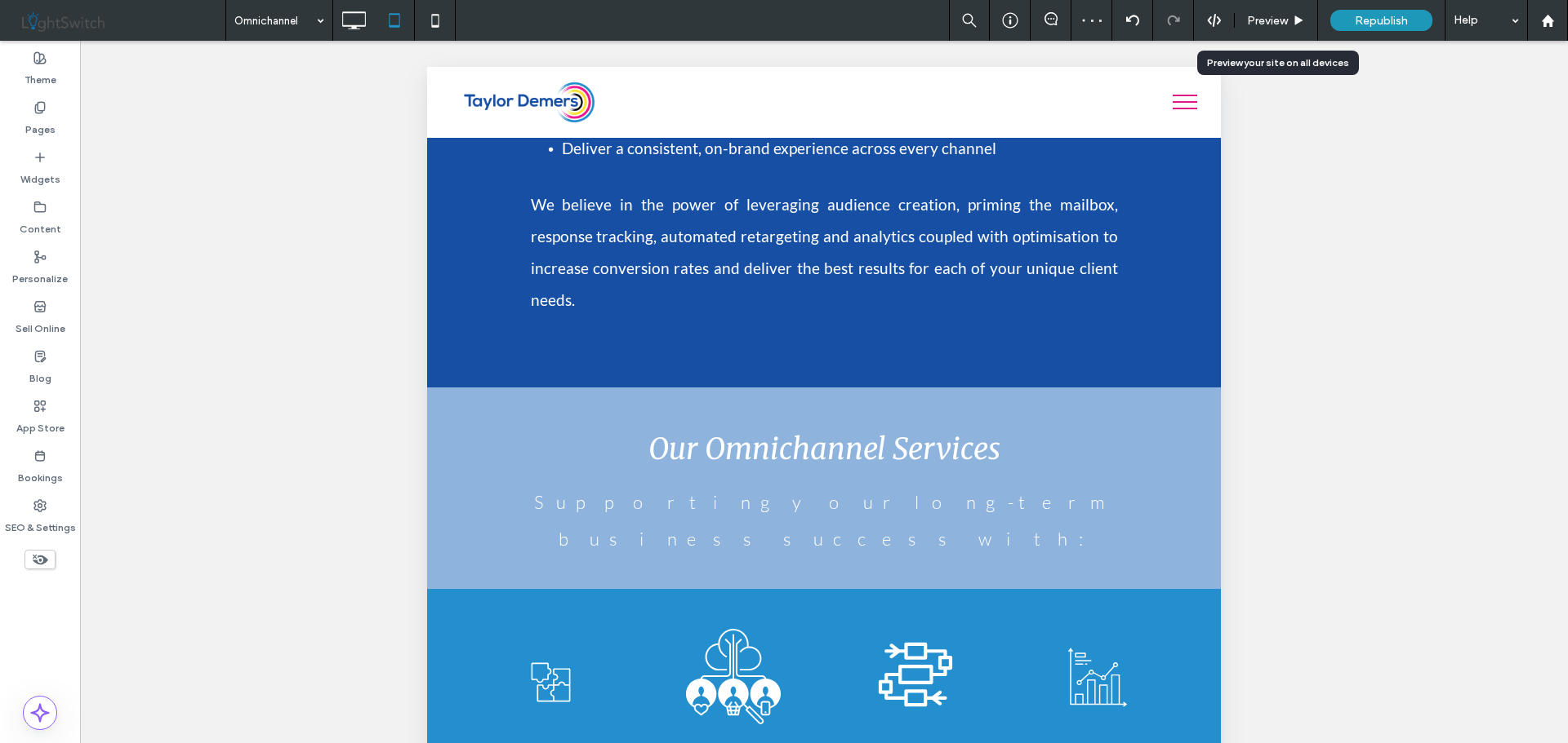
click at [1301, 22] on use at bounding box center [1299, 20] width 8 height 9
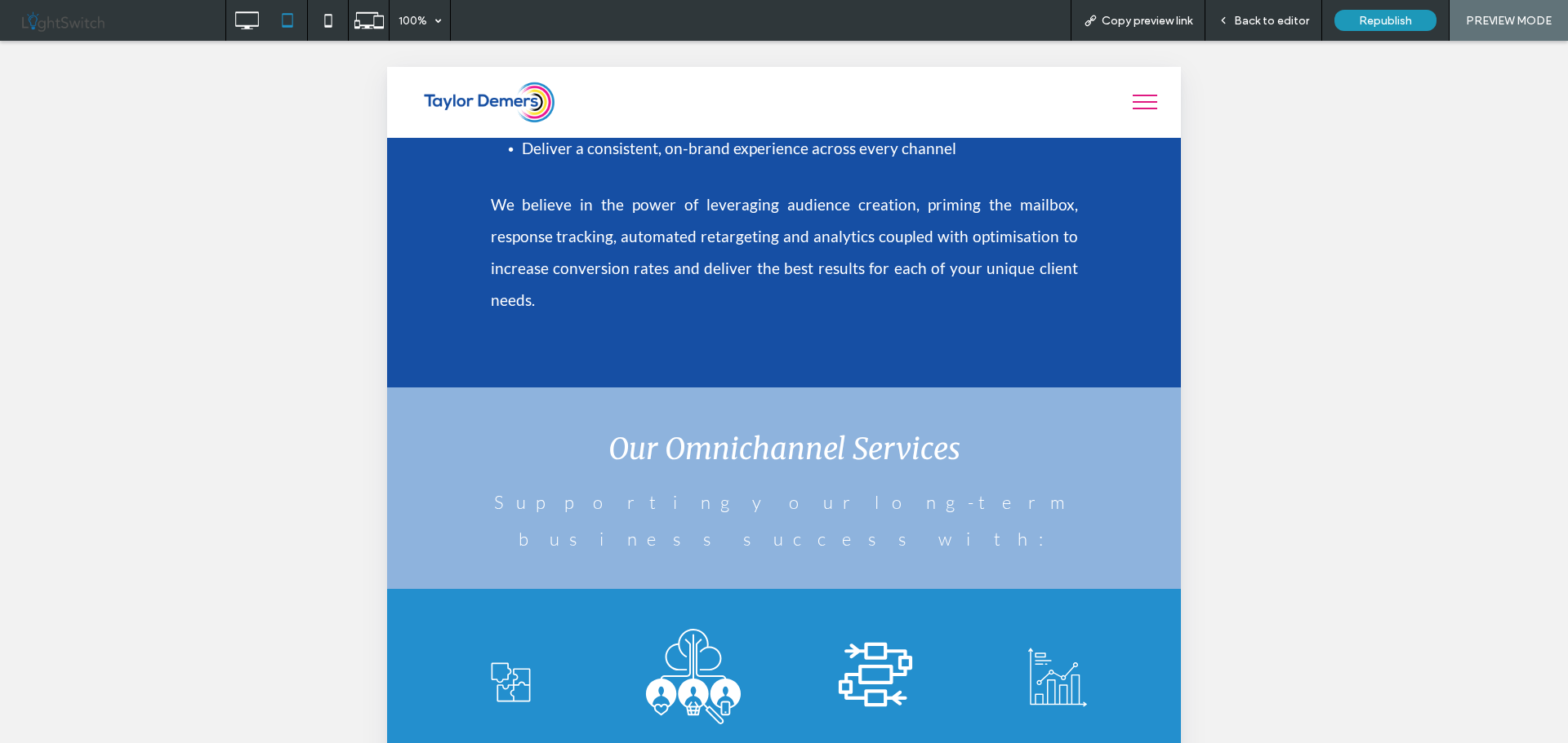
click at [1281, 17] on span "Back to editor" at bounding box center [1271, 21] width 75 height 14
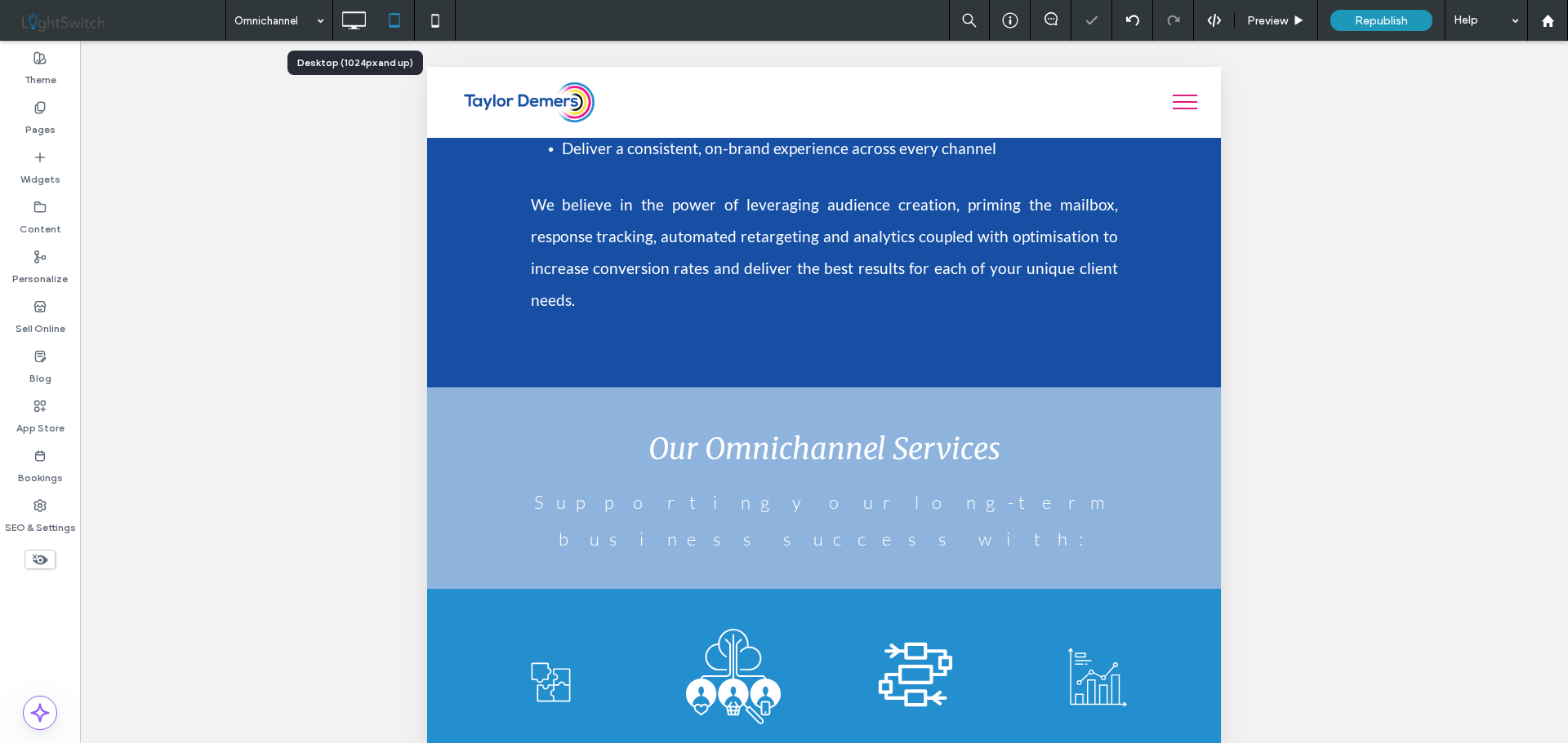
click at [356, 17] on icon at bounding box center [353, 20] width 32 height 32
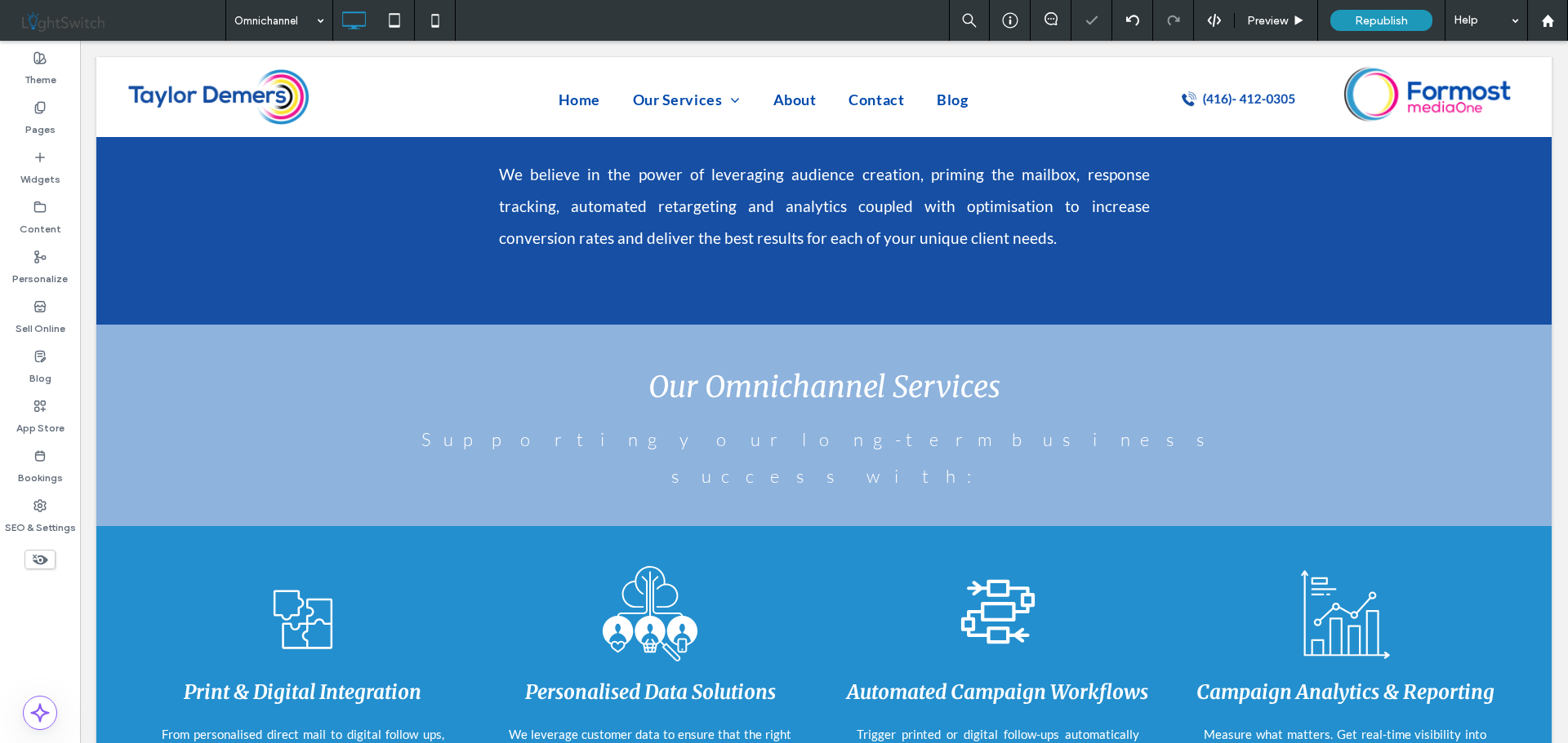
click at [31, 559] on icon at bounding box center [40, 560] width 18 height 18
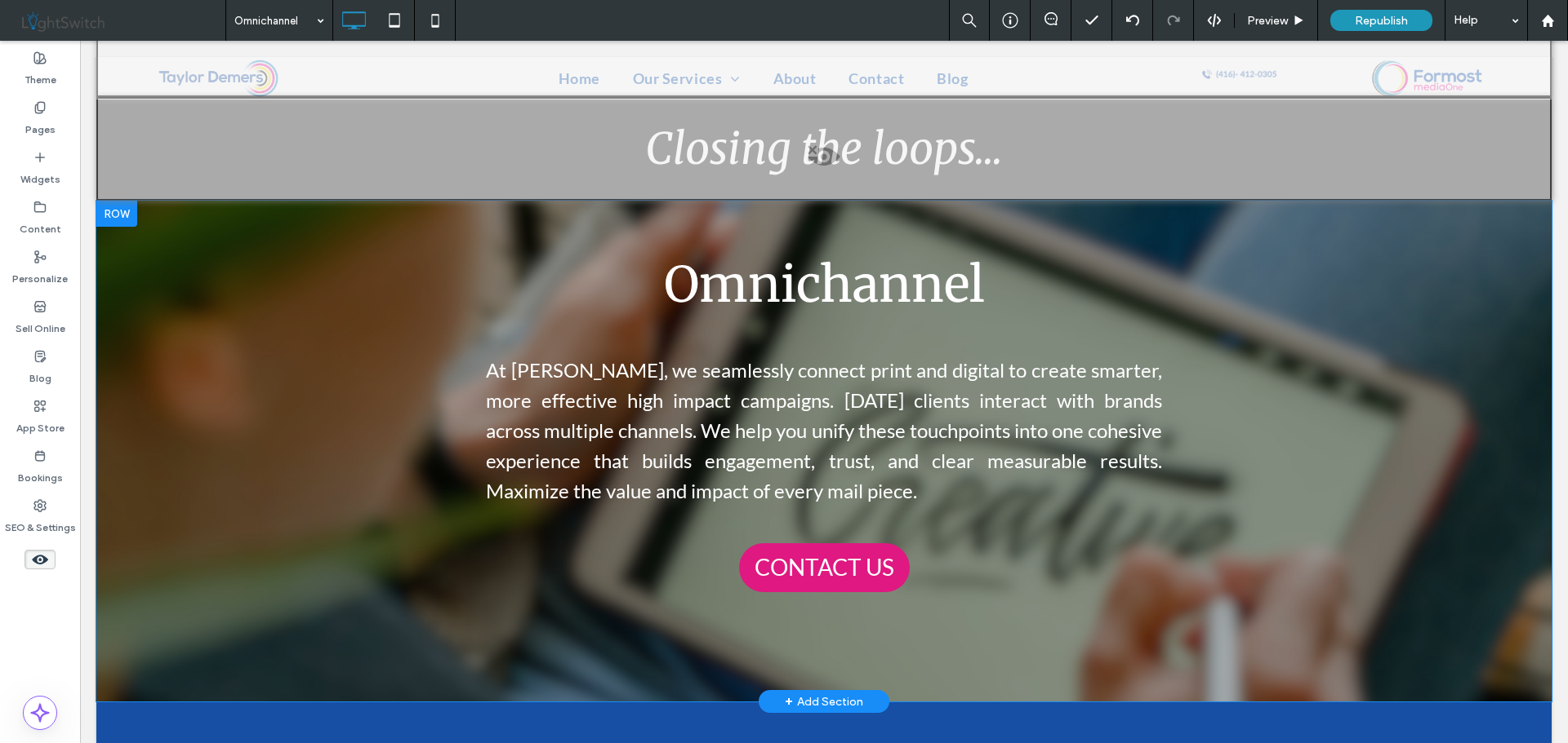
scroll to position [735, 0]
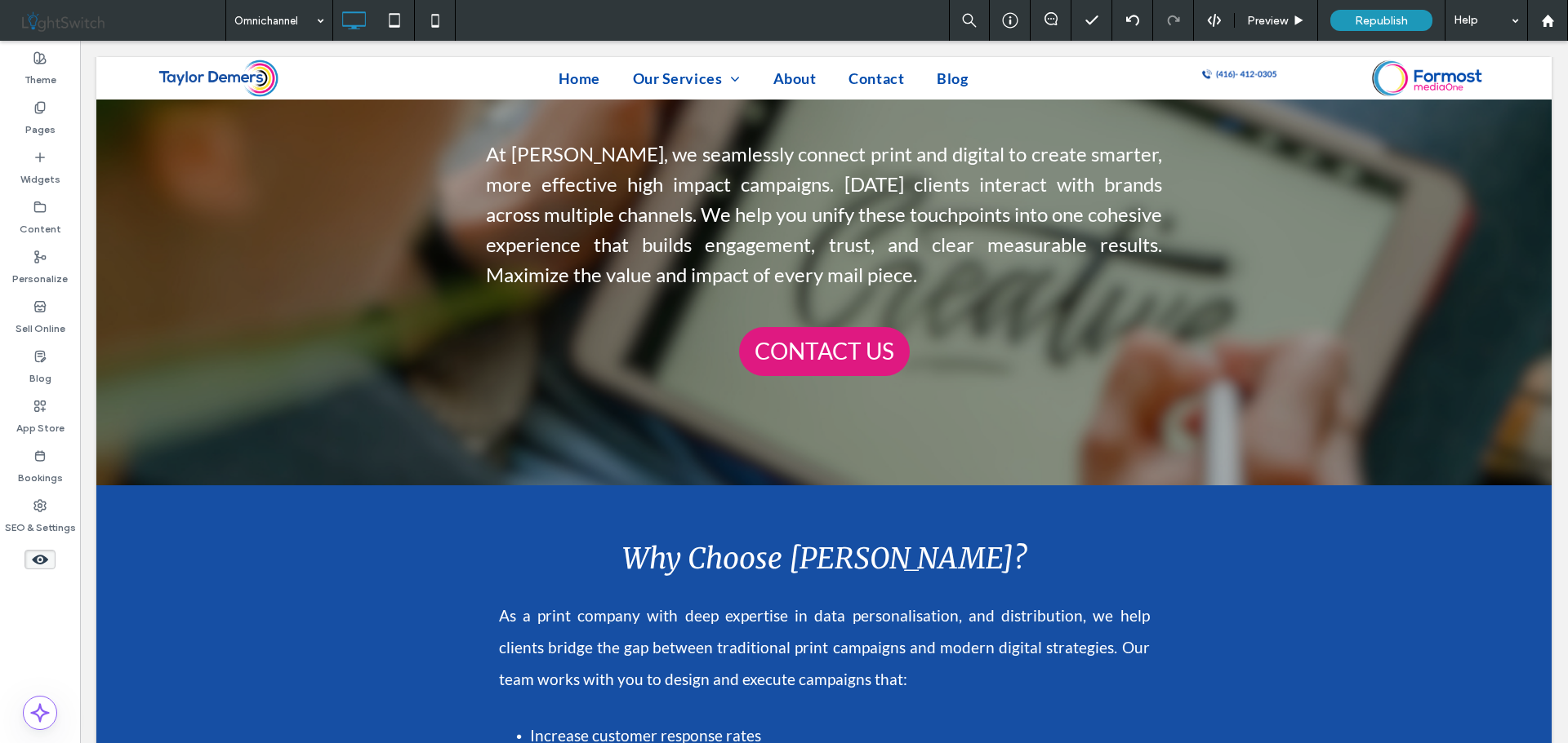
click at [36, 558] on icon at bounding box center [40, 560] width 18 height 18
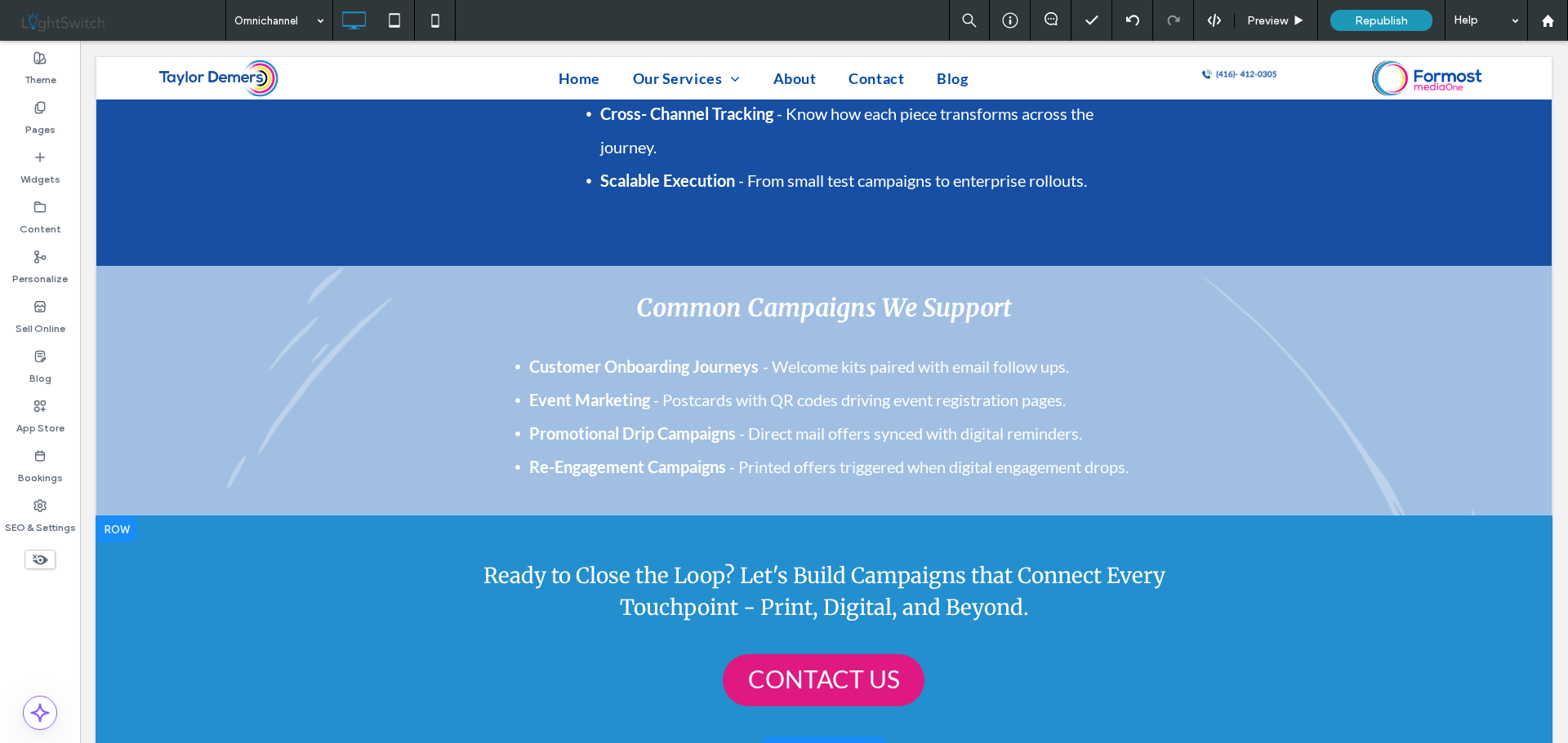
scroll to position [1785, 0]
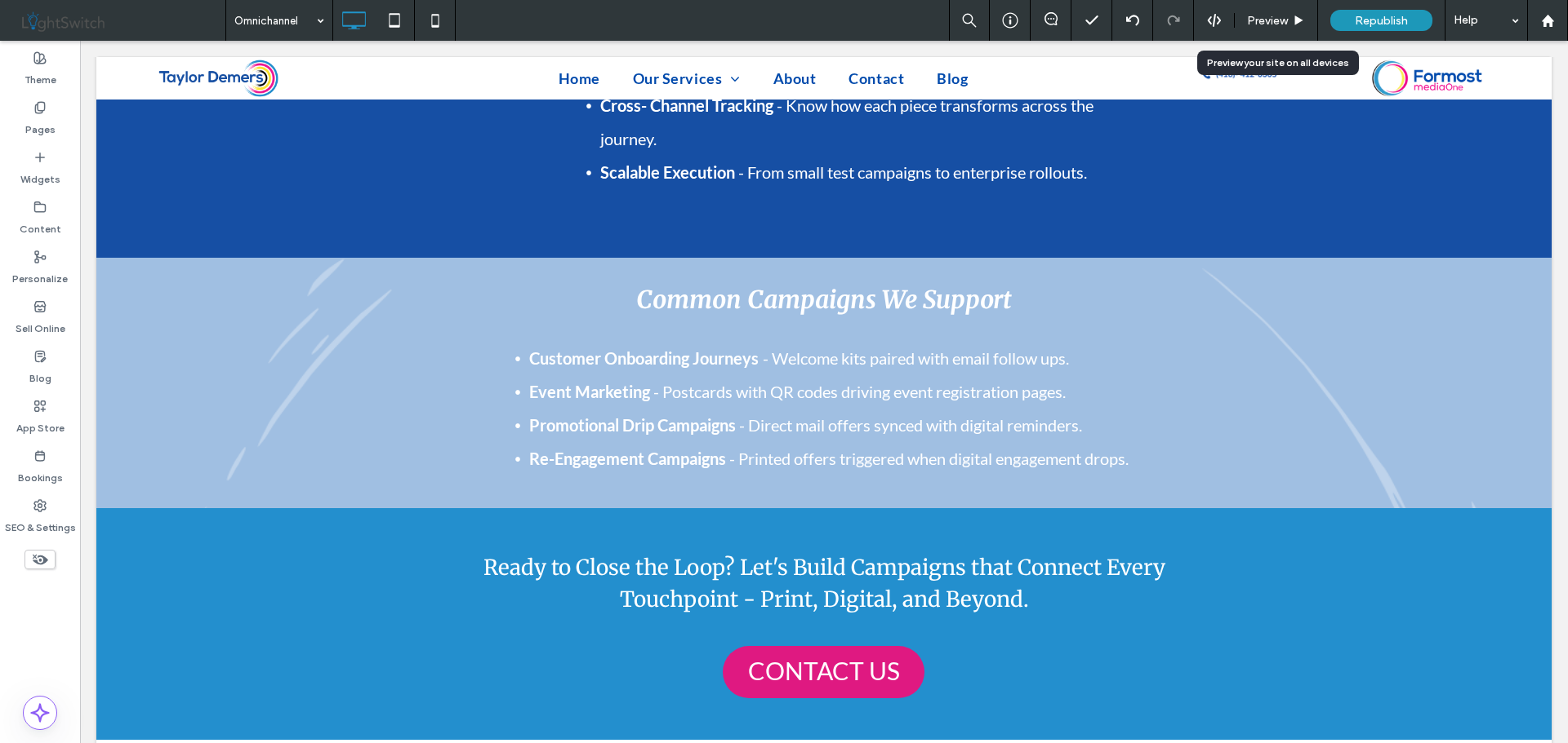
click at [1287, 14] on span "Preview" at bounding box center [1267, 21] width 41 height 14
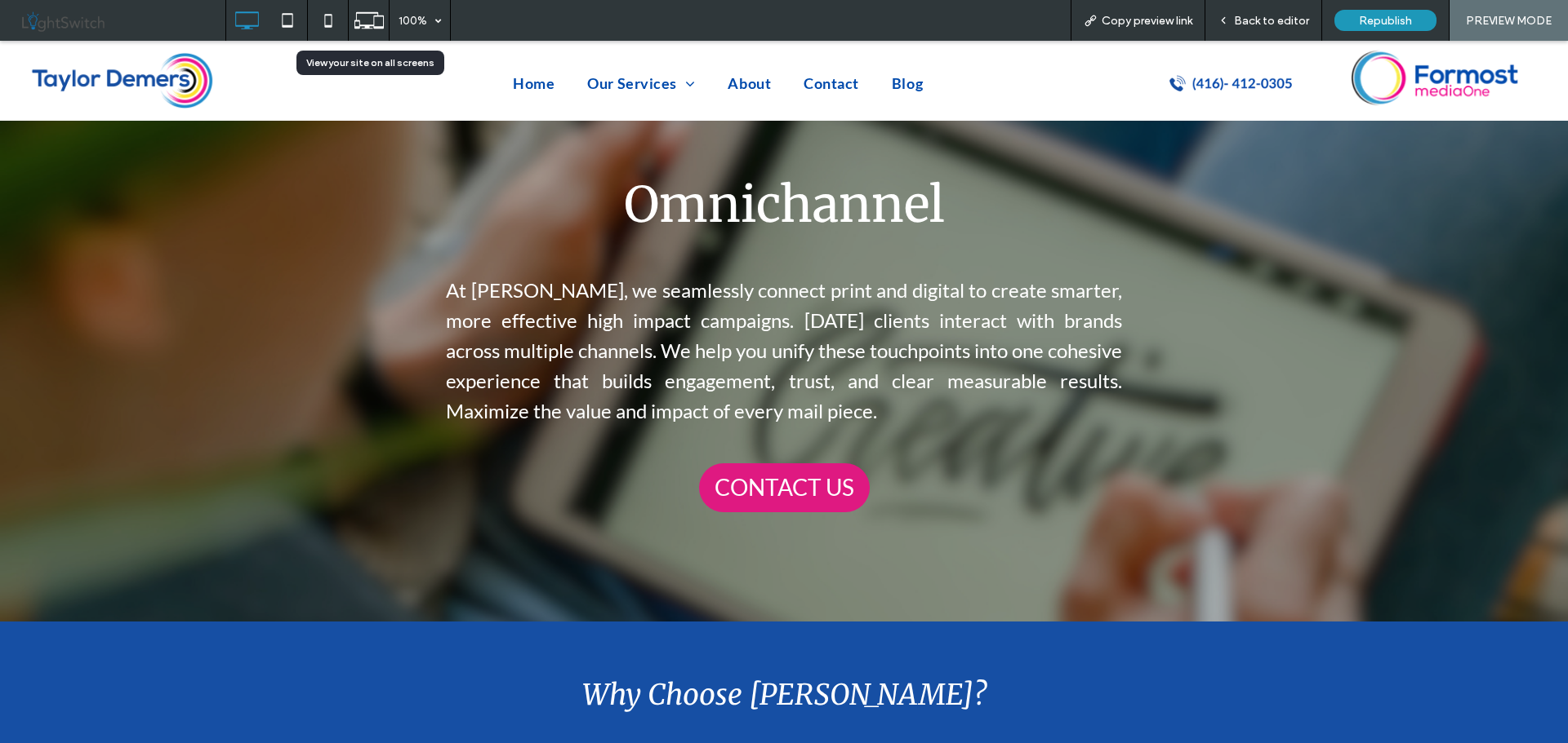
click at [368, 21] on icon at bounding box center [368, 20] width 31 height 31
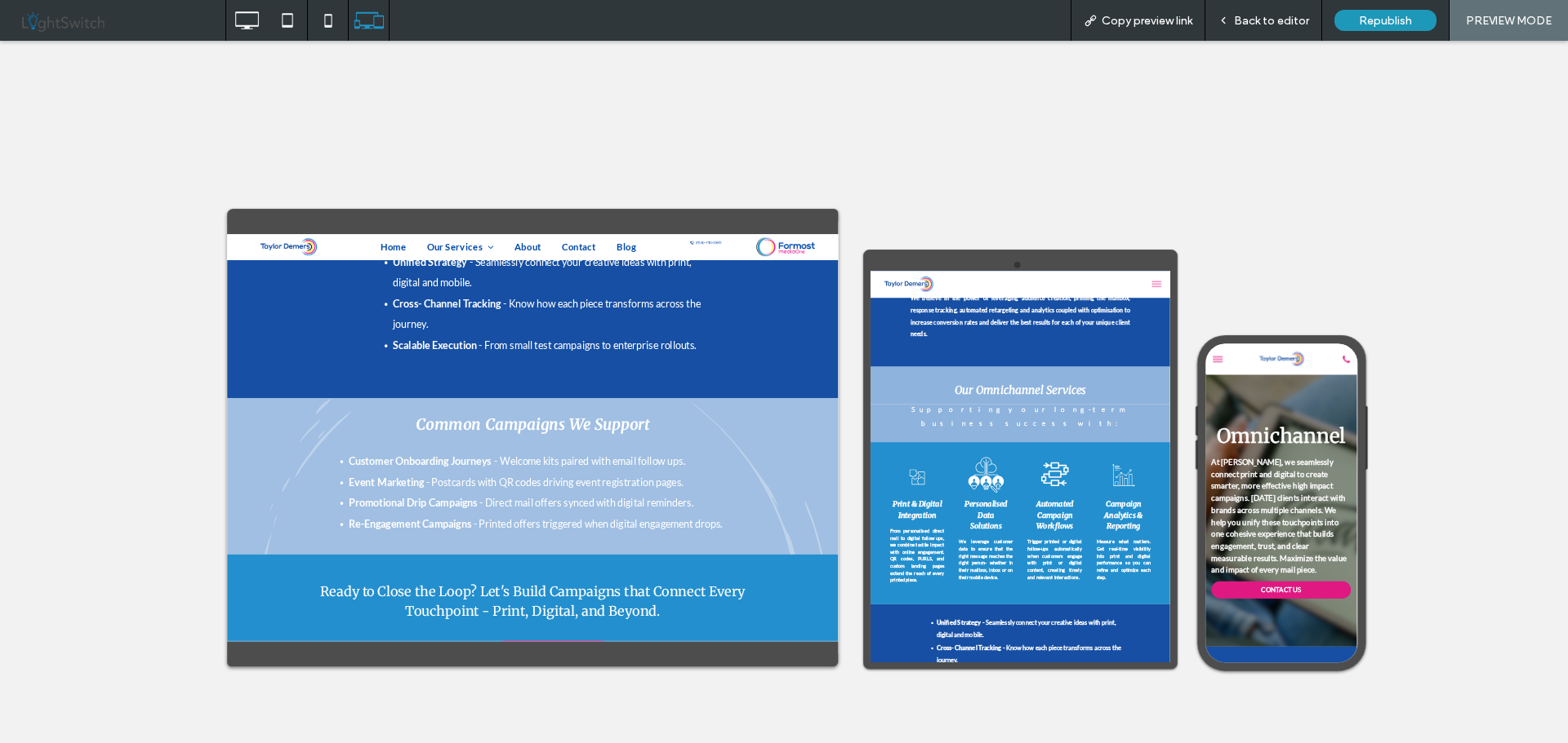
scroll to position [1795, 0]
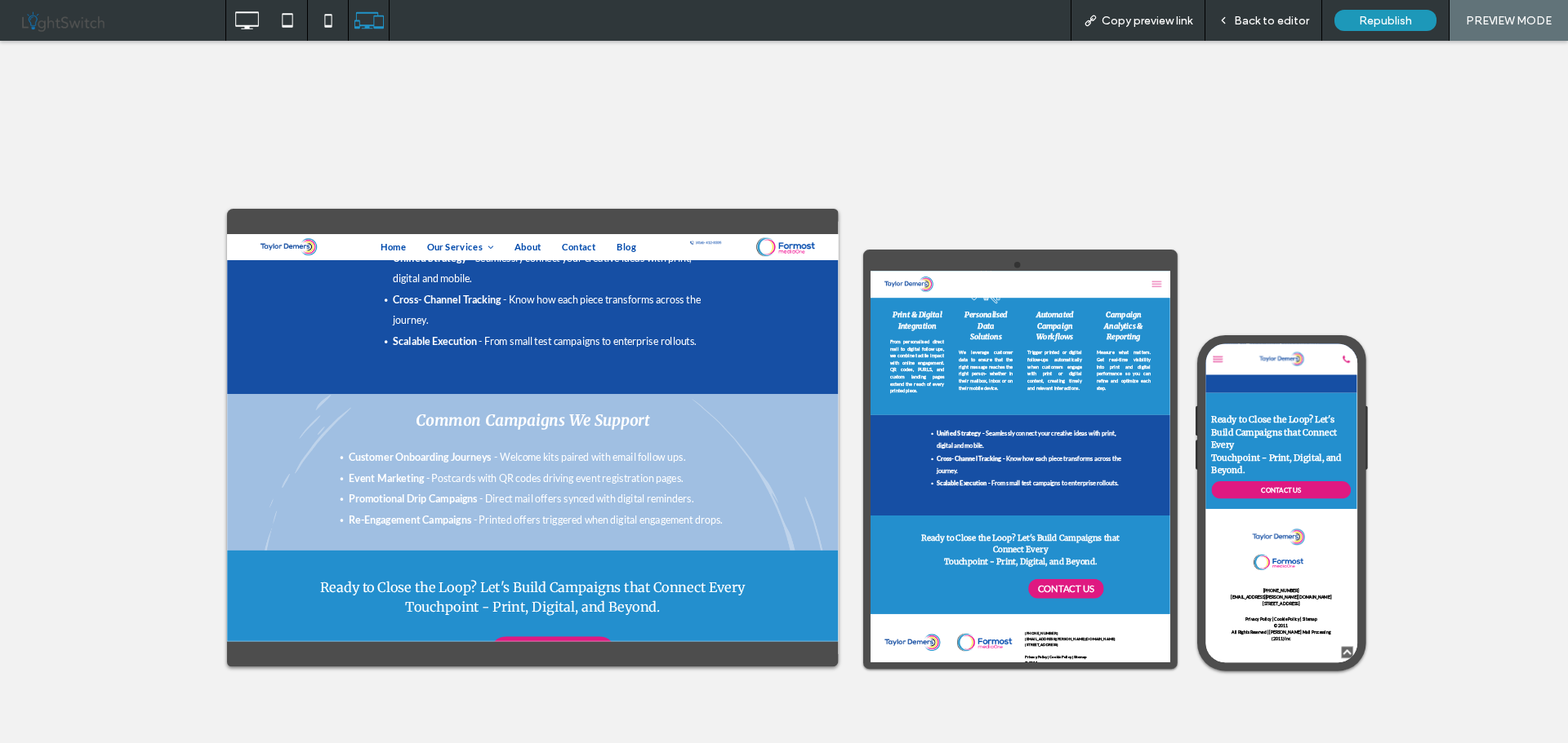
scroll to position [2448, 0]
drag, startPoint x: 1282, startPoint y: 29, endPoint x: 1273, endPoint y: 27, distance: 9.2
click at [1282, 29] on div "Back to editor" at bounding box center [1263, 20] width 117 height 41
click at [1268, 14] on span "Back to editor" at bounding box center [1271, 21] width 75 height 14
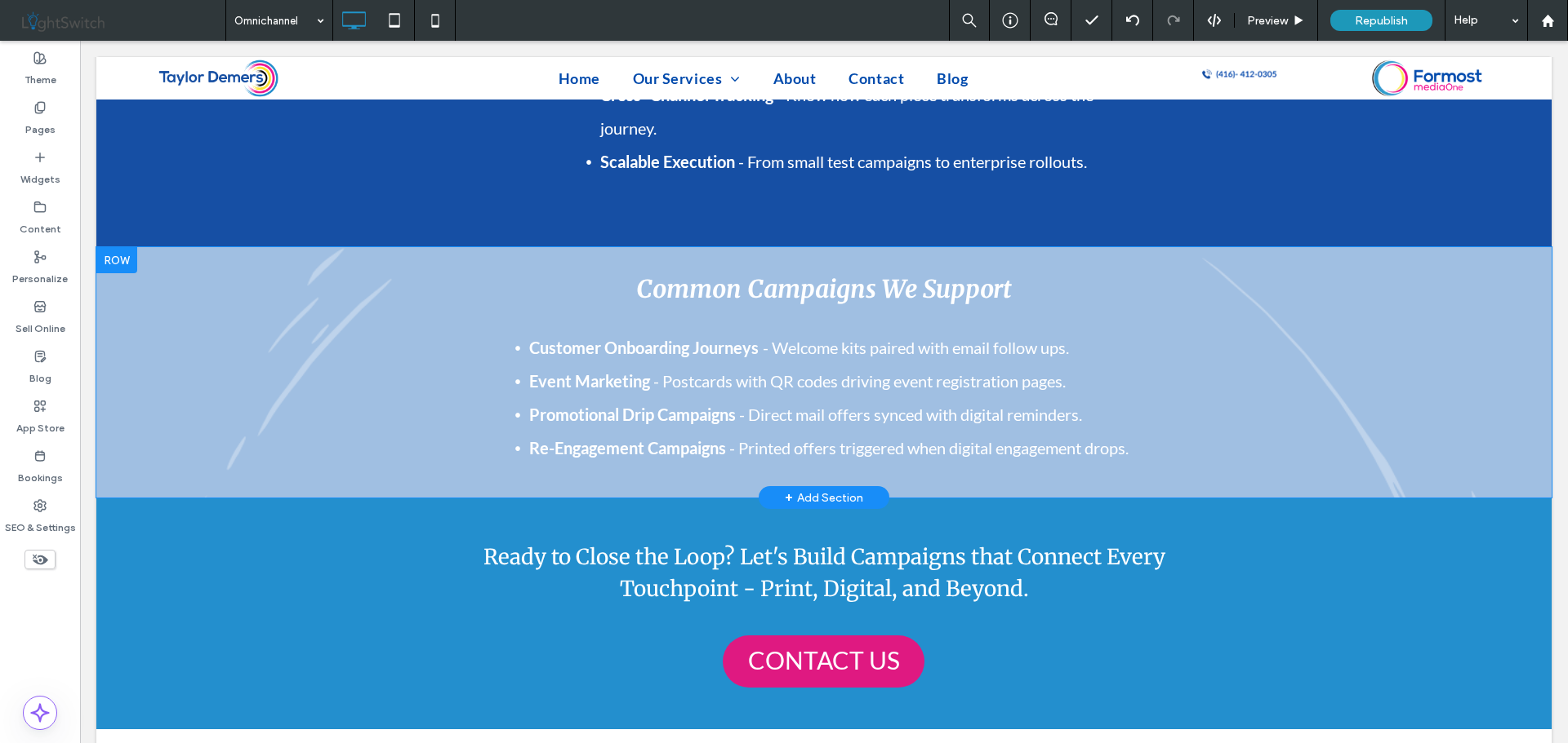
click at [110, 247] on div at bounding box center [116, 261] width 41 height 26
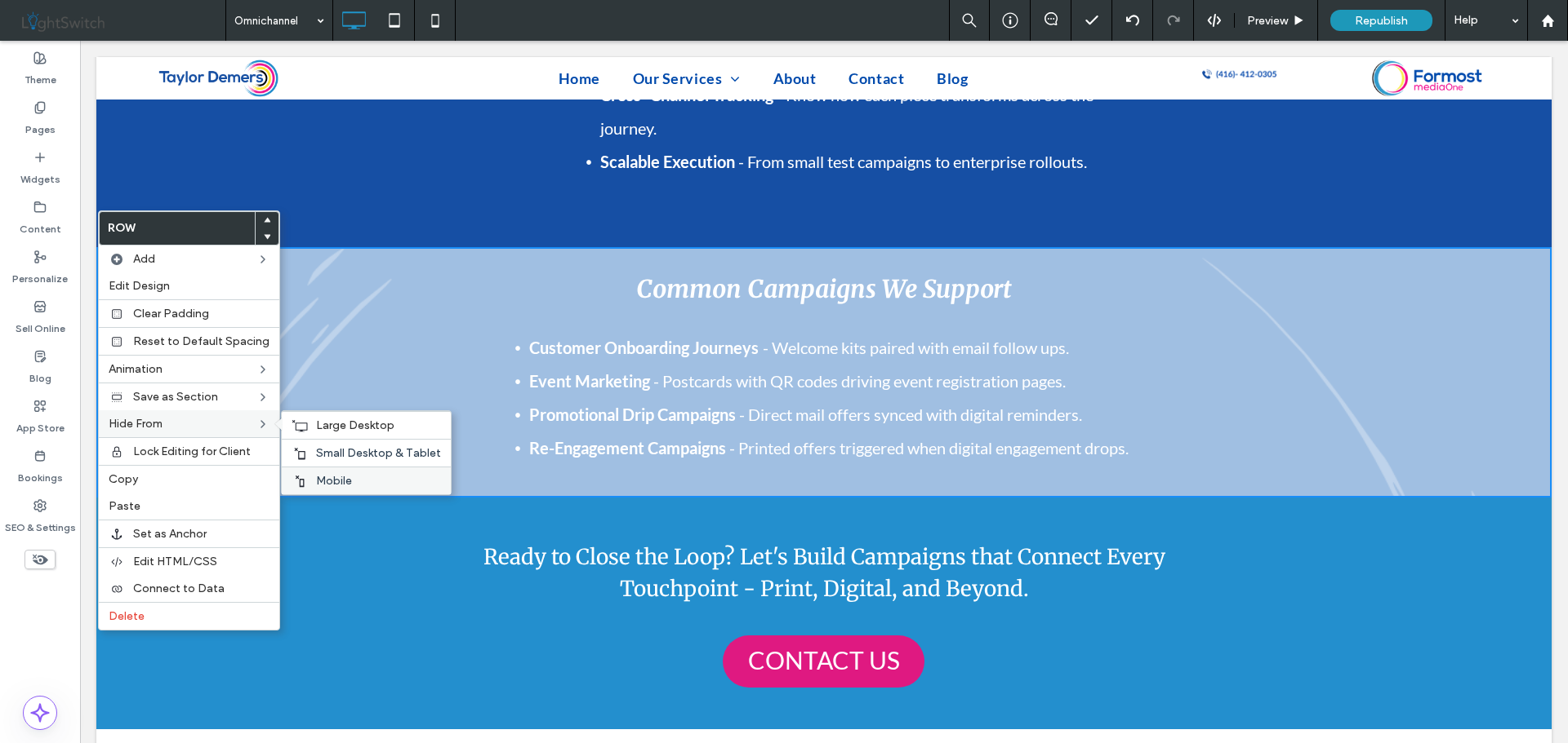
click at [325, 479] on span "Mobile" at bounding box center [334, 481] width 36 height 14
click at [350, 448] on span "Small Desktop & Tablet" at bounding box center [378, 453] width 125 height 14
click at [451, 135] on div "Unified Strategy - Seamlessly connect your creative ideas with print, digital a…" at bounding box center [823, 92] width 979 height 225
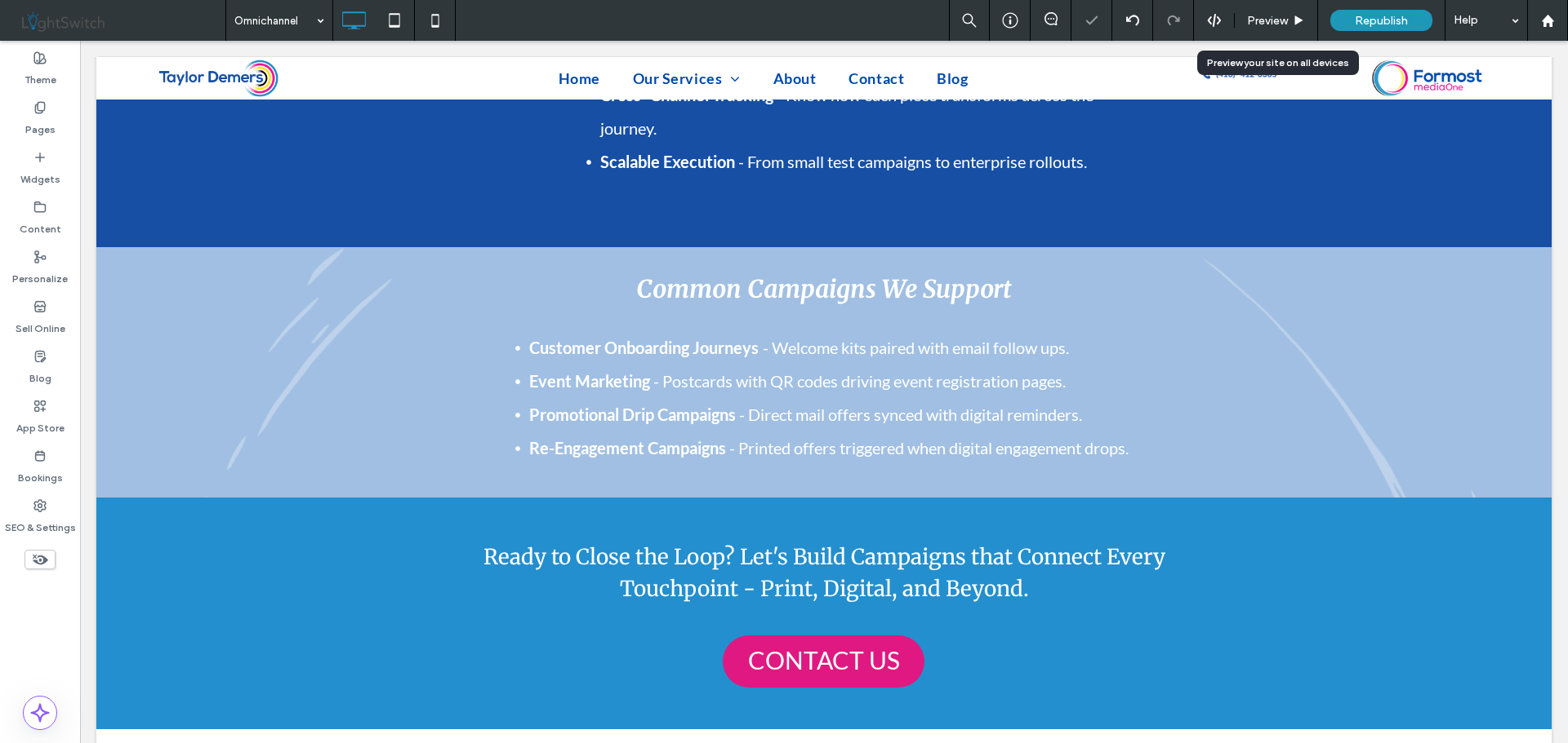
click at [1301, 21] on use at bounding box center [1299, 20] width 8 height 9
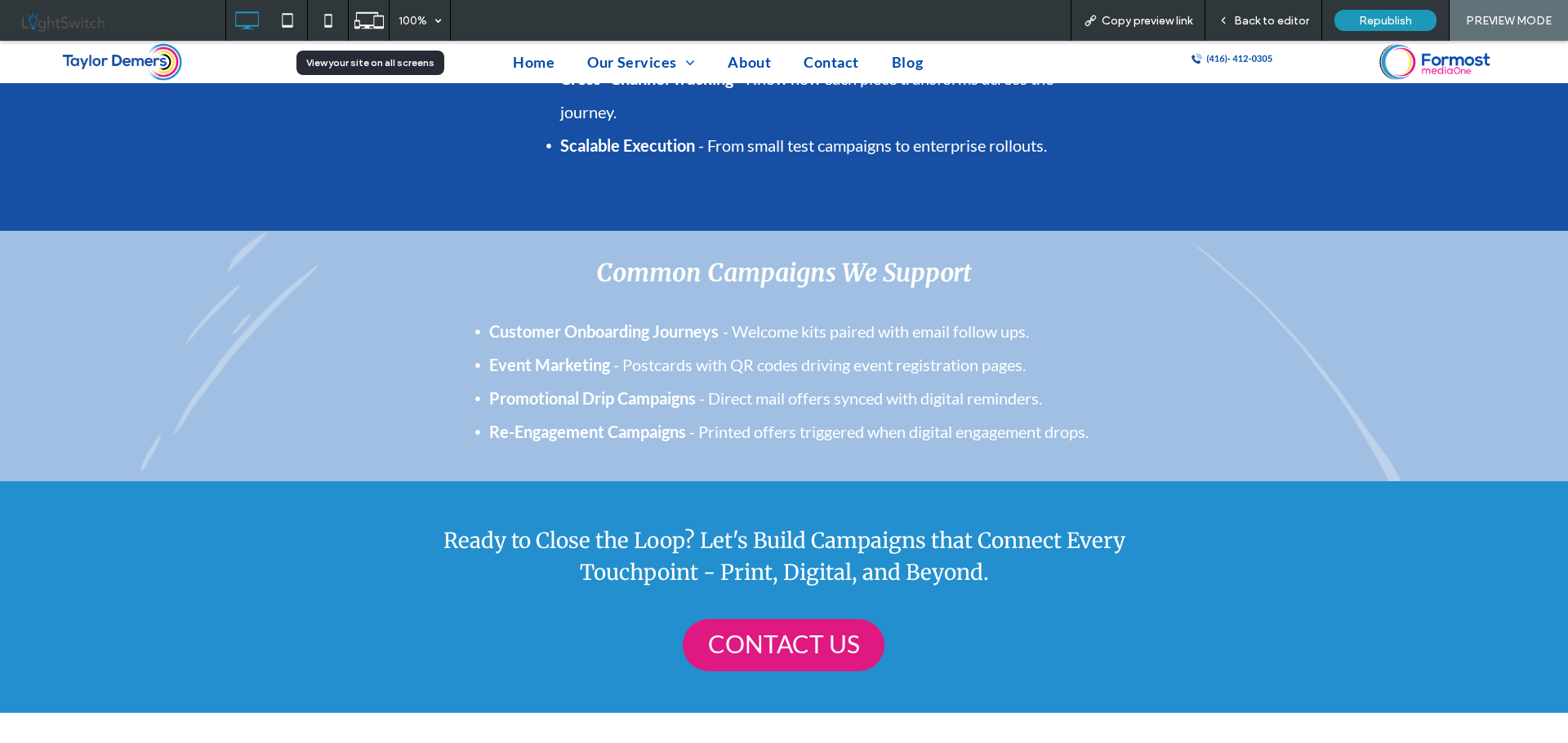
click at [367, 23] on icon at bounding box center [368, 20] width 31 height 31
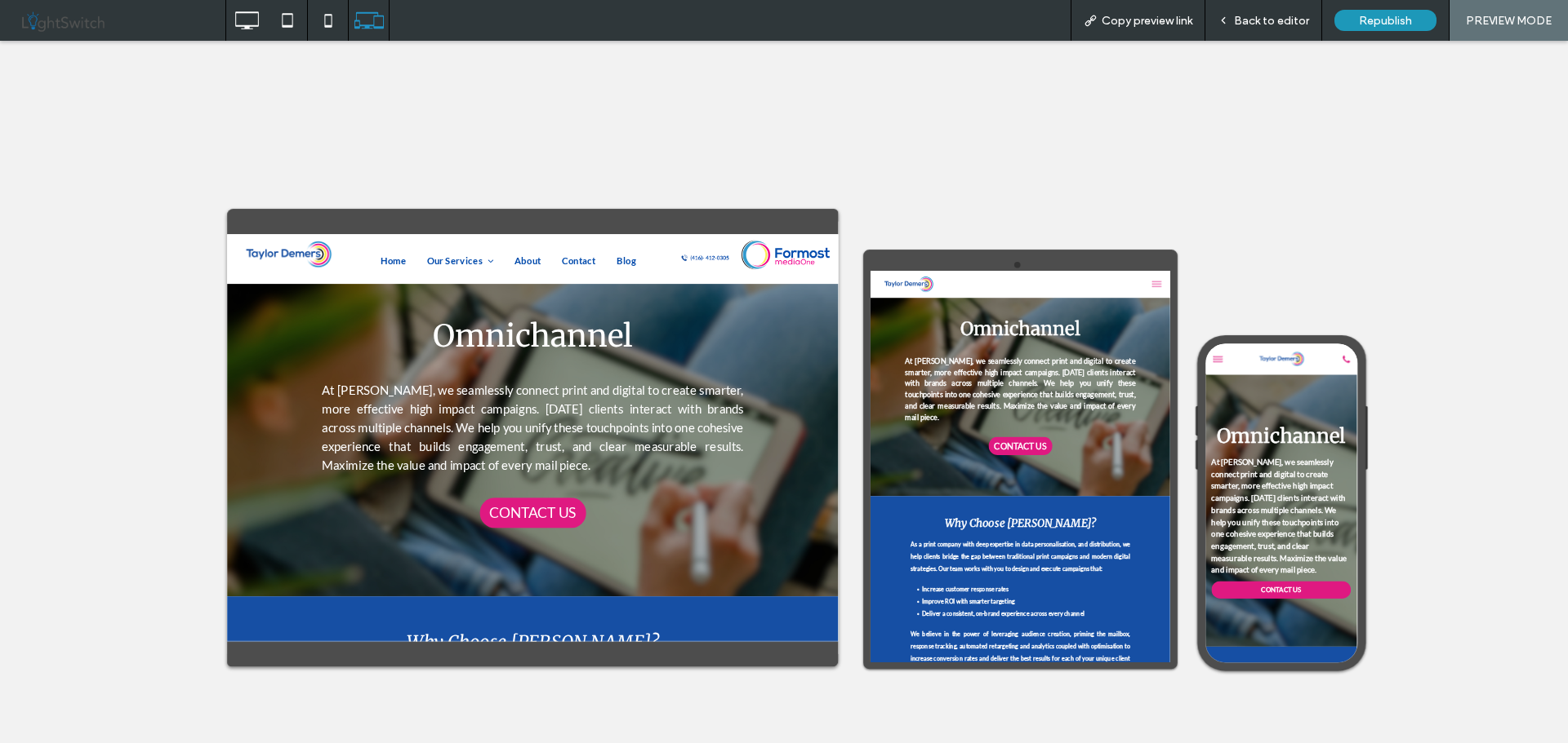
click at [1252, 19] on span "Back to editor" at bounding box center [1271, 21] width 75 height 14
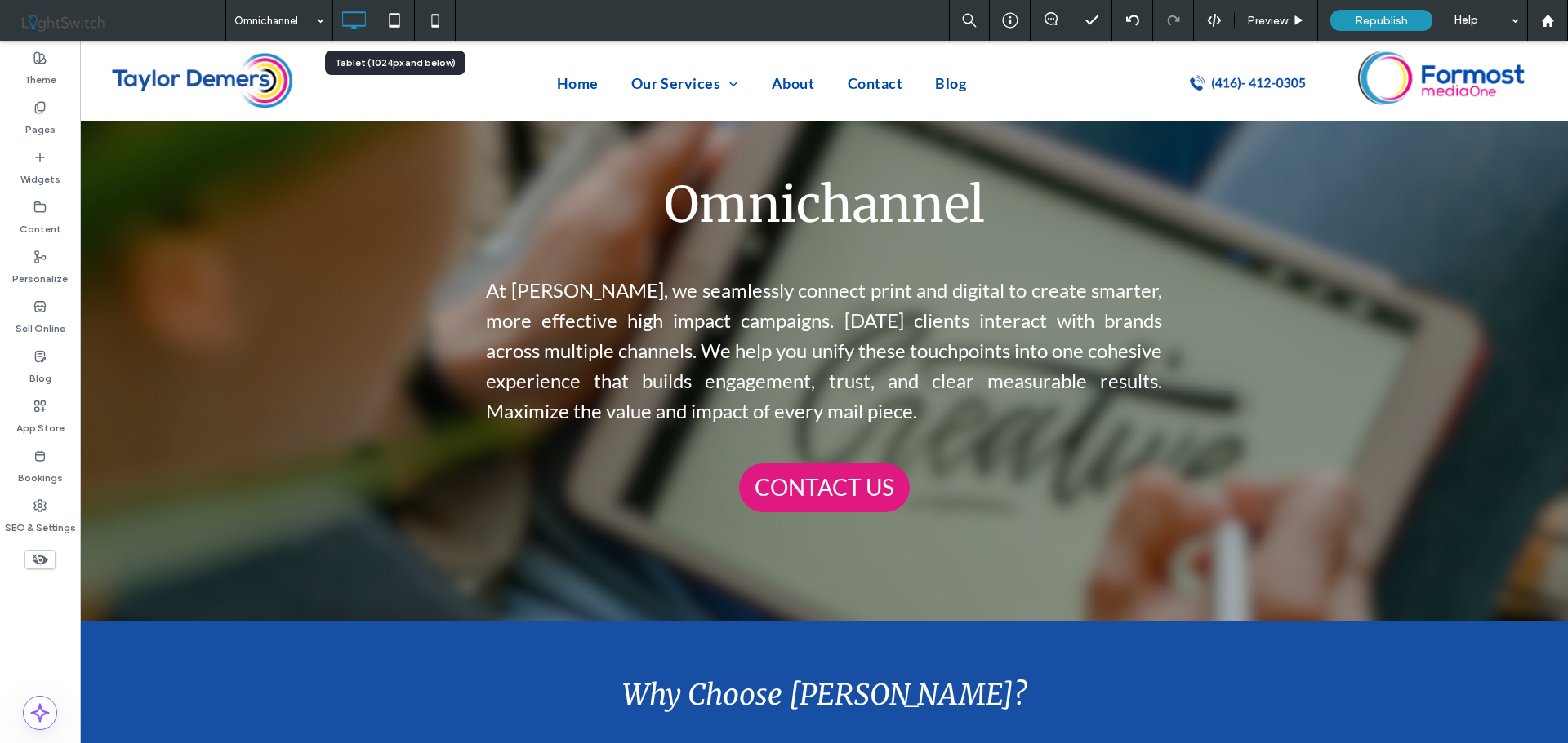
click at [393, 20] on icon at bounding box center [394, 20] width 32 height 32
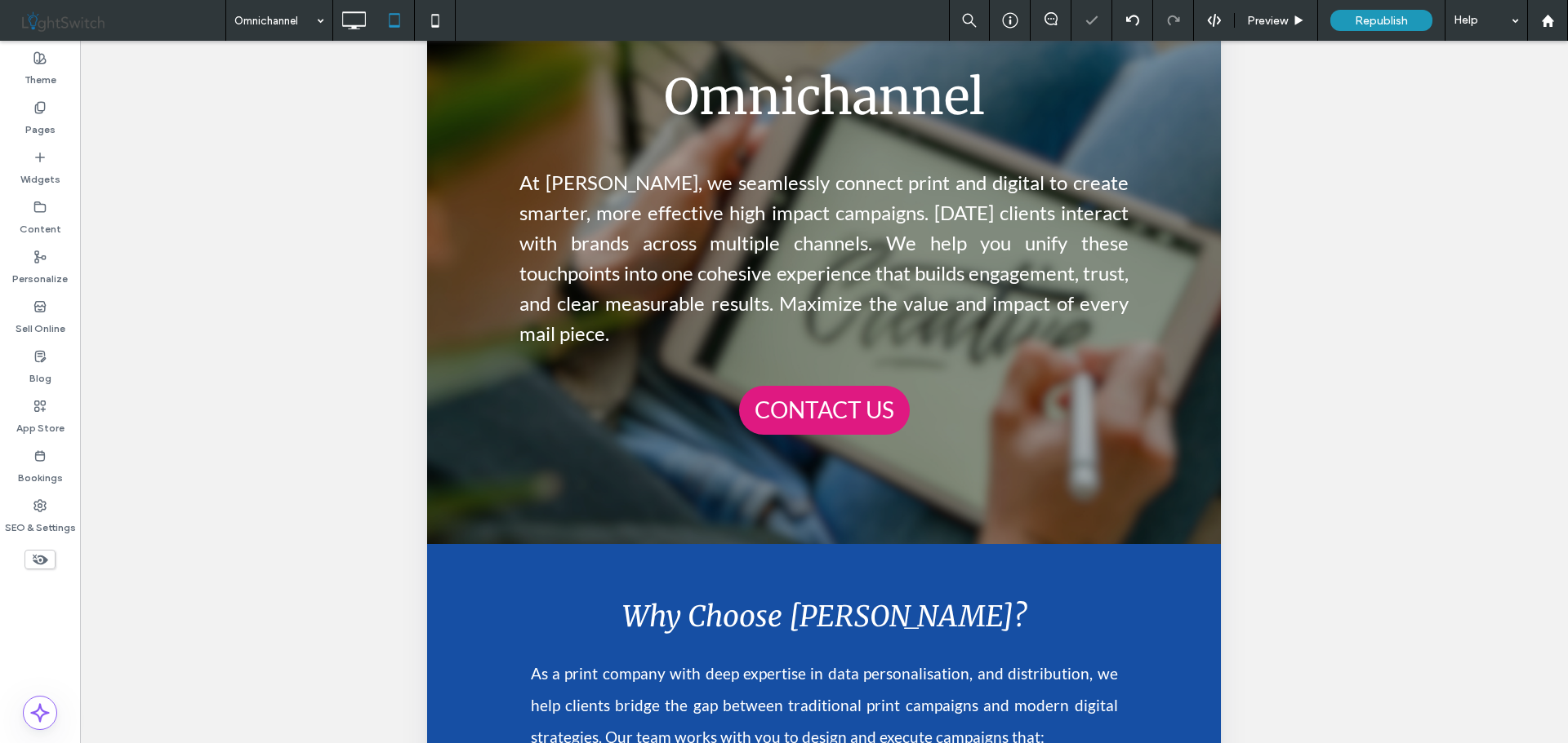
scroll to position [394, 0]
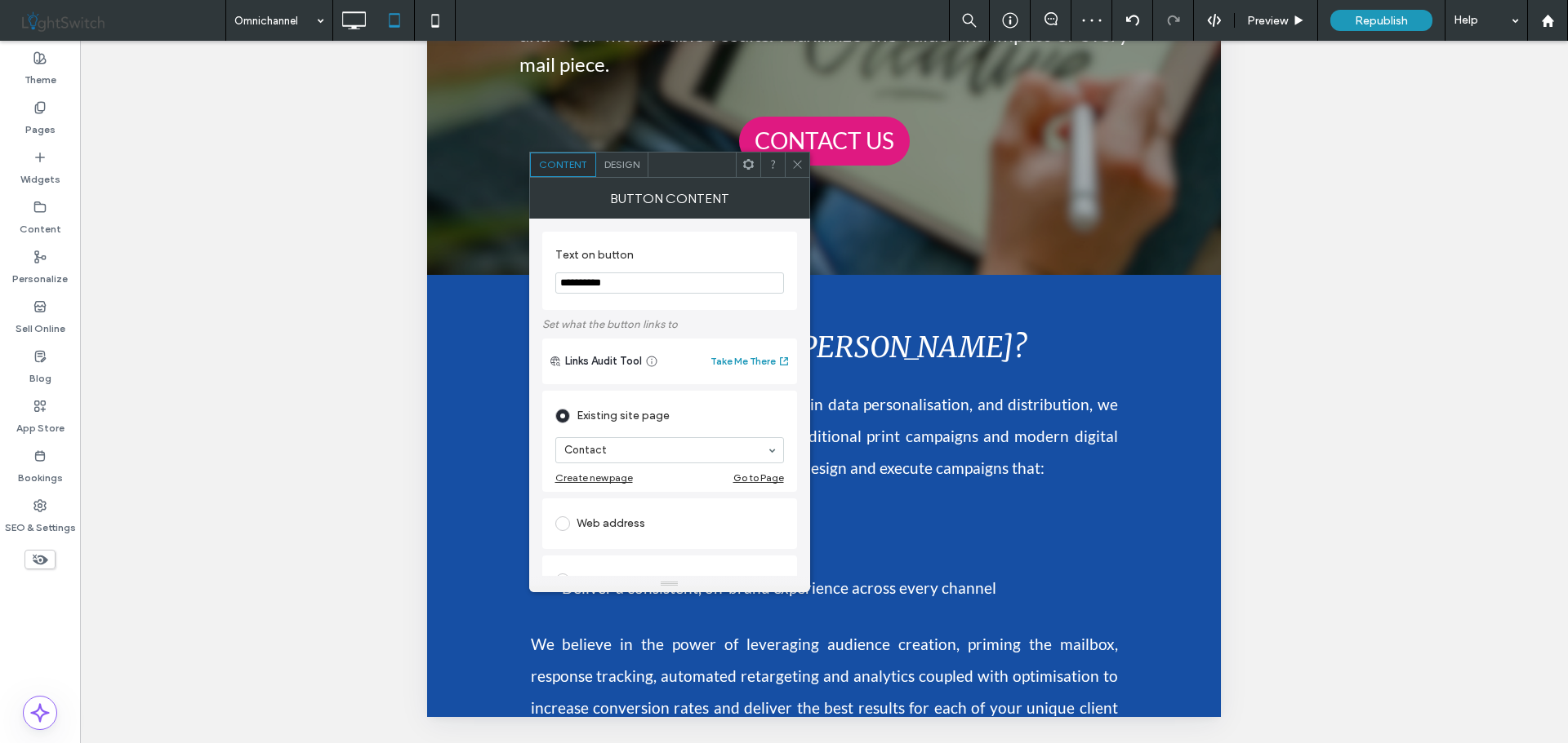
click at [745, 165] on icon at bounding box center [748, 164] width 12 height 12
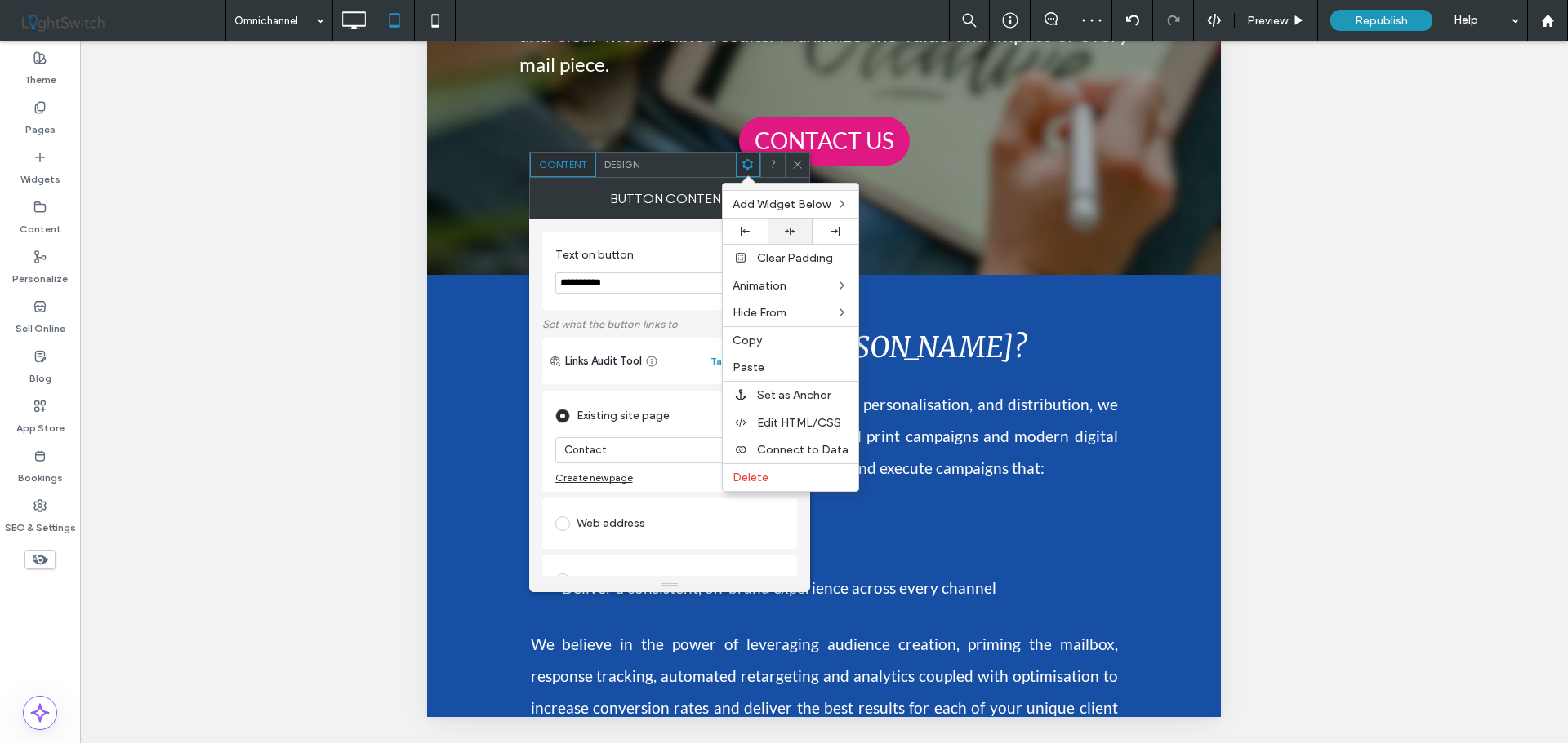
click at [791, 230] on icon at bounding box center [790, 231] width 11 height 11
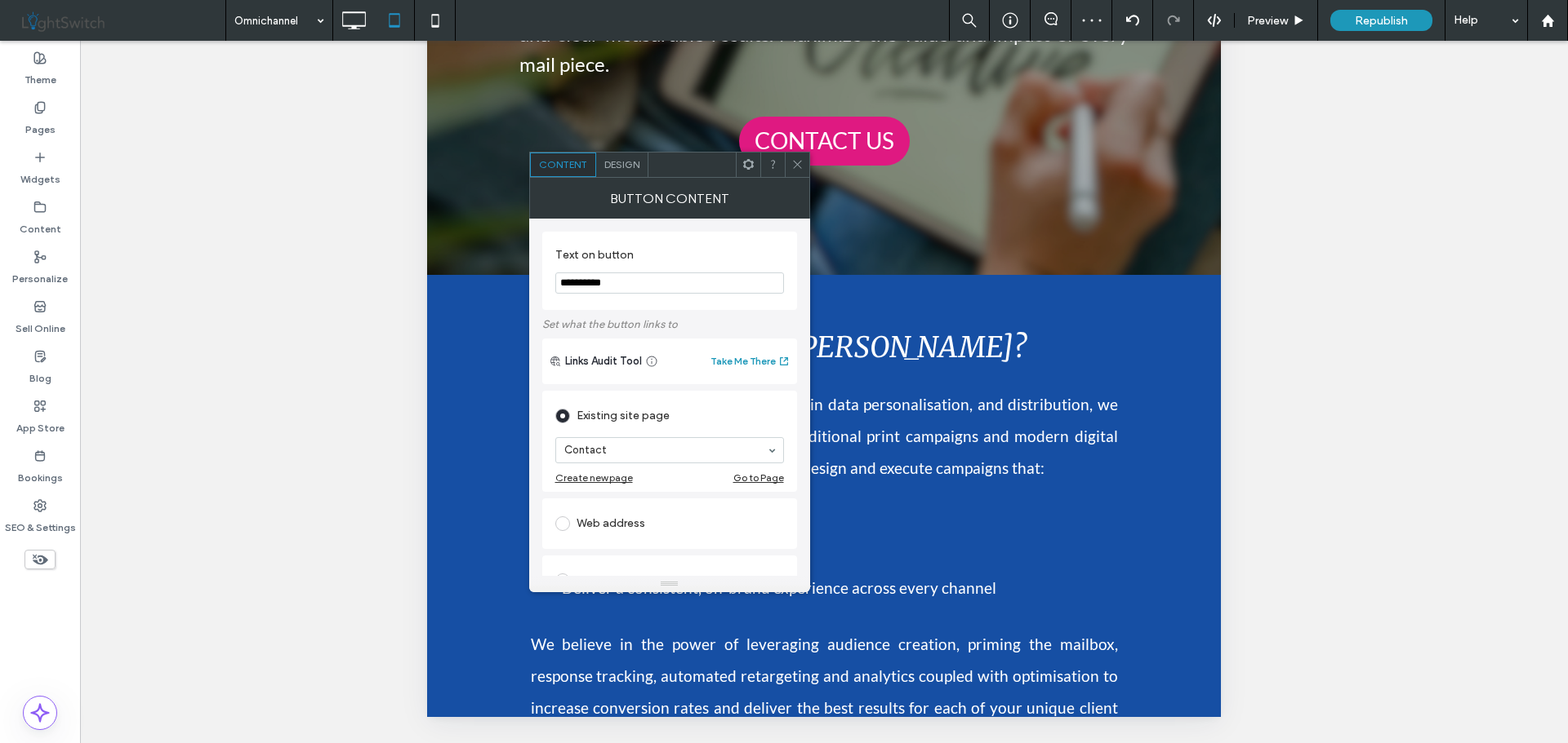
click at [800, 159] on icon at bounding box center [797, 164] width 12 height 12
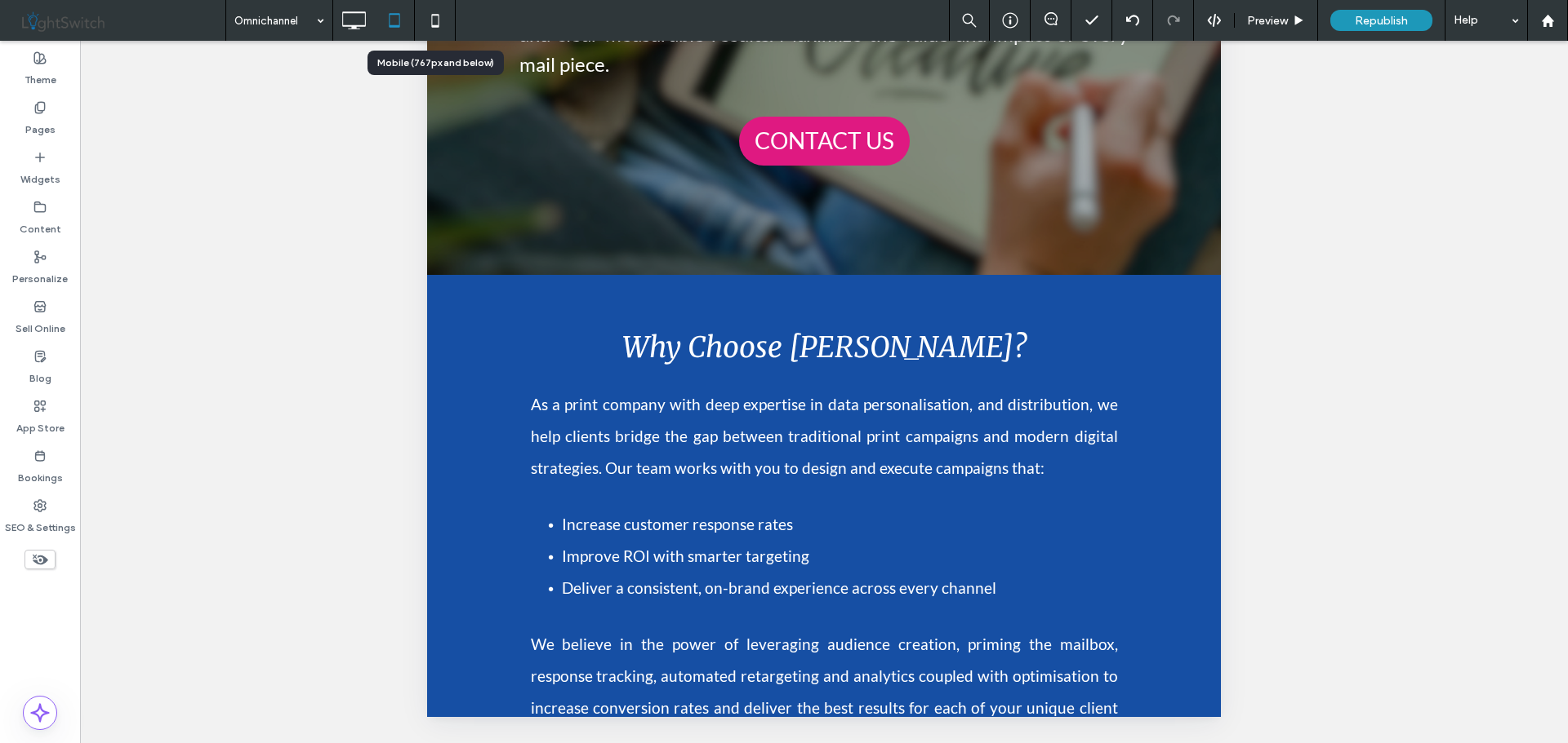
click at [434, 21] on icon at bounding box center [435, 20] width 32 height 32
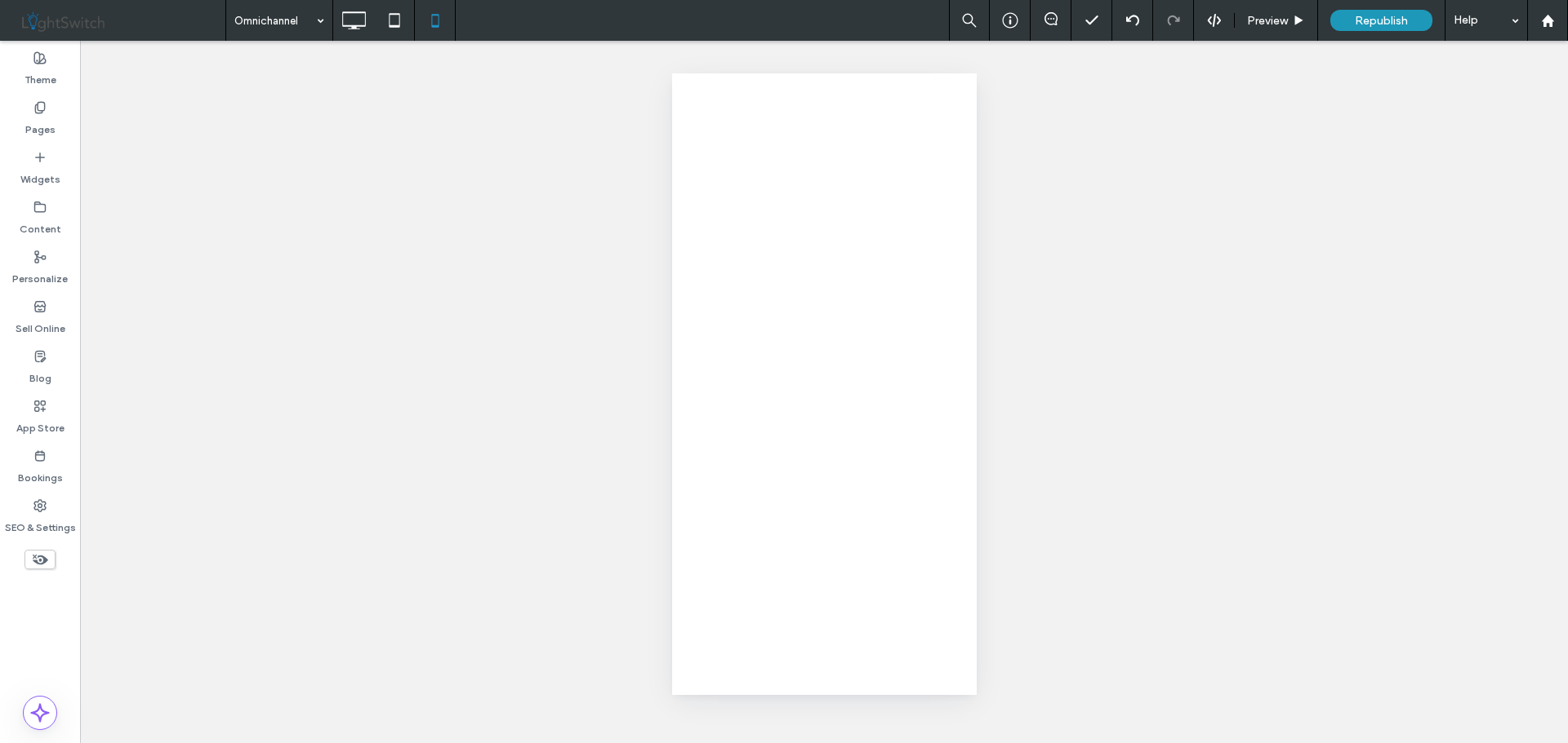
scroll to position [0, 0]
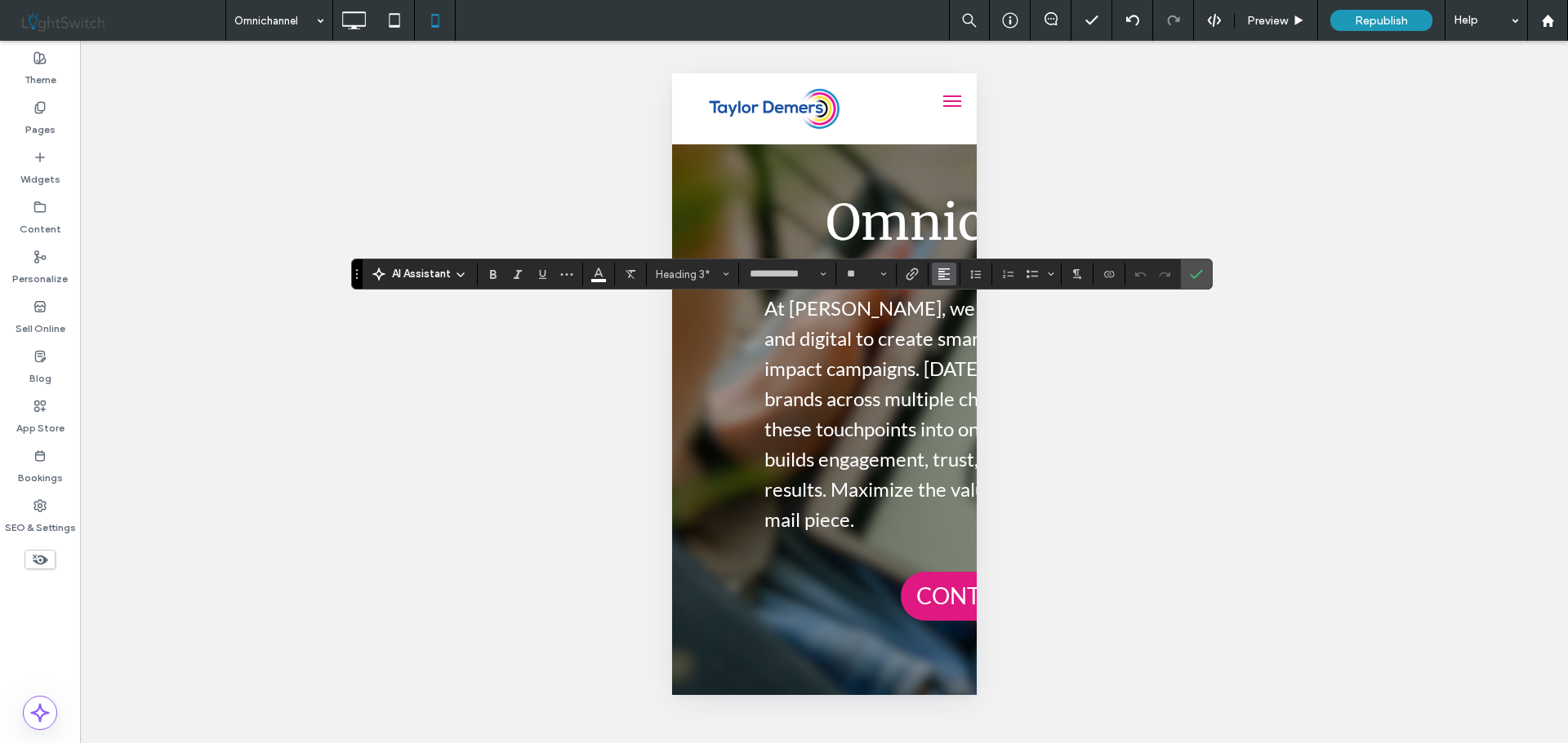
click at [937, 279] on icon "Alignment" at bounding box center [944, 274] width 13 height 13
click at [960, 324] on icon "ui.textEditor.alignment.center" at bounding box center [956, 325] width 13 height 13
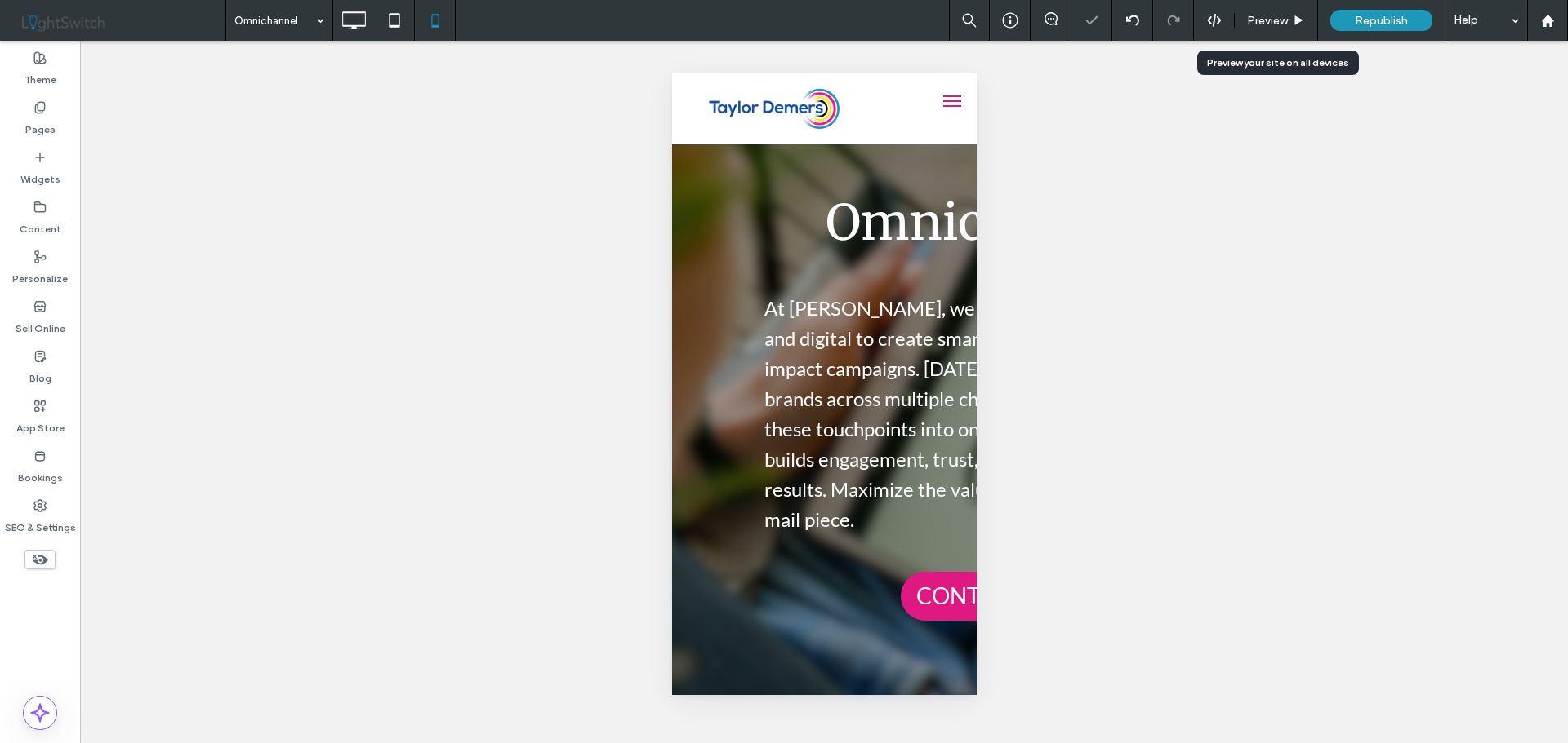
click at [1291, 22] on div "Preview" at bounding box center [1276, 21] width 83 height 14
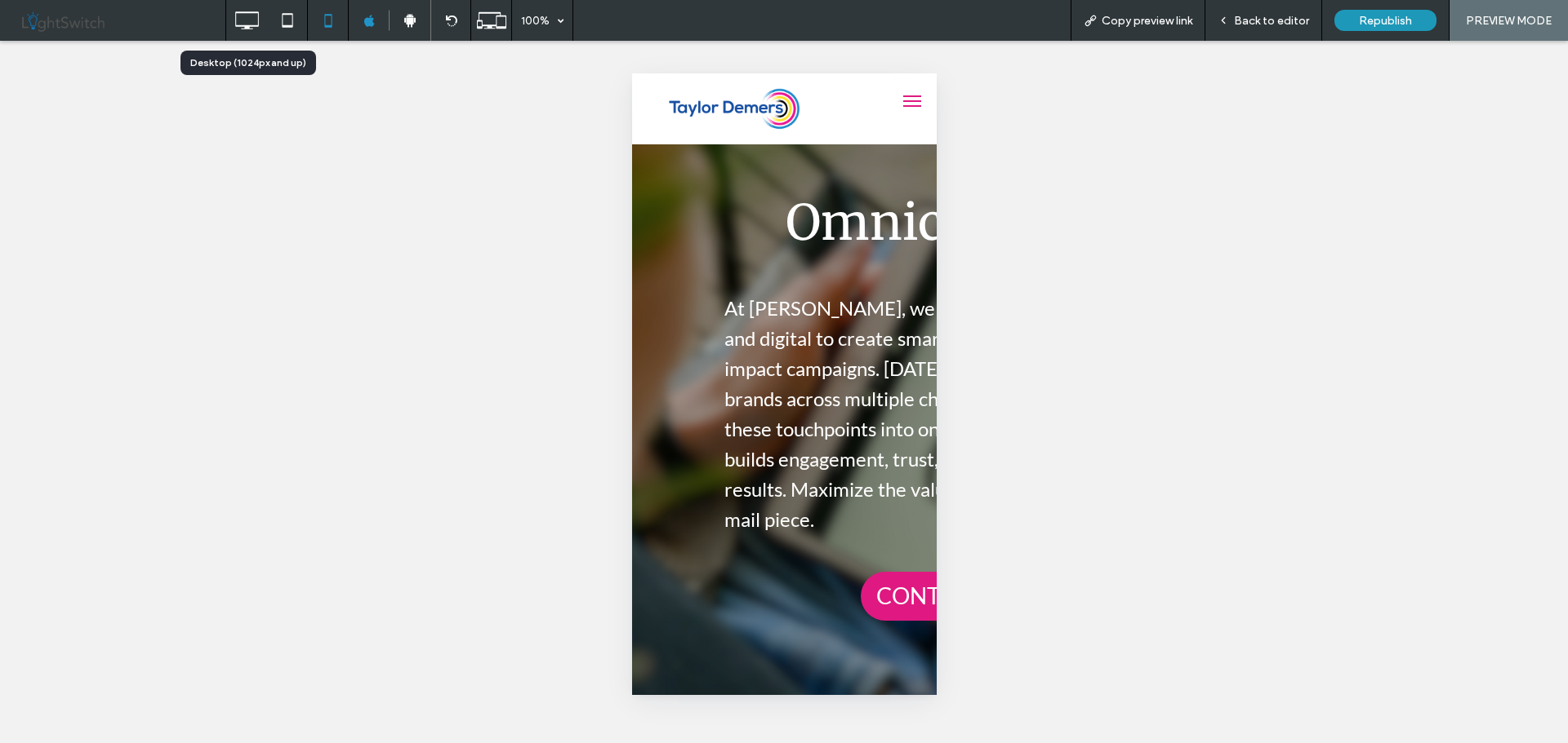
click at [247, 18] on icon at bounding box center [246, 20] width 32 height 32
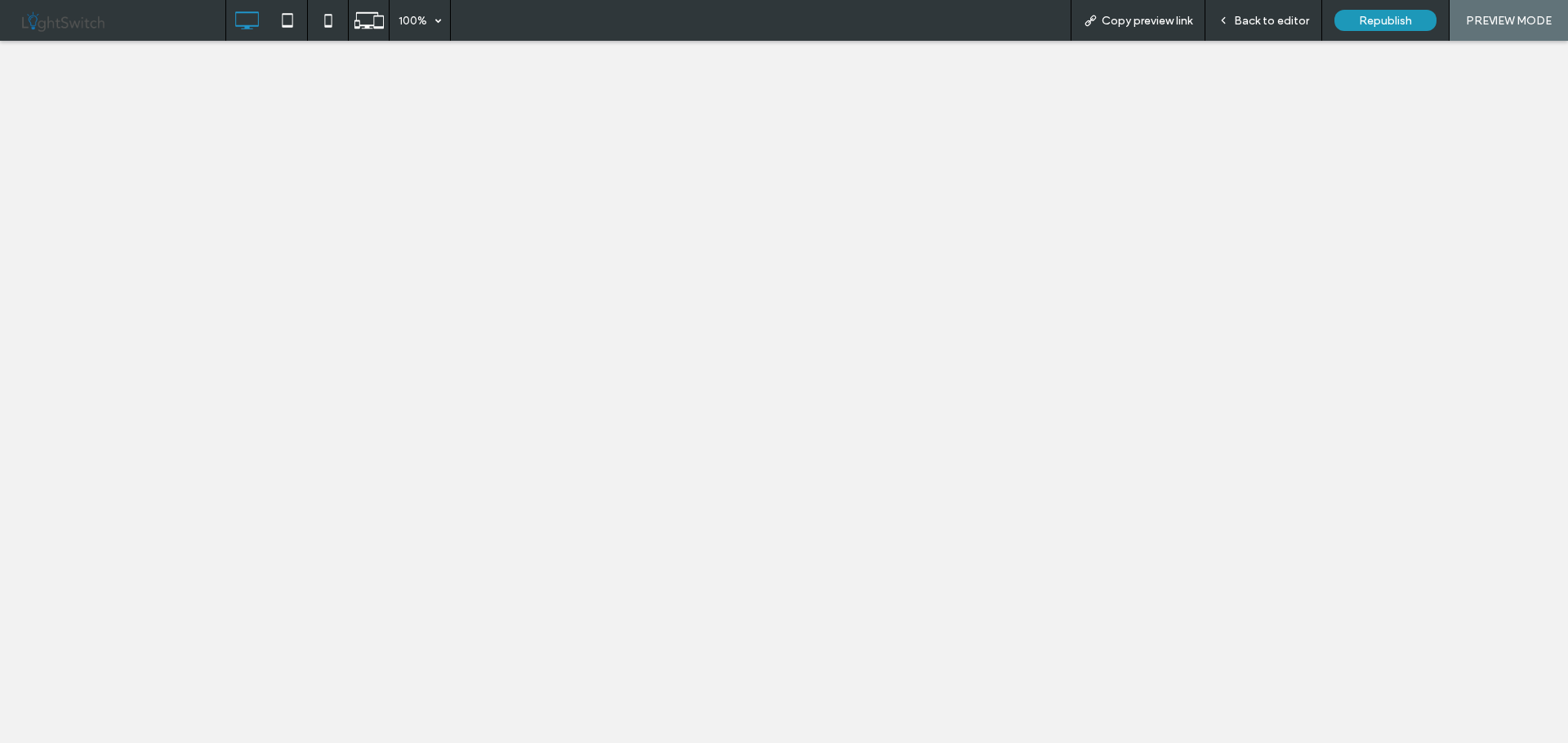
click at [363, 15] on icon at bounding box center [368, 20] width 31 height 31
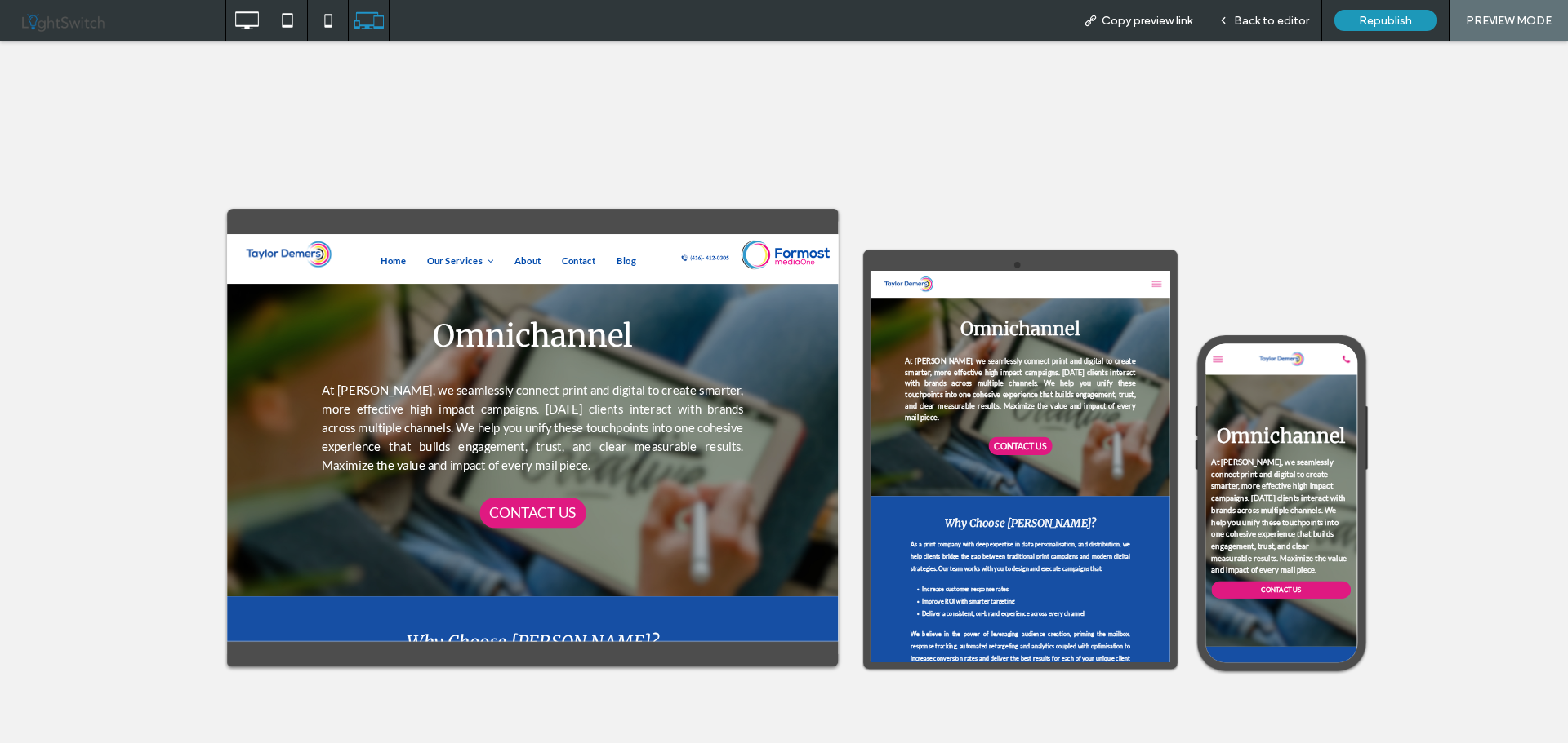
click at [1257, 17] on span "Back to editor" at bounding box center [1271, 21] width 75 height 14
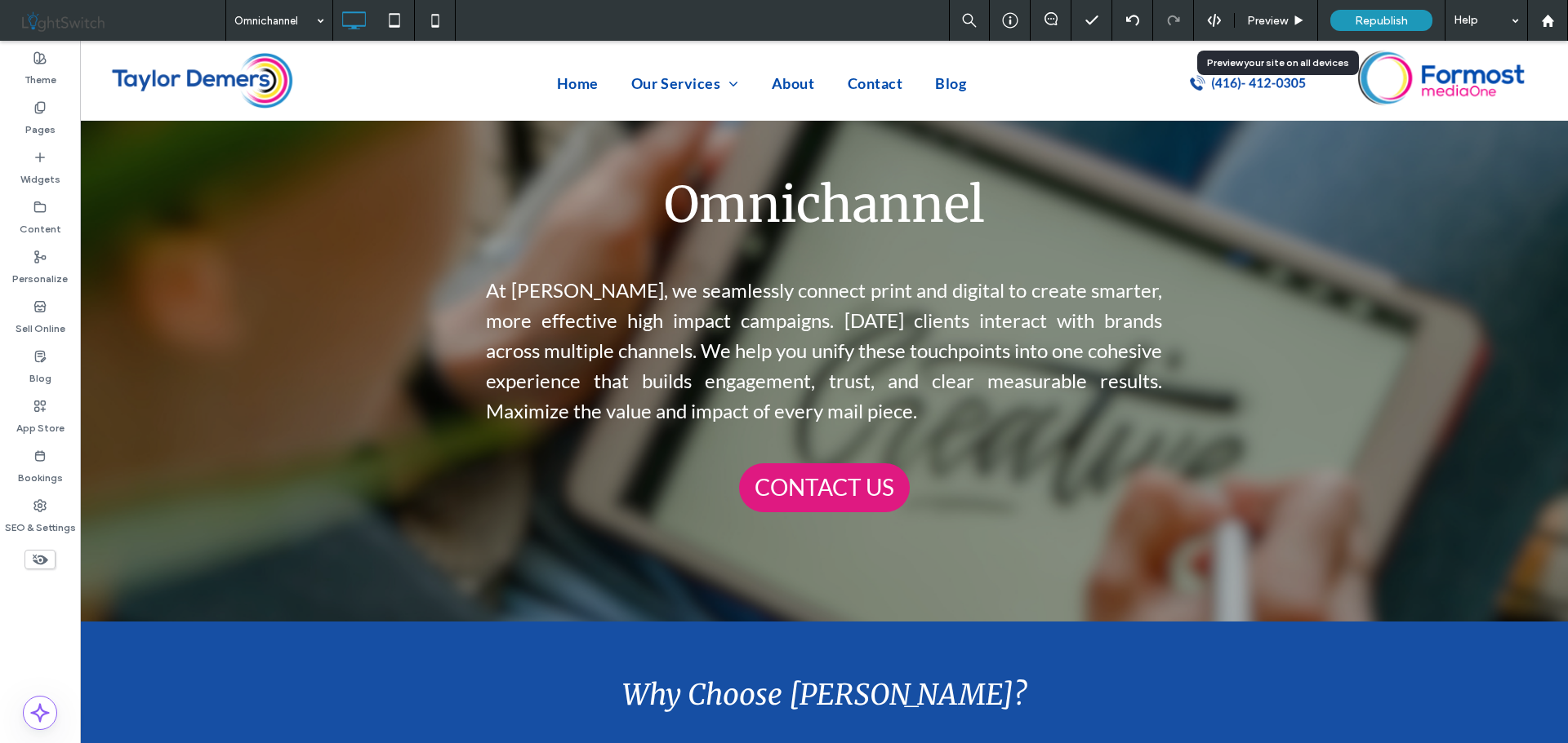
click at [1275, 24] on span "Preview" at bounding box center [1267, 21] width 41 height 14
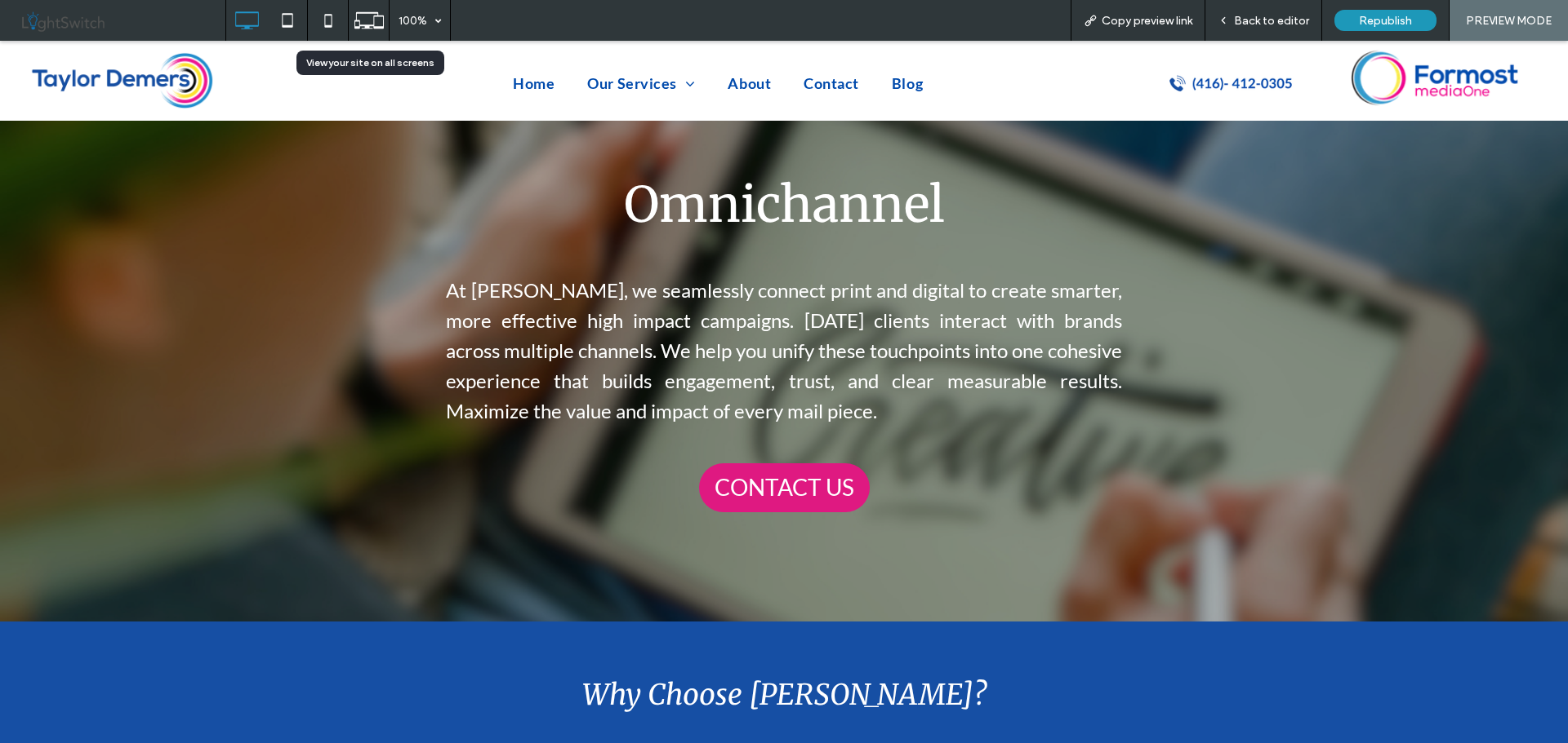
click at [363, 12] on icon at bounding box center [368, 20] width 31 height 31
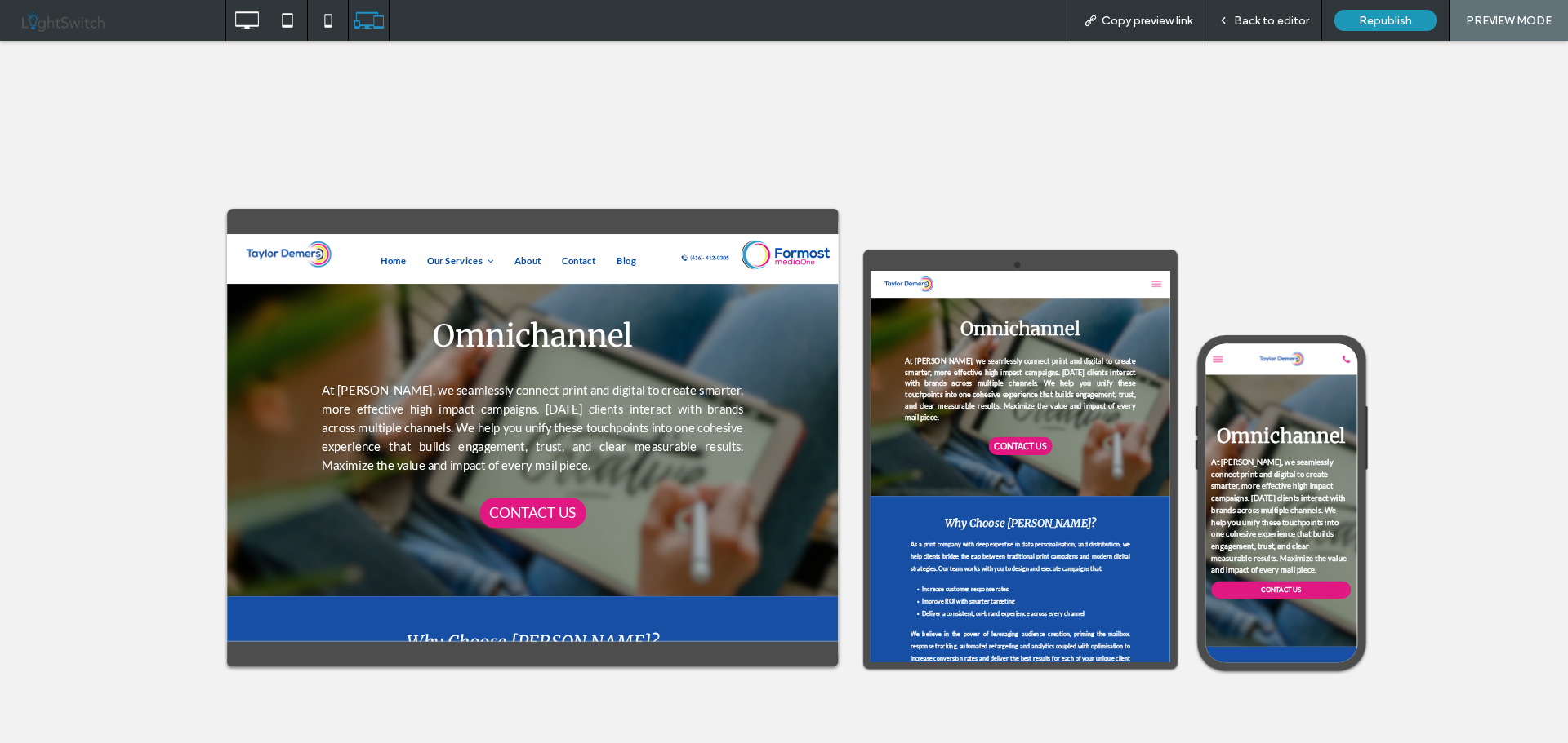
click at [1272, 20] on span "Back to editor" at bounding box center [1271, 21] width 75 height 14
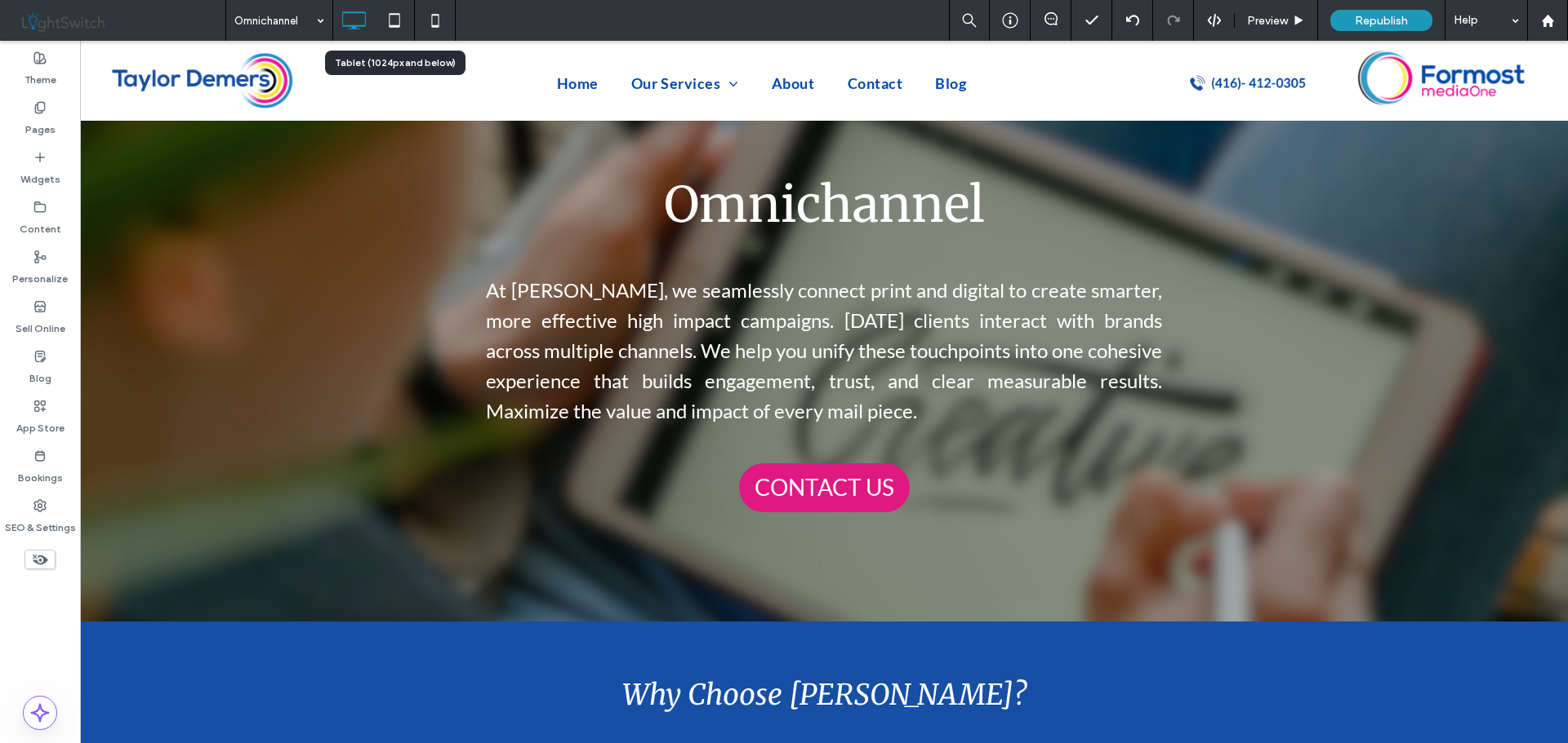
click at [397, 18] on icon at bounding box center [394, 20] width 32 height 32
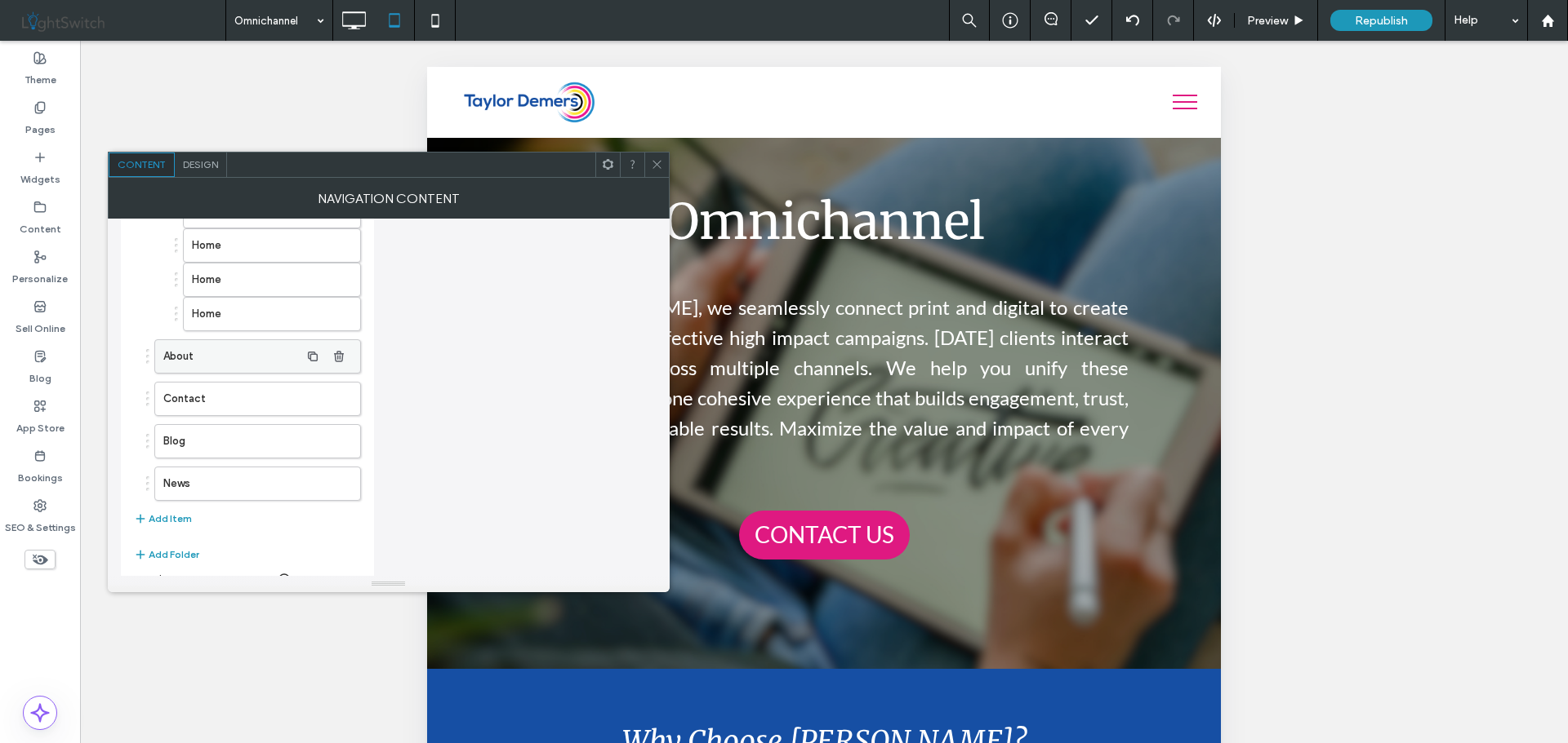
scroll to position [520, 0]
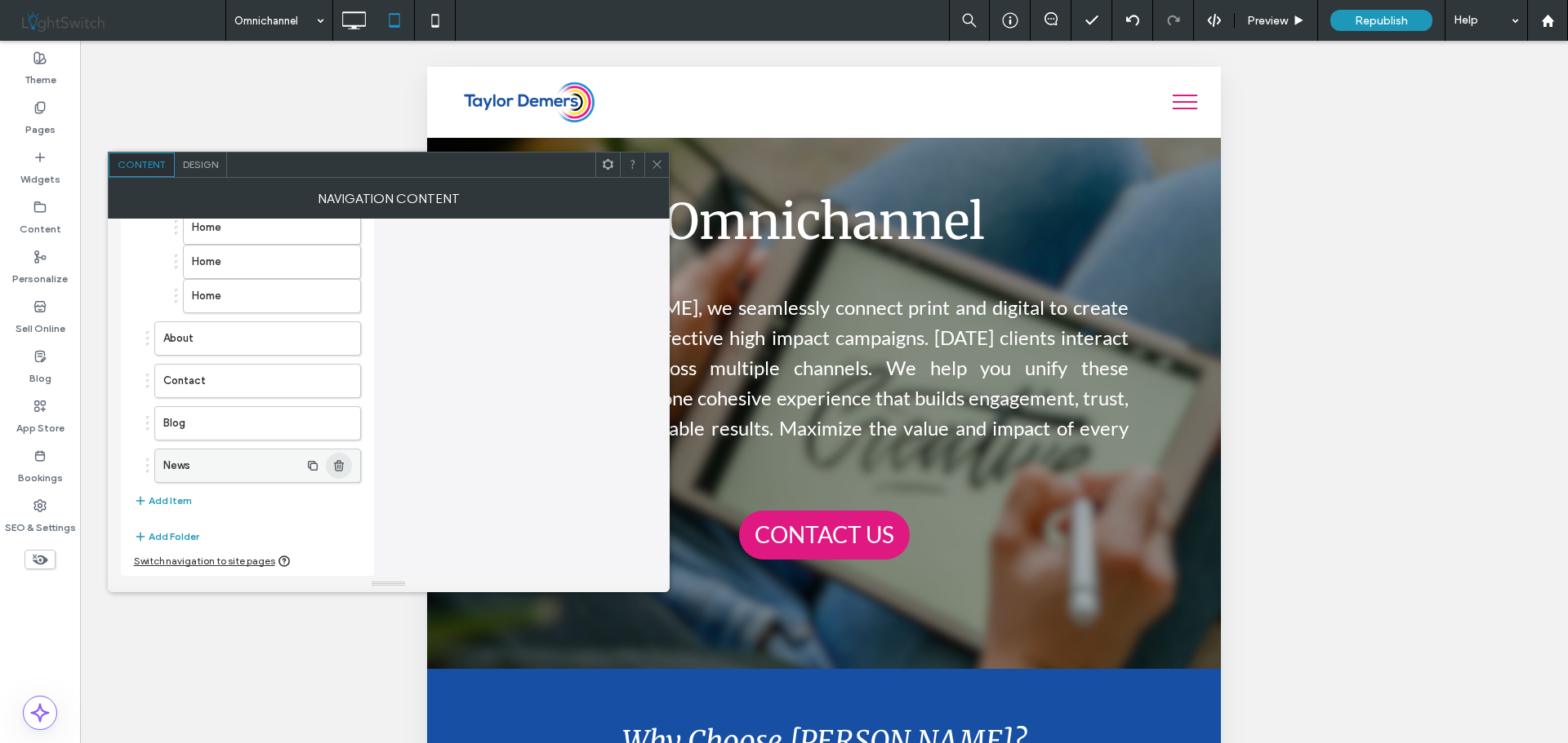
click at [337, 470] on use "button" at bounding box center [339, 465] width 10 height 11
click at [652, 165] on icon at bounding box center [657, 164] width 12 height 12
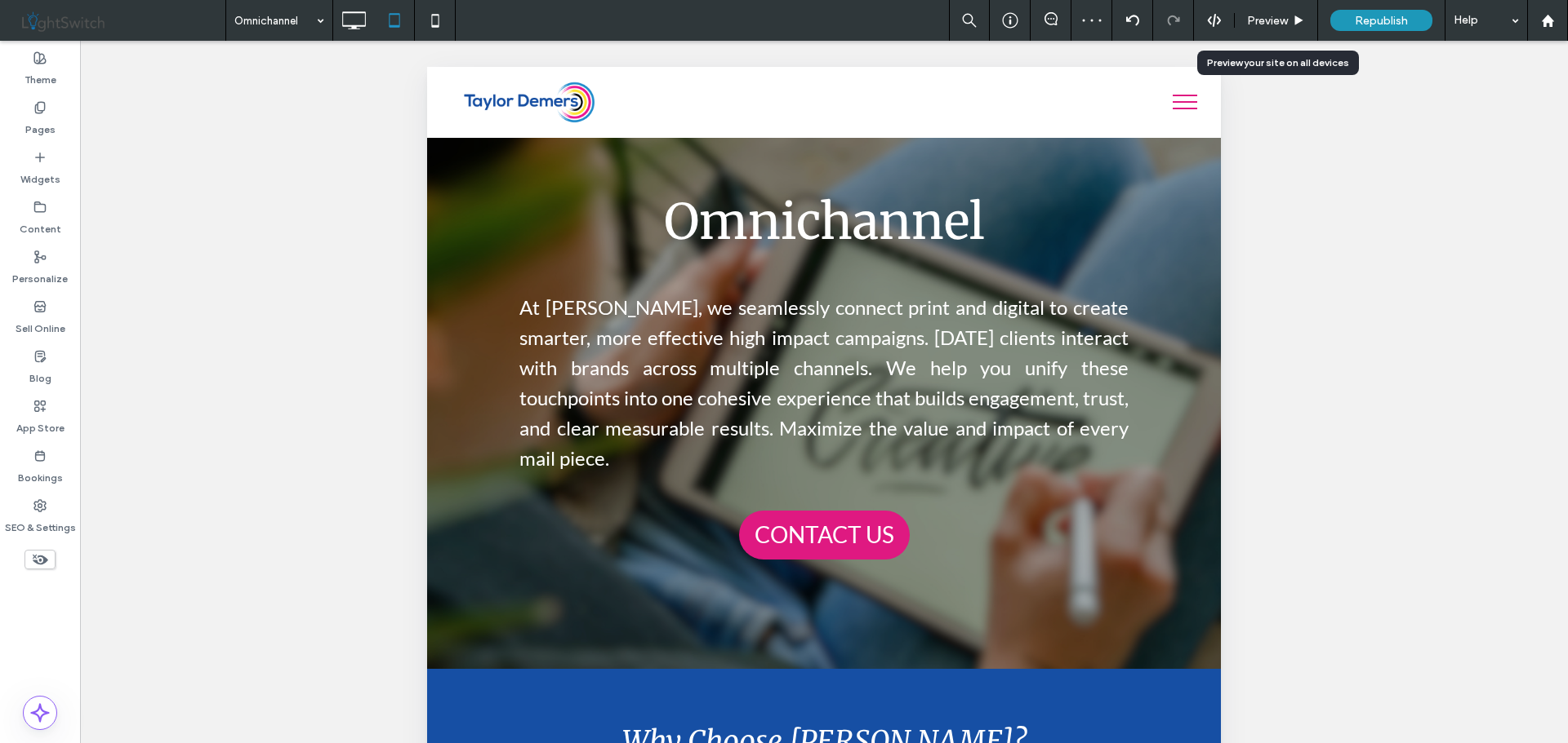
click at [1277, 24] on span "Preview" at bounding box center [1267, 21] width 41 height 14
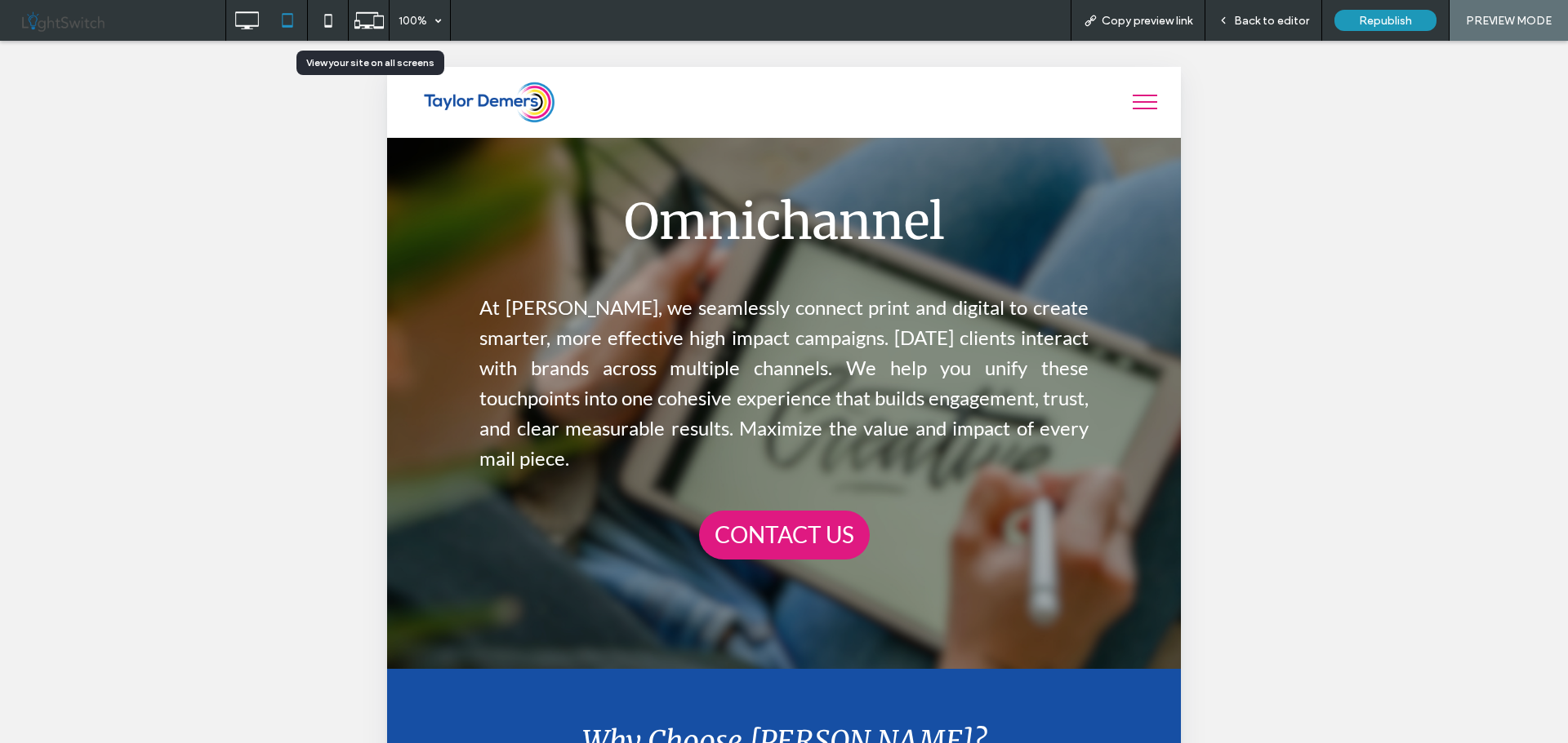
click at [363, 19] on icon at bounding box center [368, 20] width 31 height 31
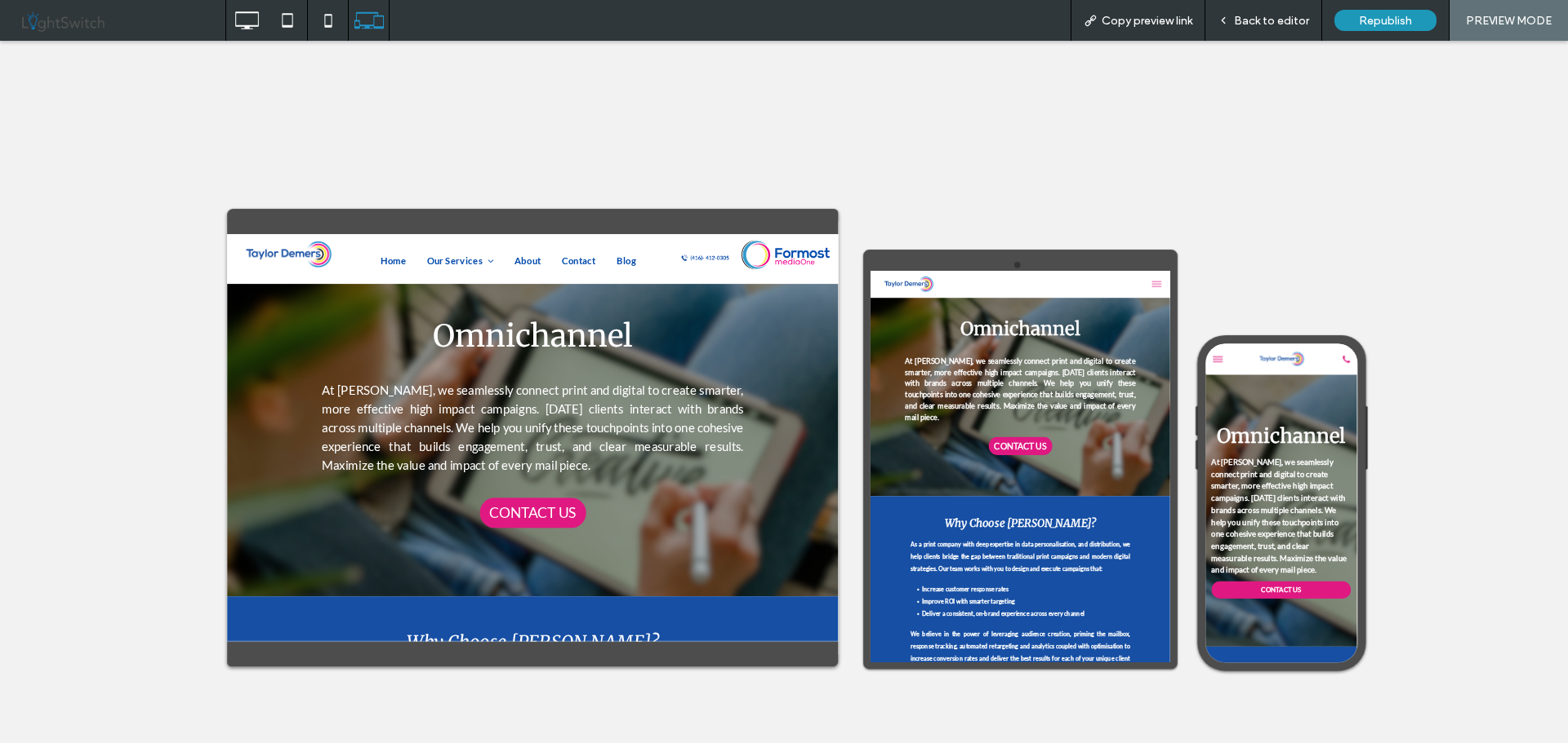
click at [1268, 20] on span "Back to editor" at bounding box center [1271, 21] width 75 height 14
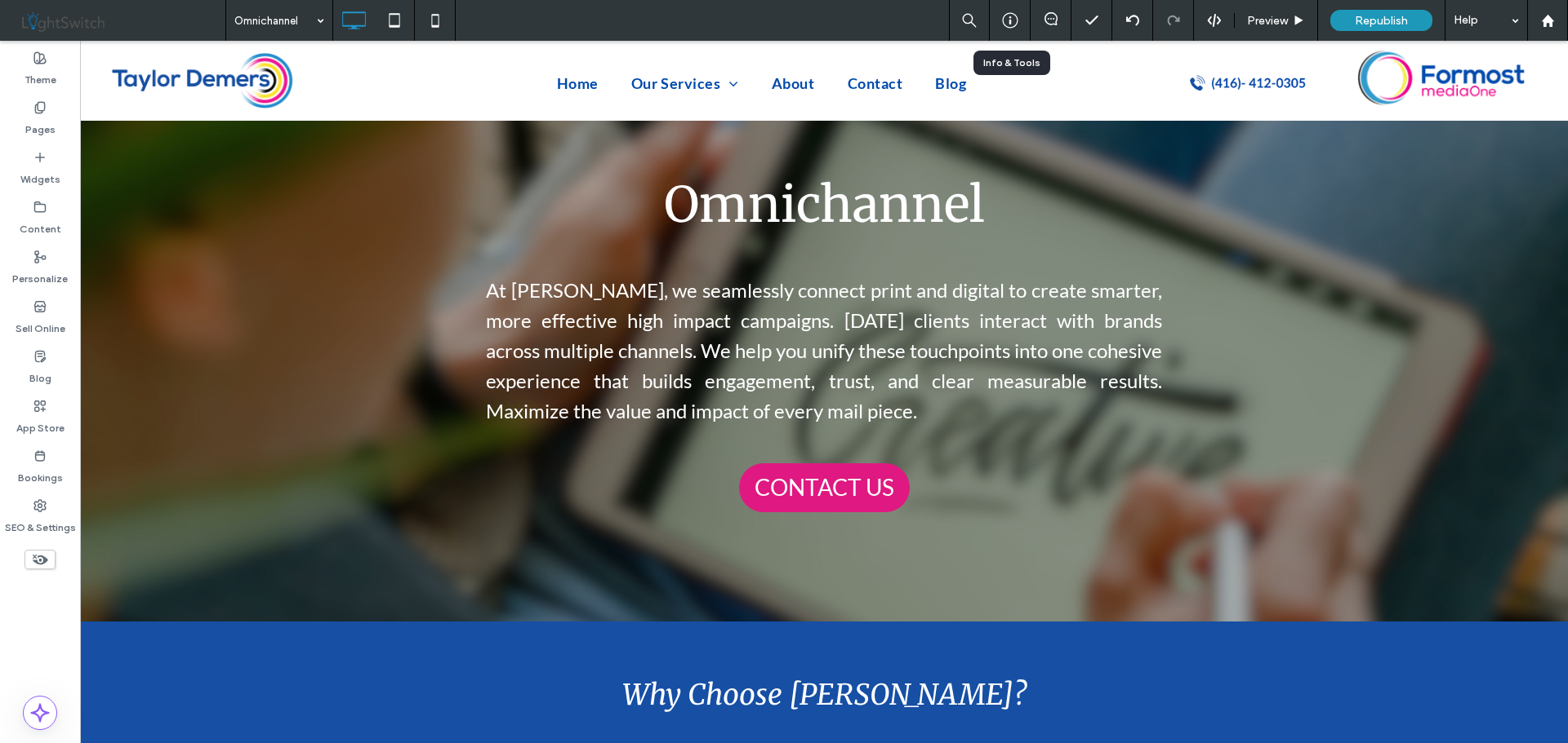
click at [1012, 20] on icon at bounding box center [1010, 21] width 17 height 17
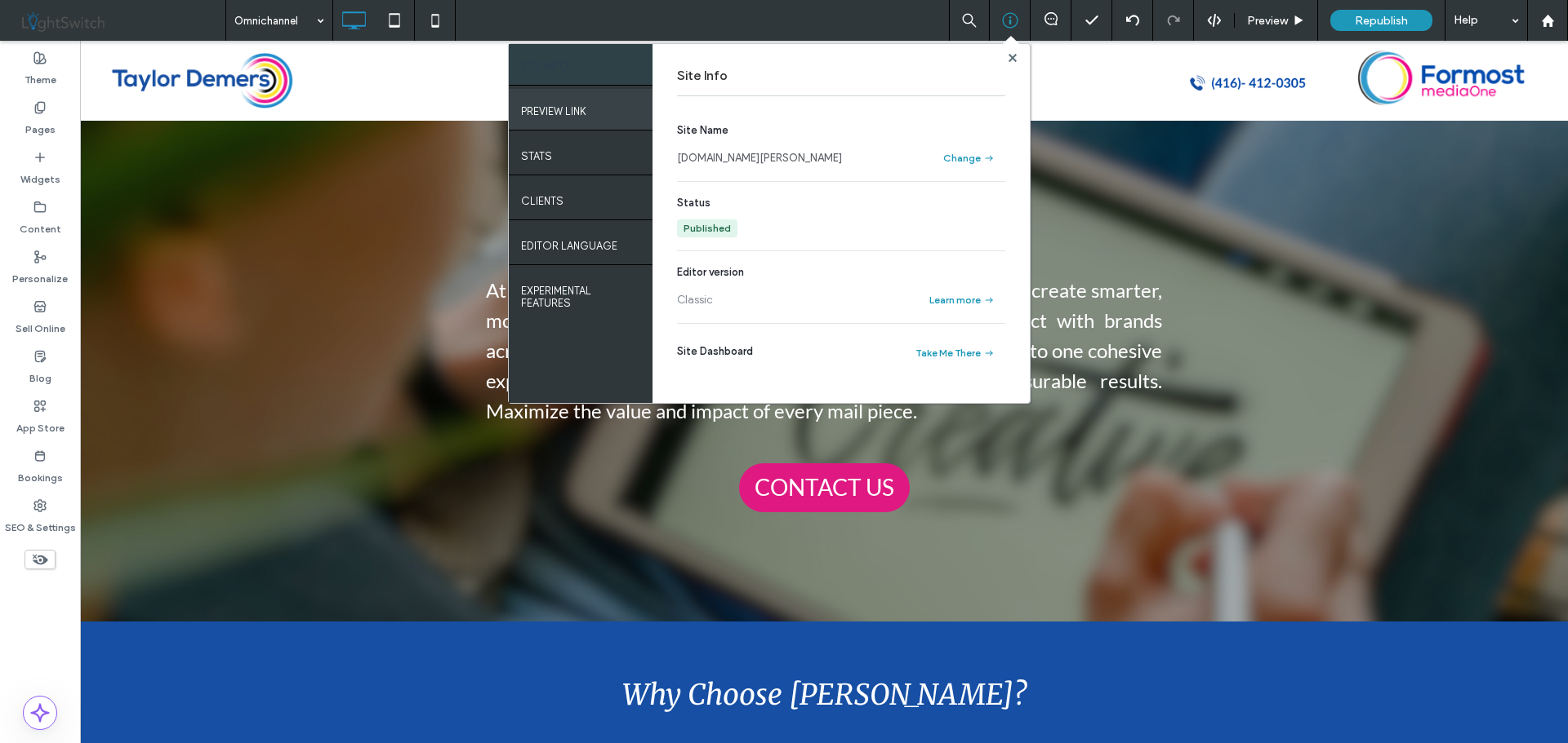
click at [568, 105] on label "PREVIEW LINK" at bounding box center [553, 107] width 65 height 21
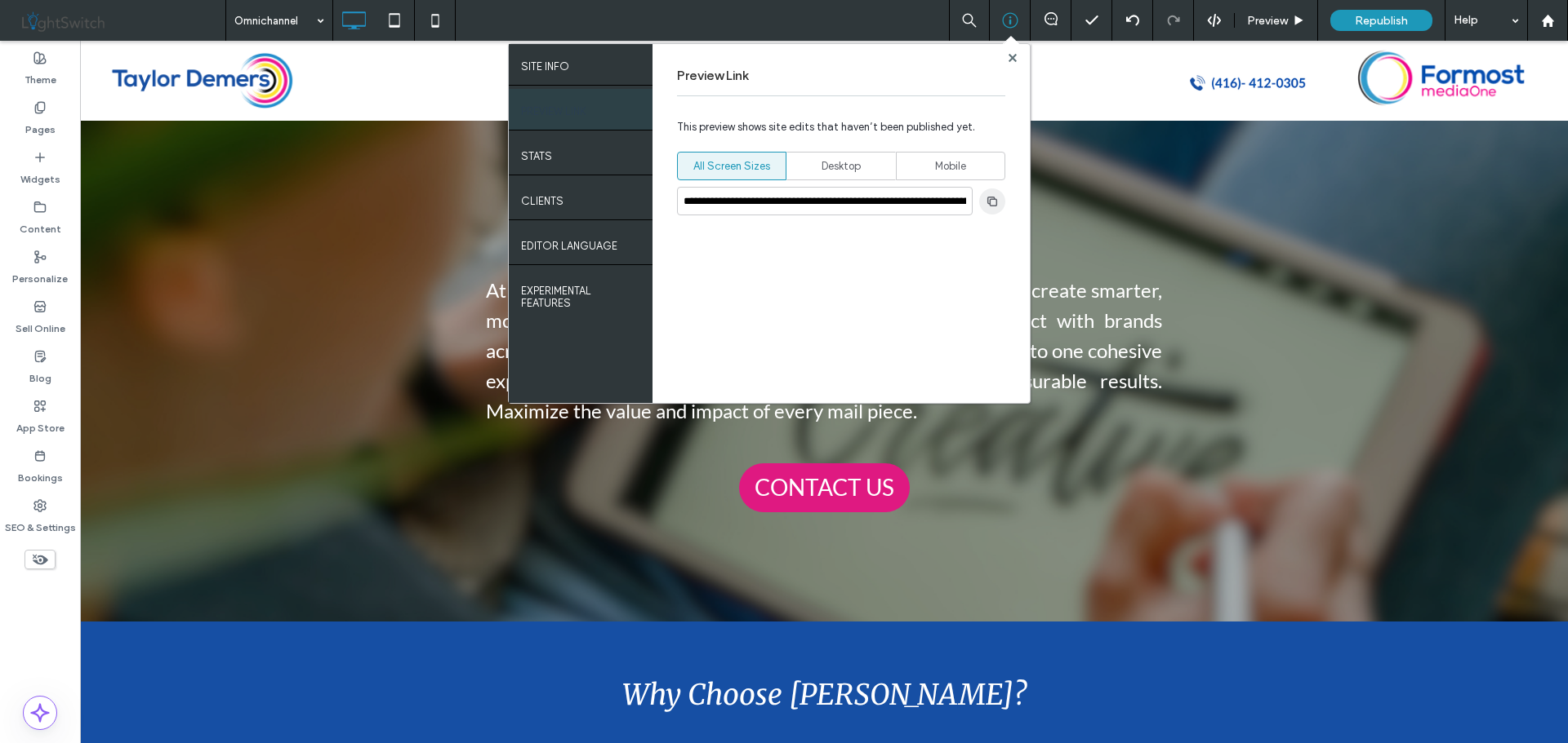
click at [994, 204] on icon "button" at bounding box center [992, 202] width 13 height 13
click at [1009, 60] on use at bounding box center [1012, 57] width 8 height 8
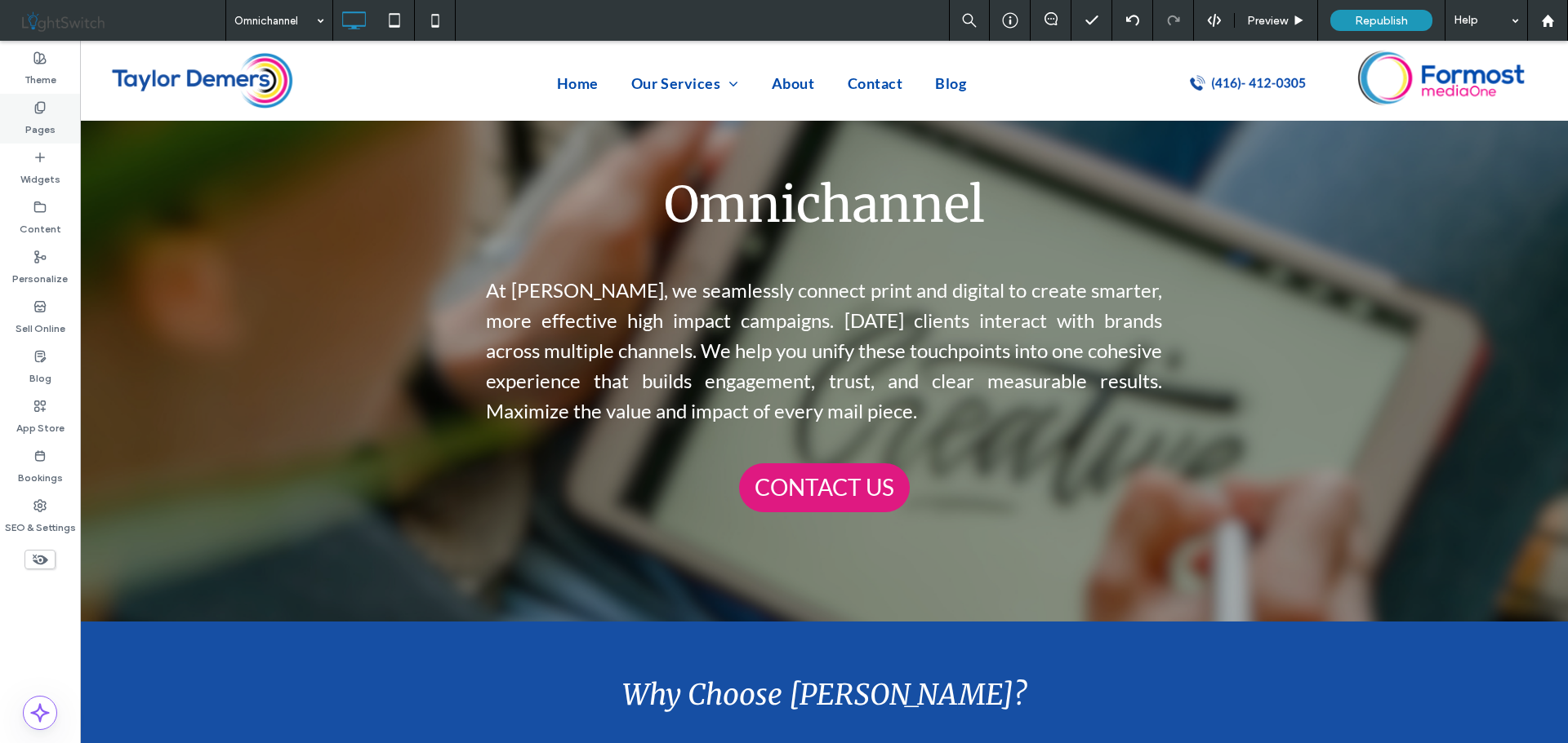
click at [45, 111] on icon at bounding box center [40, 108] width 13 height 13
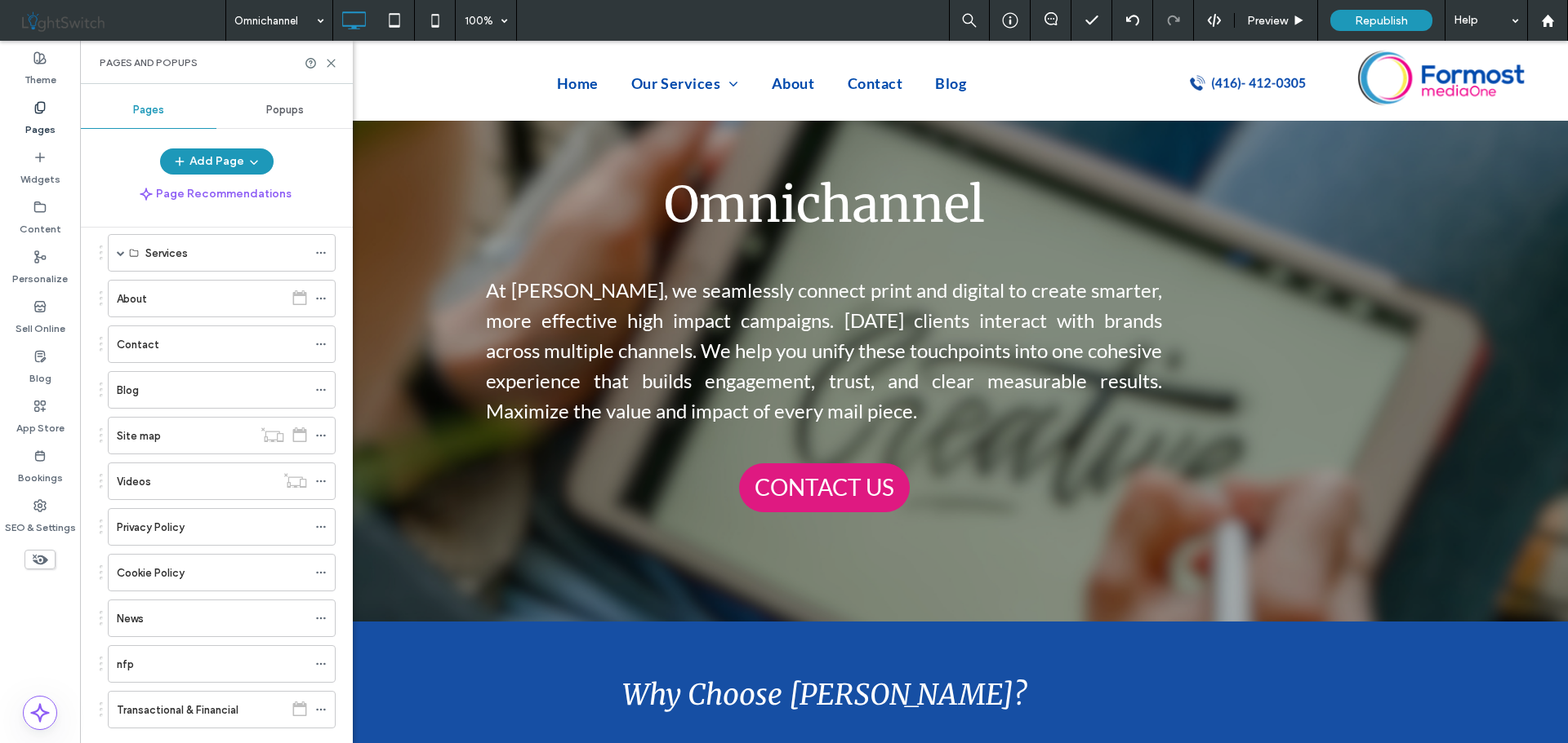
scroll to position [519, 0]
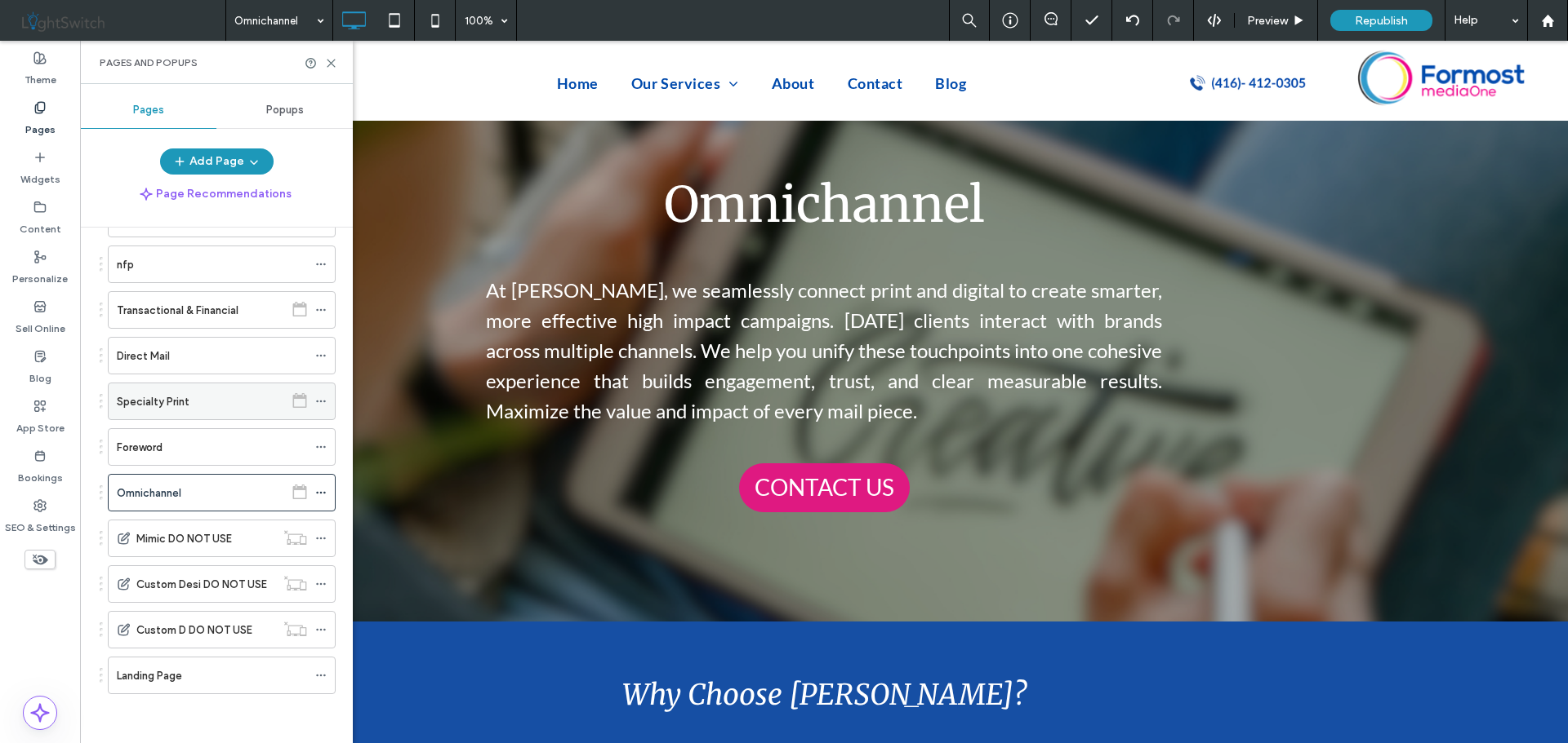
click at [181, 400] on label "Specialty Print" at bounding box center [153, 401] width 73 height 29
click at [332, 58] on icon at bounding box center [331, 63] width 12 height 12
